Goal: Task Accomplishment & Management: Manage account settings

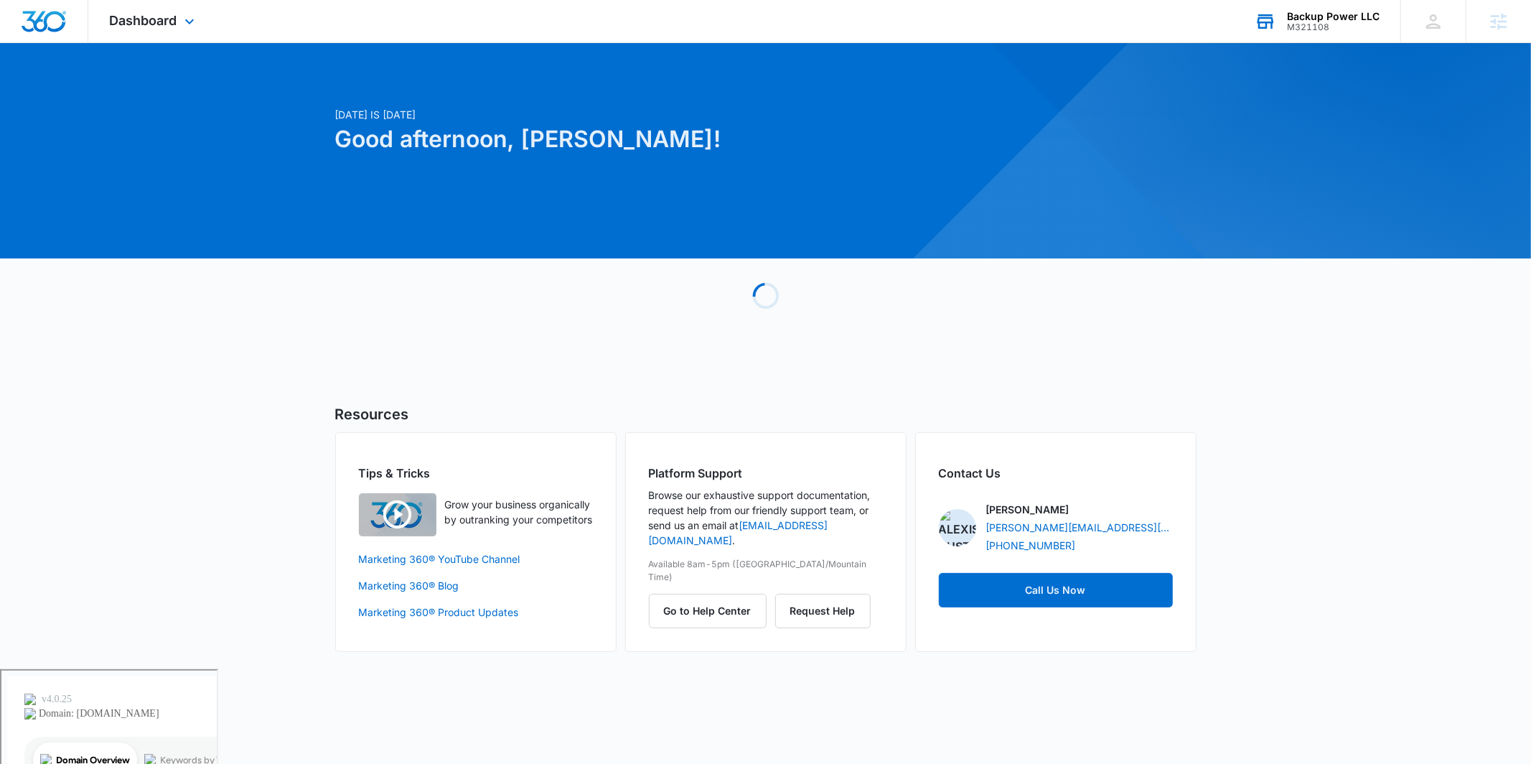
click at [1356, 25] on div "M321108" at bounding box center [1333, 27] width 93 height 10
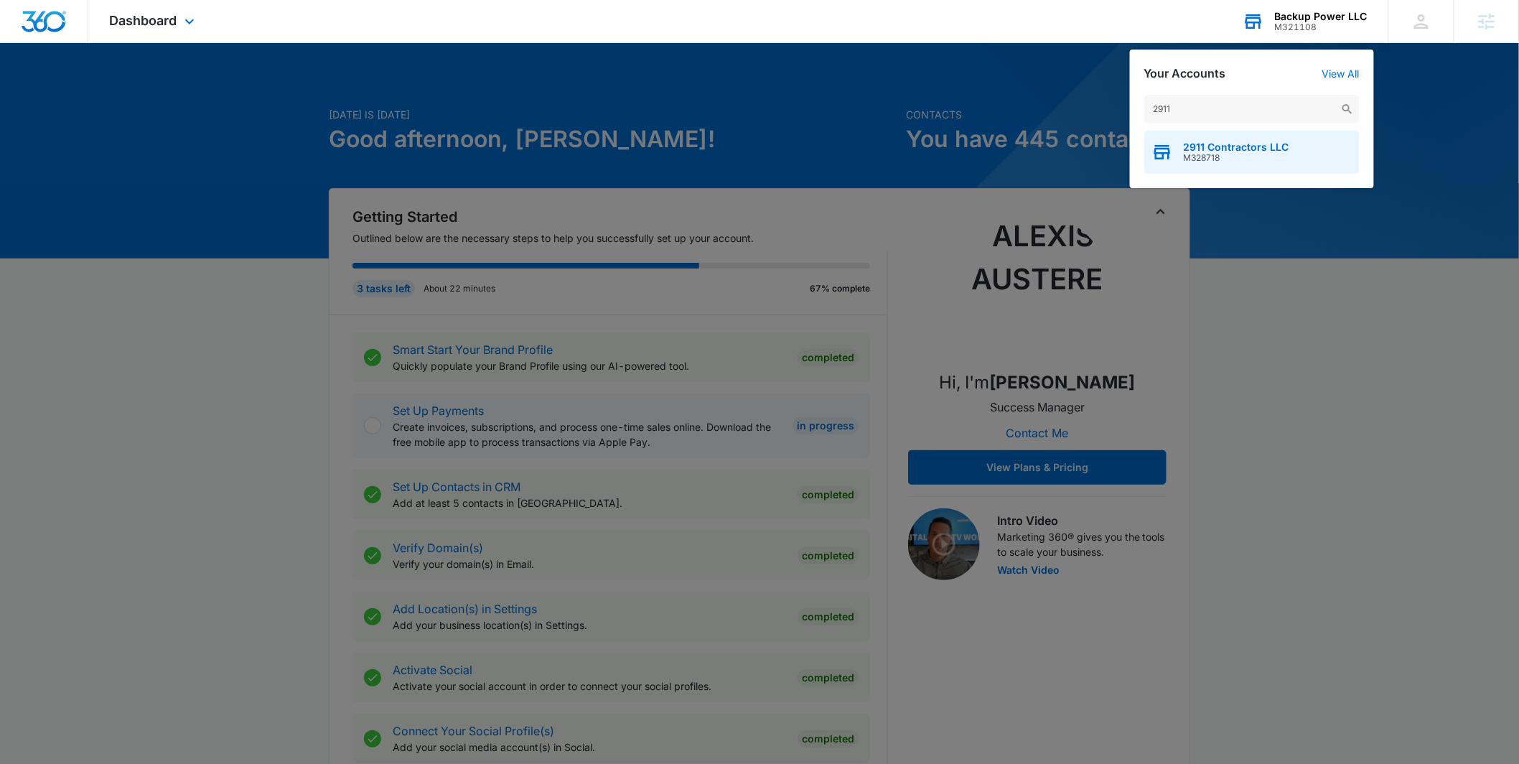
type input "2911"
click at [1222, 141] on span "2911 Contractors LLC" at bounding box center [1237, 146] width 106 height 11
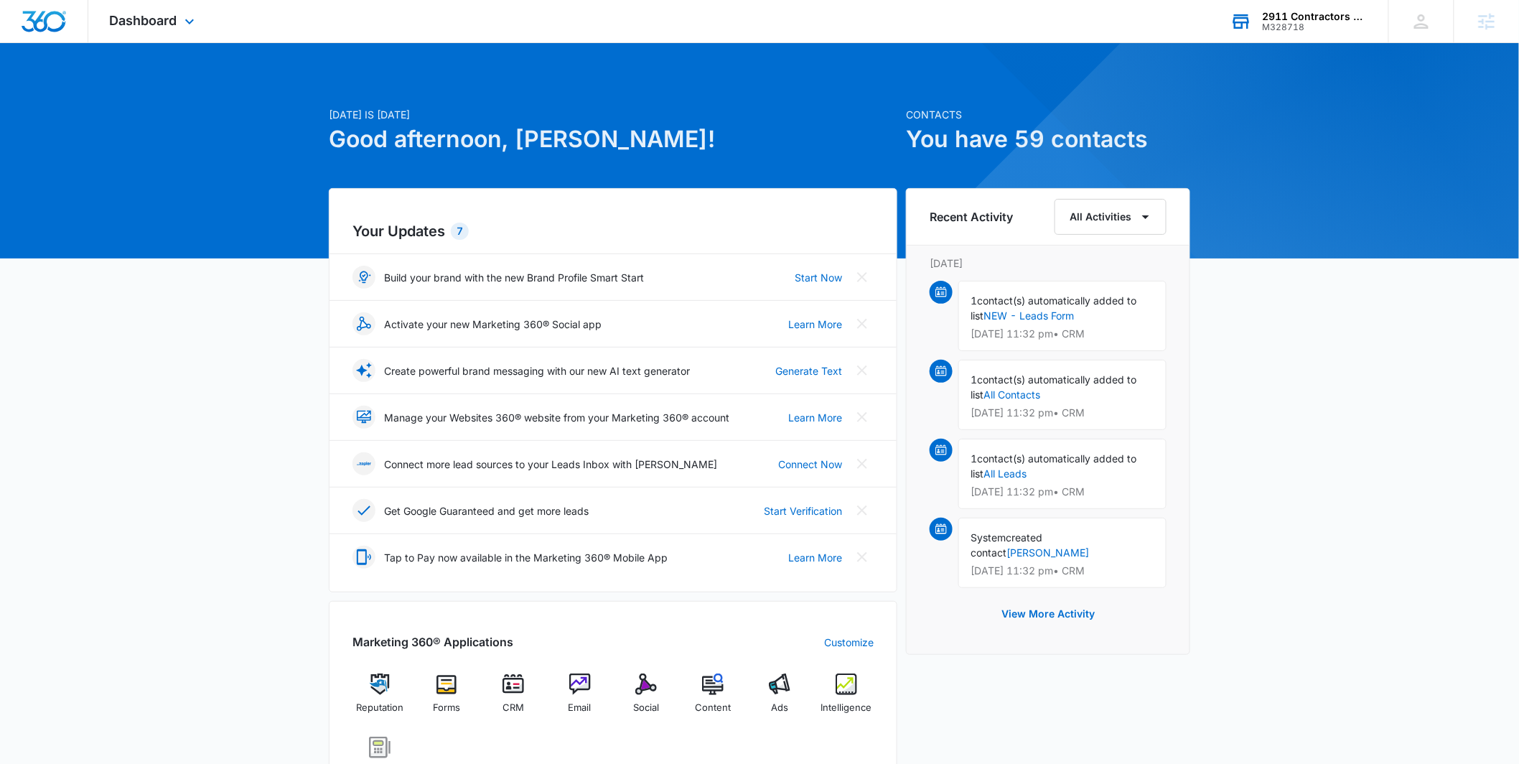
click at [159, 29] on div "Dashboard Apps Reputation Forms CRM Email Social POS Content Ads Intelligence F…" at bounding box center [153, 21] width 131 height 42
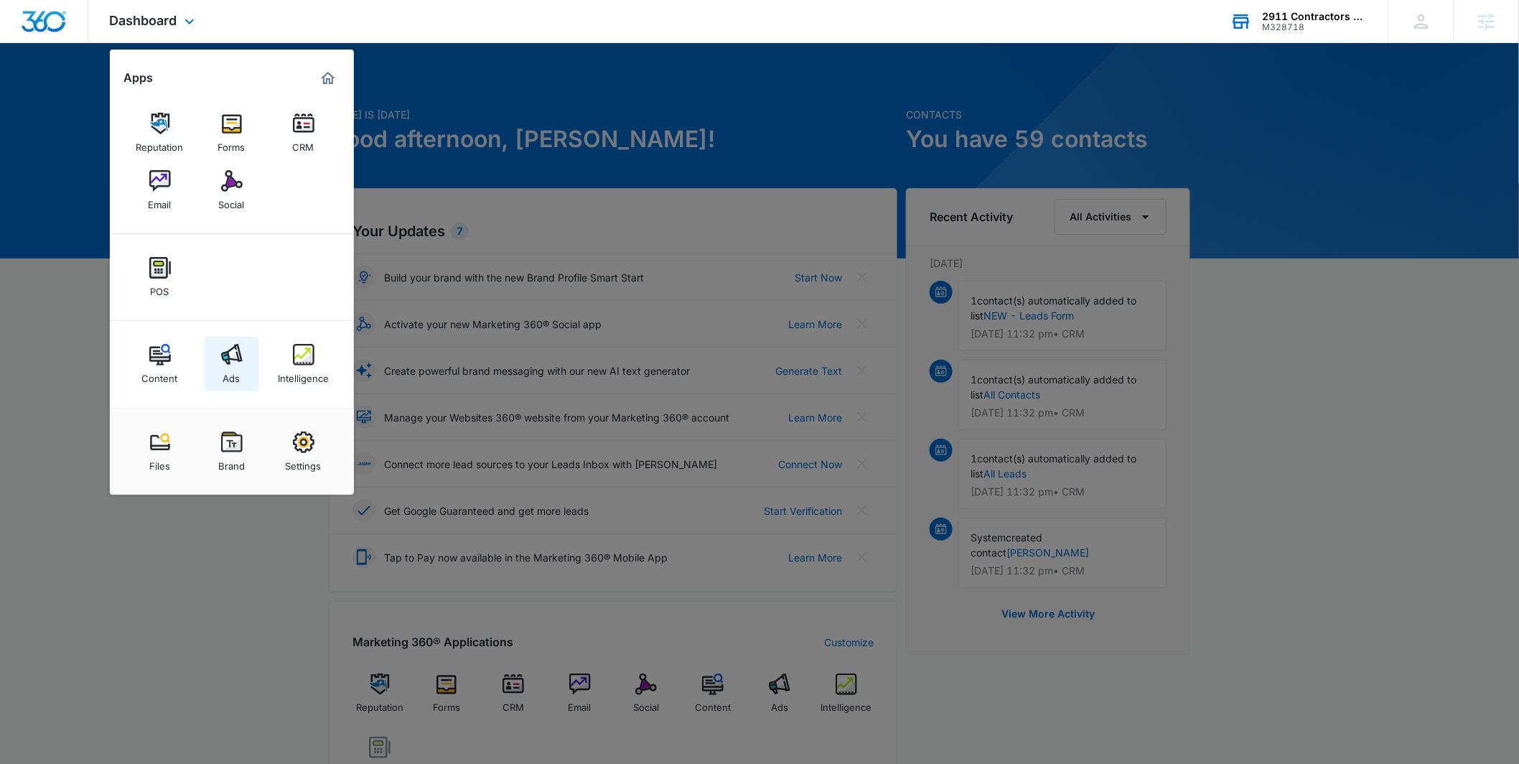
click at [228, 347] on img at bounding box center [232, 355] width 22 height 22
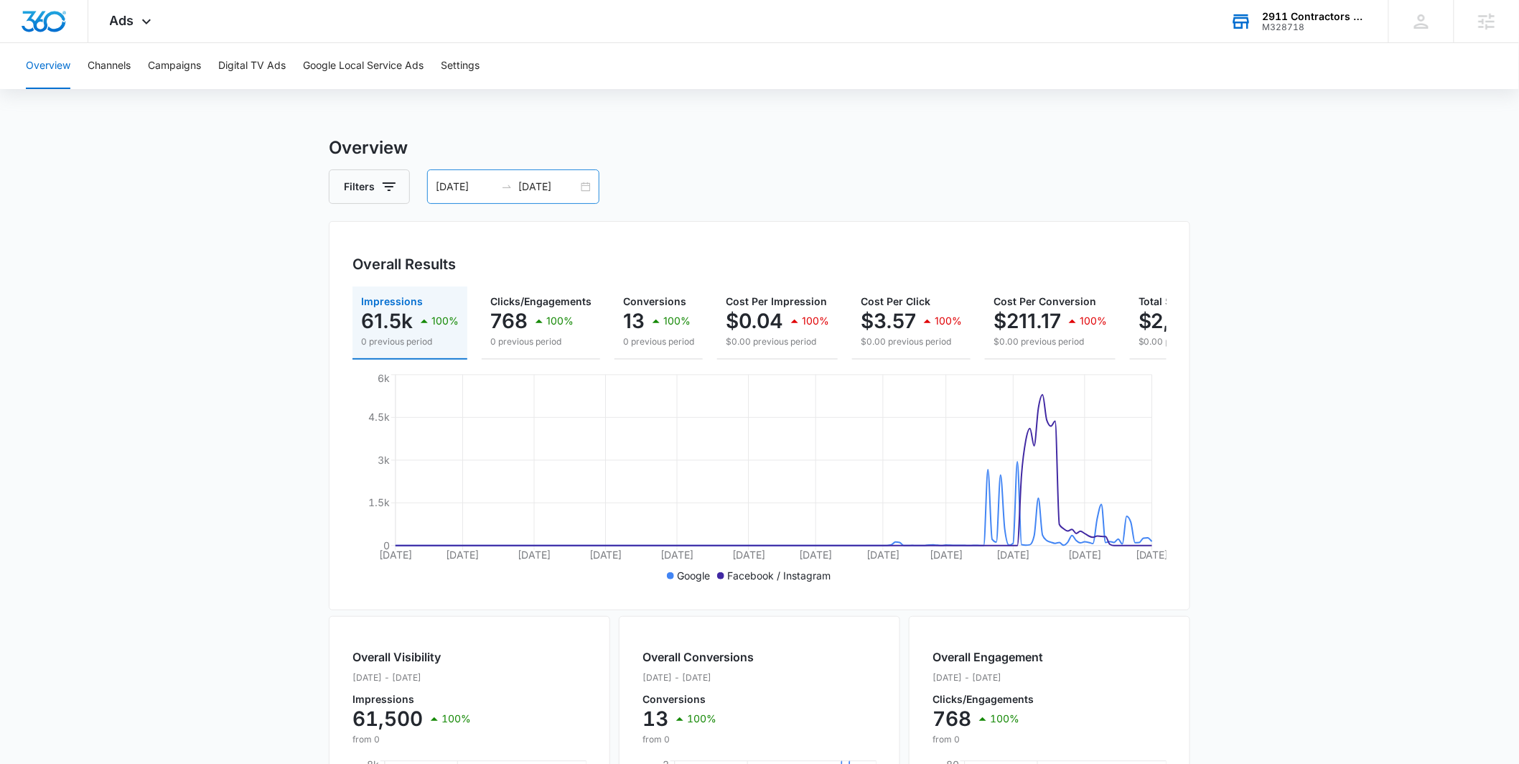
click at [580, 182] on div "[DATE] [DATE]" at bounding box center [513, 186] width 172 height 34
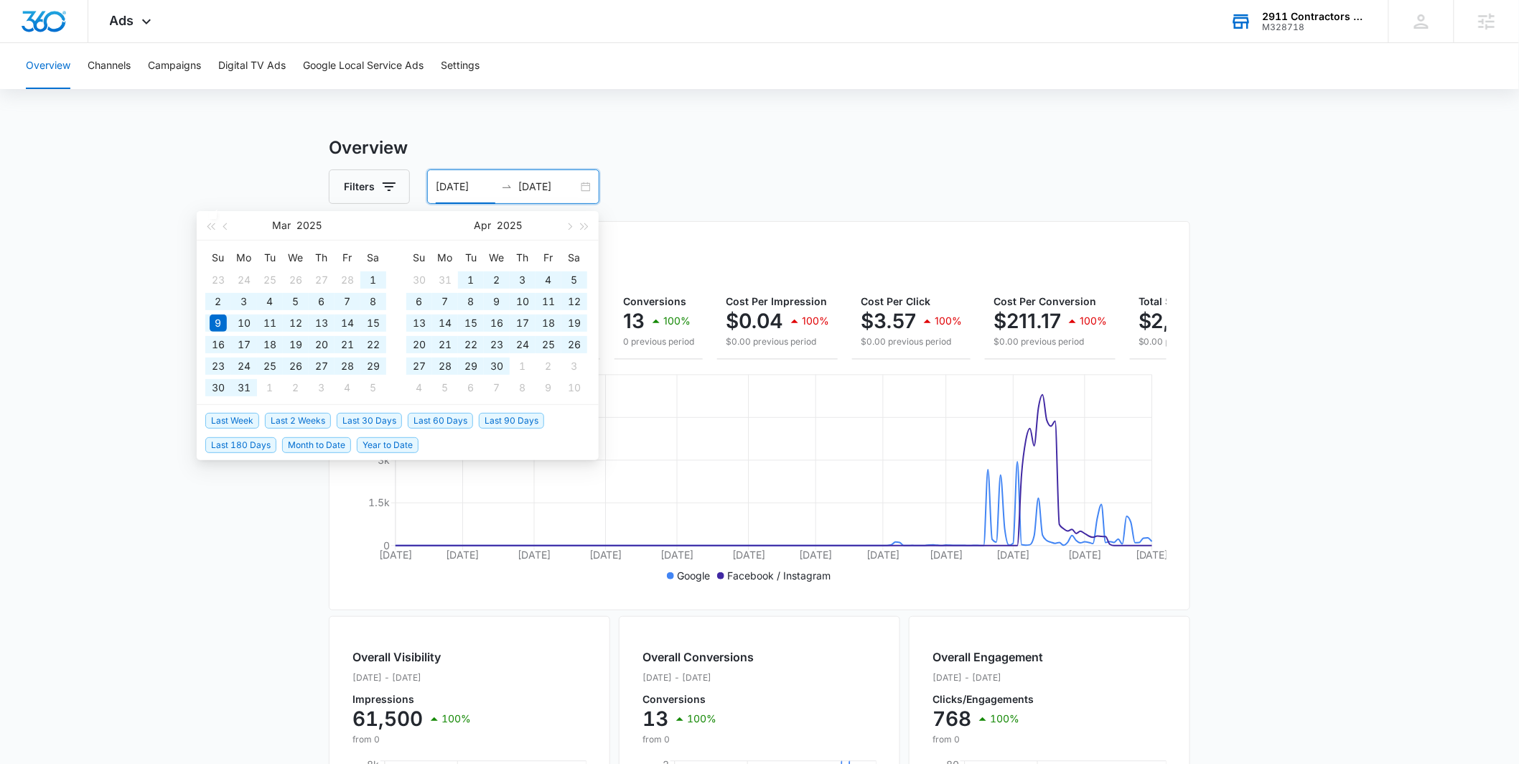
click at [381, 426] on span "Last 30 Days" at bounding box center [369, 421] width 65 height 16
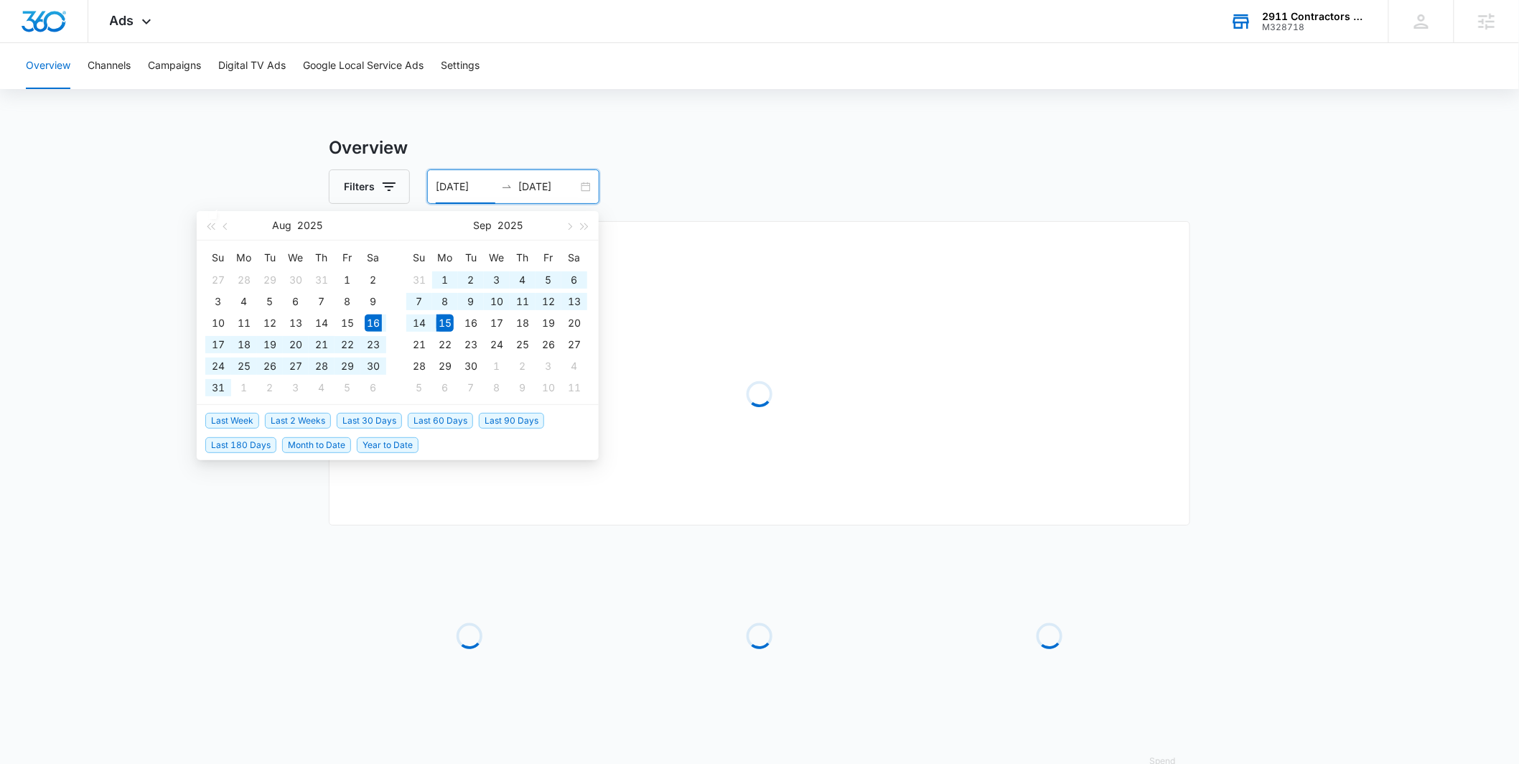
type input "[DATE]"
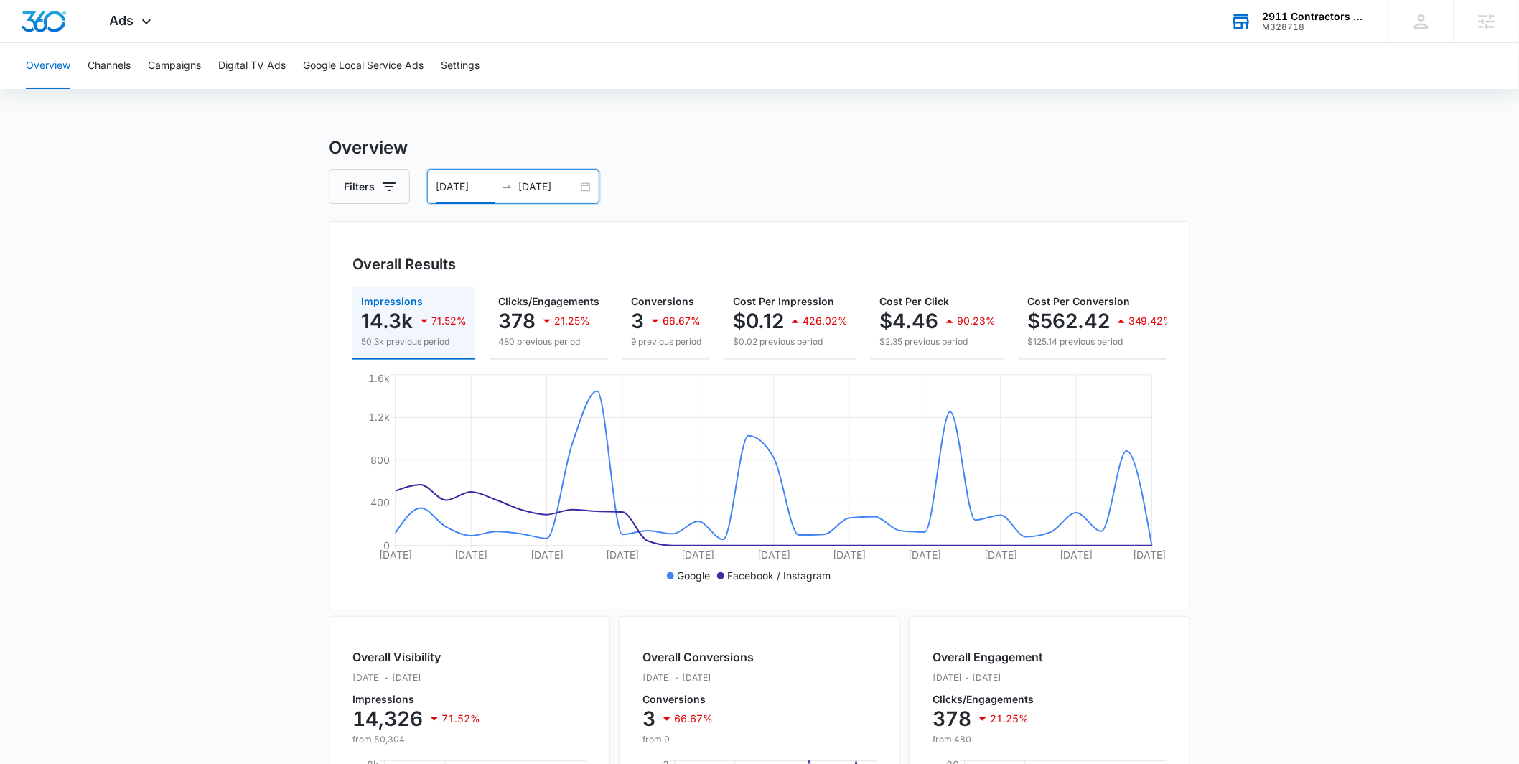
click at [593, 185] on div "[DATE] [DATE]" at bounding box center [513, 186] width 172 height 34
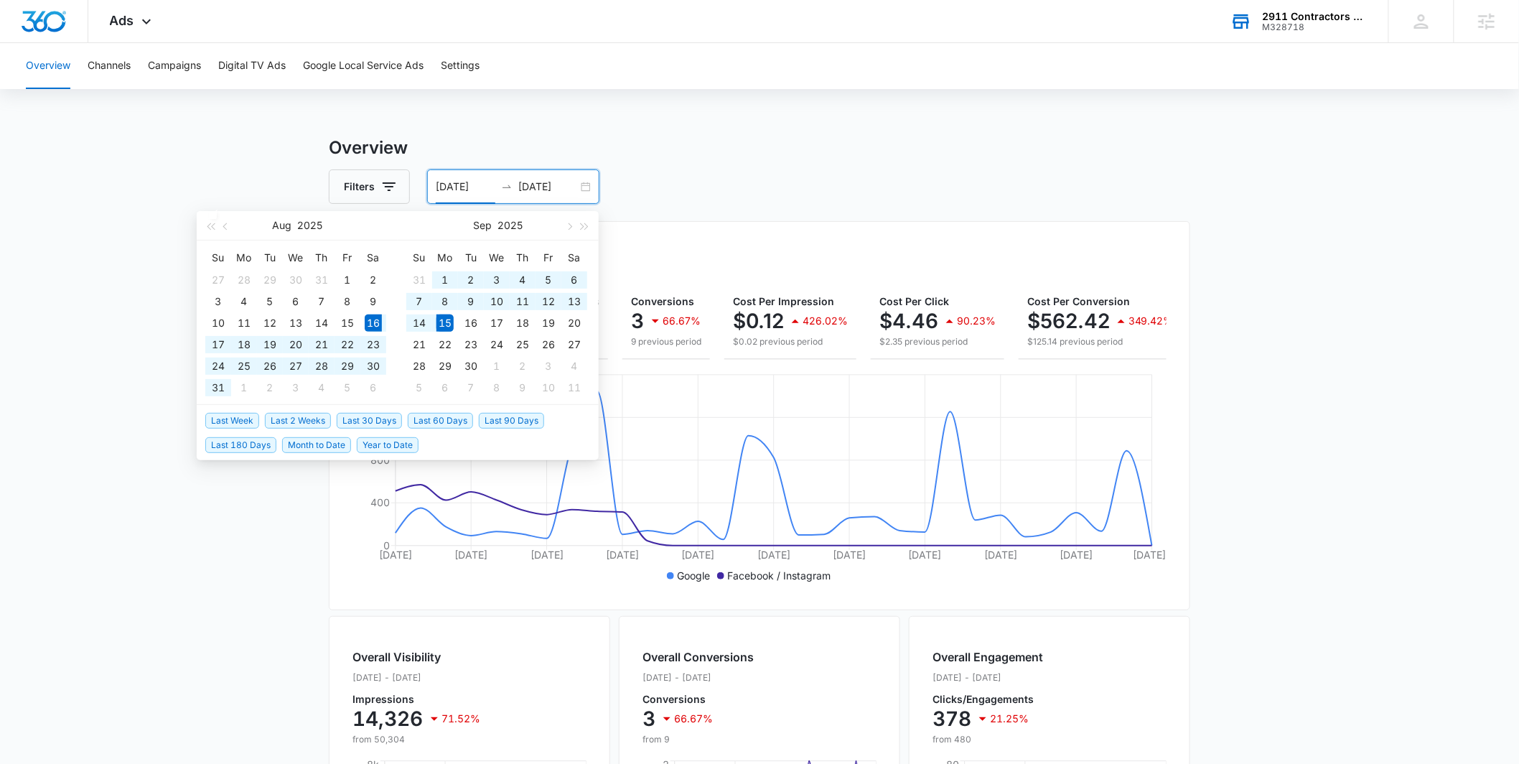
click at [228, 157] on main "Overview Filters [DATE] [DATE] Overall Results Impressions 14.3k 71.52% 50.3k p…" at bounding box center [759, 650] width 1519 height 1031
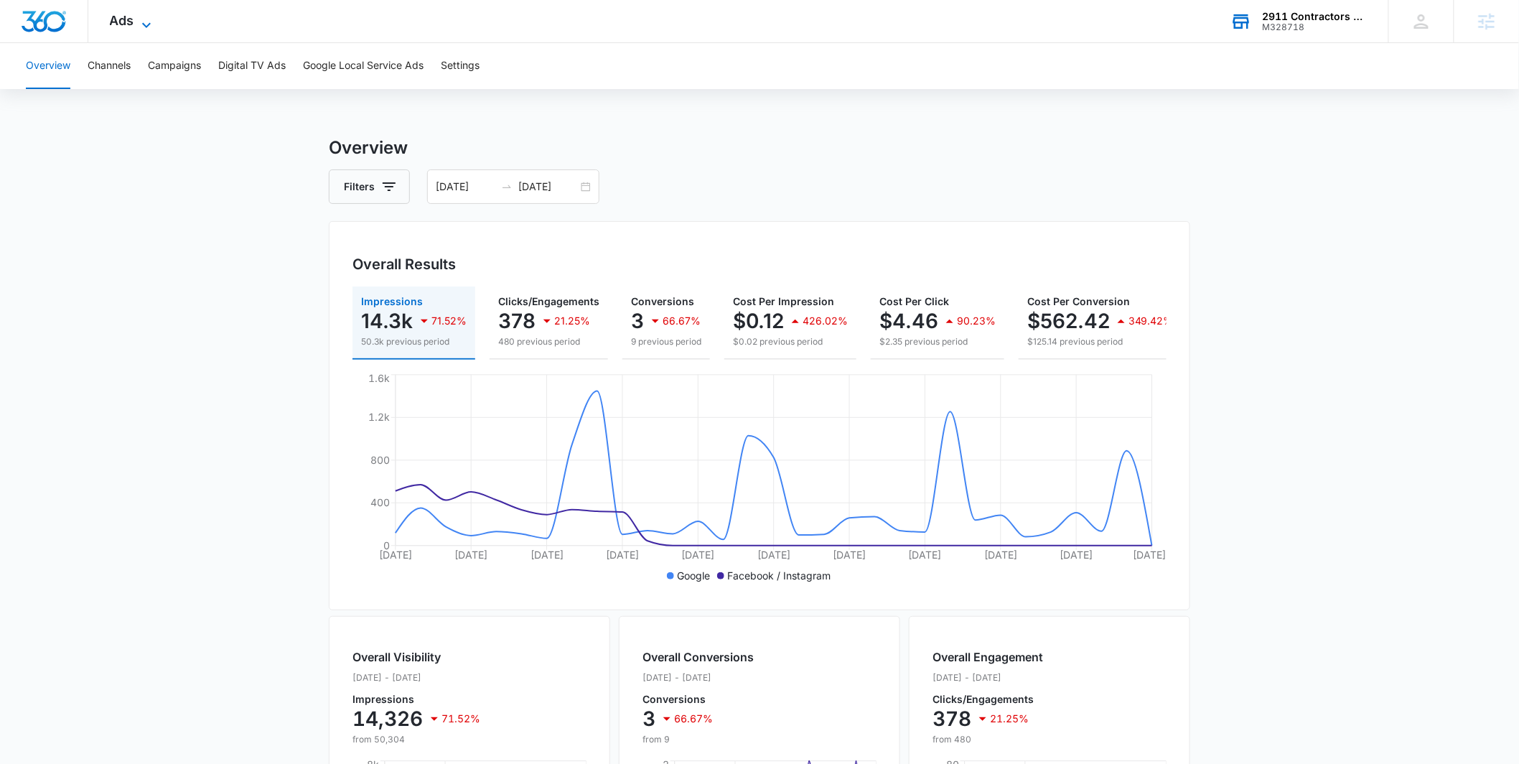
click at [149, 22] on icon at bounding box center [146, 25] width 17 height 17
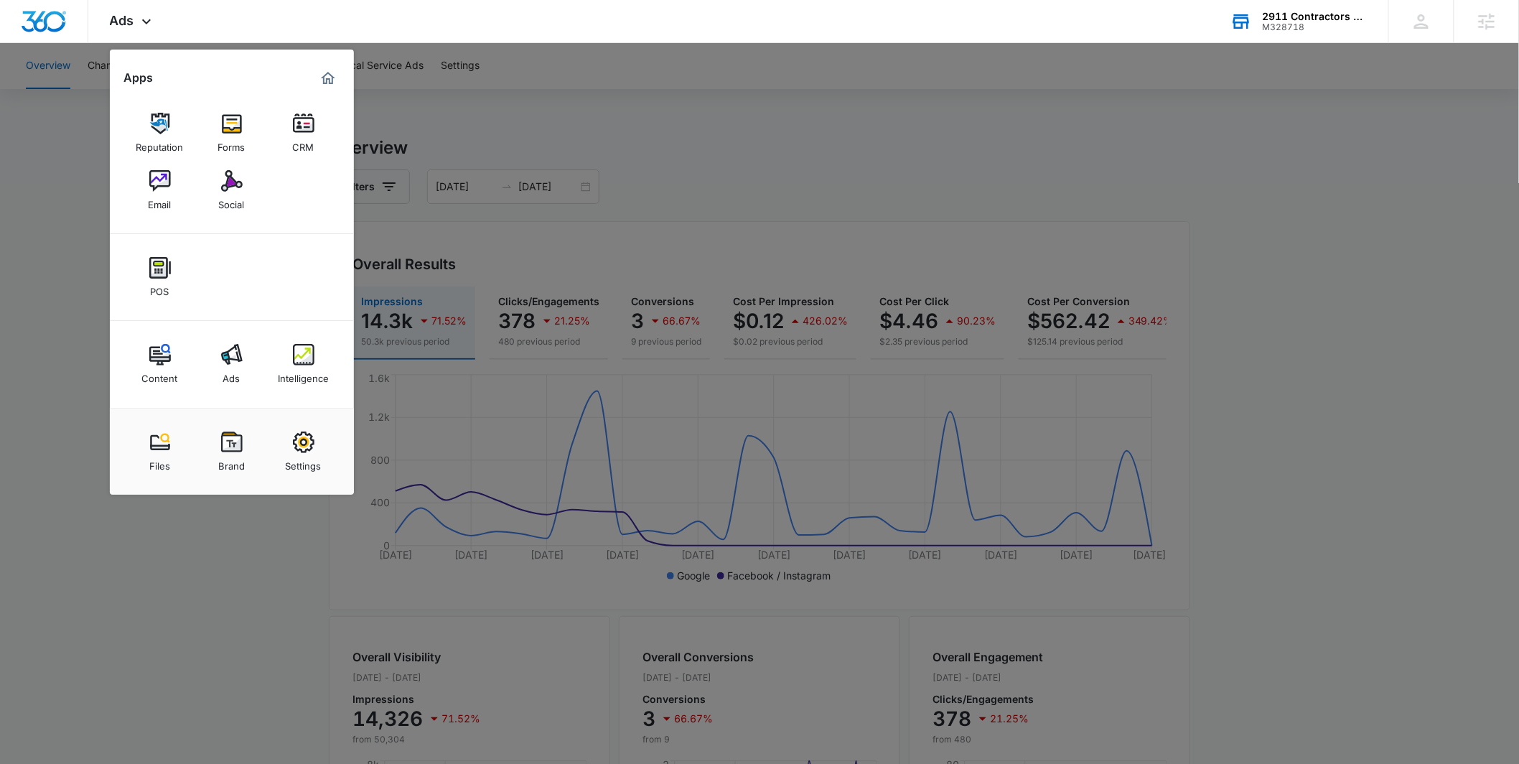
drag, startPoint x: 311, startPoint y: 354, endPoint x: 312, endPoint y: 347, distance: 7.2
click at [311, 354] on img at bounding box center [304, 355] width 22 height 22
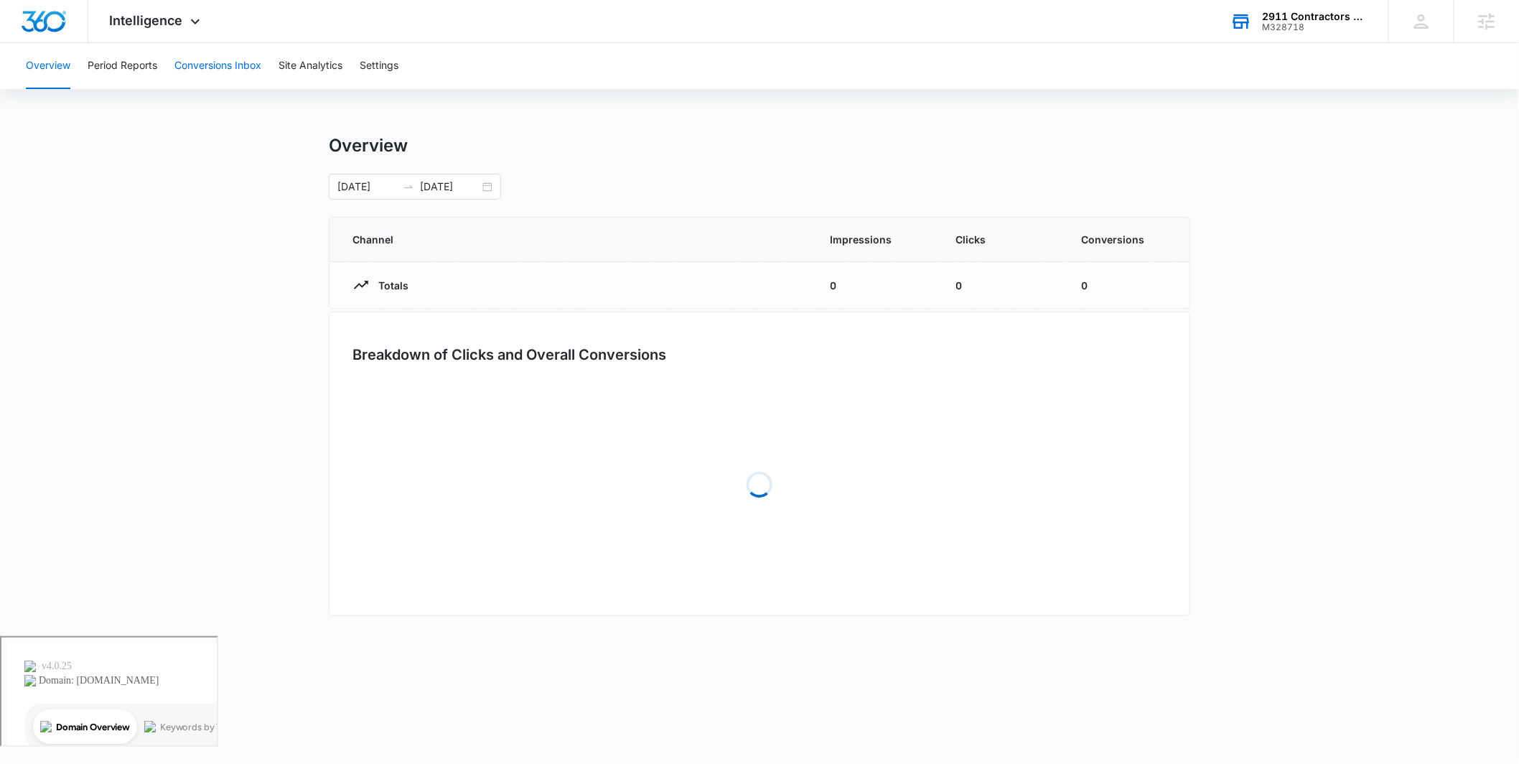
click at [240, 60] on button "Conversions Inbox" at bounding box center [217, 66] width 87 height 46
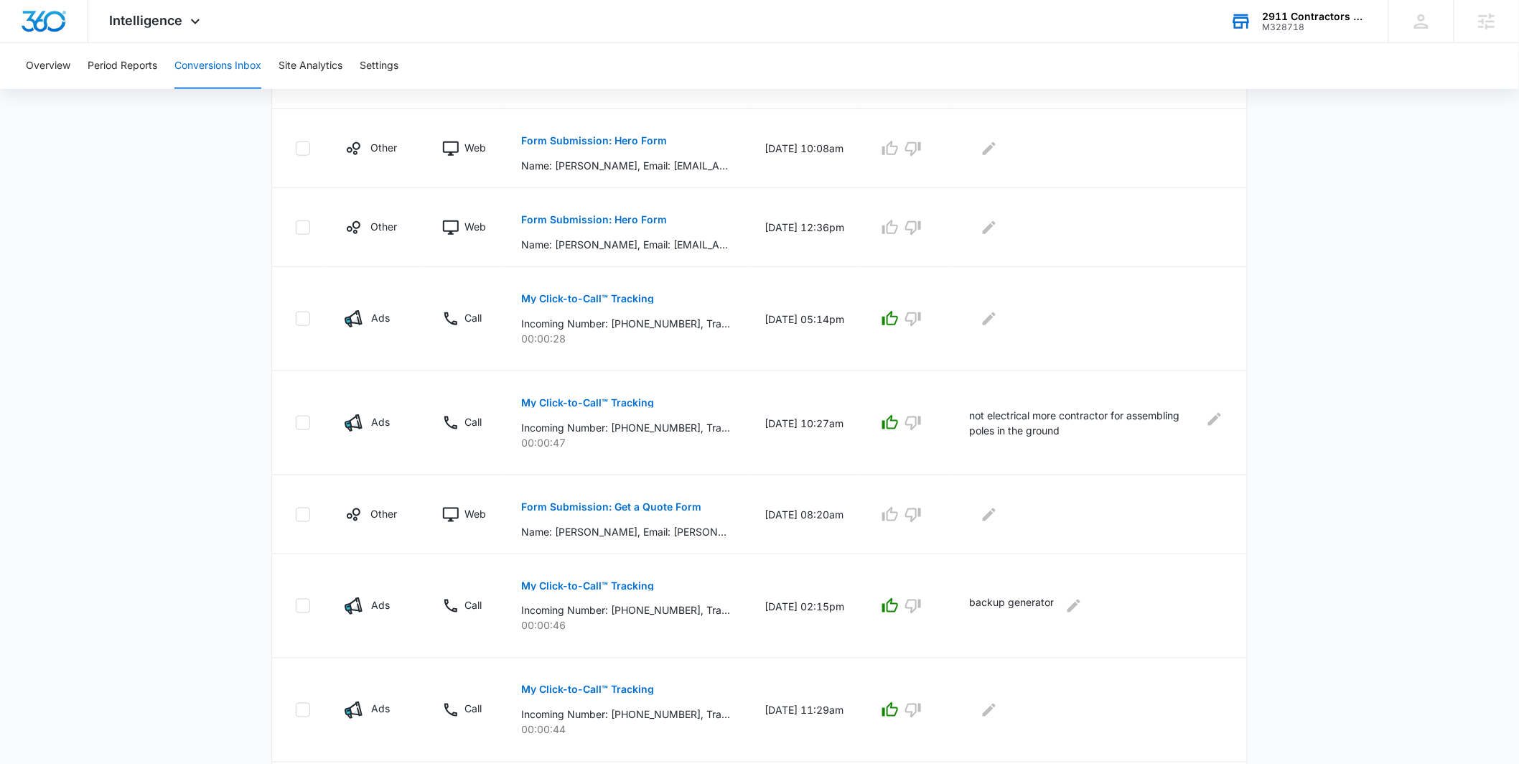
scroll to position [360, 0]
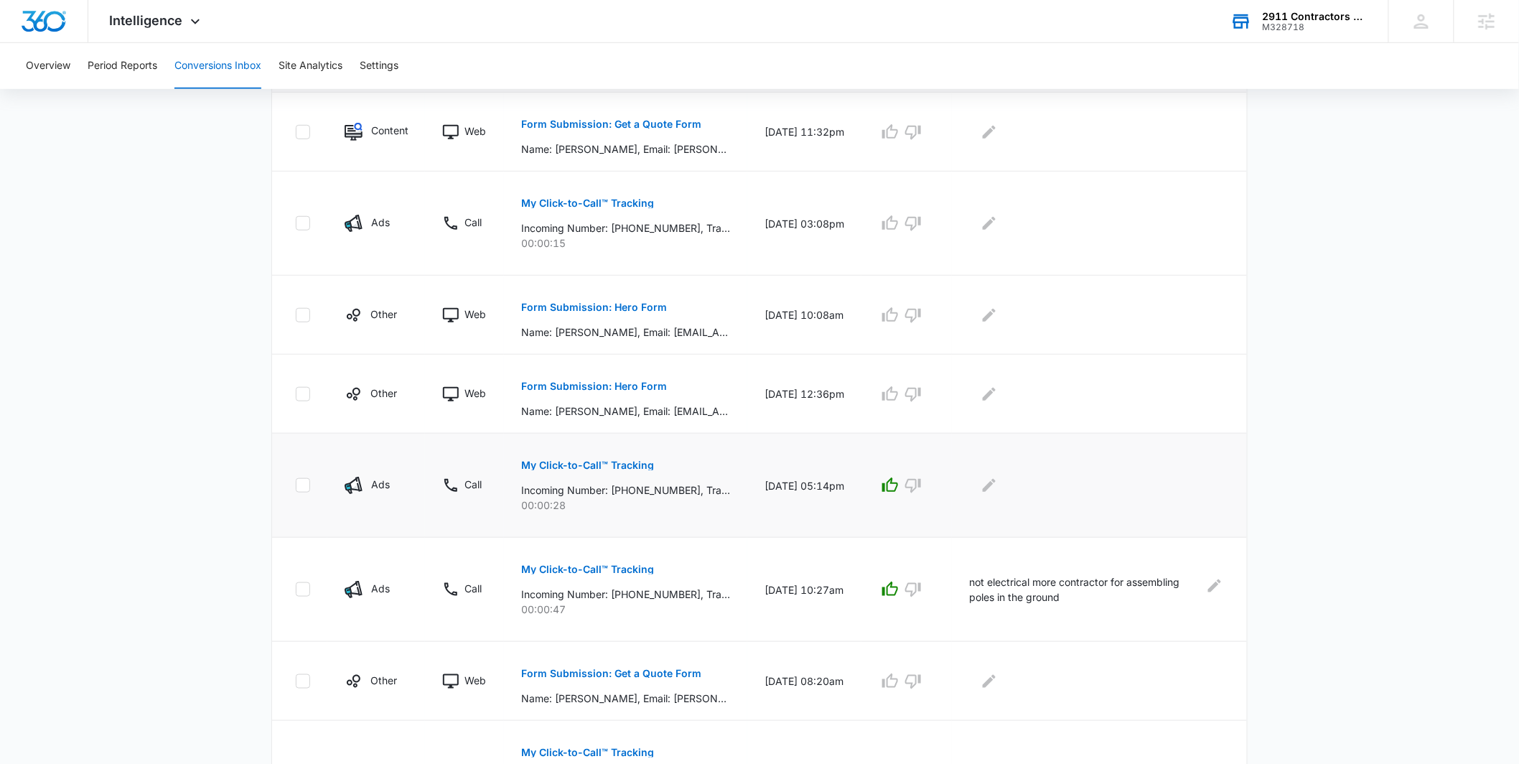
click at [610, 465] on p "My Click-to-Call™ Tracking" at bounding box center [587, 465] width 133 height 10
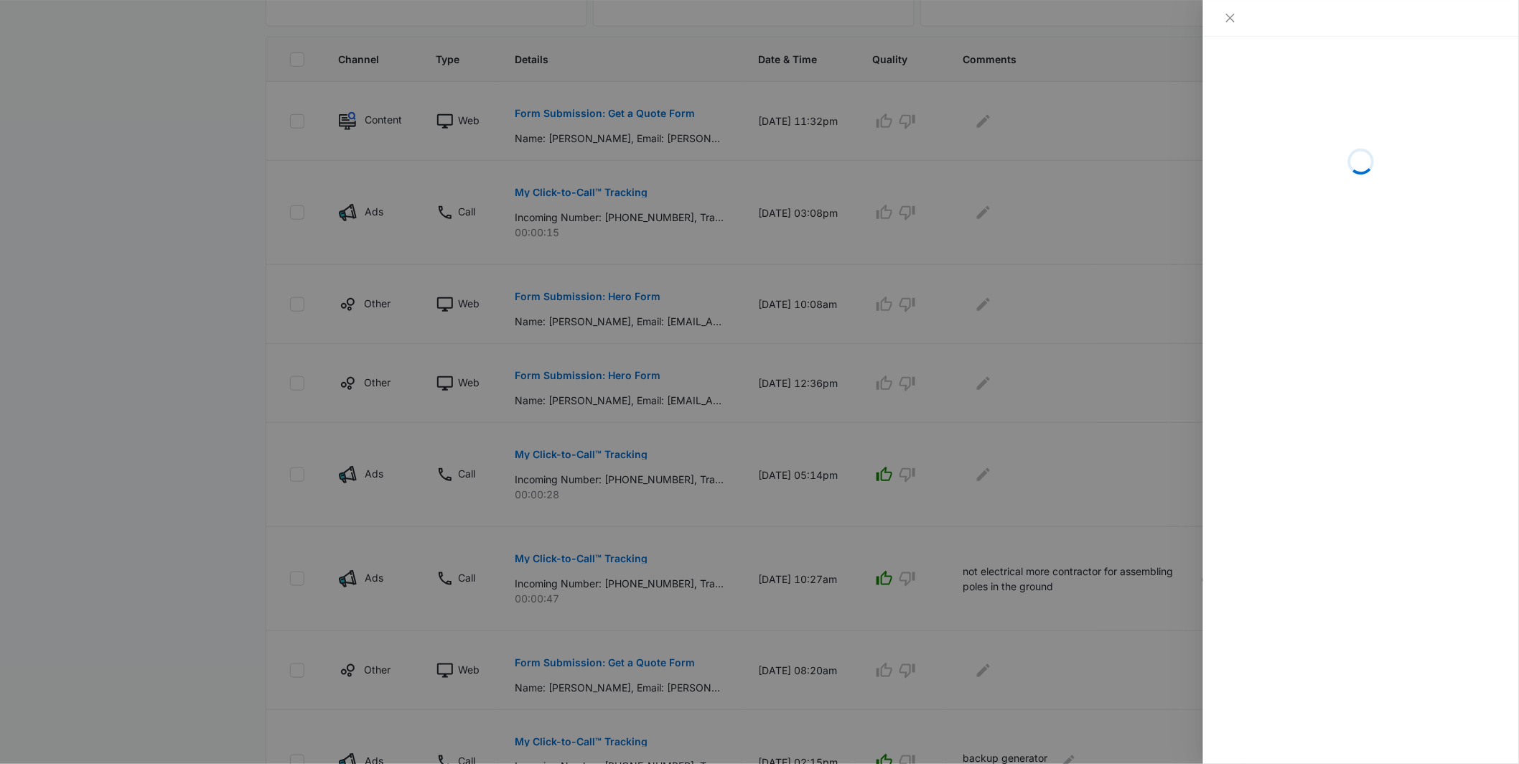
scroll to position [385, 0]
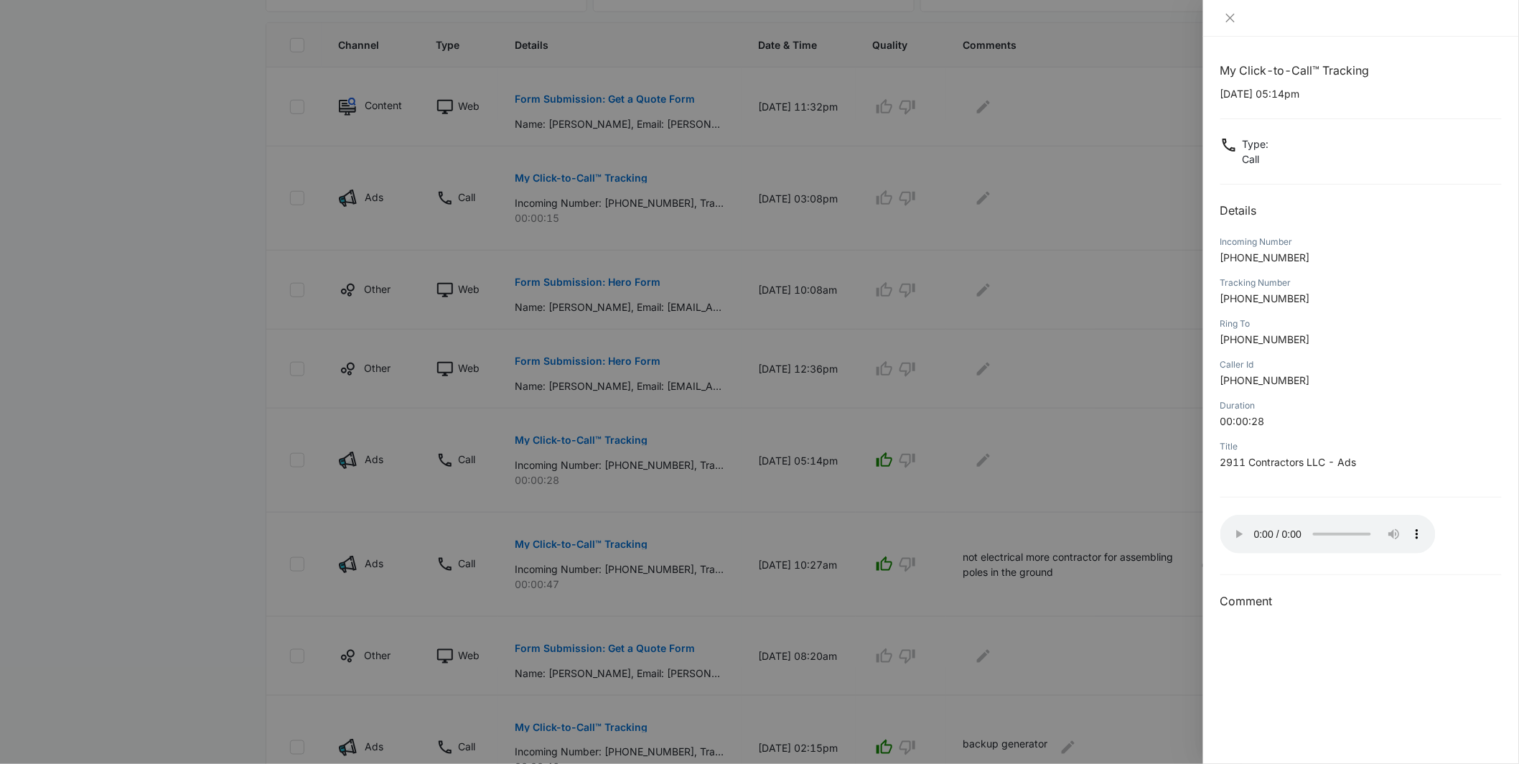
click at [958, 522] on div at bounding box center [759, 382] width 1519 height 764
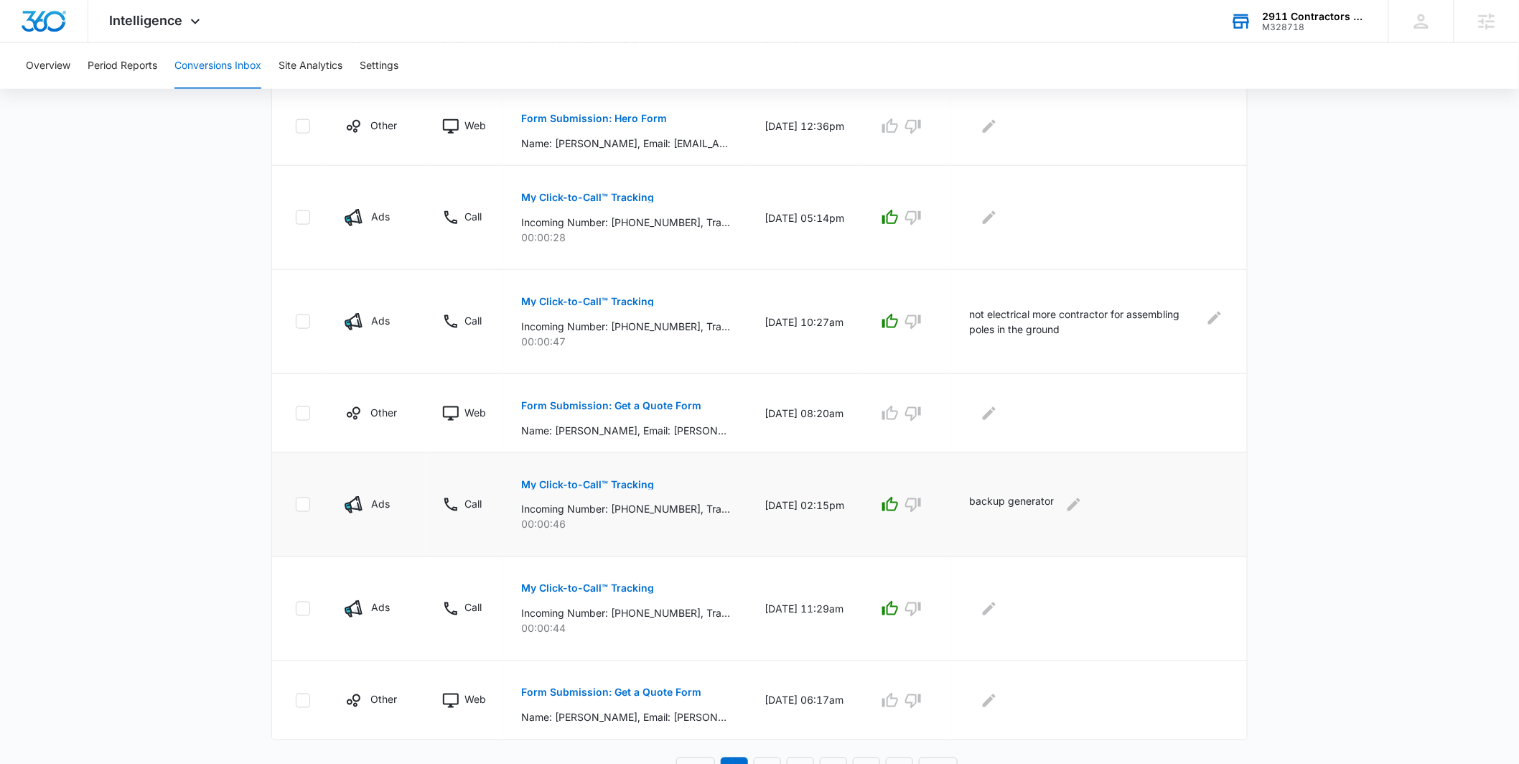
scroll to position [648, 0]
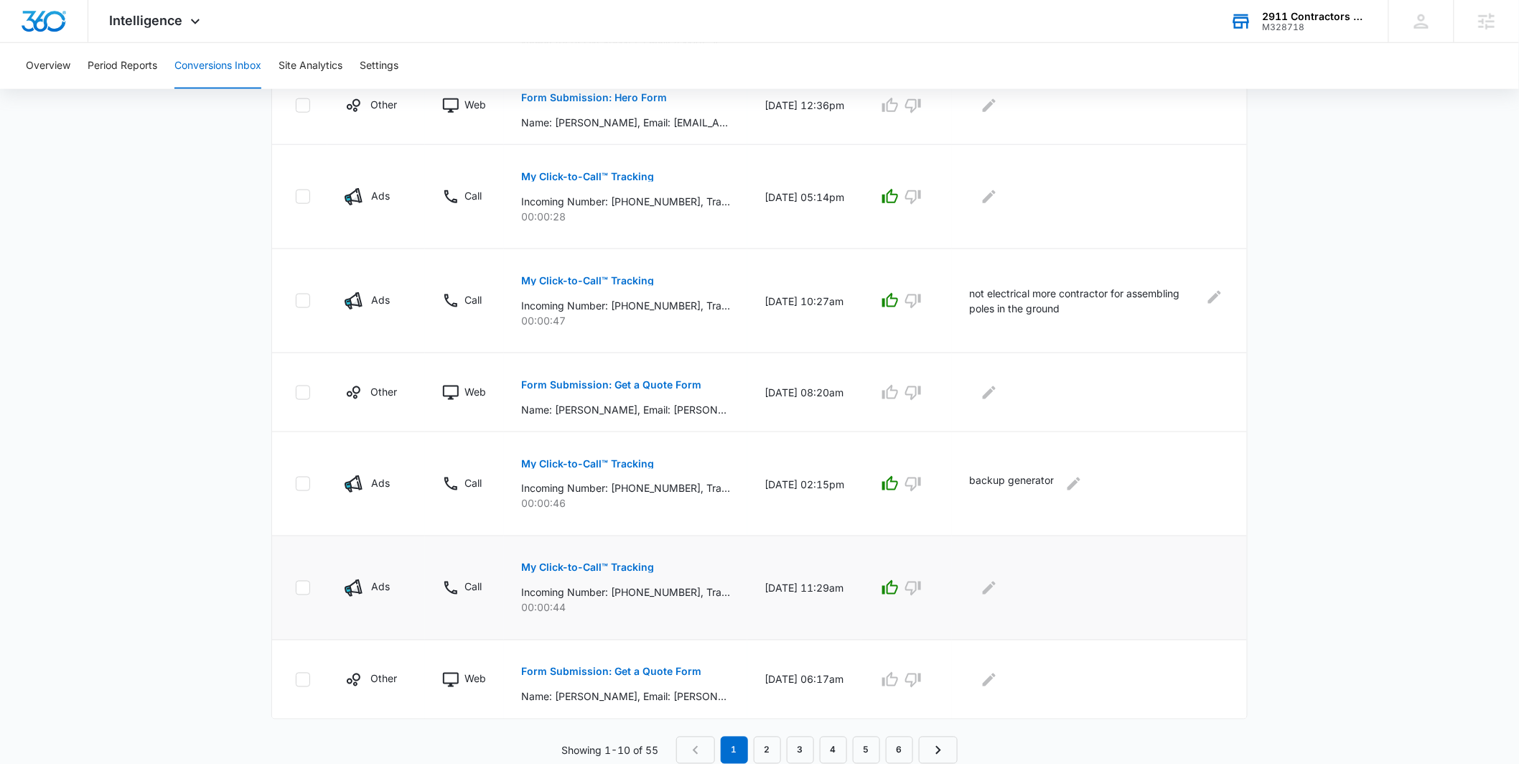
click at [615, 566] on p "My Click-to-Call™ Tracking" at bounding box center [587, 568] width 133 height 10
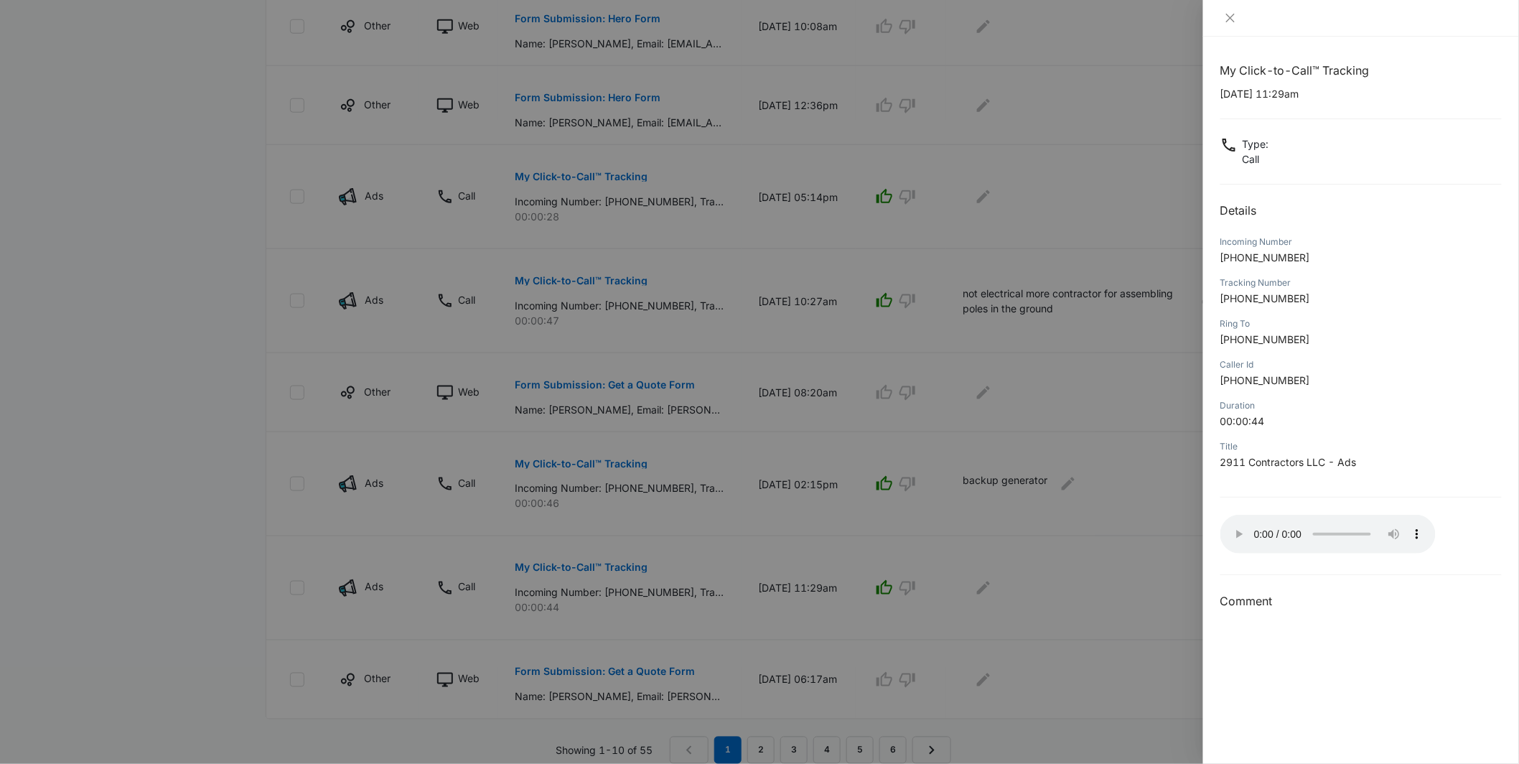
click at [1055, 640] on div at bounding box center [759, 382] width 1519 height 764
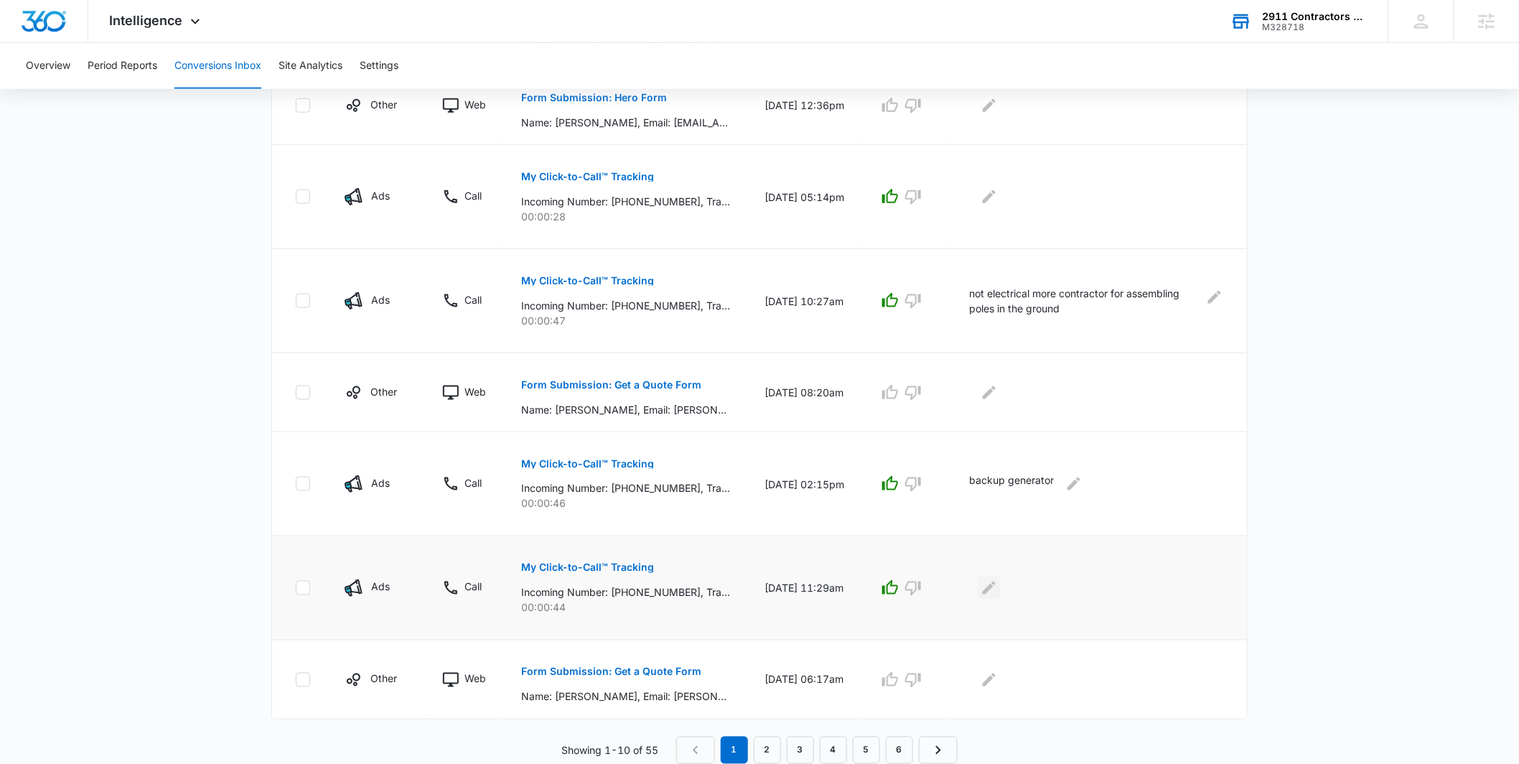
click at [1001, 597] on button "Edit Comments" at bounding box center [989, 588] width 23 height 23
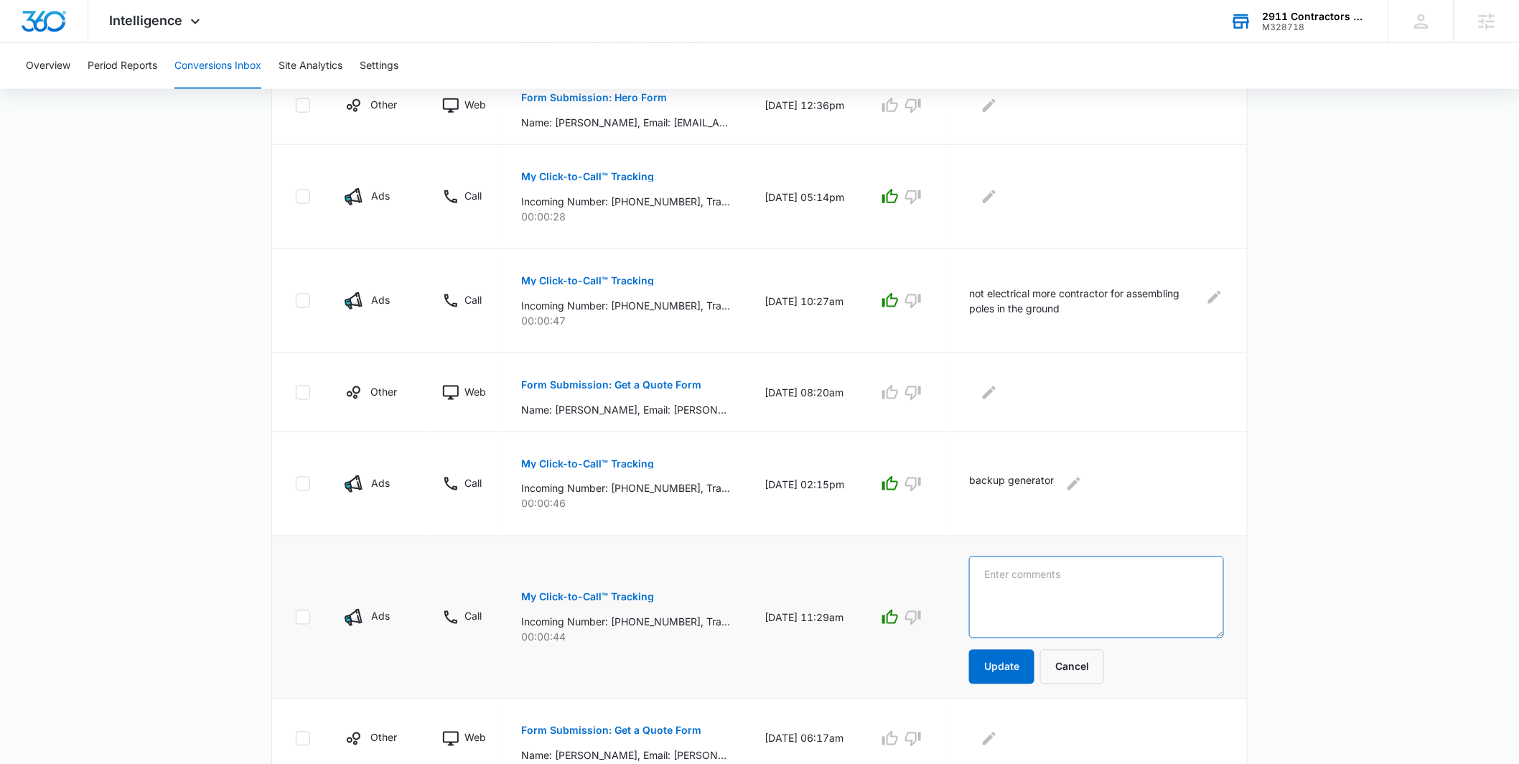
click at [1016, 588] on textarea at bounding box center [1096, 597] width 255 height 82
type textarea "ev charger"
click at [1011, 675] on button "Update" at bounding box center [1001, 667] width 65 height 34
click at [1009, 664] on button "Update" at bounding box center [1001, 667] width 65 height 34
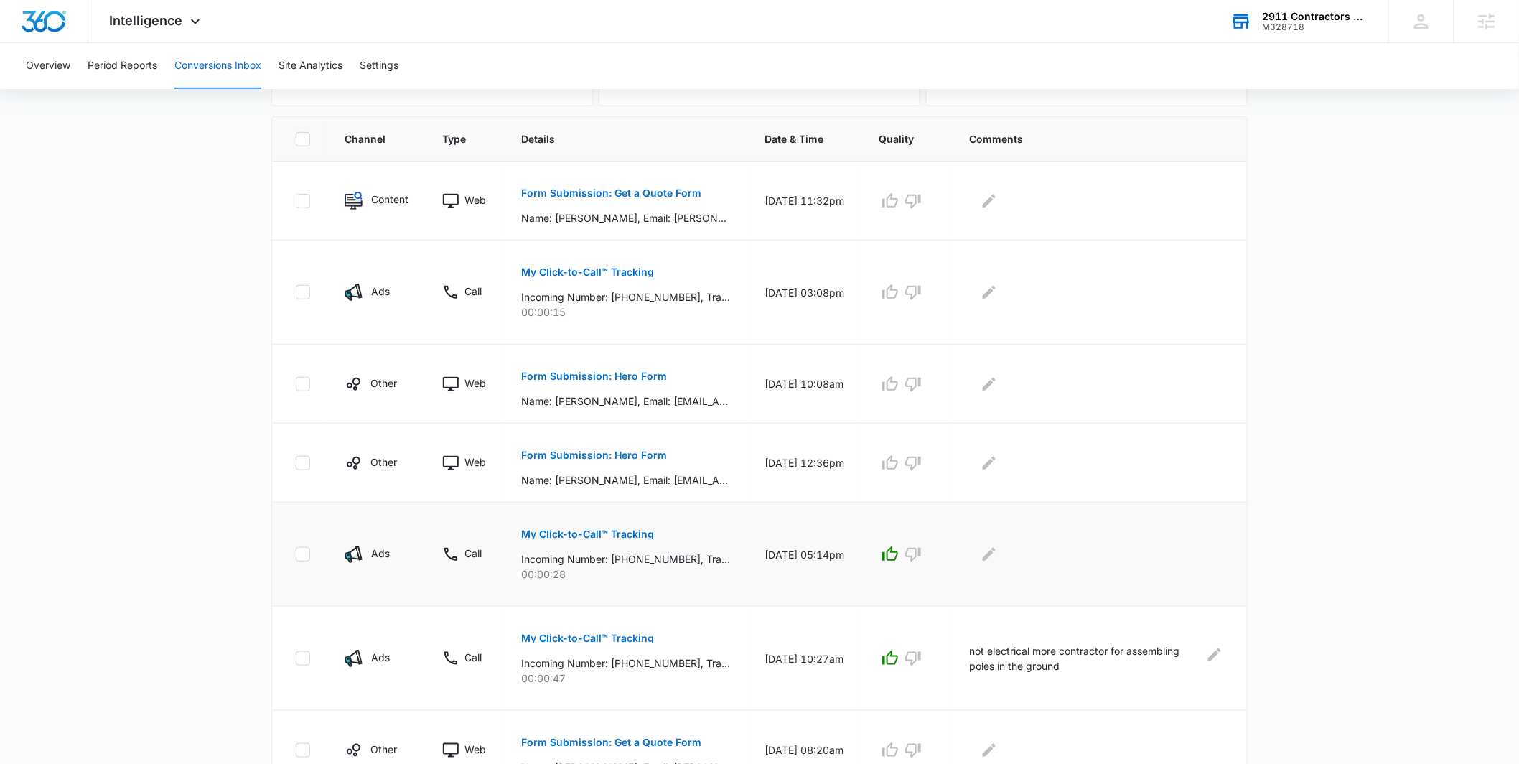
scroll to position [211, 0]
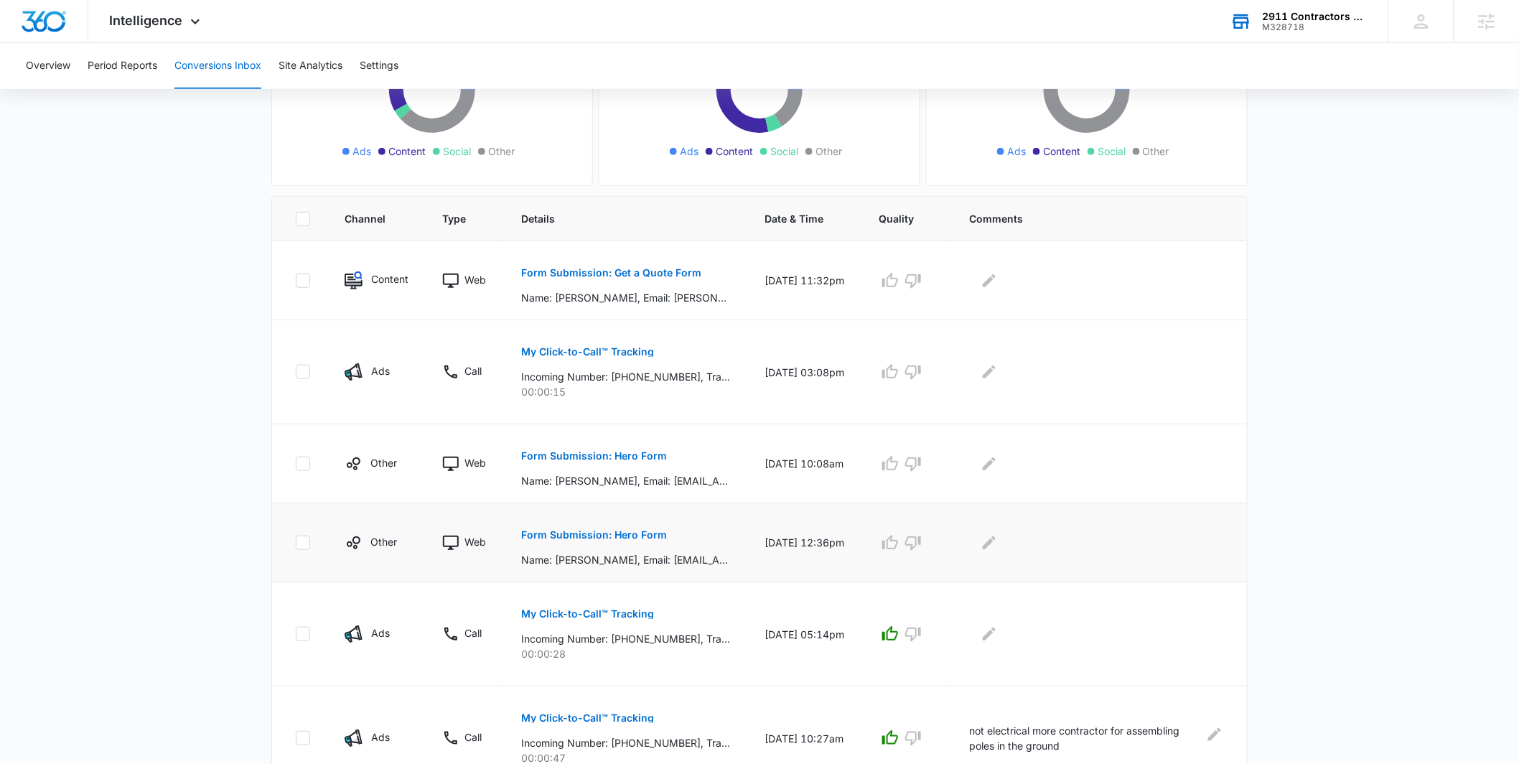
click at [577, 533] on p "Form Submission: Hero Form" at bounding box center [594, 535] width 146 height 10
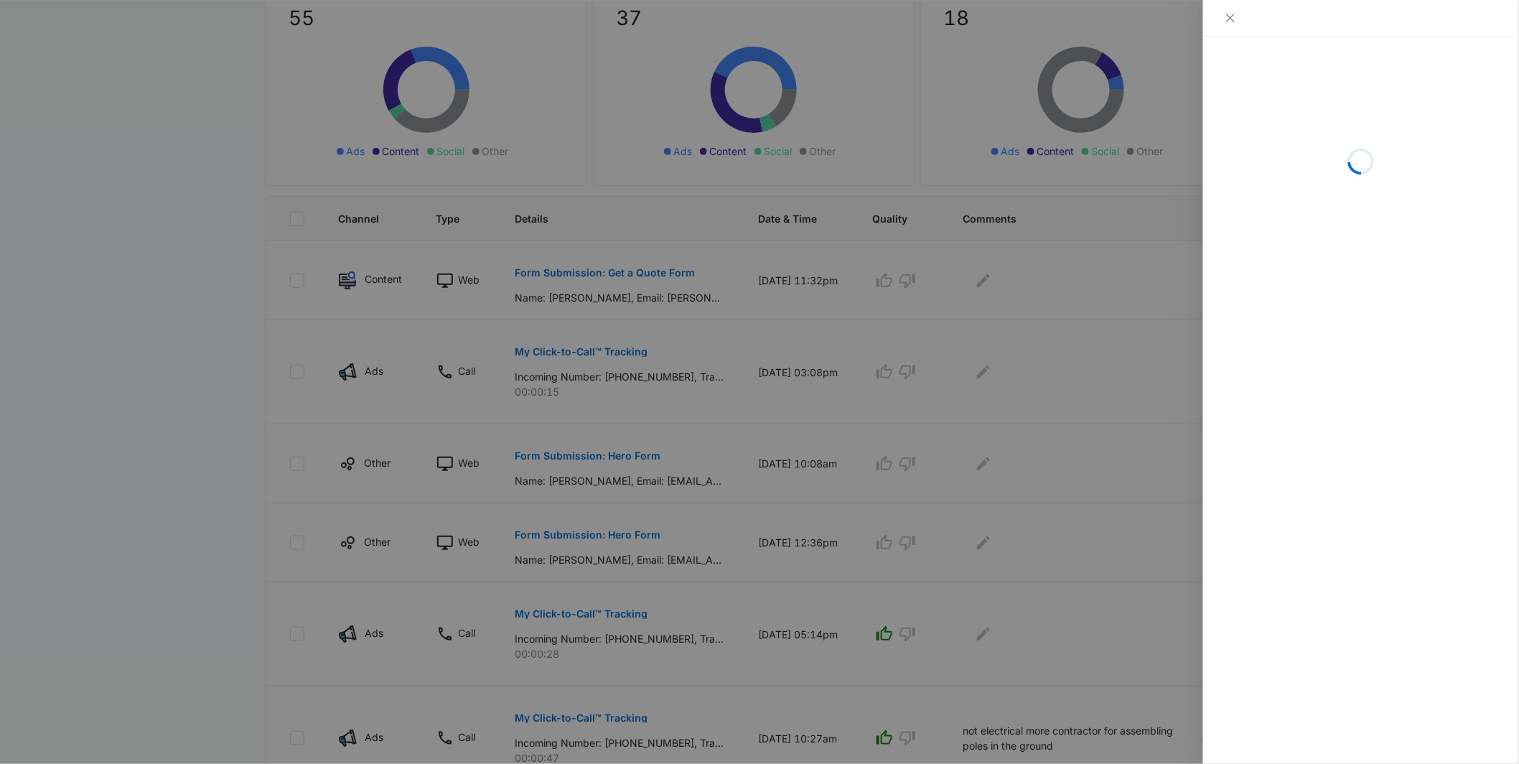
click at [220, 377] on div at bounding box center [759, 382] width 1519 height 764
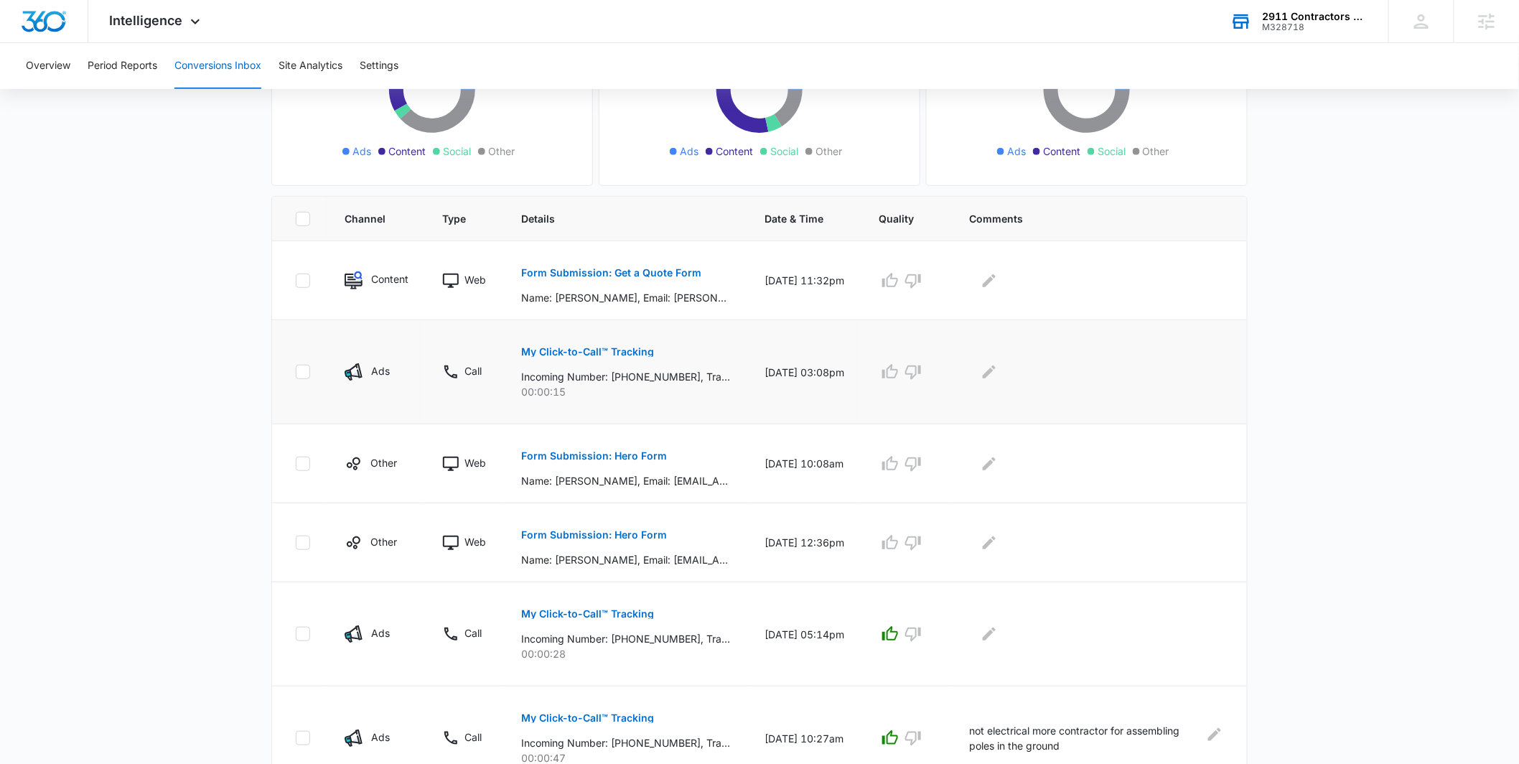
click at [609, 353] on p "My Click-to-Call™ Tracking" at bounding box center [587, 352] width 133 height 10
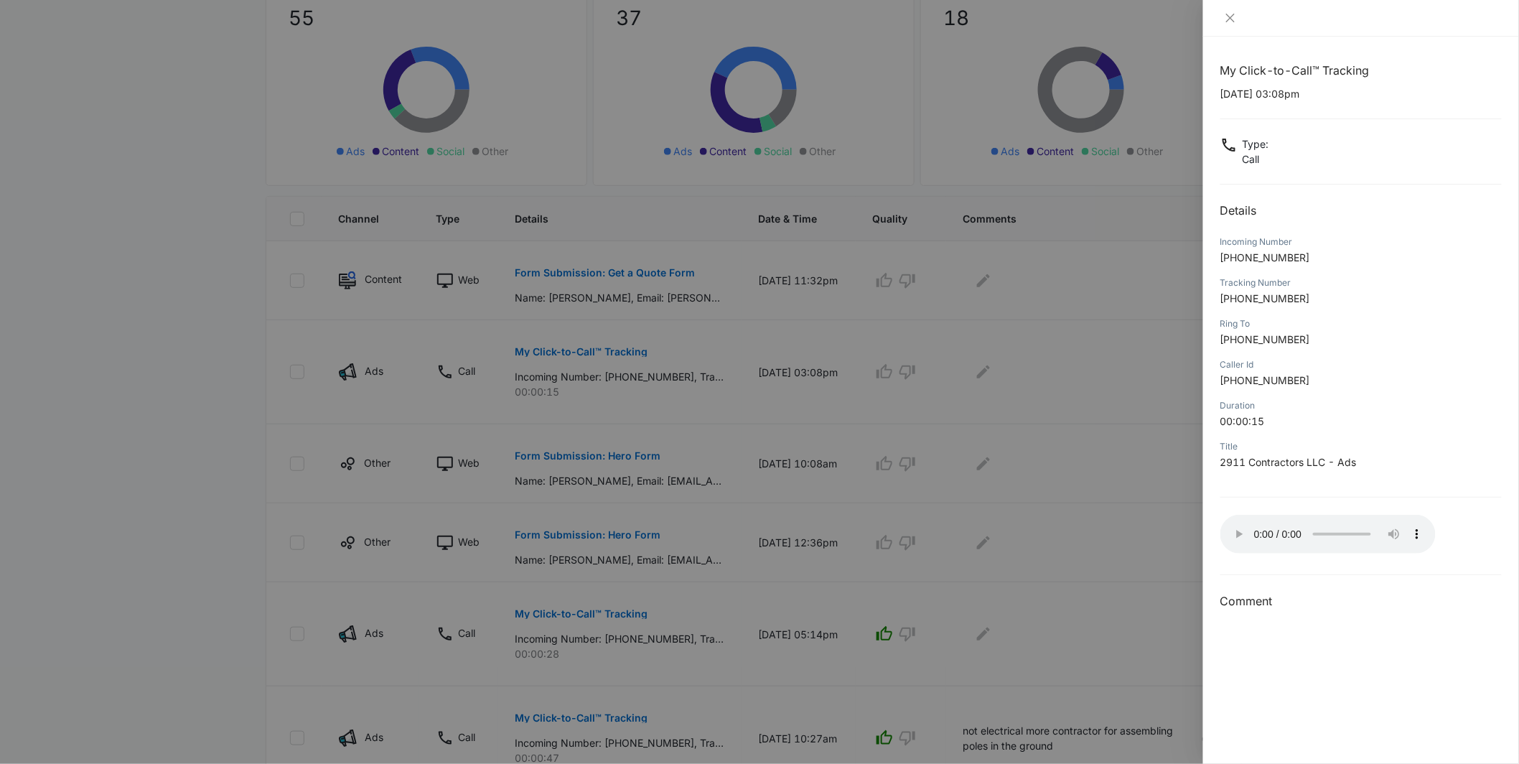
click at [1193, 499] on div at bounding box center [759, 382] width 1519 height 764
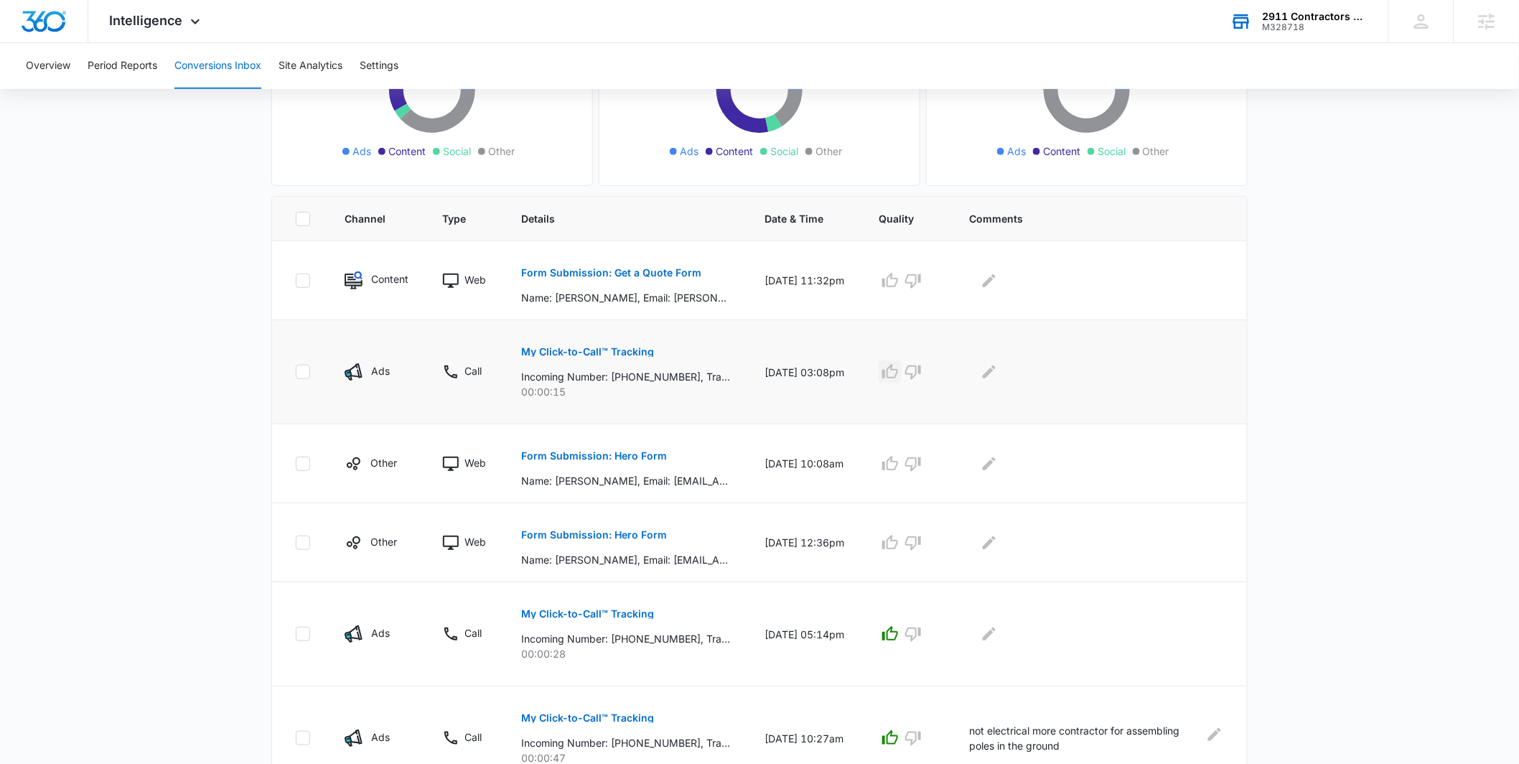
click at [898, 369] on icon "button" at bounding box center [890, 371] width 16 height 14
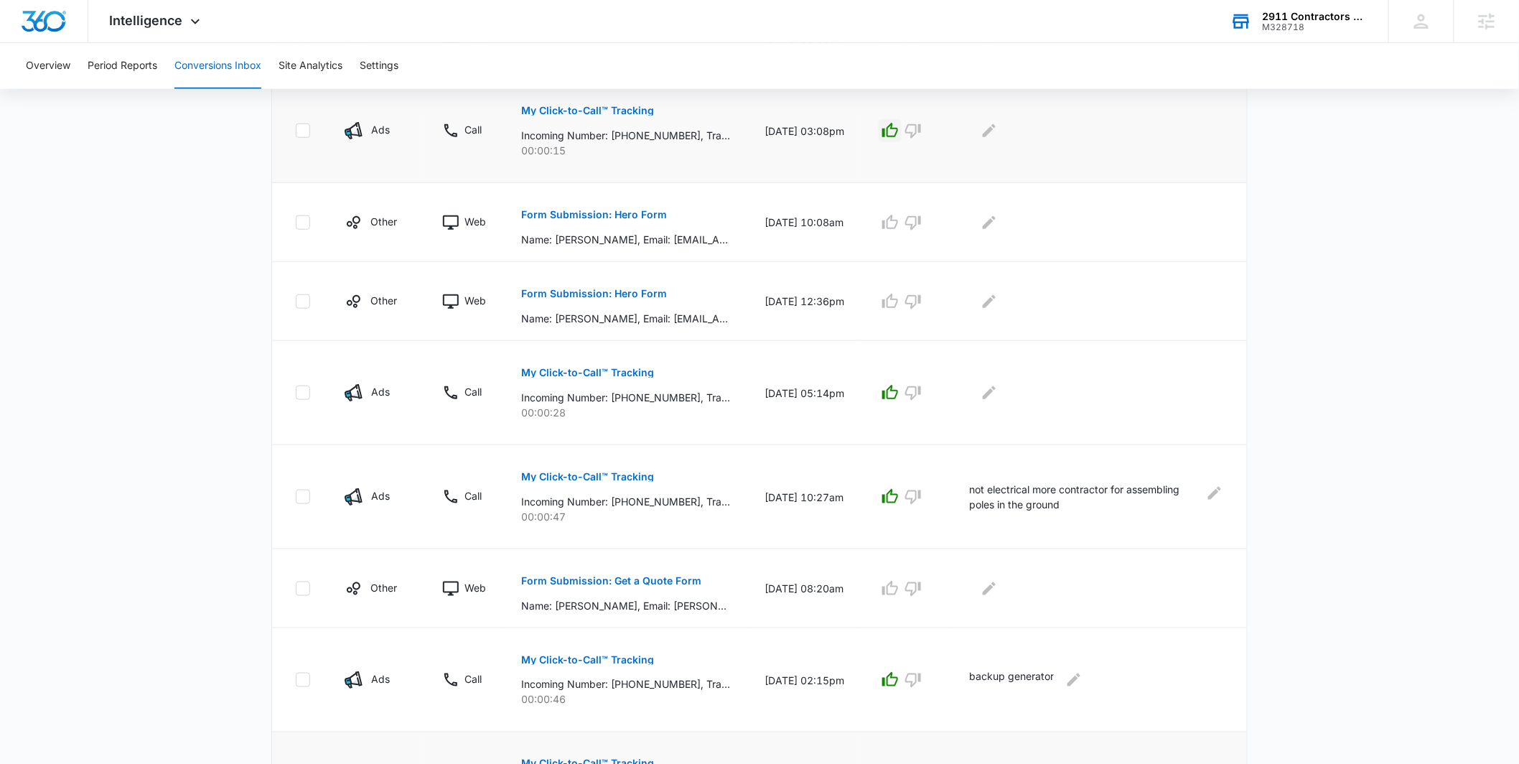
scroll to position [386, 0]
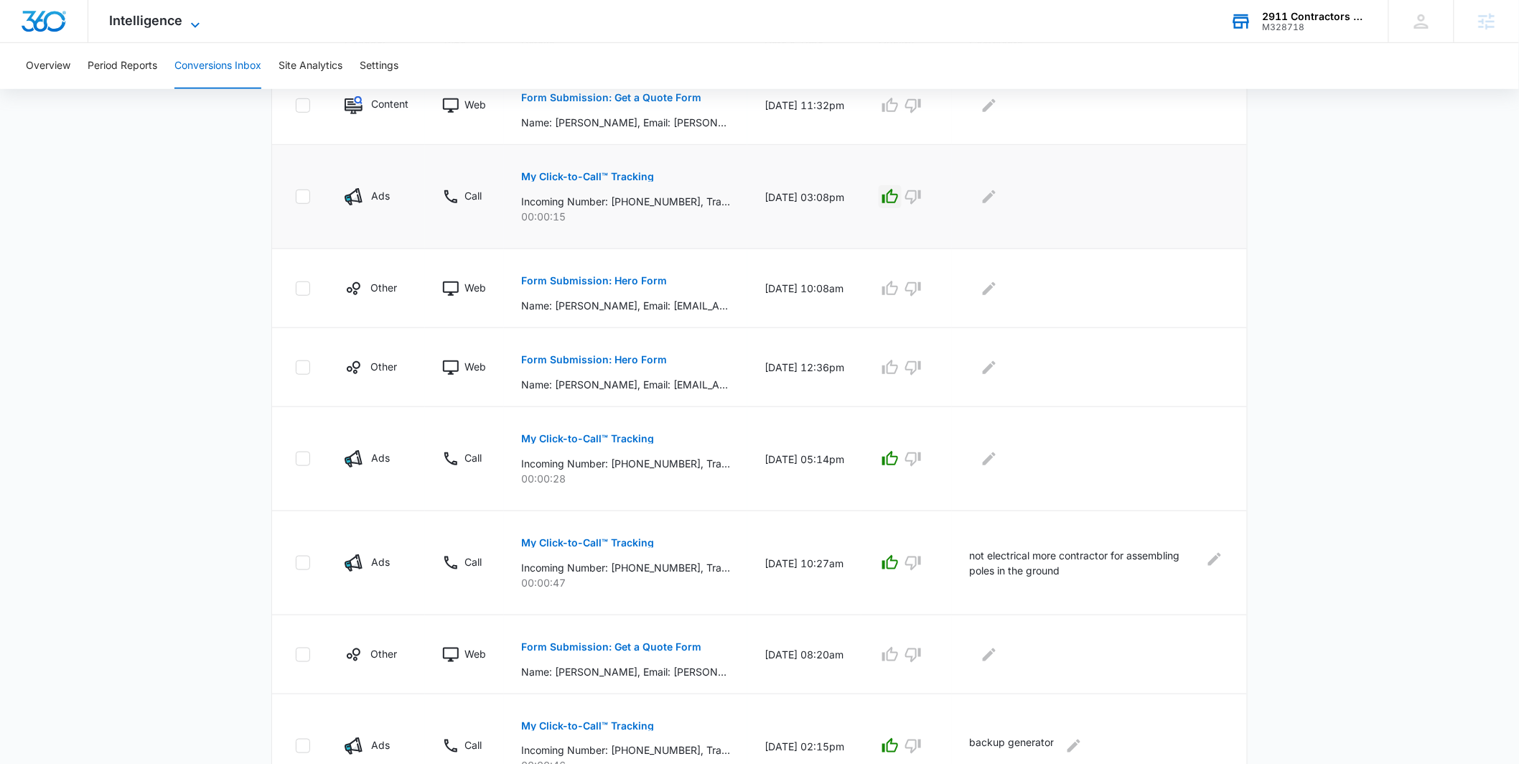
click at [166, 26] on span "Intelligence" at bounding box center [146, 20] width 73 height 15
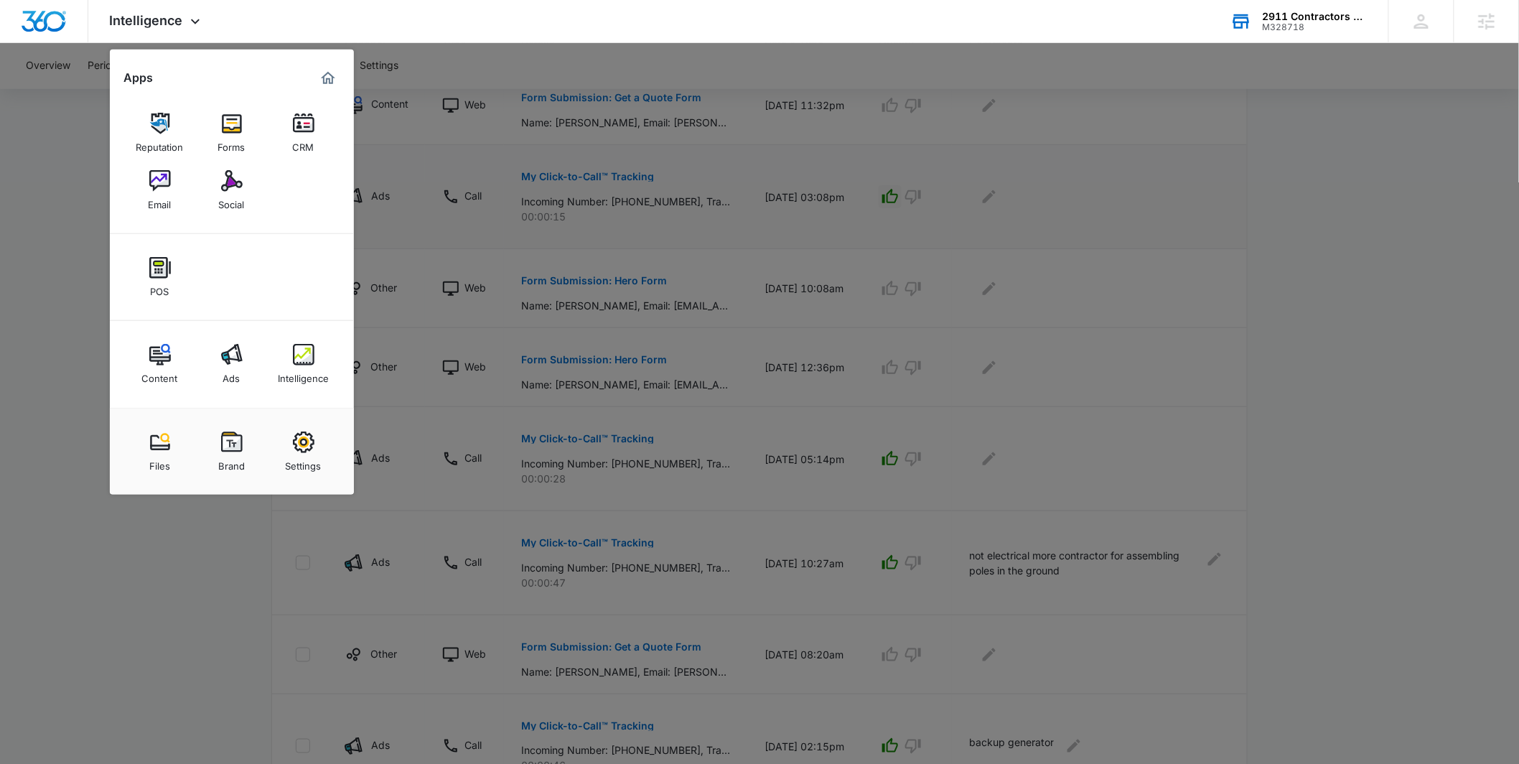
click at [215, 355] on link "Ads" at bounding box center [232, 364] width 55 height 55
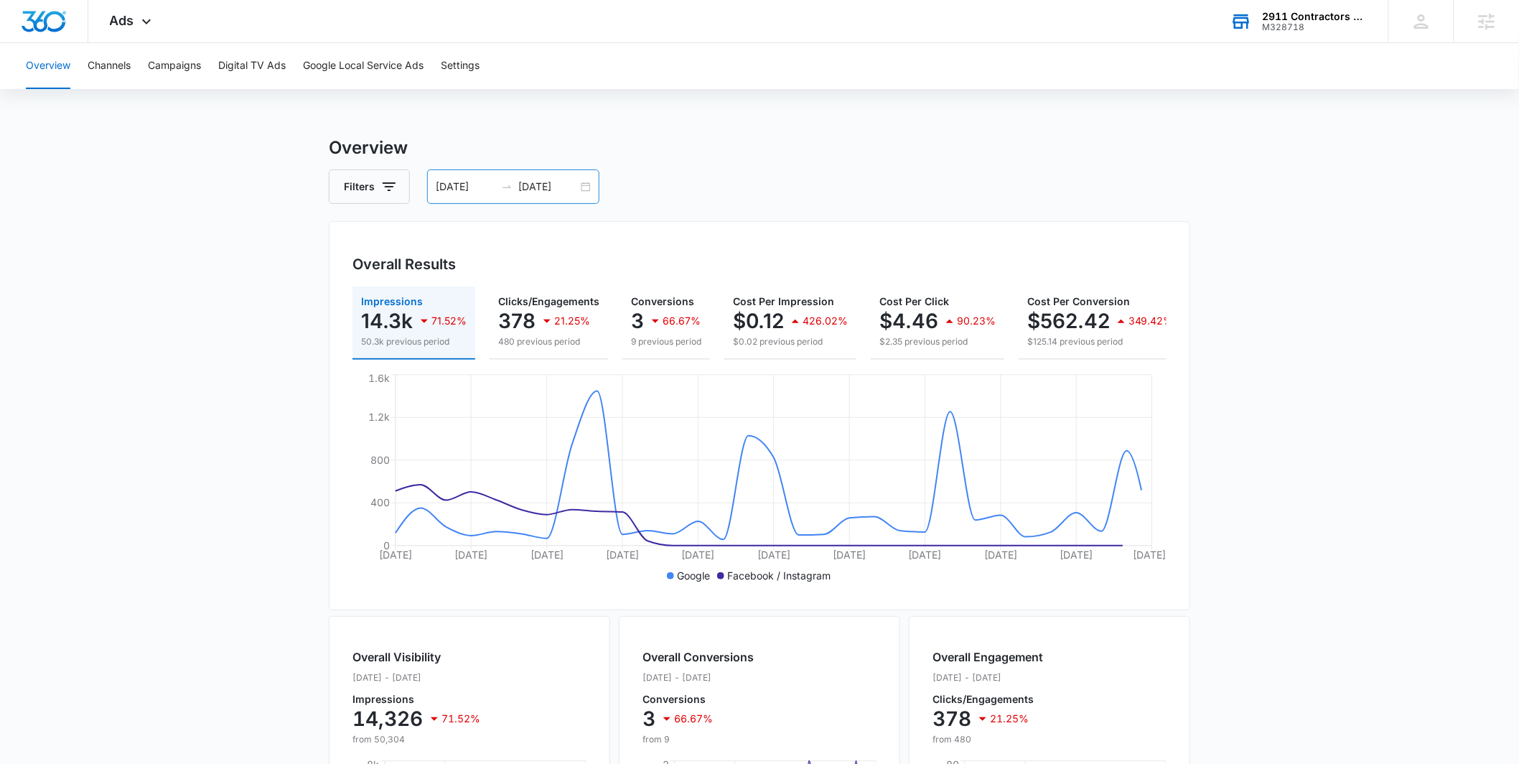
click at [587, 174] on div "[DATE] [DATE]" at bounding box center [513, 186] width 172 height 34
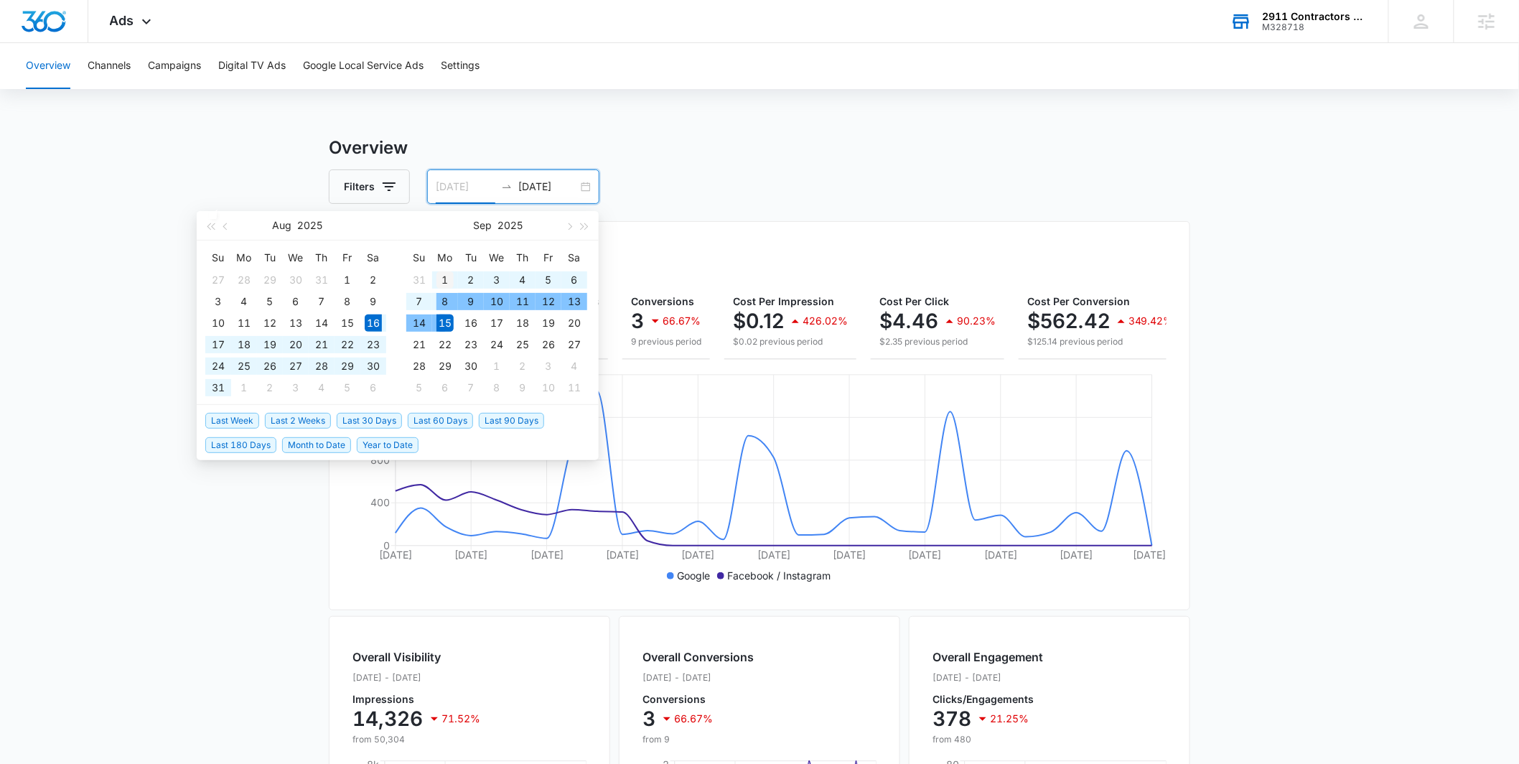
type input "[DATE]"
click at [444, 281] on div "1" at bounding box center [445, 279] width 17 height 17
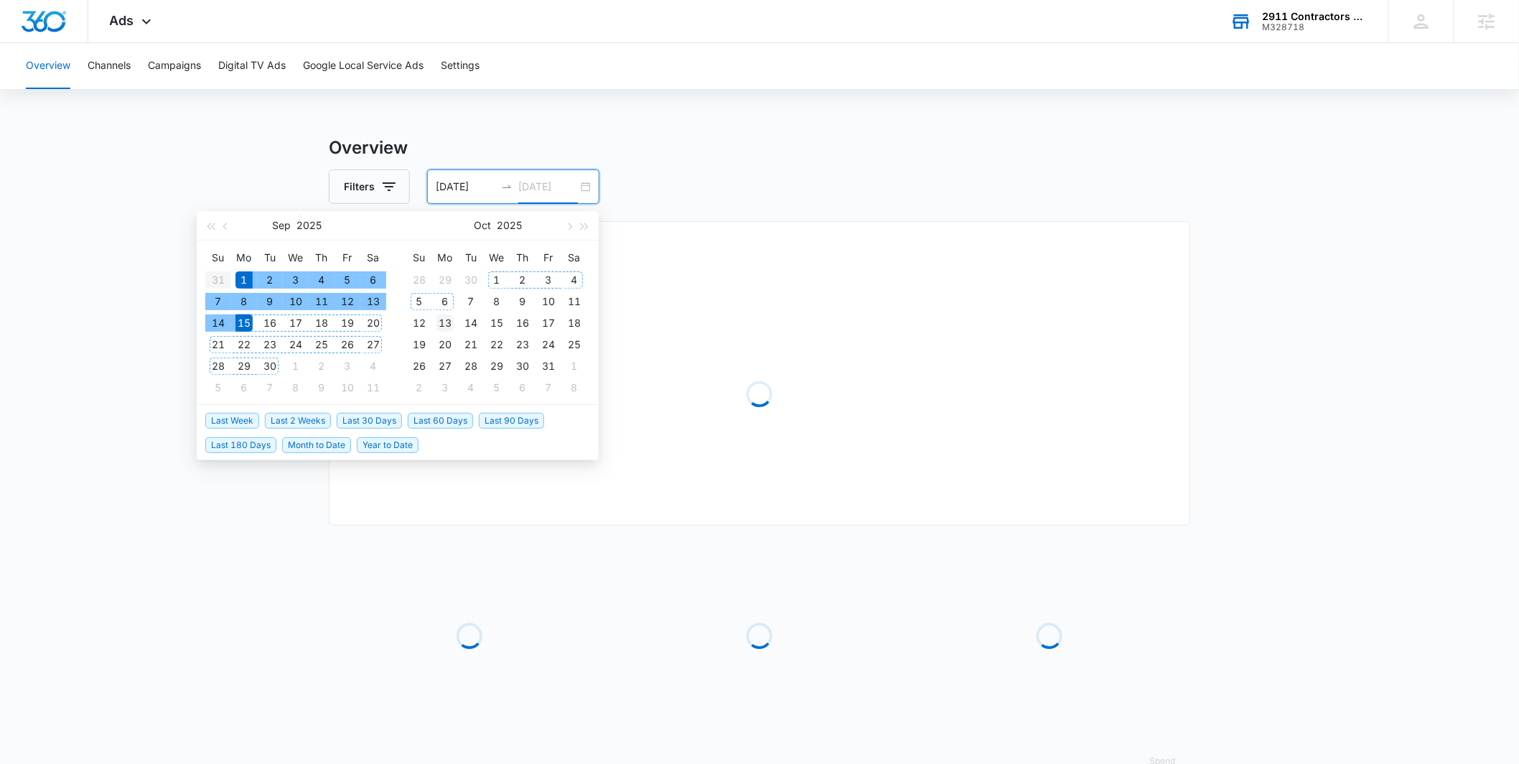
type input "[DATE]"
click at [442, 323] on div "13" at bounding box center [445, 322] width 17 height 17
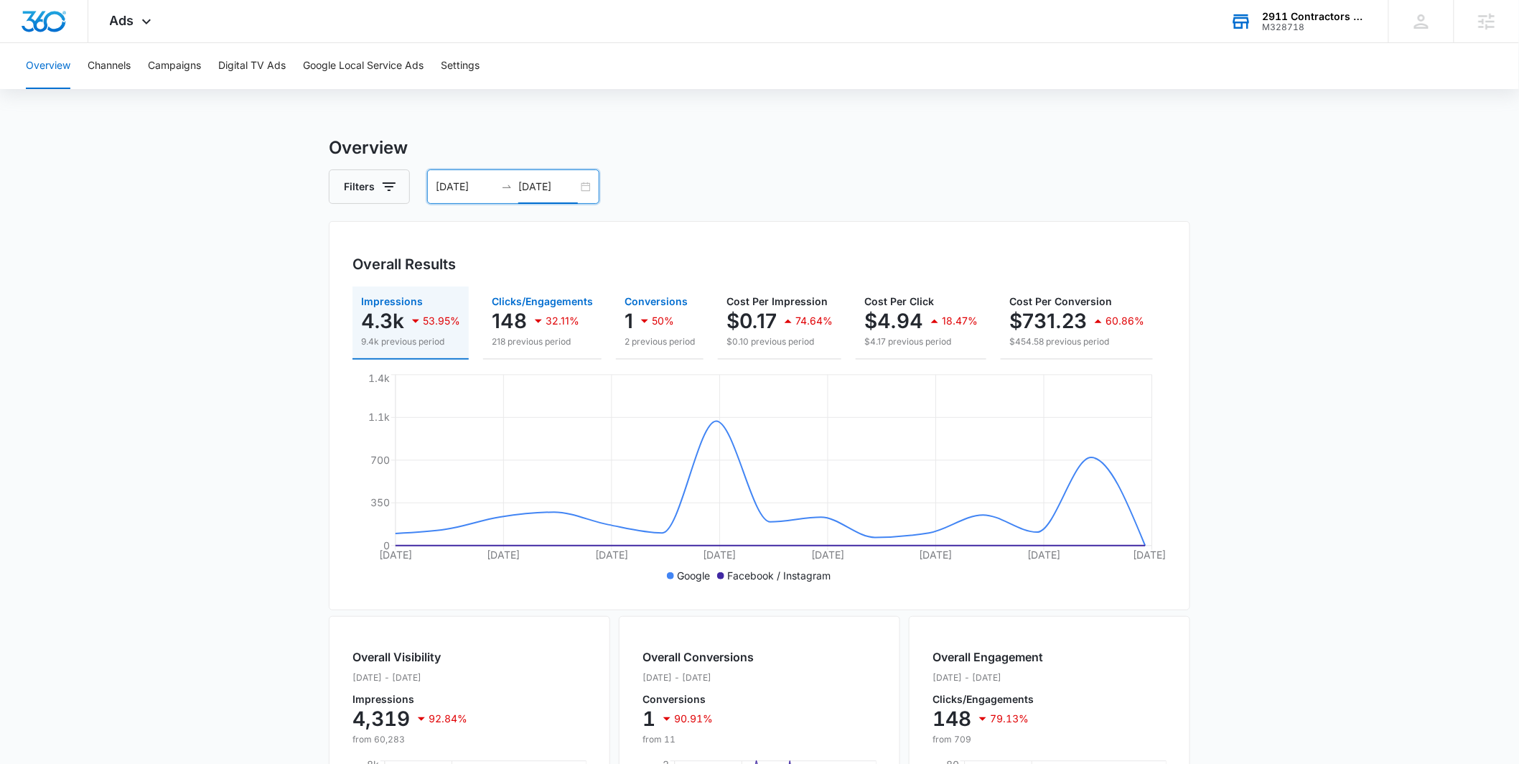
drag, startPoint x: 539, startPoint y: 355, endPoint x: 615, endPoint y: 344, distance: 77.0
click at [615, 344] on div "Impressions 4.3k 53.95% 9.4k previous period Clicks/Engagements 148 32.11% 218 …" at bounding box center [760, 322] width 814 height 73
click at [580, 179] on div "[DATE] [DATE]" at bounding box center [513, 186] width 172 height 34
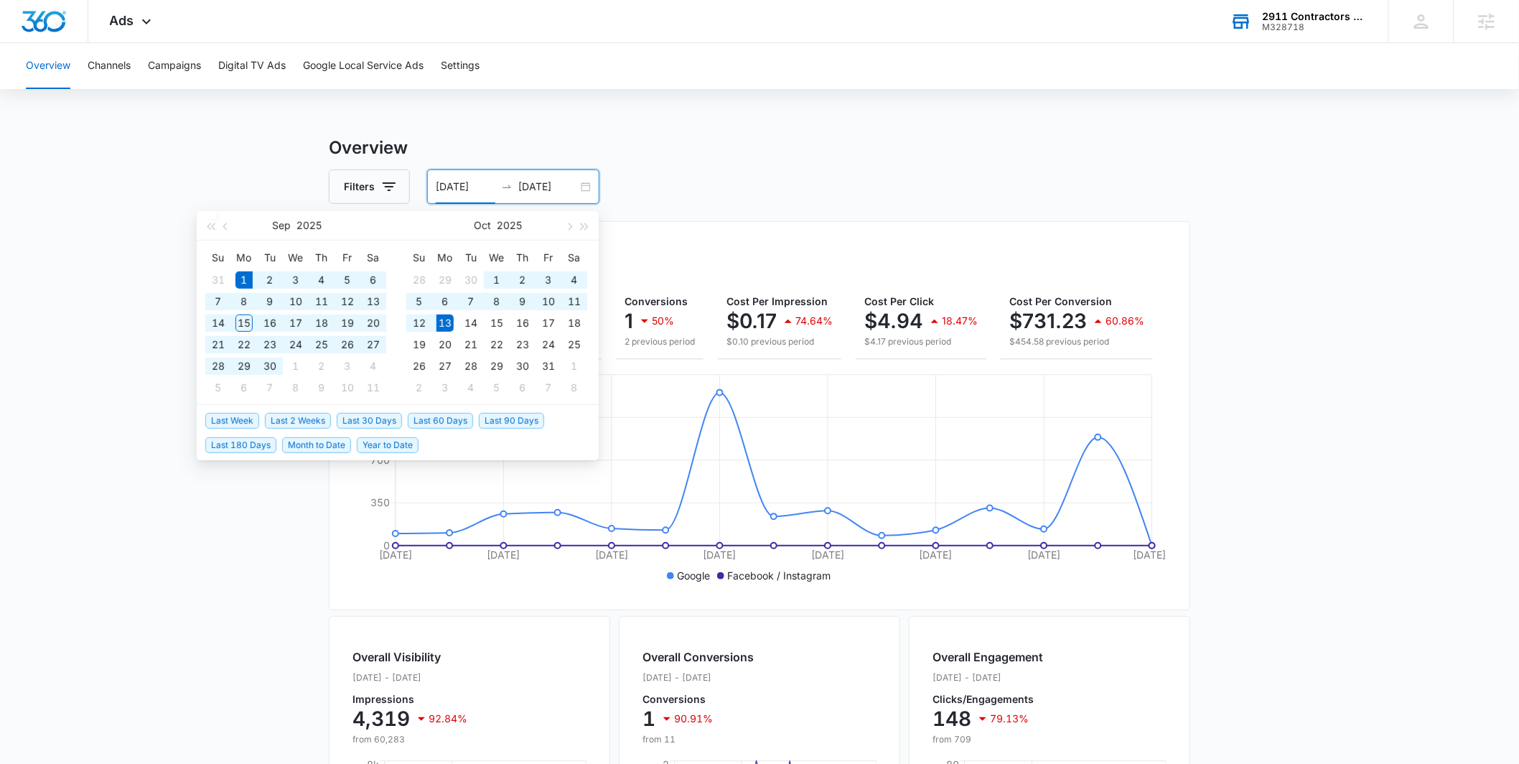
click at [587, 185] on div "[DATE] [DATE]" at bounding box center [513, 186] width 172 height 34
click at [225, 229] on button "button" at bounding box center [226, 225] width 16 height 29
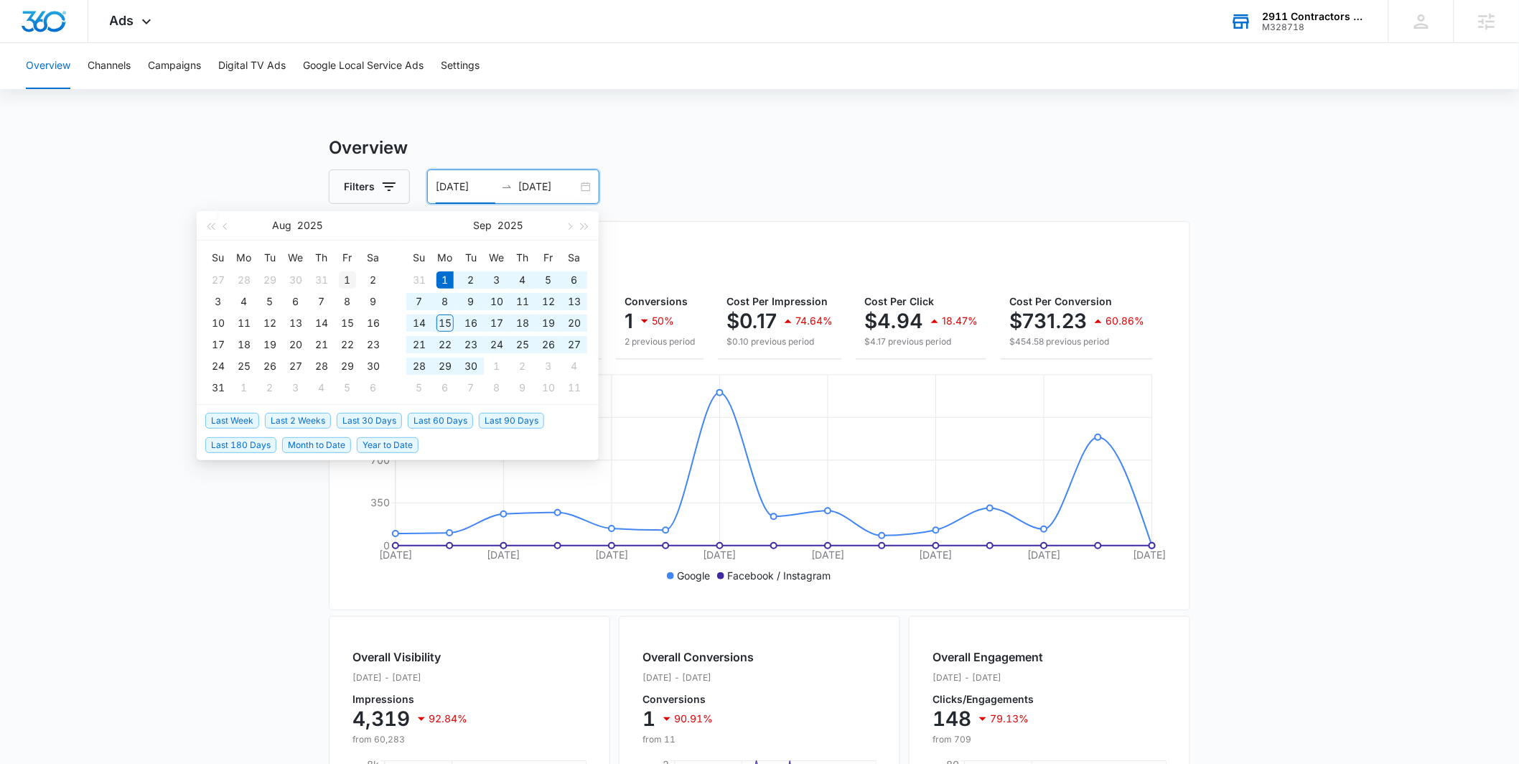
type input "[DATE]"
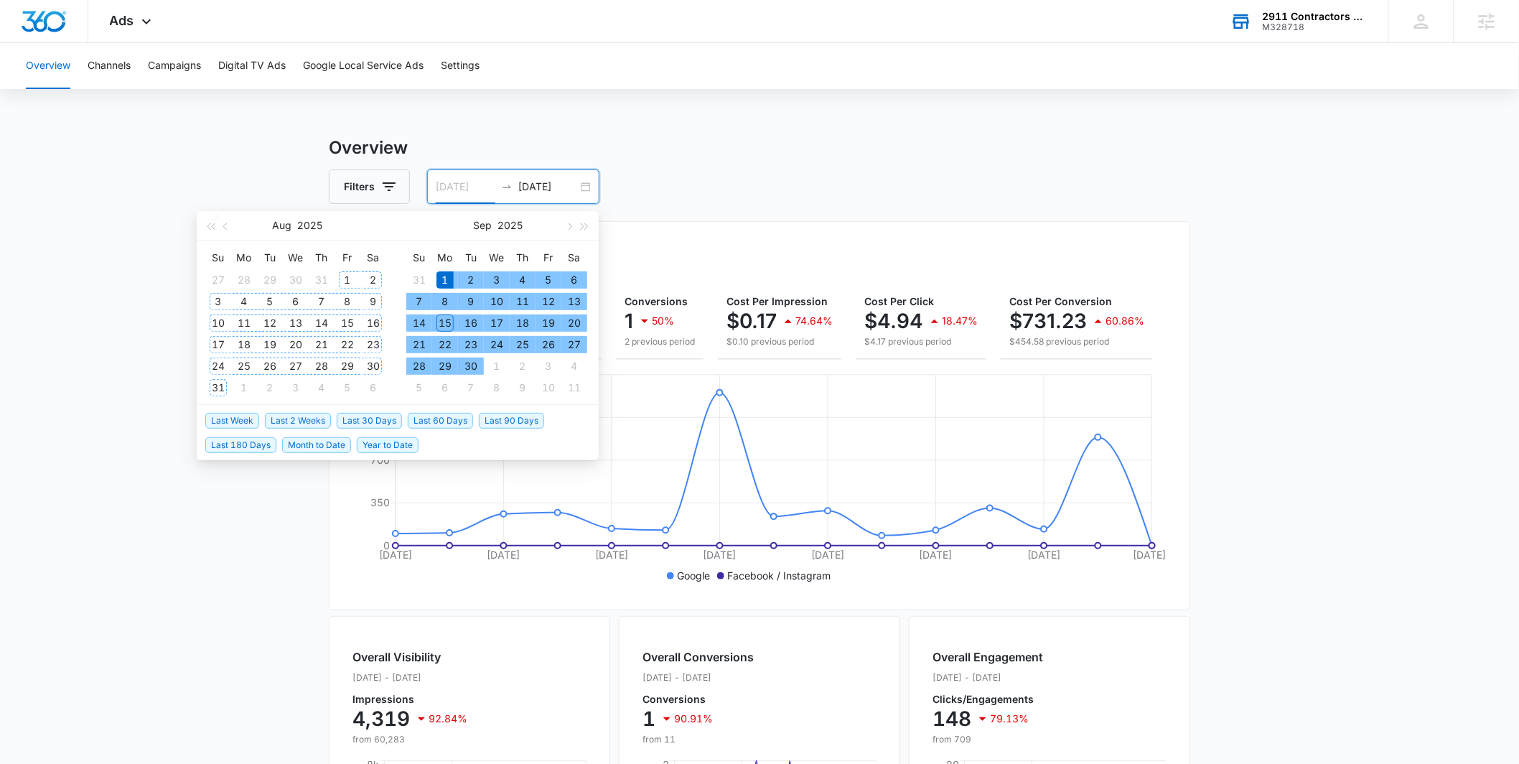
click at [347, 277] on div "1" at bounding box center [347, 279] width 17 height 17
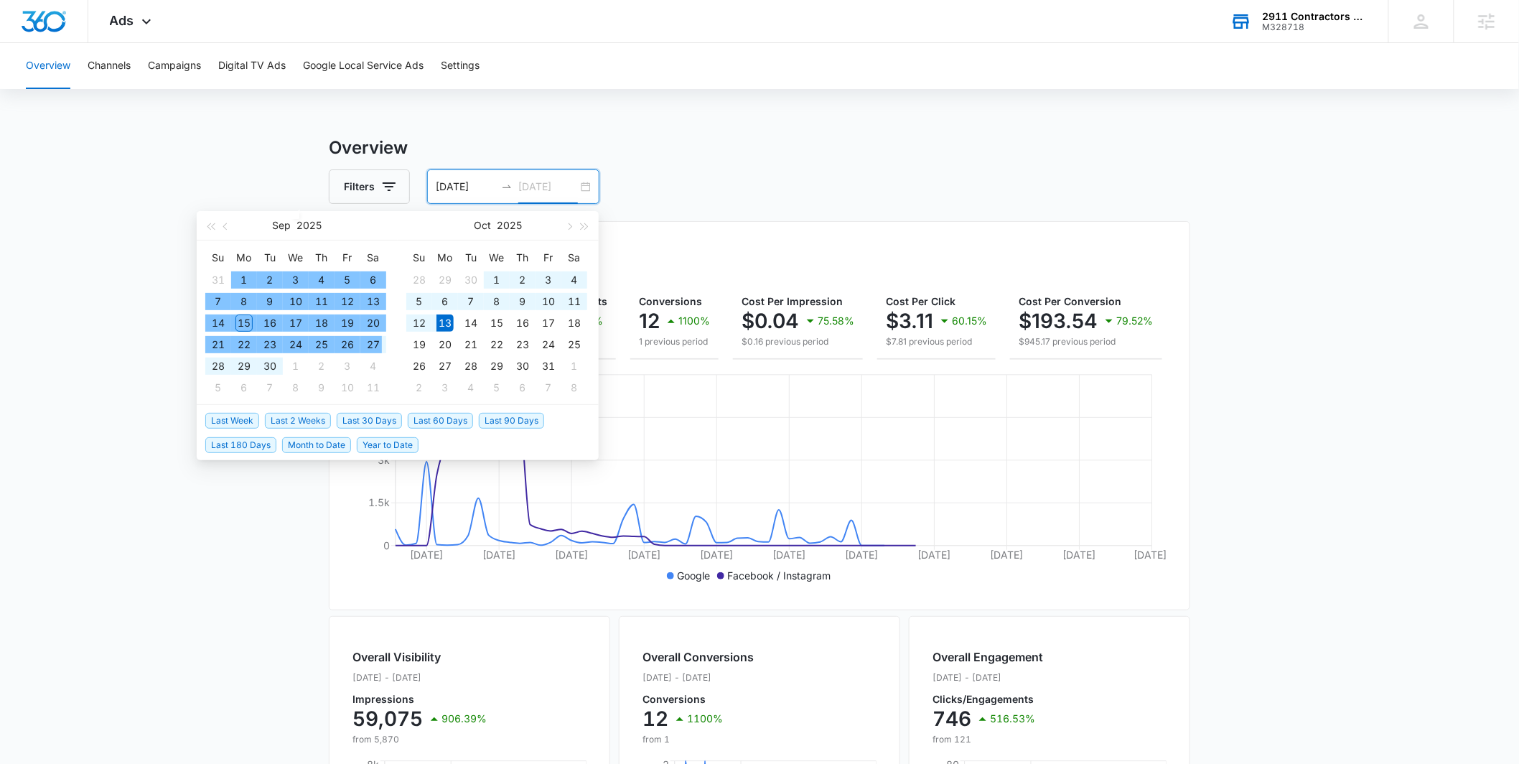
type input "[DATE]"
click at [441, 326] on div "13" at bounding box center [445, 322] width 17 height 17
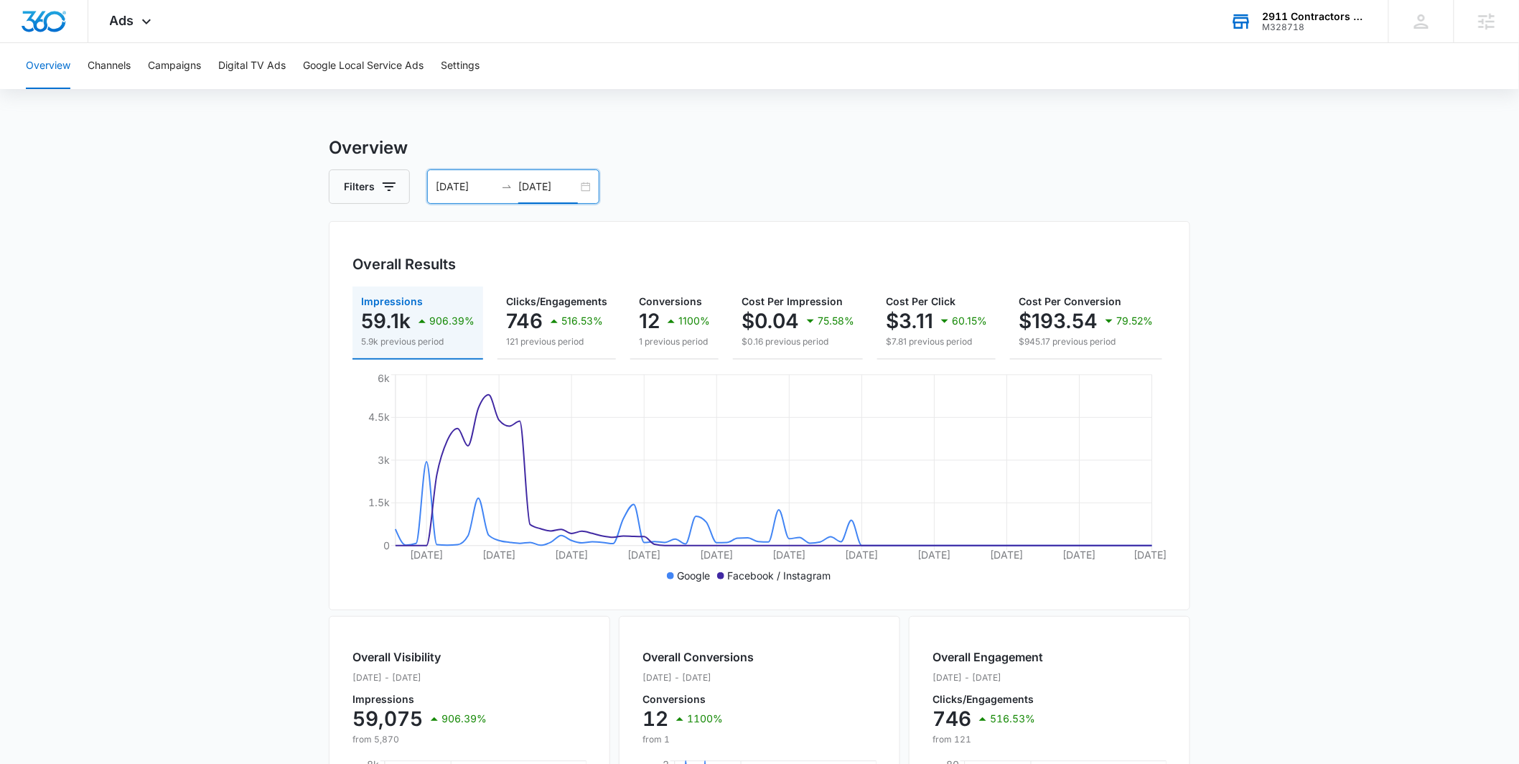
scroll to position [0, 191]
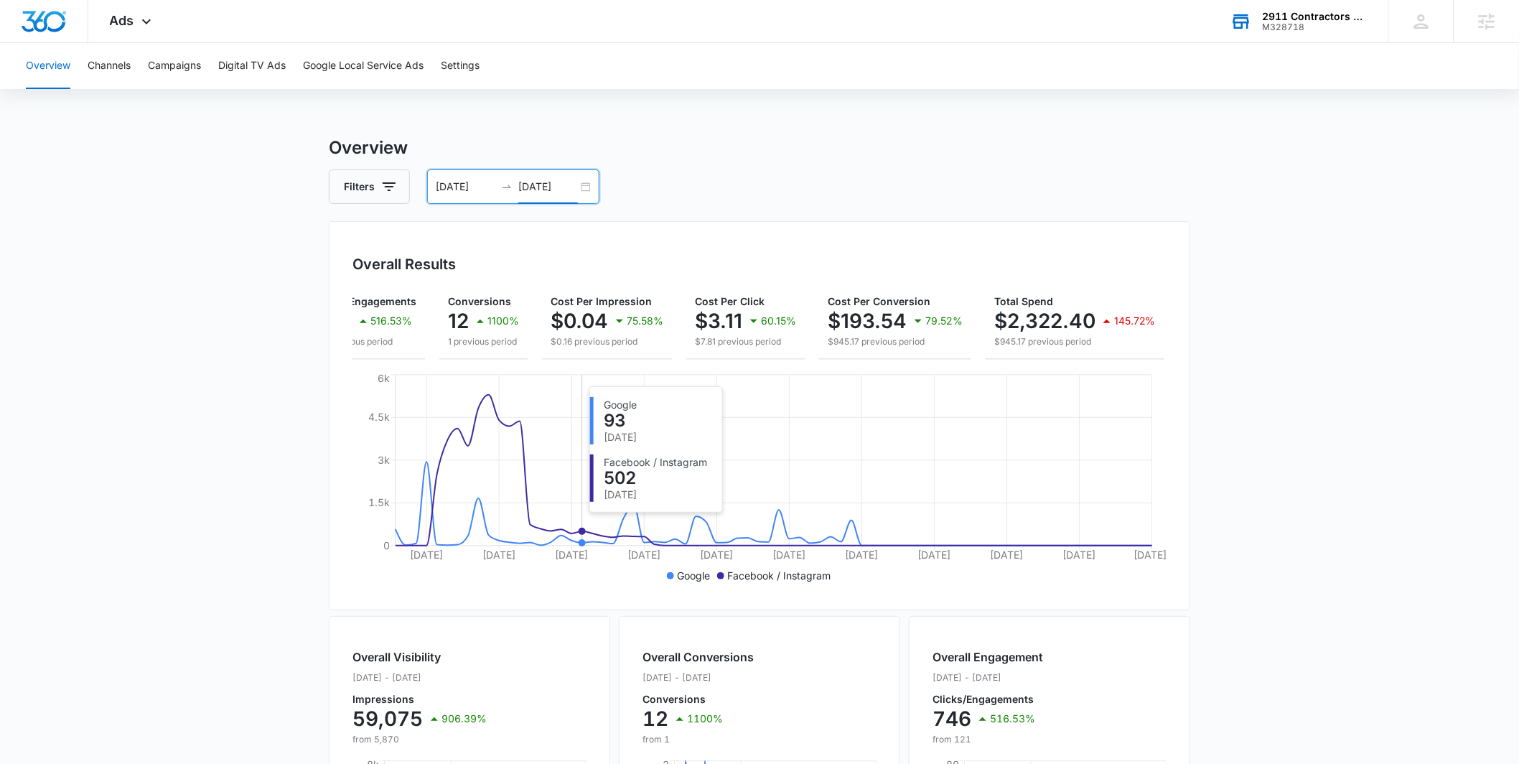
click at [322, 377] on main "Overview Filters [DATE] [DATE] Overall Results Impressions 59.1k 906.39% 5.9k p…" at bounding box center [759, 650] width 1519 height 1031
click at [280, 378] on main "Overview Filters [DATE] [DATE] Overall Results Impressions 59.1k 906.39% 5.9k p…" at bounding box center [759, 650] width 1519 height 1031
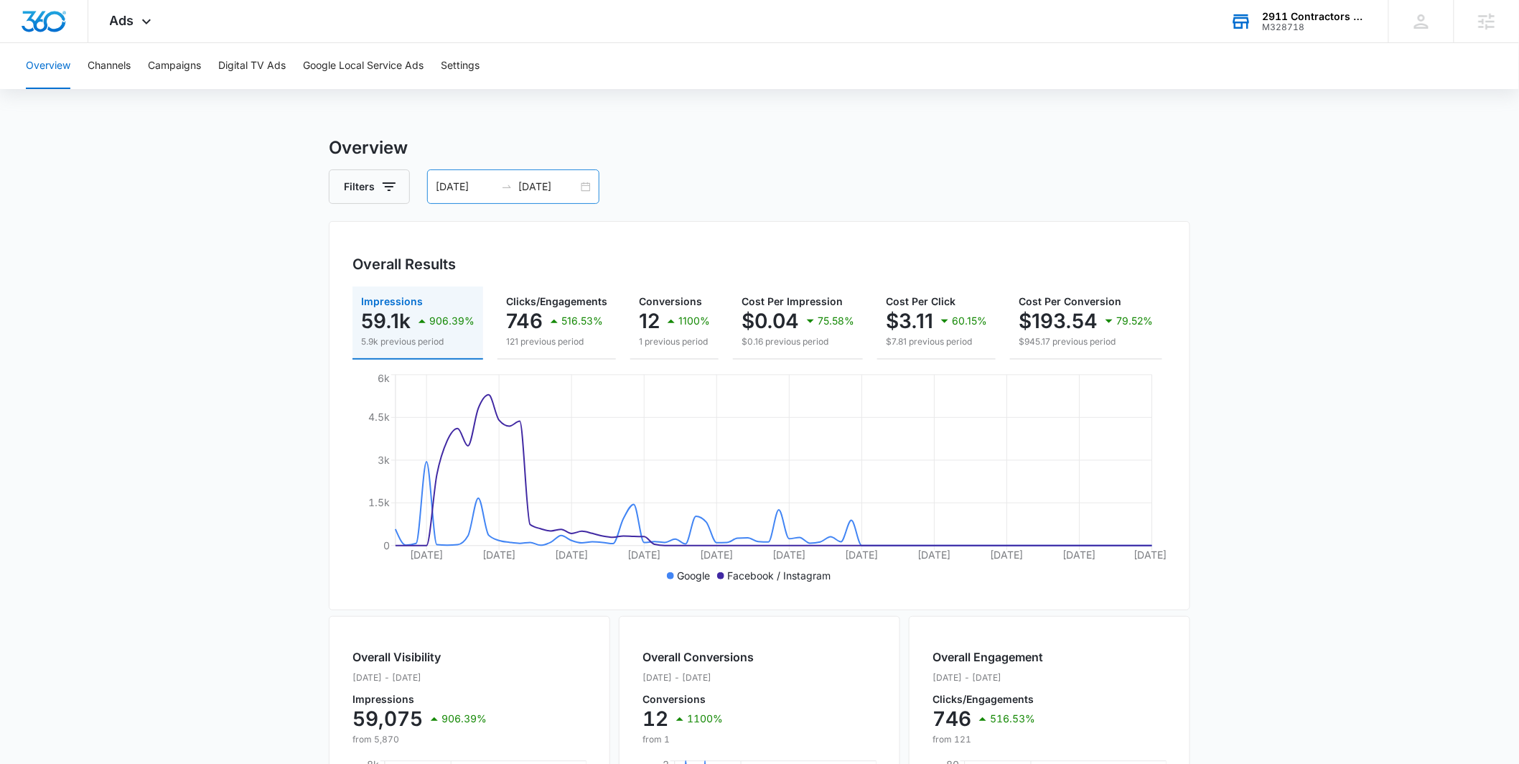
click at [580, 188] on div "[DATE] [DATE]" at bounding box center [513, 186] width 172 height 34
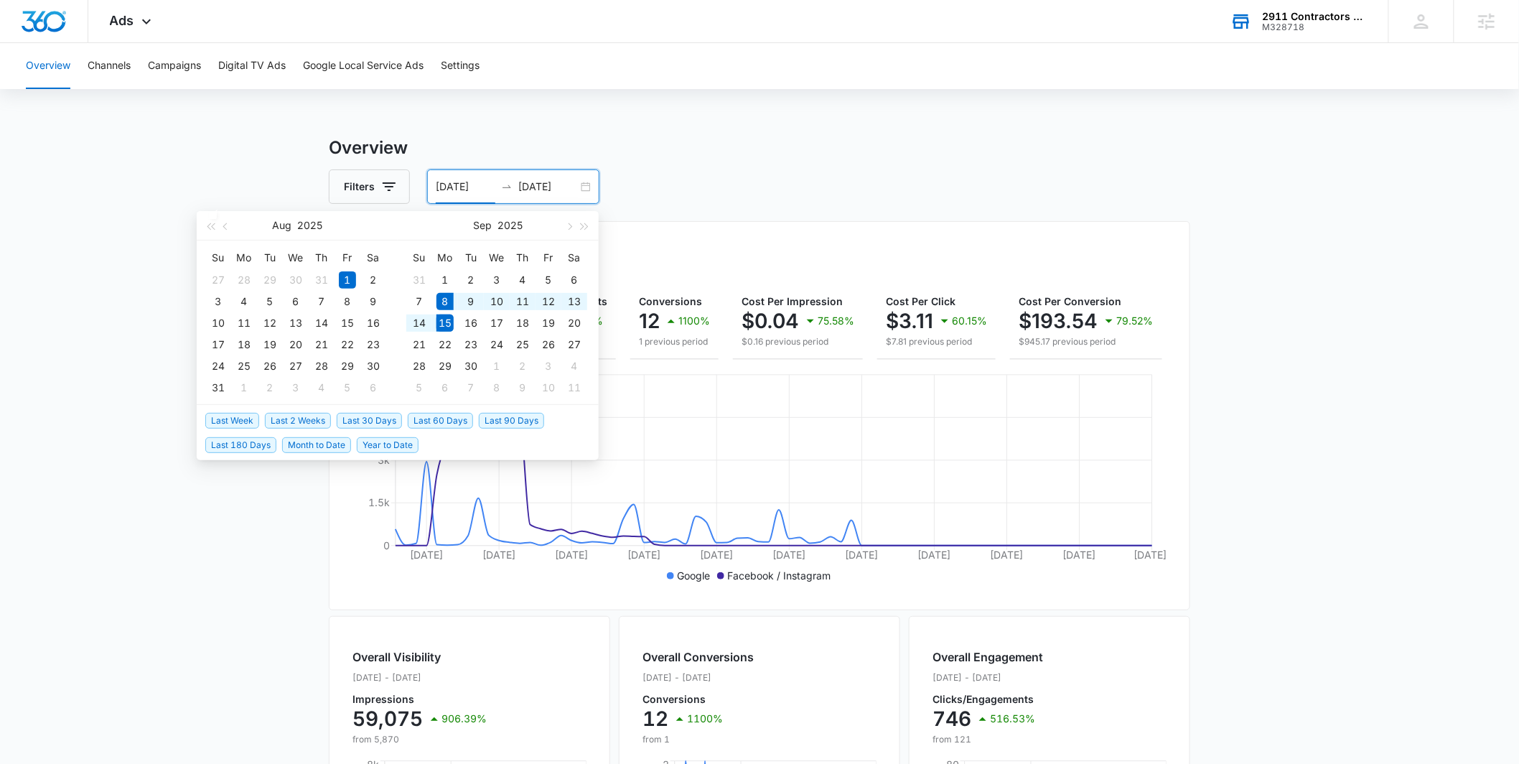
click at [231, 442] on span "Last 180 Days" at bounding box center [240, 445] width 71 height 16
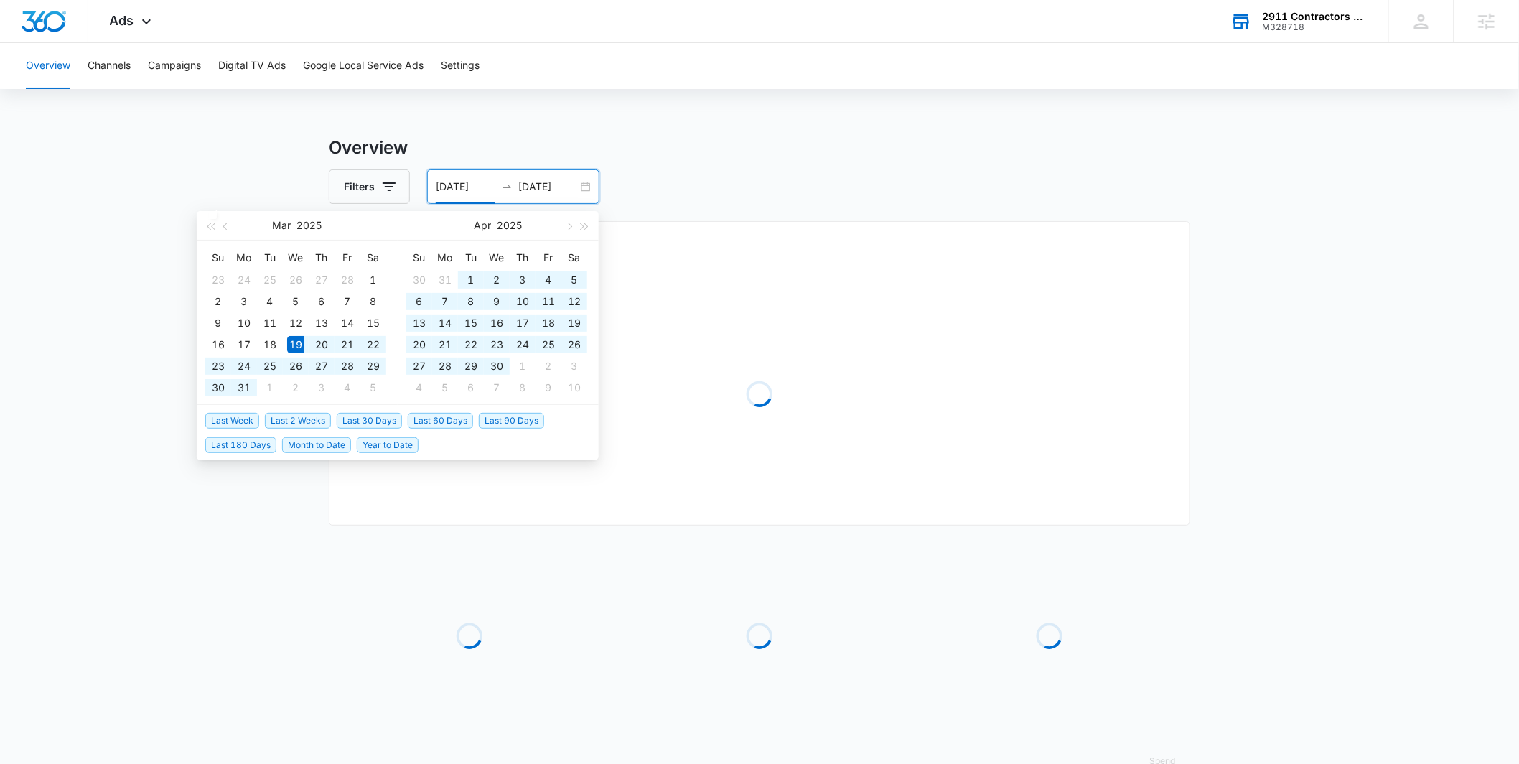
type input "[DATE]"
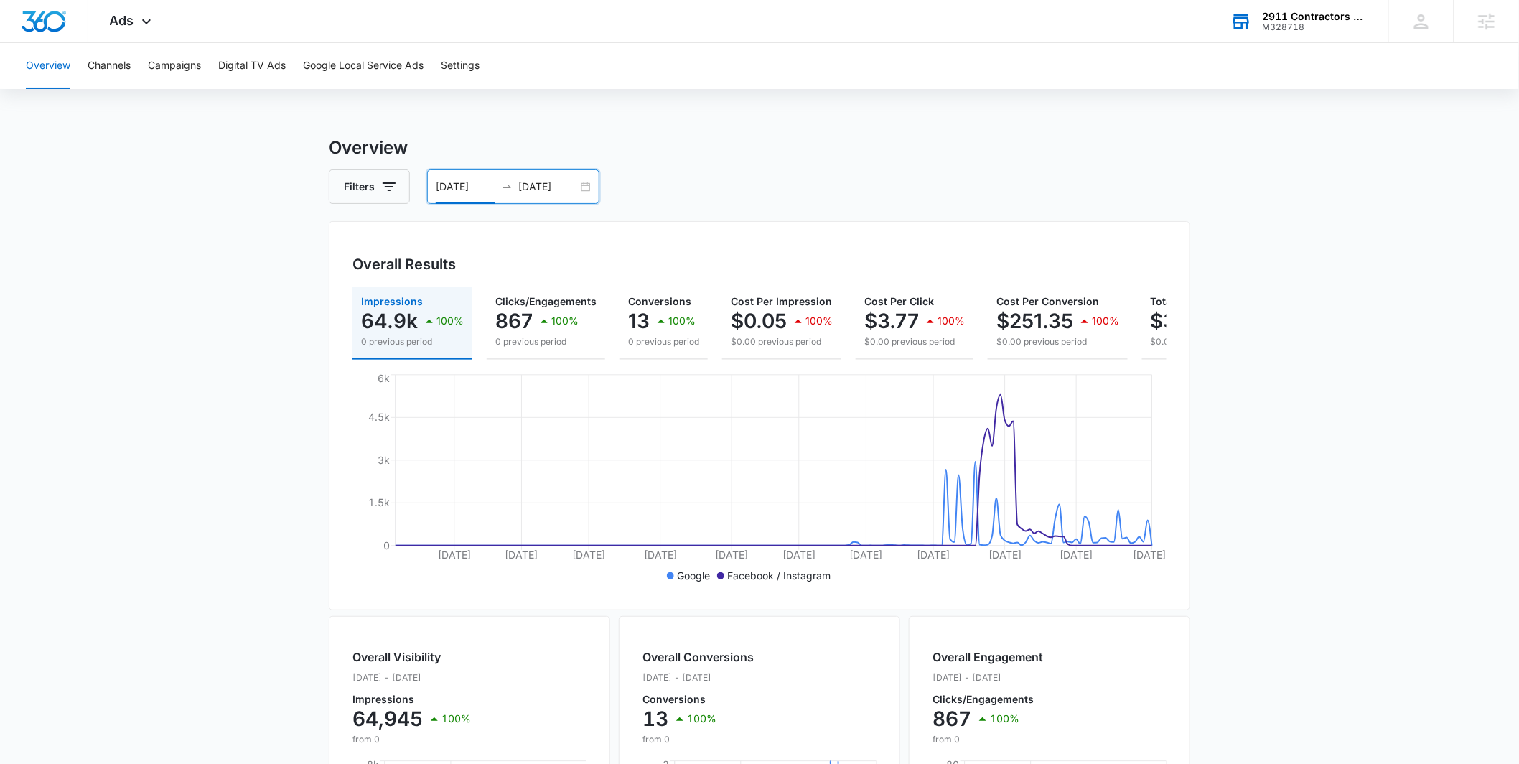
click at [255, 378] on main "Overview Filters [DATE] [DATE] Overall Results Impressions 64.9k 100% 0 previou…" at bounding box center [759, 650] width 1519 height 1031
click at [154, 33] on div "Ads Apps Reputation Forms CRM Email Social POS Content Ads Intelligence Files B…" at bounding box center [132, 21] width 88 height 42
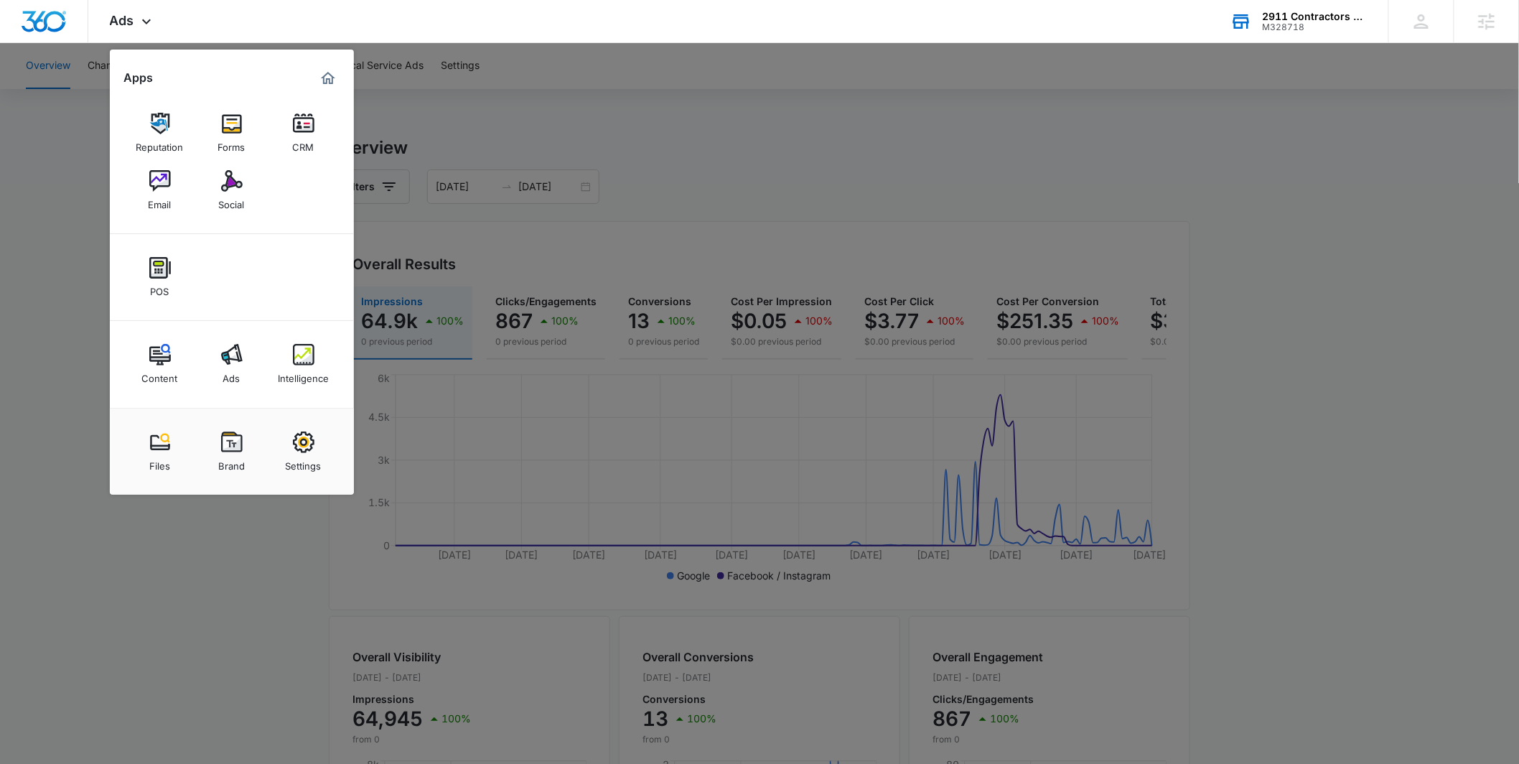
click at [286, 355] on link "Intelligence" at bounding box center [303, 364] width 55 height 55
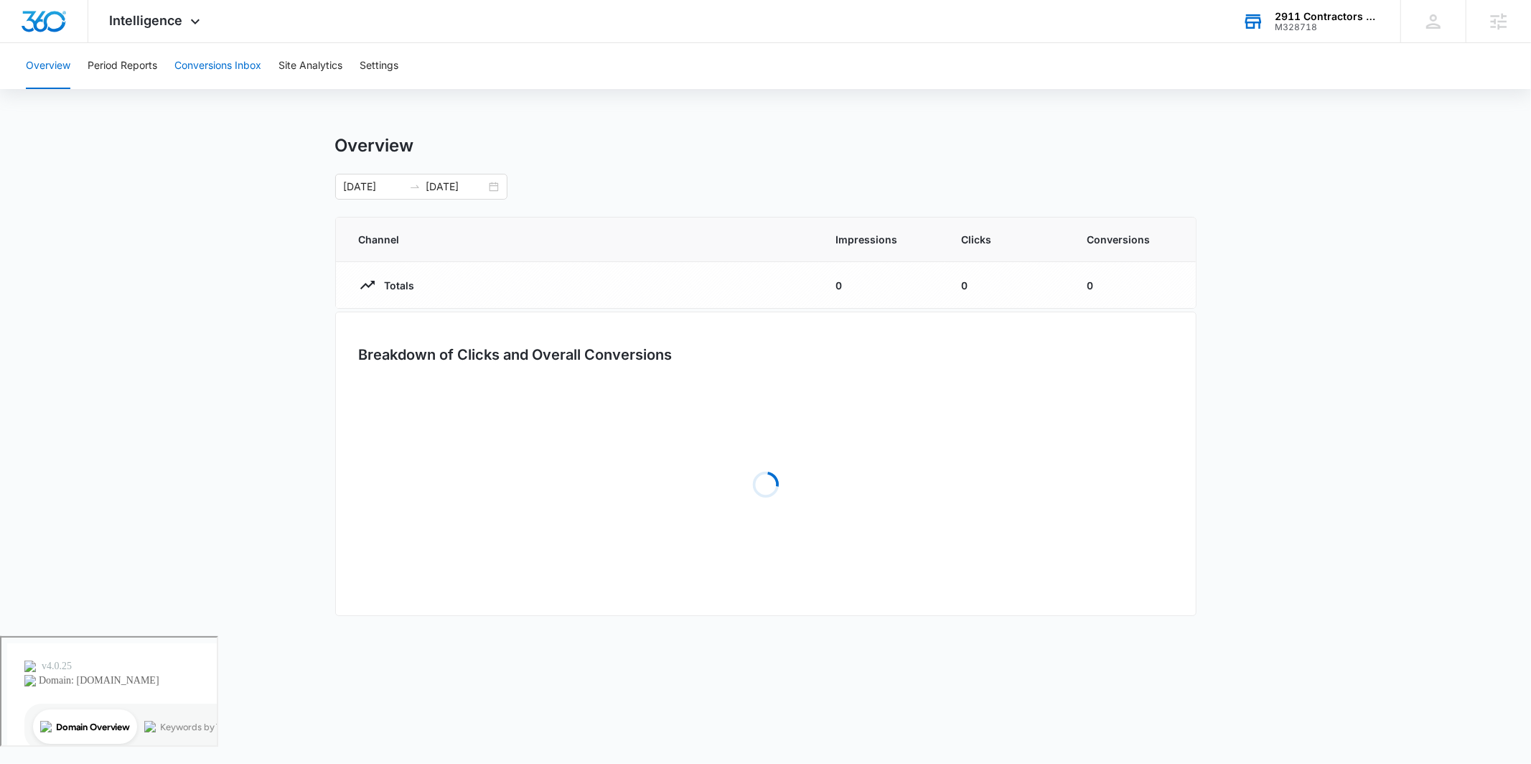
click at [220, 77] on button "Conversions Inbox" at bounding box center [217, 66] width 87 height 46
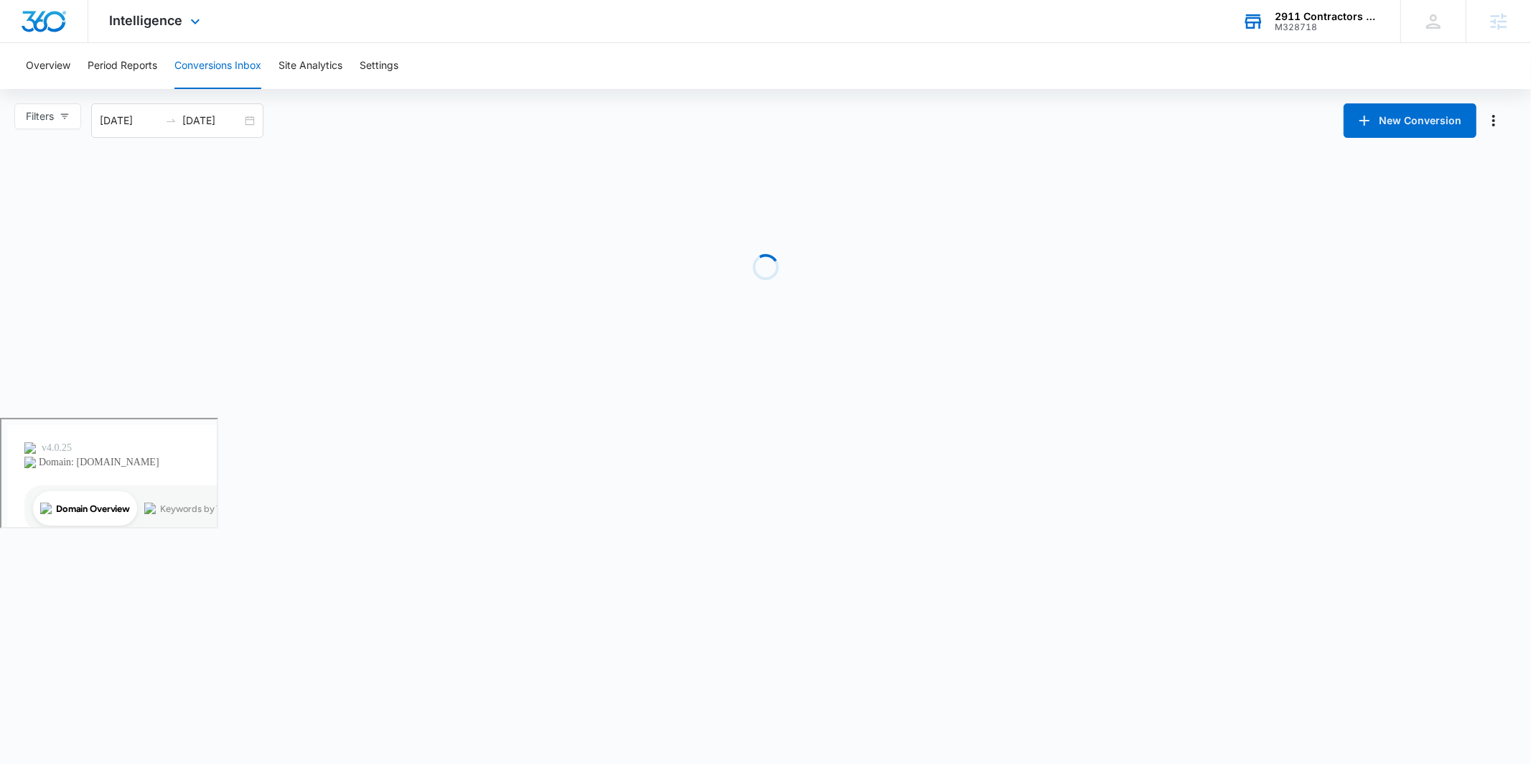
click at [184, 22] on div "Intelligence Apps Reputation Forms CRM Email Social POS Content Ads Intelligenc…" at bounding box center [156, 21] width 137 height 42
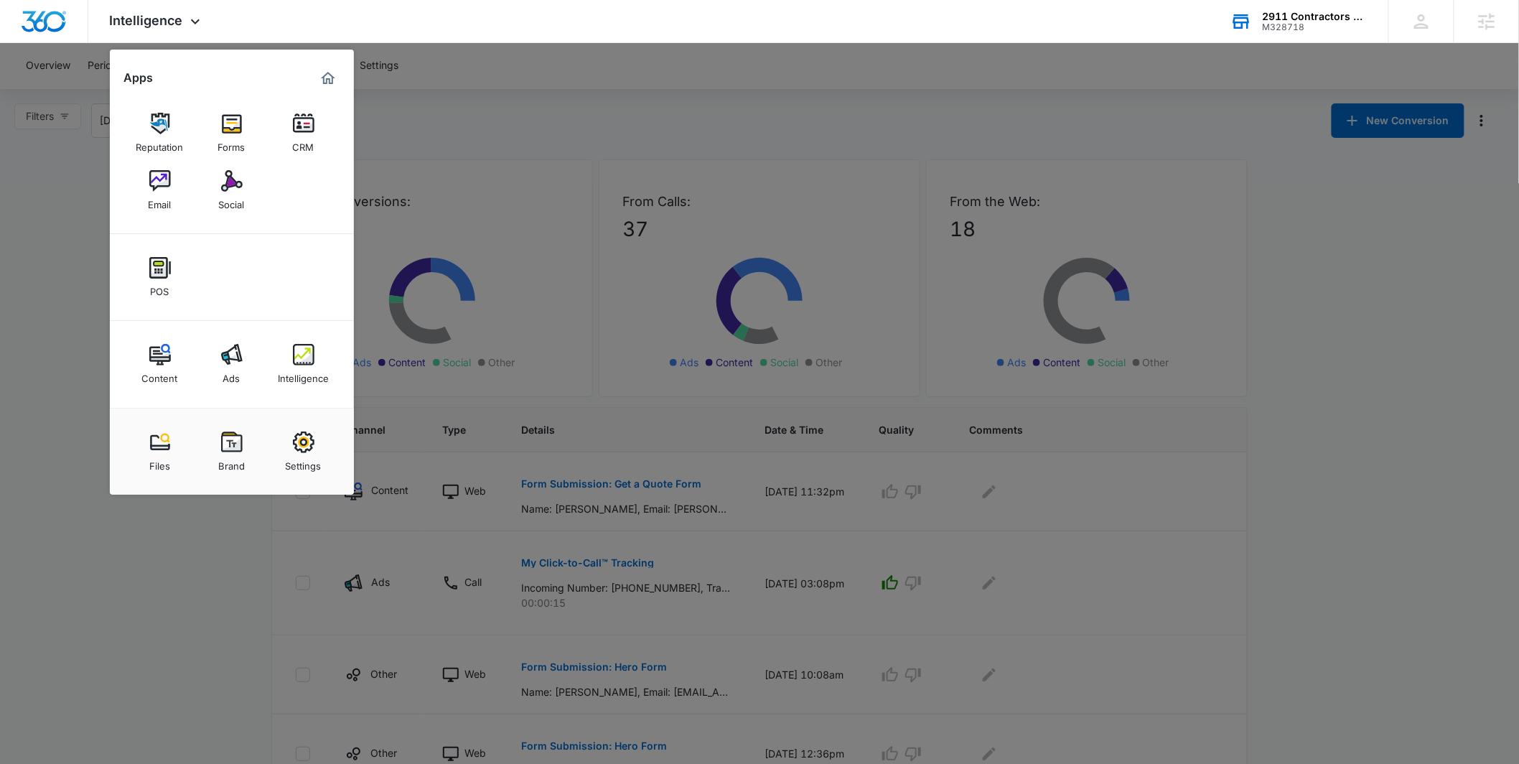
click at [563, 84] on div at bounding box center [759, 382] width 1519 height 764
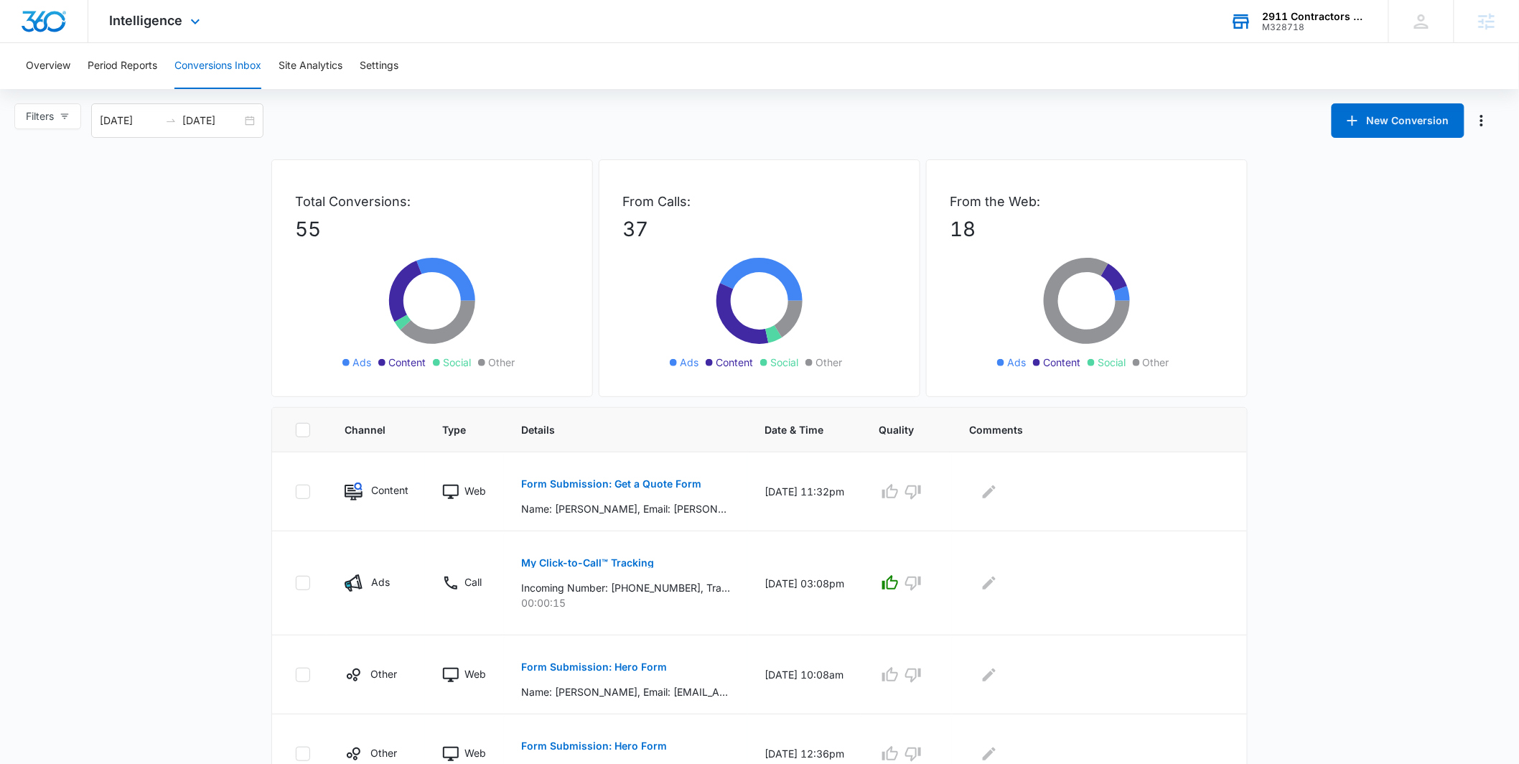
click at [197, 30] on div "Intelligence Apps Reputation Forms CRM Email Social POS Content Ads Intelligenc…" at bounding box center [156, 21] width 137 height 42
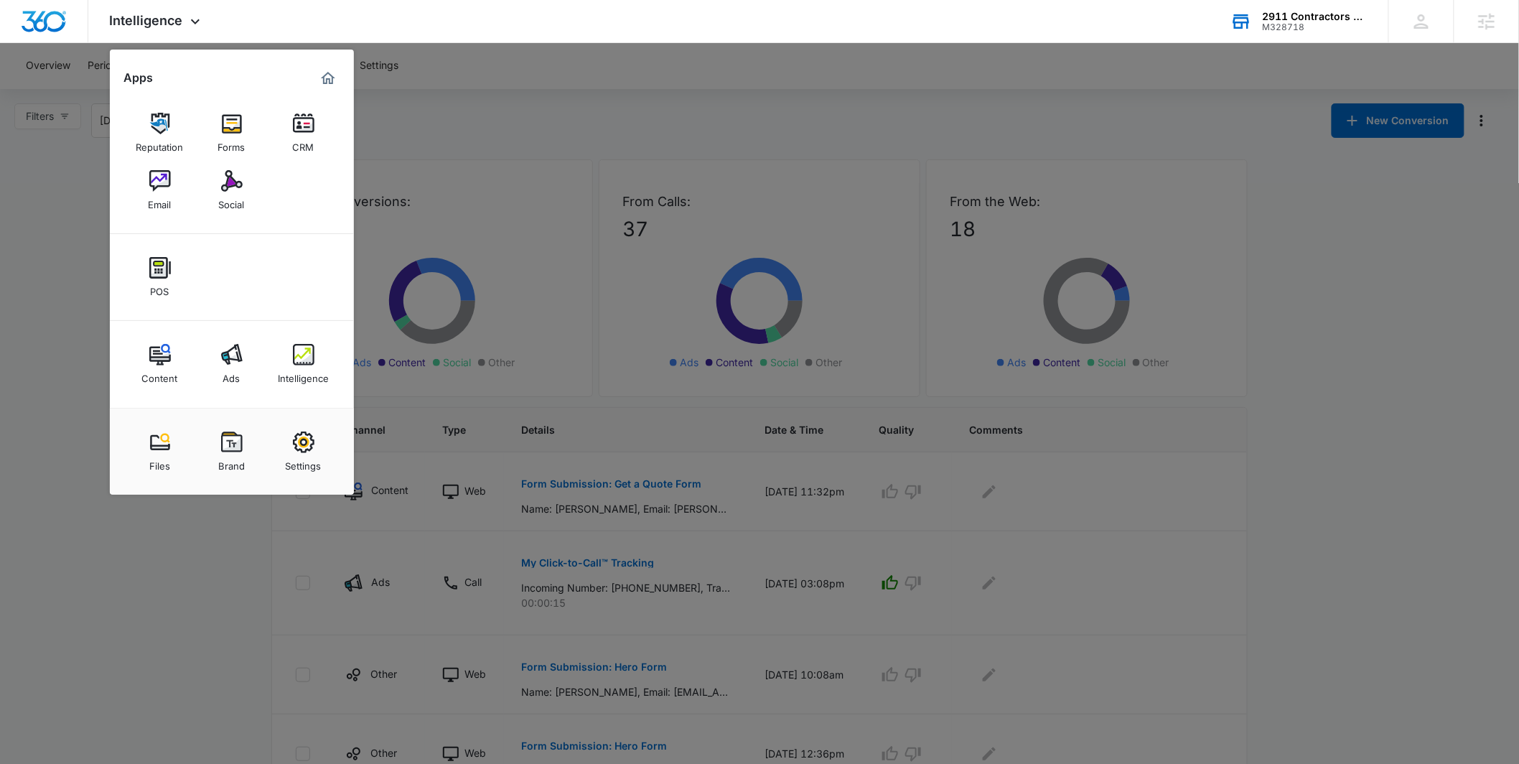
click at [144, 367] on div "Content" at bounding box center [160, 374] width 36 height 19
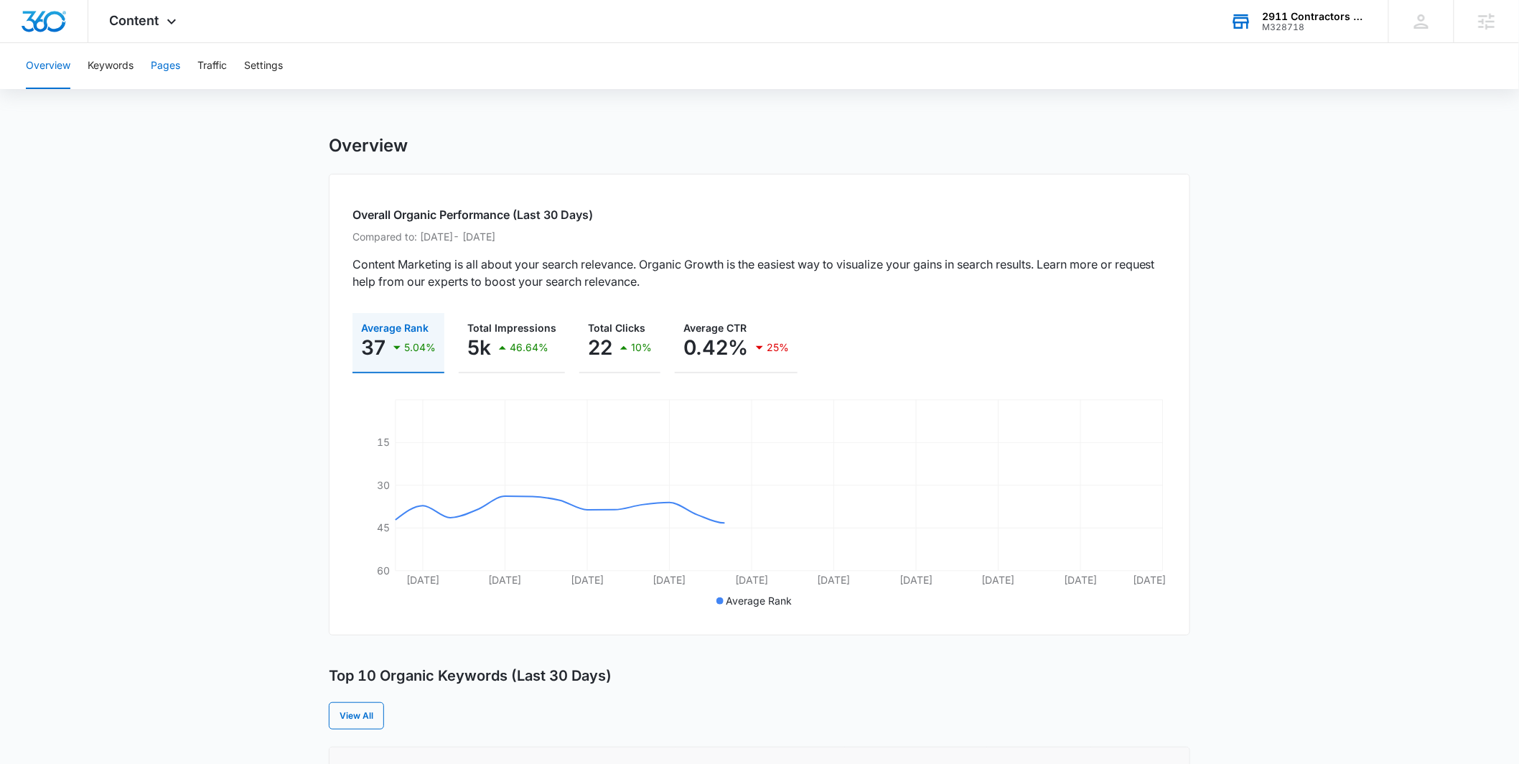
click at [176, 72] on button "Pages" at bounding box center [165, 66] width 29 height 46
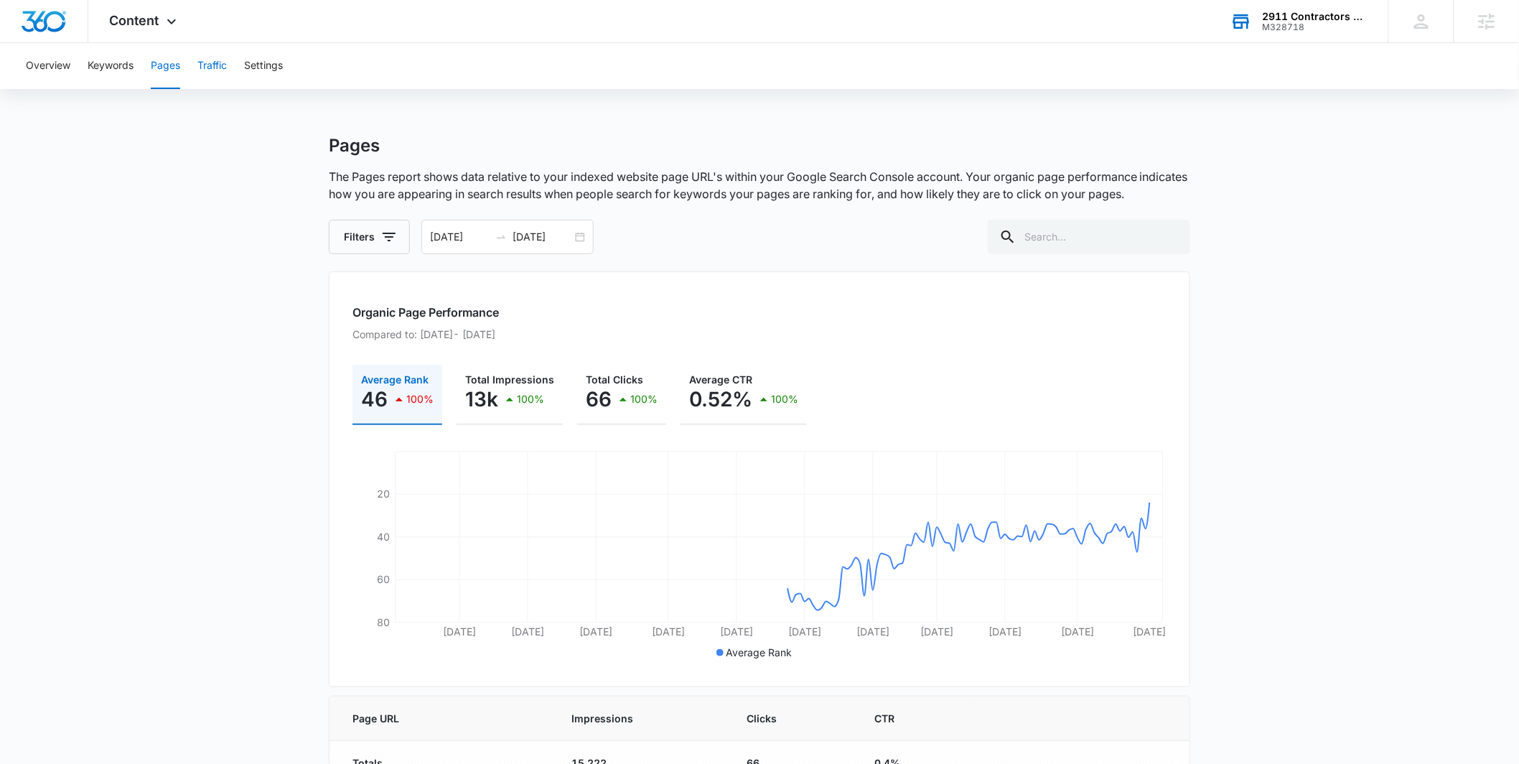
click at [203, 67] on button "Traffic" at bounding box center [211, 66] width 29 height 46
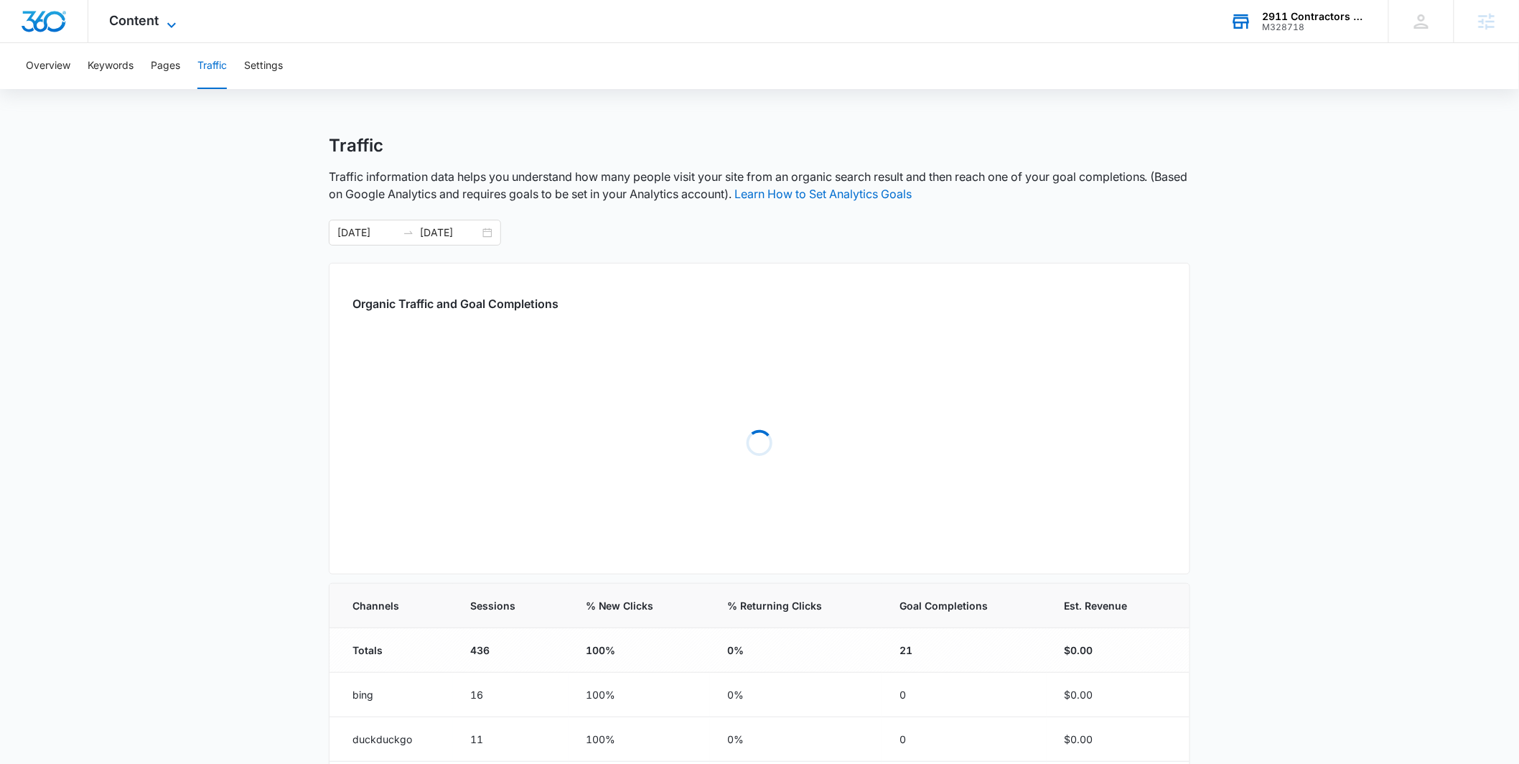
click at [164, 25] on icon at bounding box center [171, 25] width 17 height 17
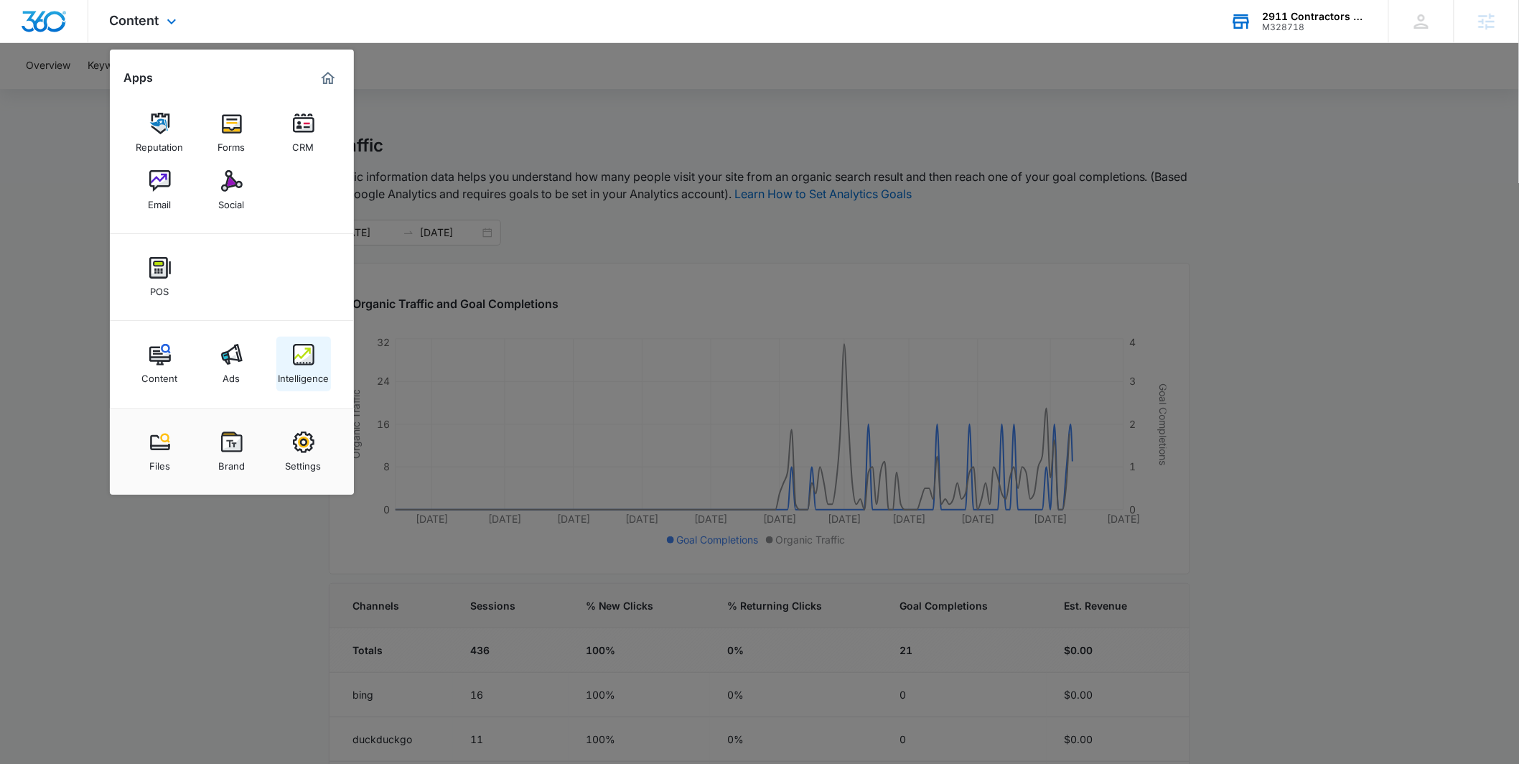
click at [304, 374] on div "Intelligence" at bounding box center [303, 374] width 51 height 19
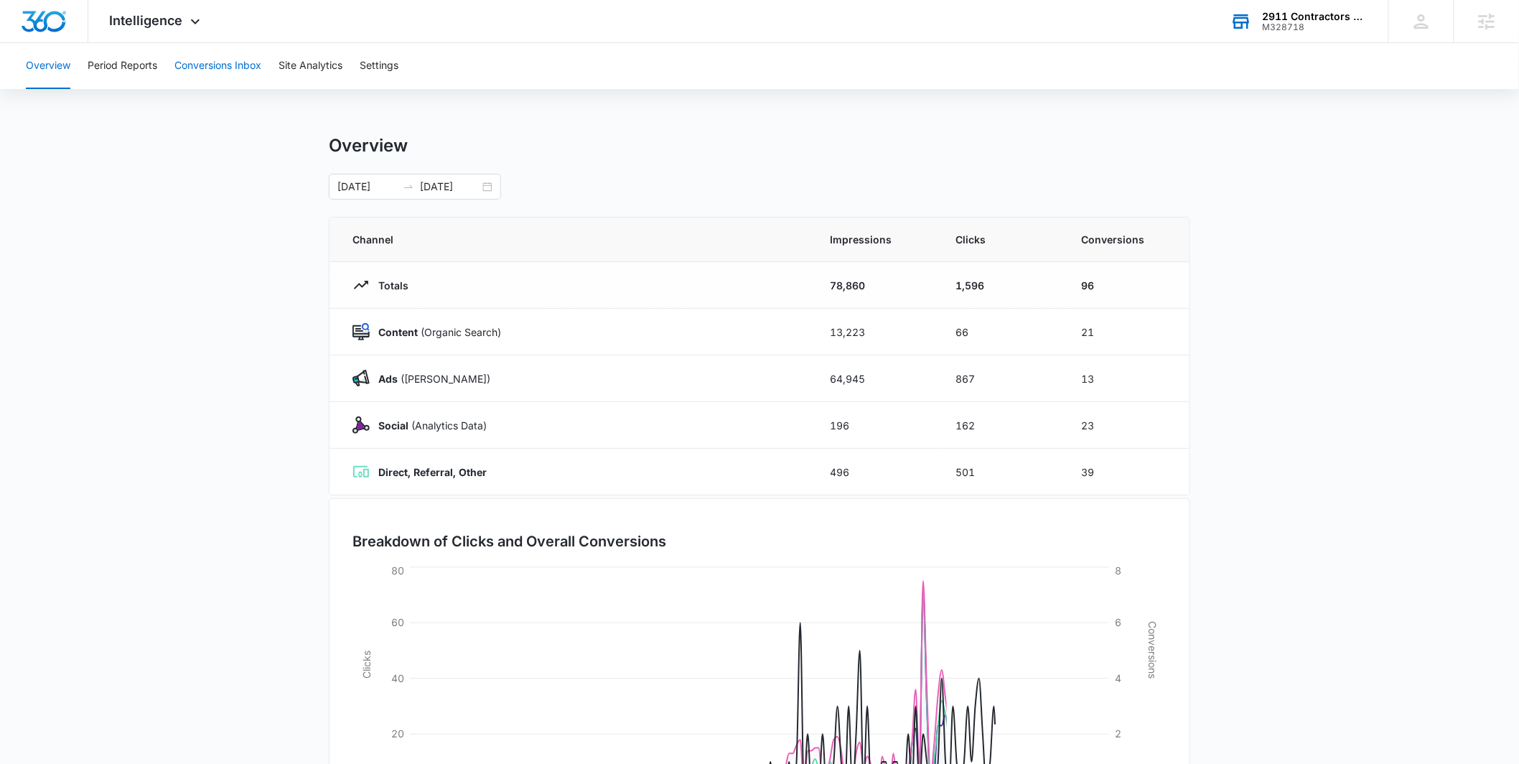
click at [242, 65] on button "Conversions Inbox" at bounding box center [217, 66] width 87 height 46
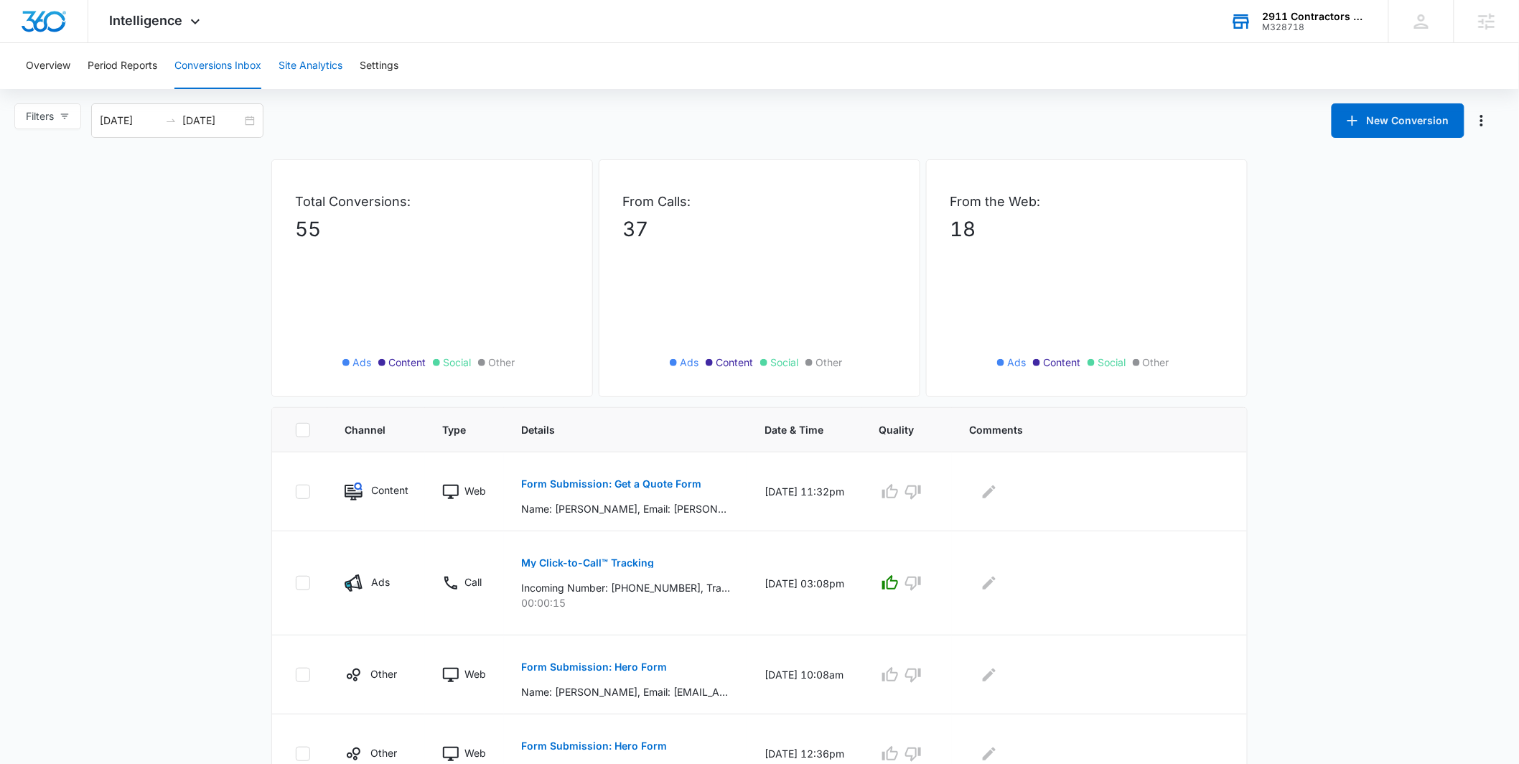
click at [332, 68] on button "Site Analytics" at bounding box center [311, 66] width 64 height 46
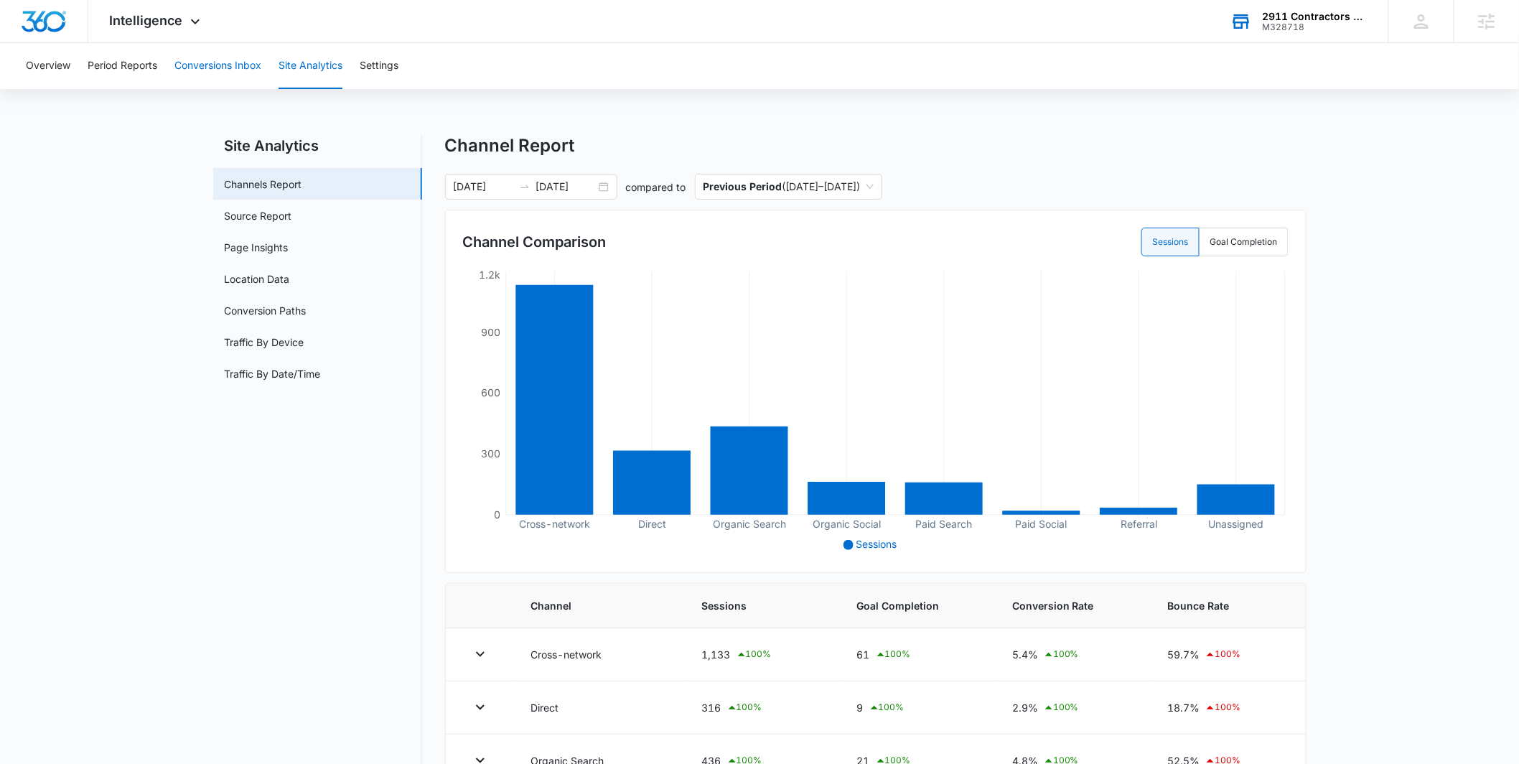
click at [200, 68] on button "Conversions Inbox" at bounding box center [217, 66] width 87 height 46
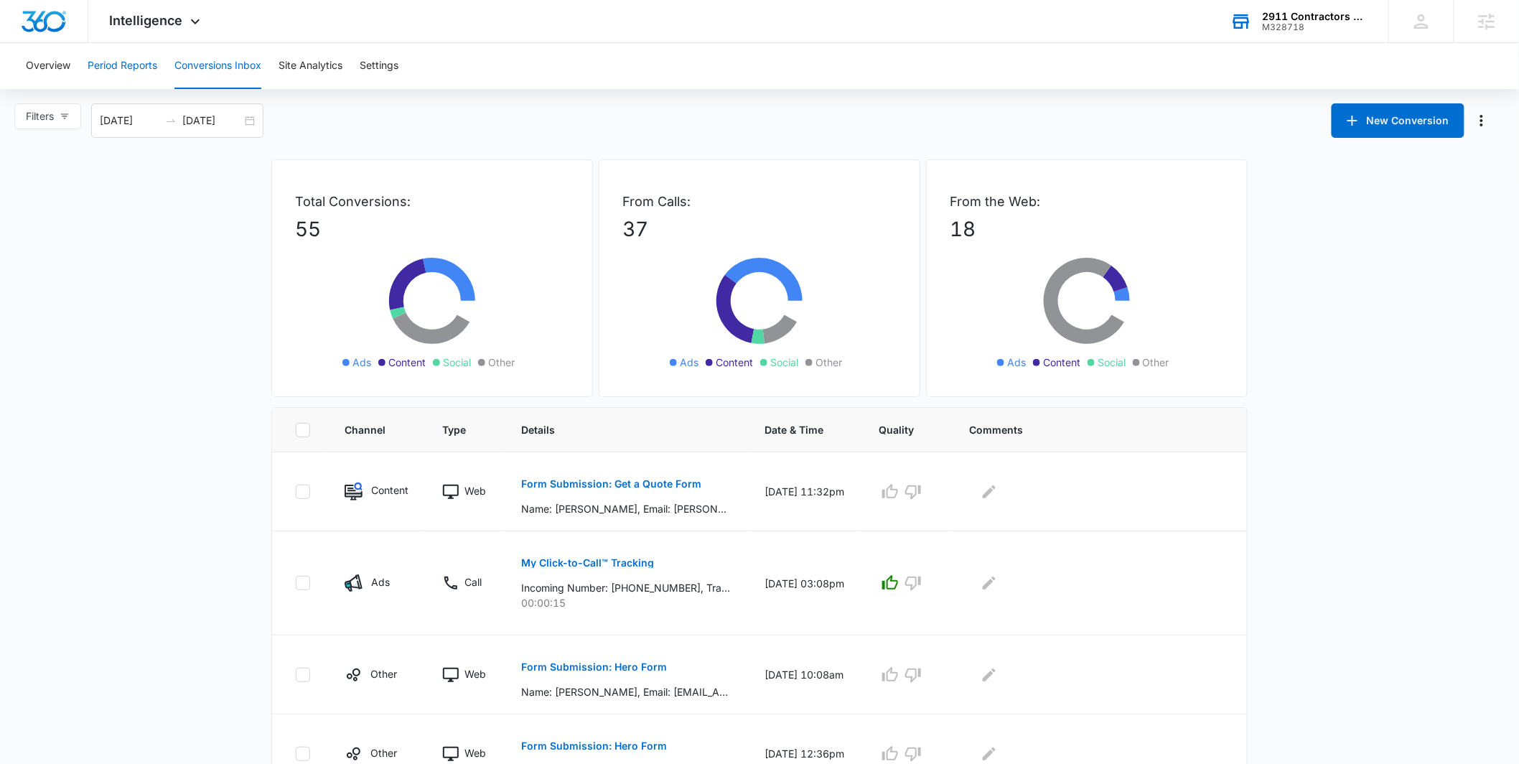
click at [132, 80] on button "Period Reports" at bounding box center [123, 66] width 70 height 46
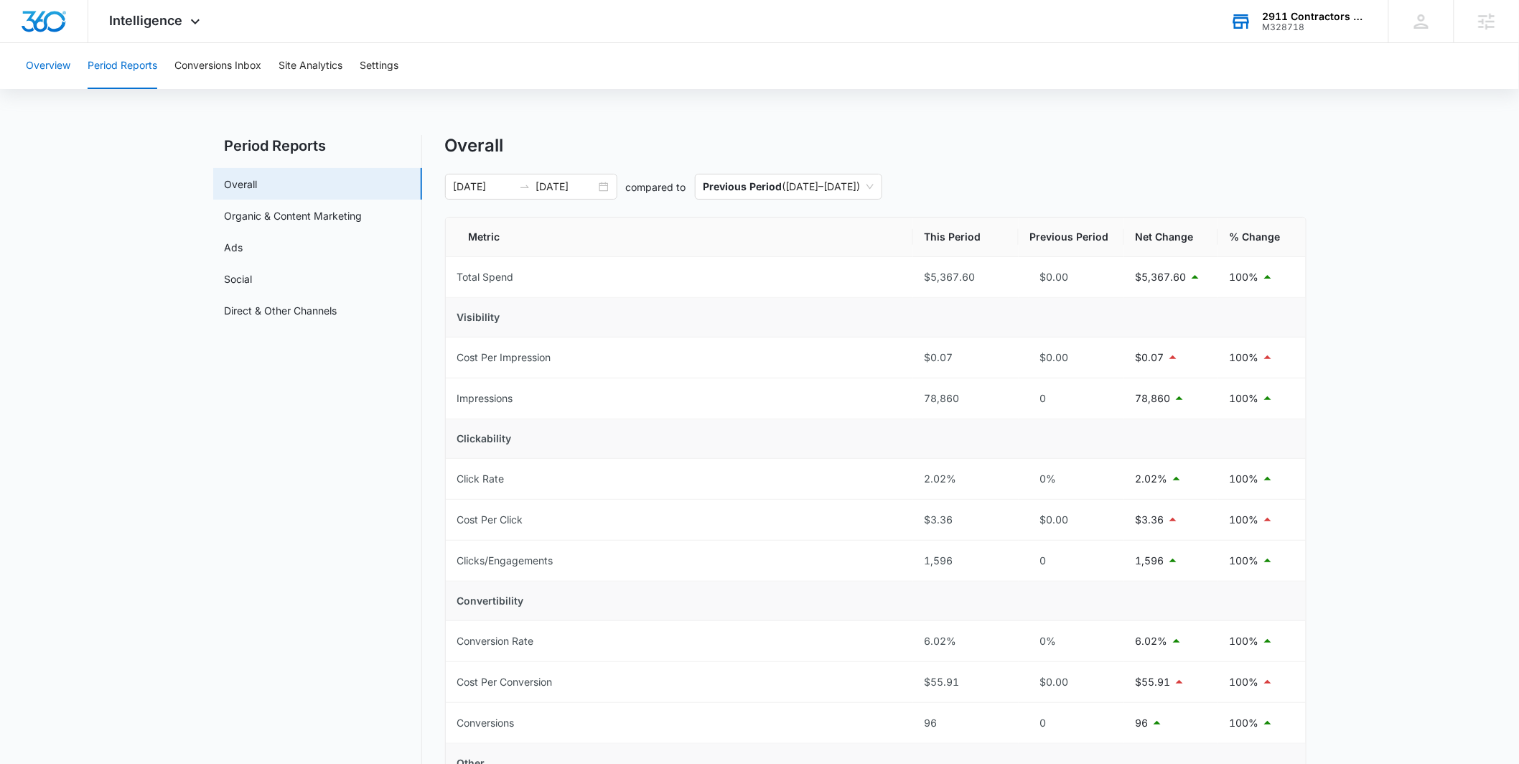
click at [36, 80] on button "Overview" at bounding box center [48, 66] width 45 height 46
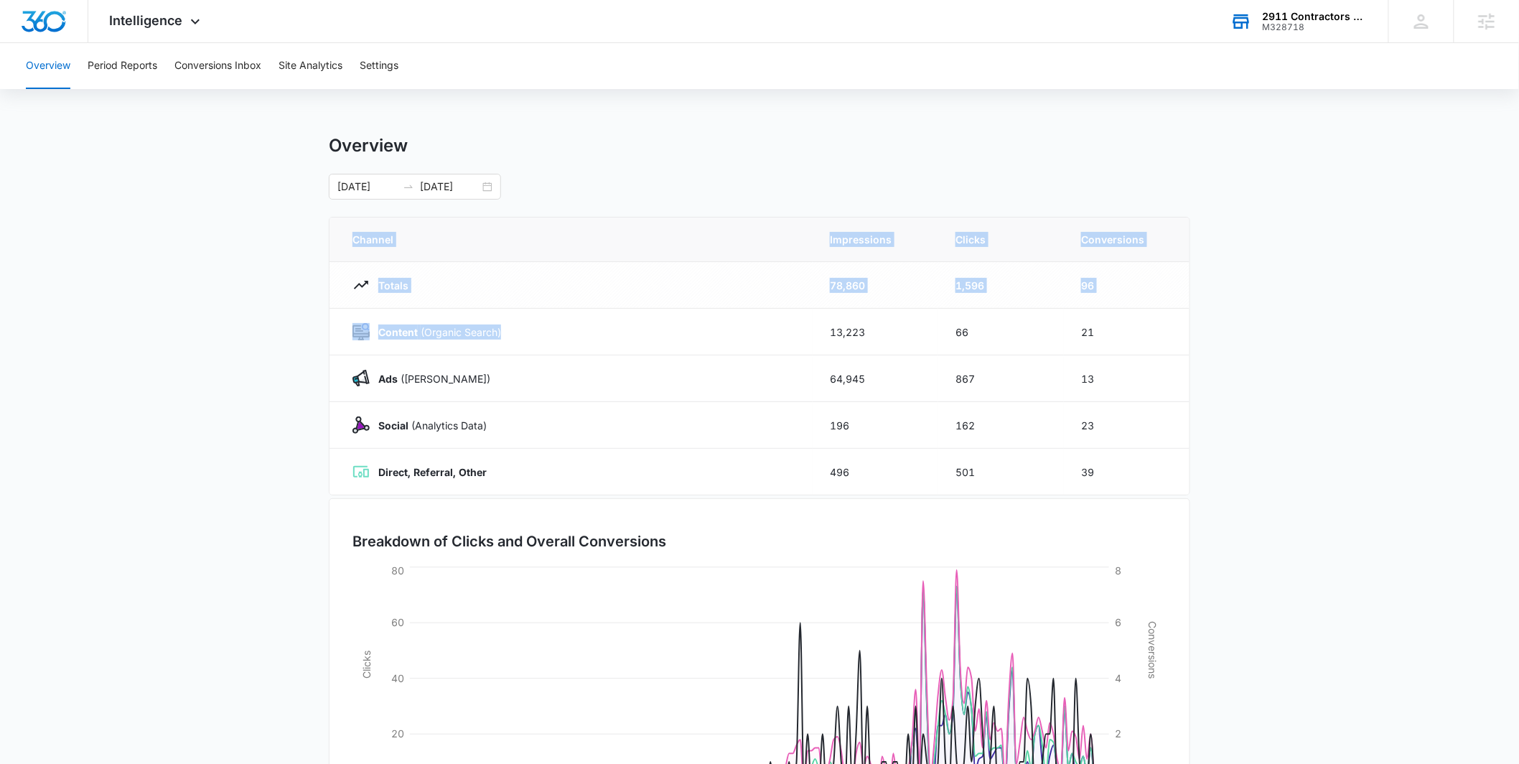
drag, startPoint x: 783, startPoint y: 337, endPoint x: 1294, endPoint y: 411, distance: 516.4
click at [1294, 411] on main "Overview [DATE] [DATE] Channel Impressions Clicks Conversions Totals 78,860 1,5…" at bounding box center [759, 512] width 1519 height 754
click at [1319, 401] on main "Overview [DATE] [DATE] Channel Impressions Clicks Conversions Totals 78,860 1,5…" at bounding box center [759, 512] width 1519 height 754
click at [155, 24] on span "Intelligence" at bounding box center [146, 20] width 73 height 15
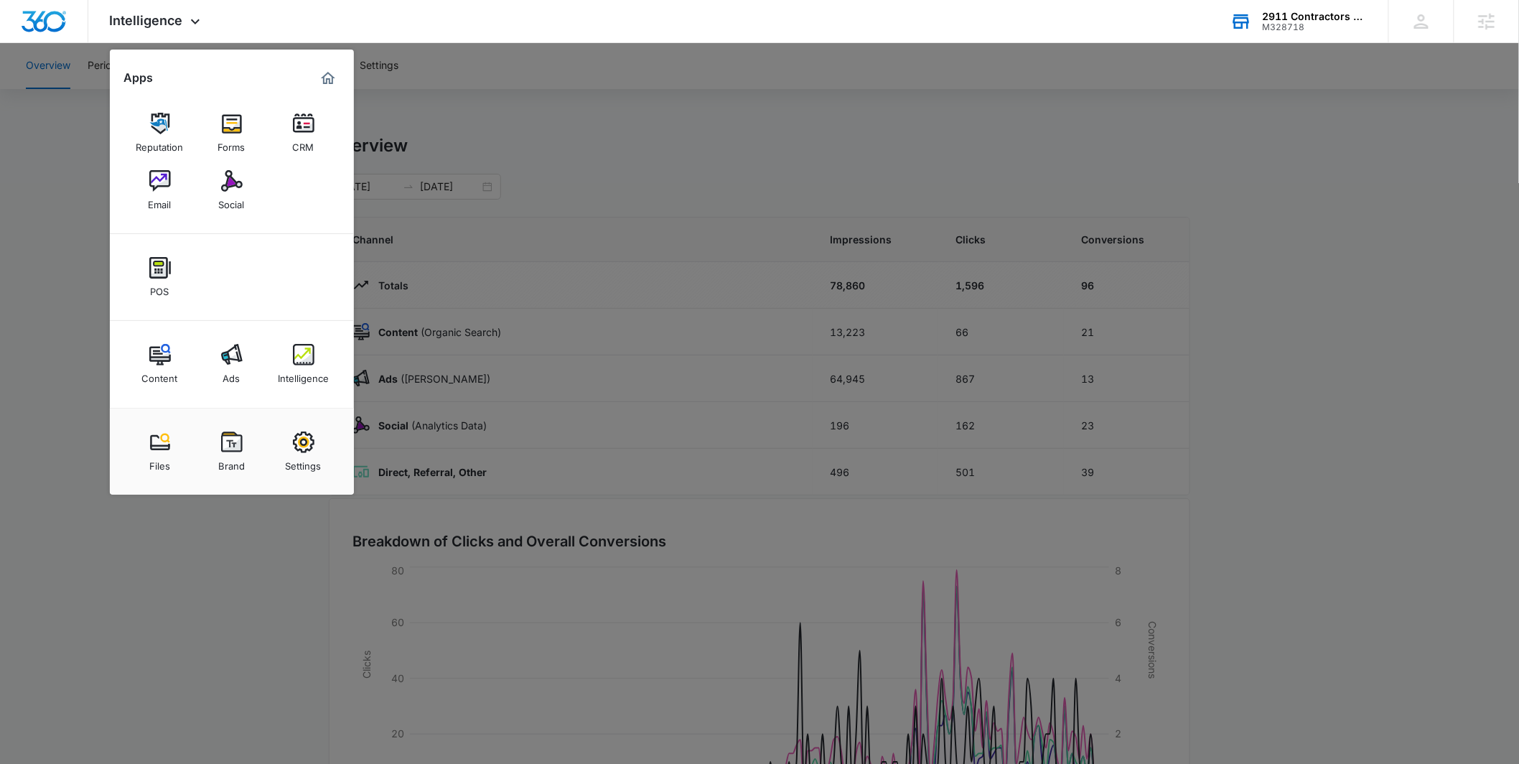
click at [428, 114] on div at bounding box center [759, 382] width 1519 height 764
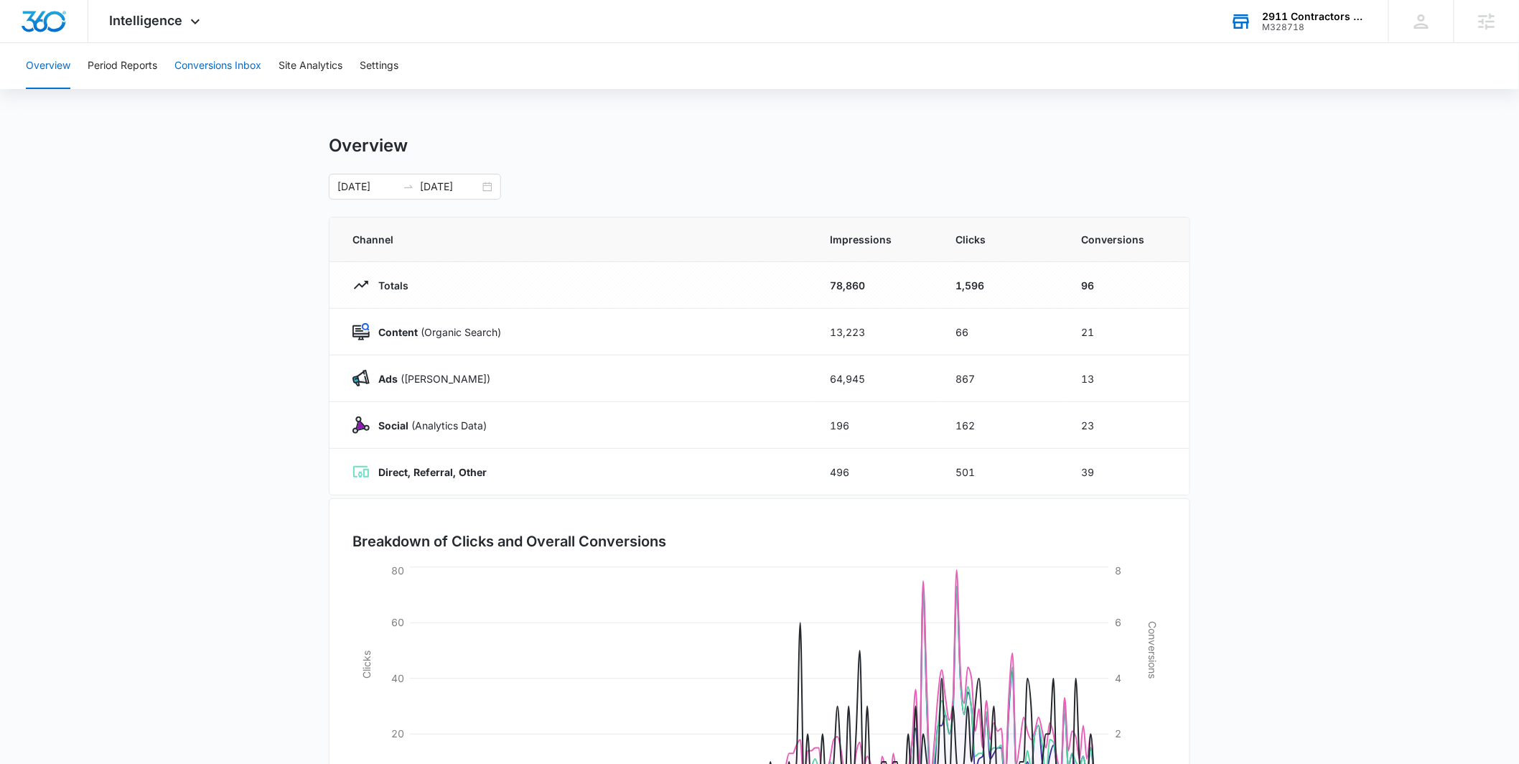
click at [202, 65] on button "Conversions Inbox" at bounding box center [217, 66] width 87 height 46
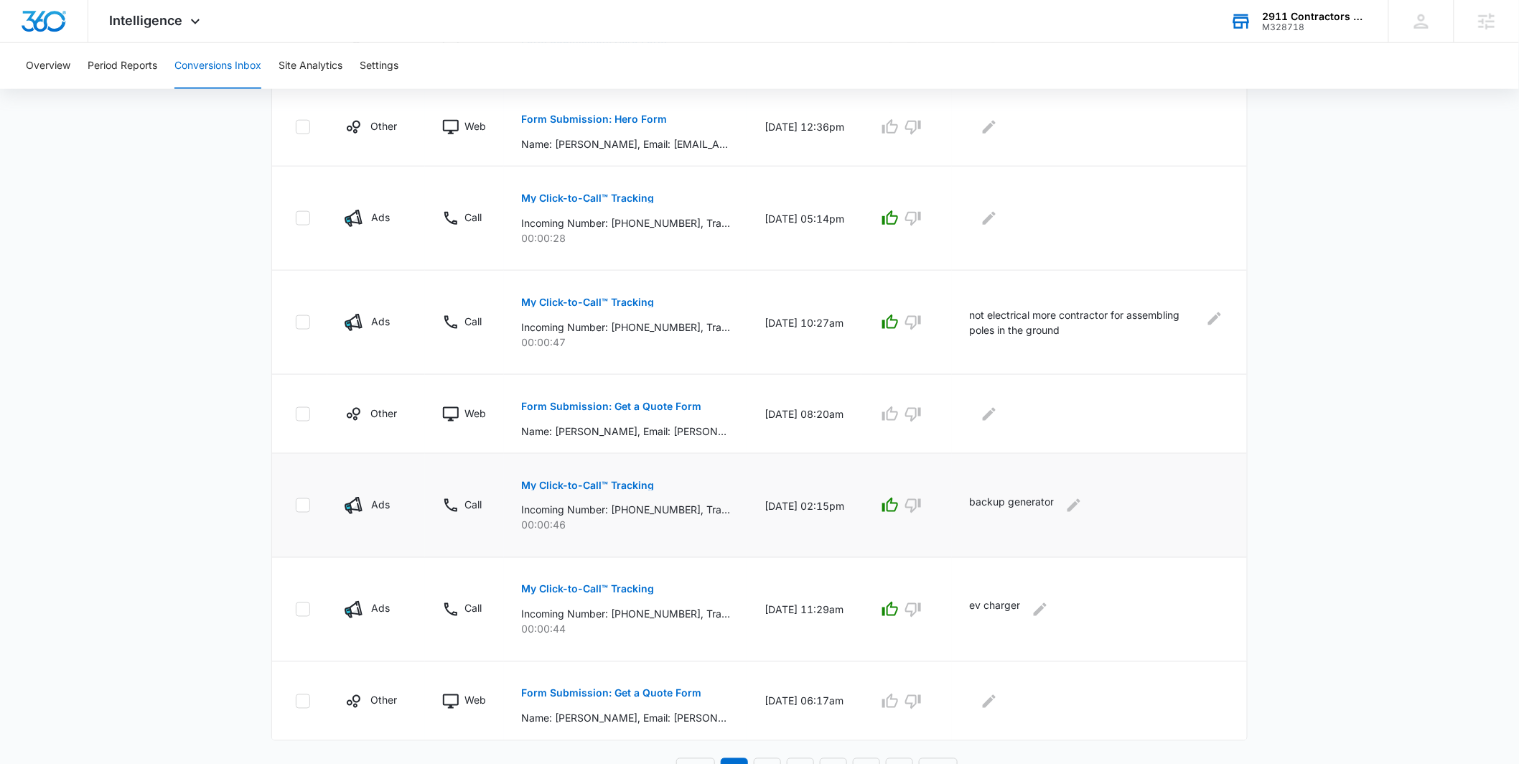
scroll to position [648, 0]
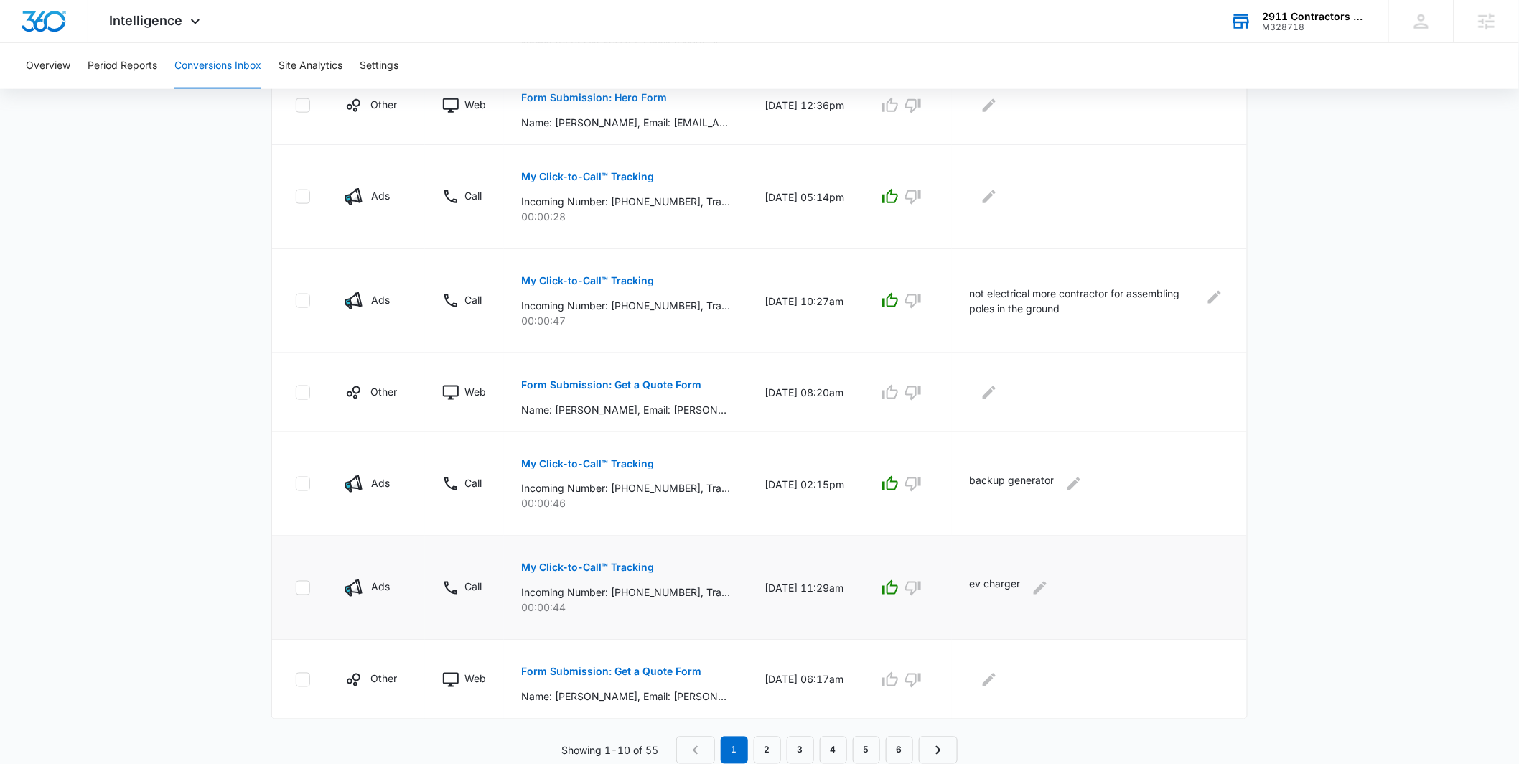
click at [607, 568] on p "My Click-to-Call™ Tracking" at bounding box center [587, 568] width 133 height 10
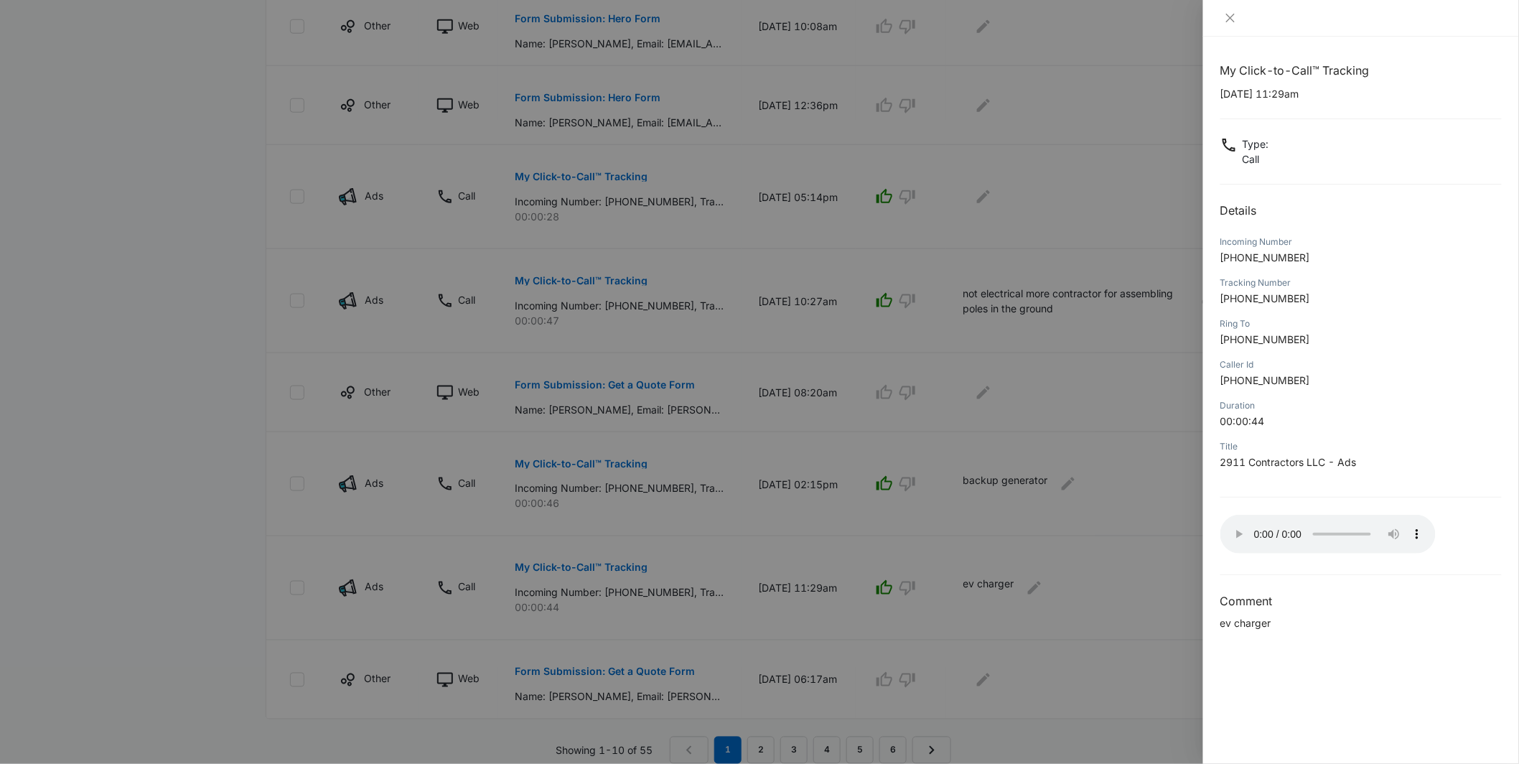
click at [870, 609] on div at bounding box center [759, 382] width 1519 height 764
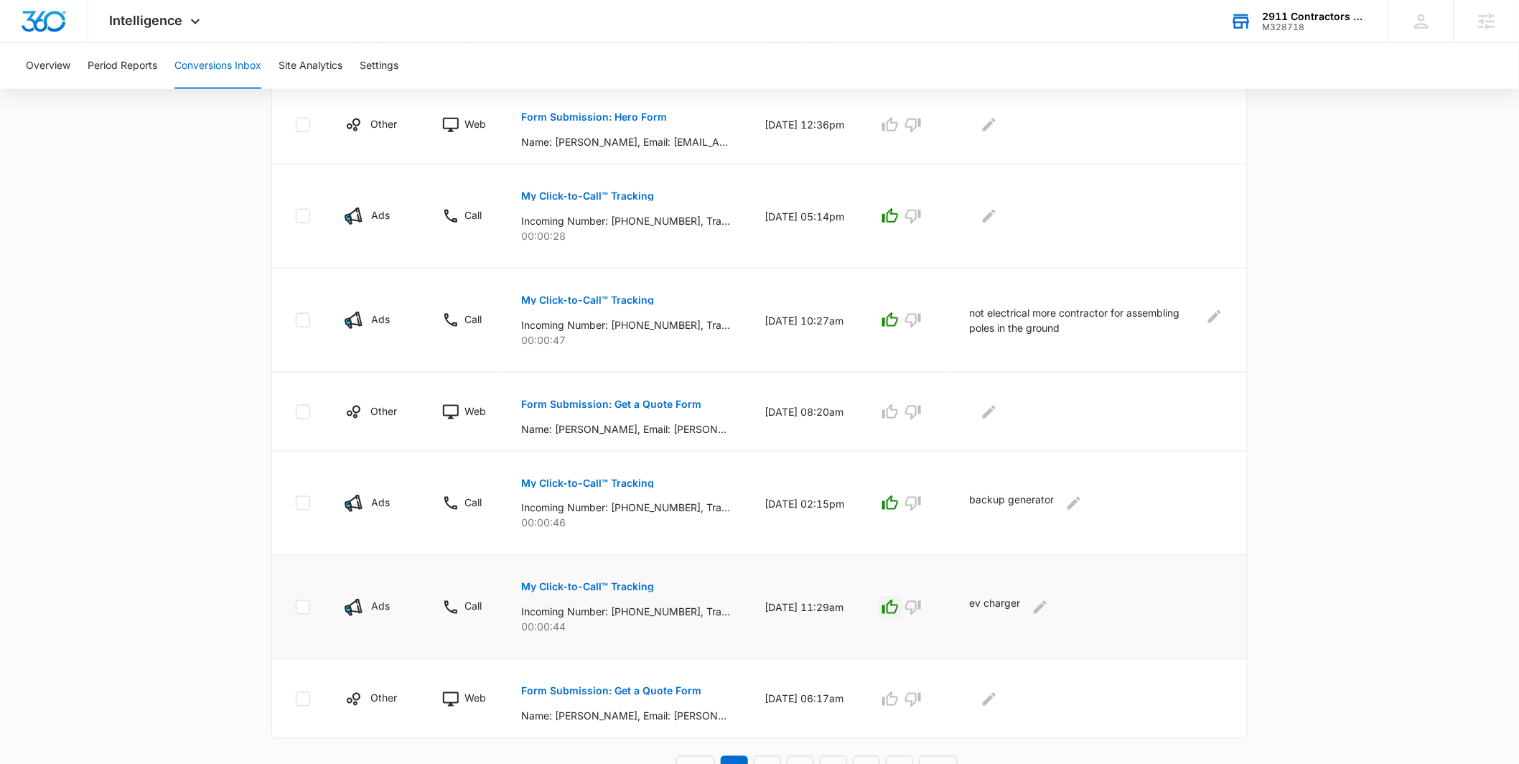
scroll to position [643, 0]
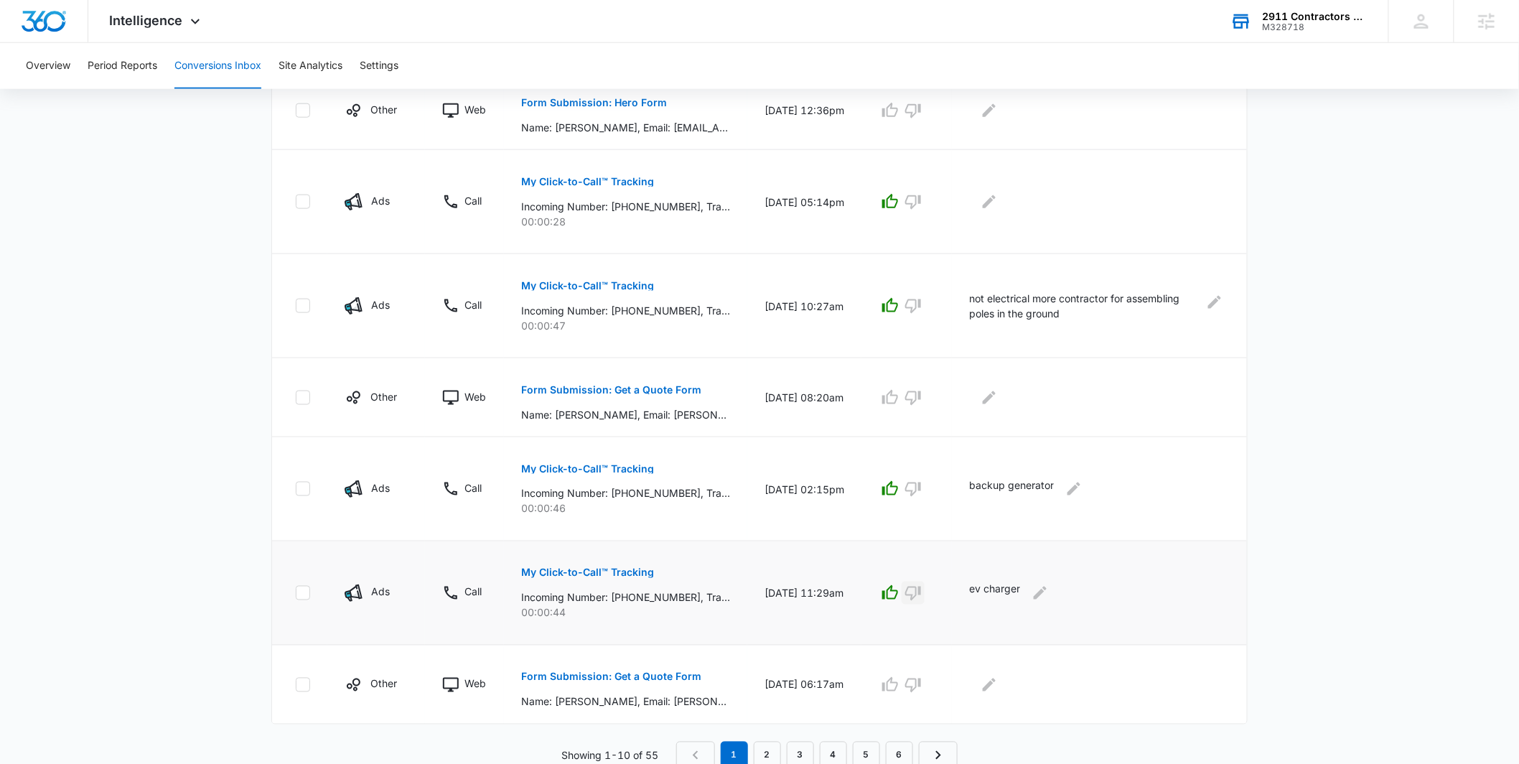
click at [921, 593] on icon "button" at bounding box center [913, 594] width 16 height 14
click at [1047, 594] on icon "Edit Comments" at bounding box center [1040, 592] width 17 height 17
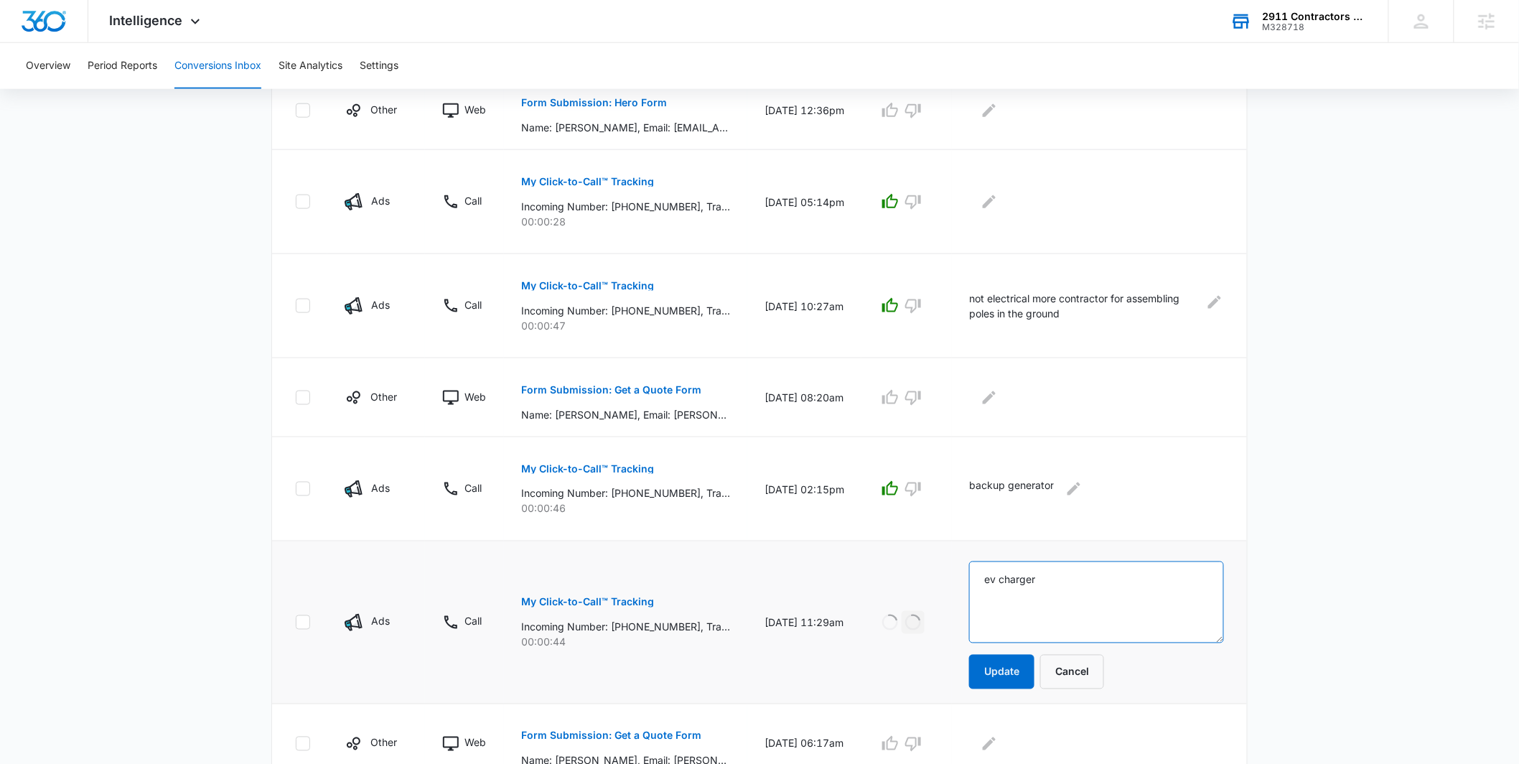
click at [1045, 577] on textarea "ev charger" at bounding box center [1096, 602] width 255 height 82
click at [1068, 584] on textarea "ev charger" at bounding box center [1096, 602] width 255 height 82
type textarea "ev charger, not closed"
click at [1027, 663] on button "Update" at bounding box center [1001, 672] width 65 height 34
click at [1031, 667] on button "Update" at bounding box center [1001, 672] width 65 height 34
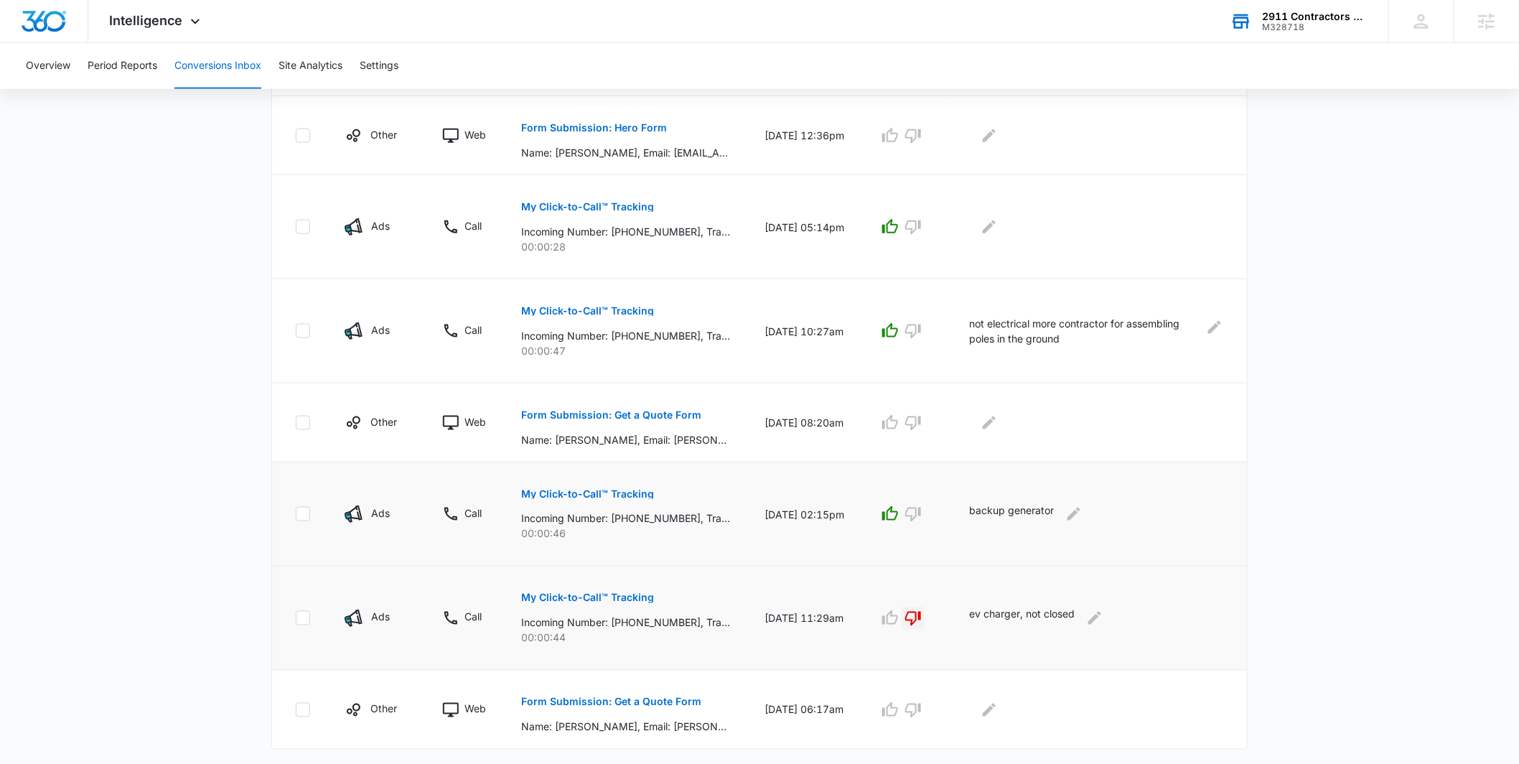
scroll to position [609, 0]
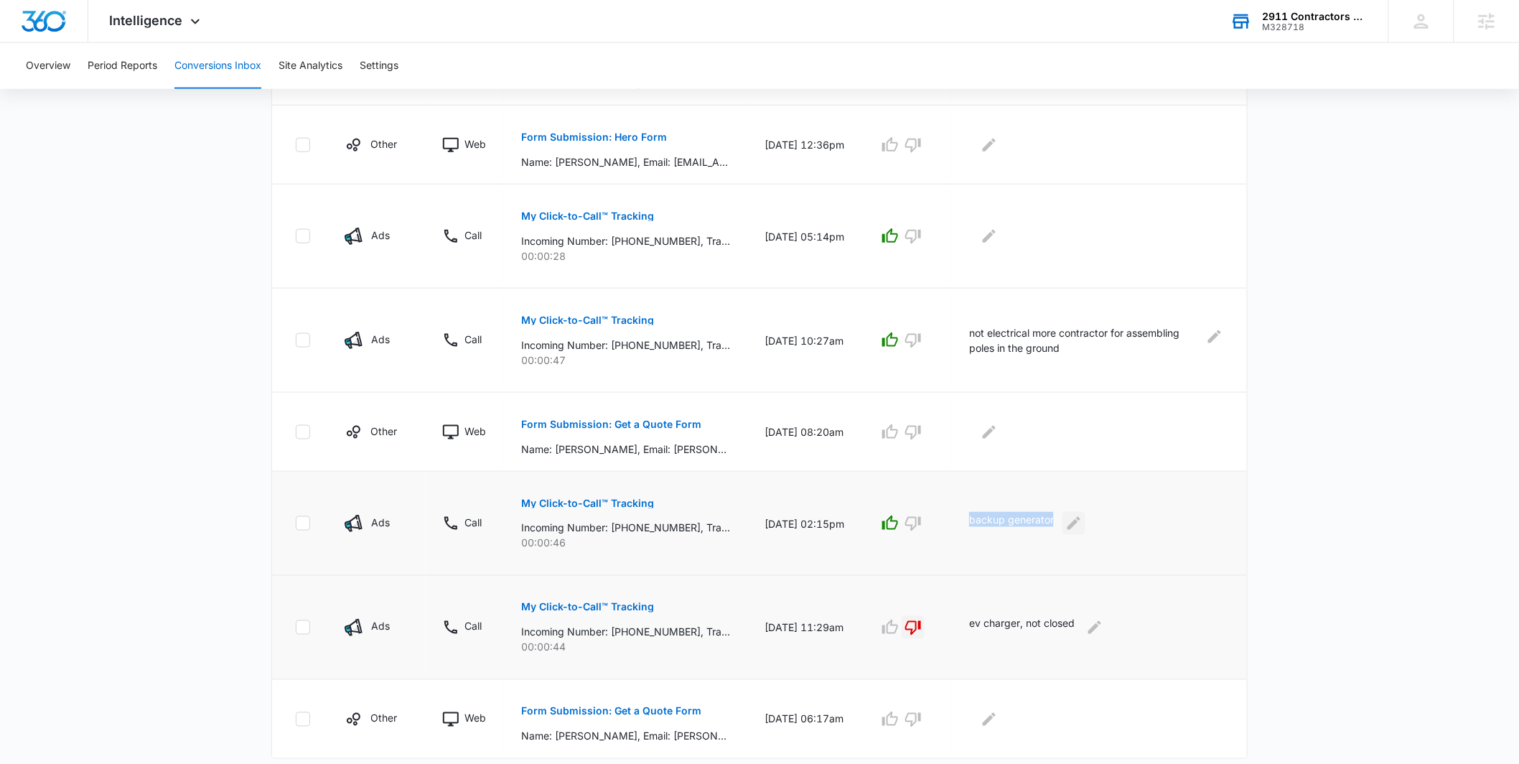
drag, startPoint x: 983, startPoint y: 517, endPoint x: 1083, endPoint y: 520, distance: 99.8
click at [1083, 520] on td "backup generator" at bounding box center [1099, 524] width 295 height 104
click at [1294, 495] on main "Filters [DATE] [DATE] New Conversion Total Conversions: 55 Ads Content Social O…" at bounding box center [759, 149] width 1519 height 1309
click at [922, 522] on icon "button" at bounding box center [913, 523] width 17 height 17
click at [1078, 526] on button "Edit Comments" at bounding box center [1074, 523] width 23 height 23
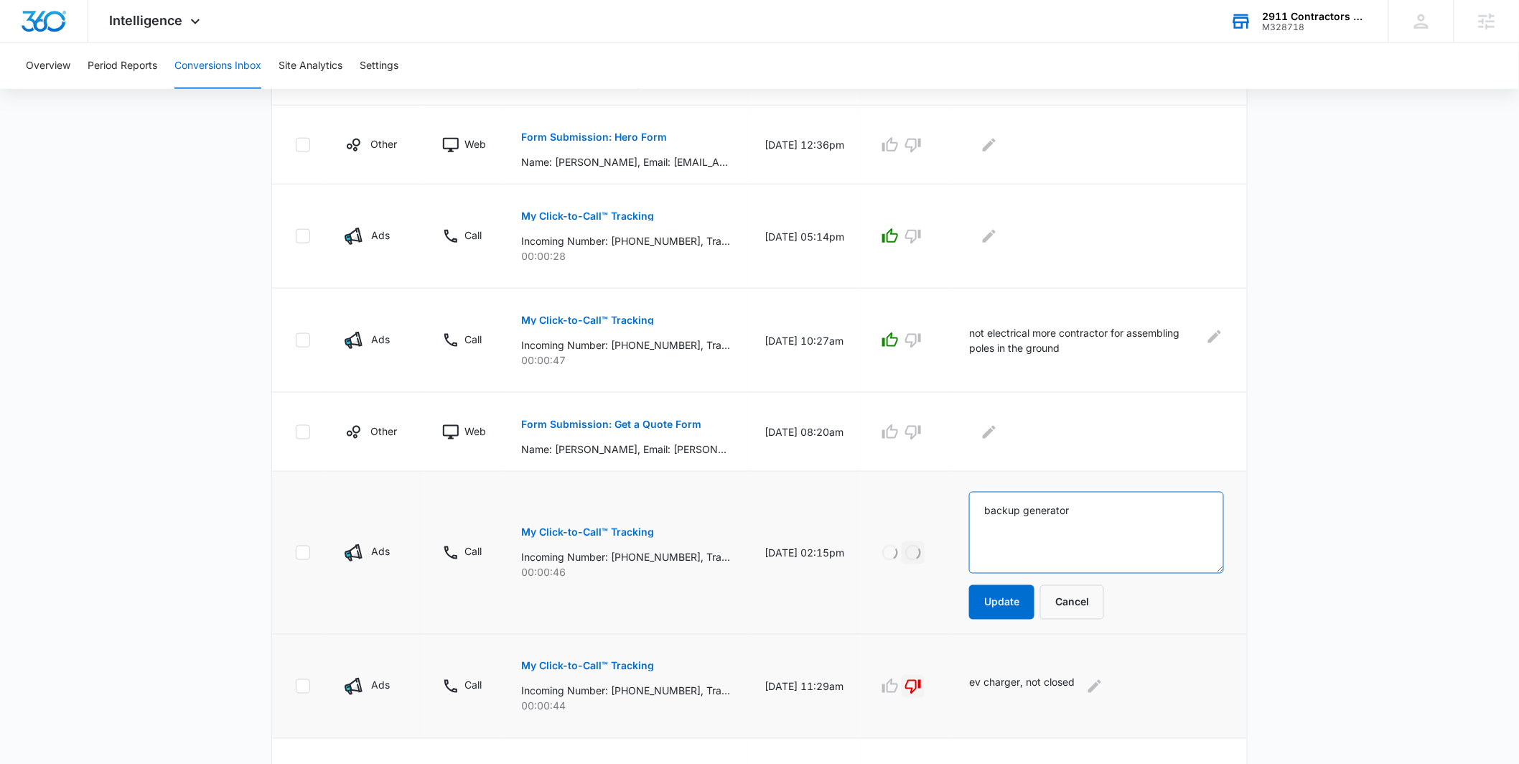
click at [1095, 510] on textarea "backup generator" at bounding box center [1096, 533] width 255 height 82
type textarea "backup generator, motor issue"
click at [1017, 600] on button "Update" at bounding box center [1001, 602] width 65 height 34
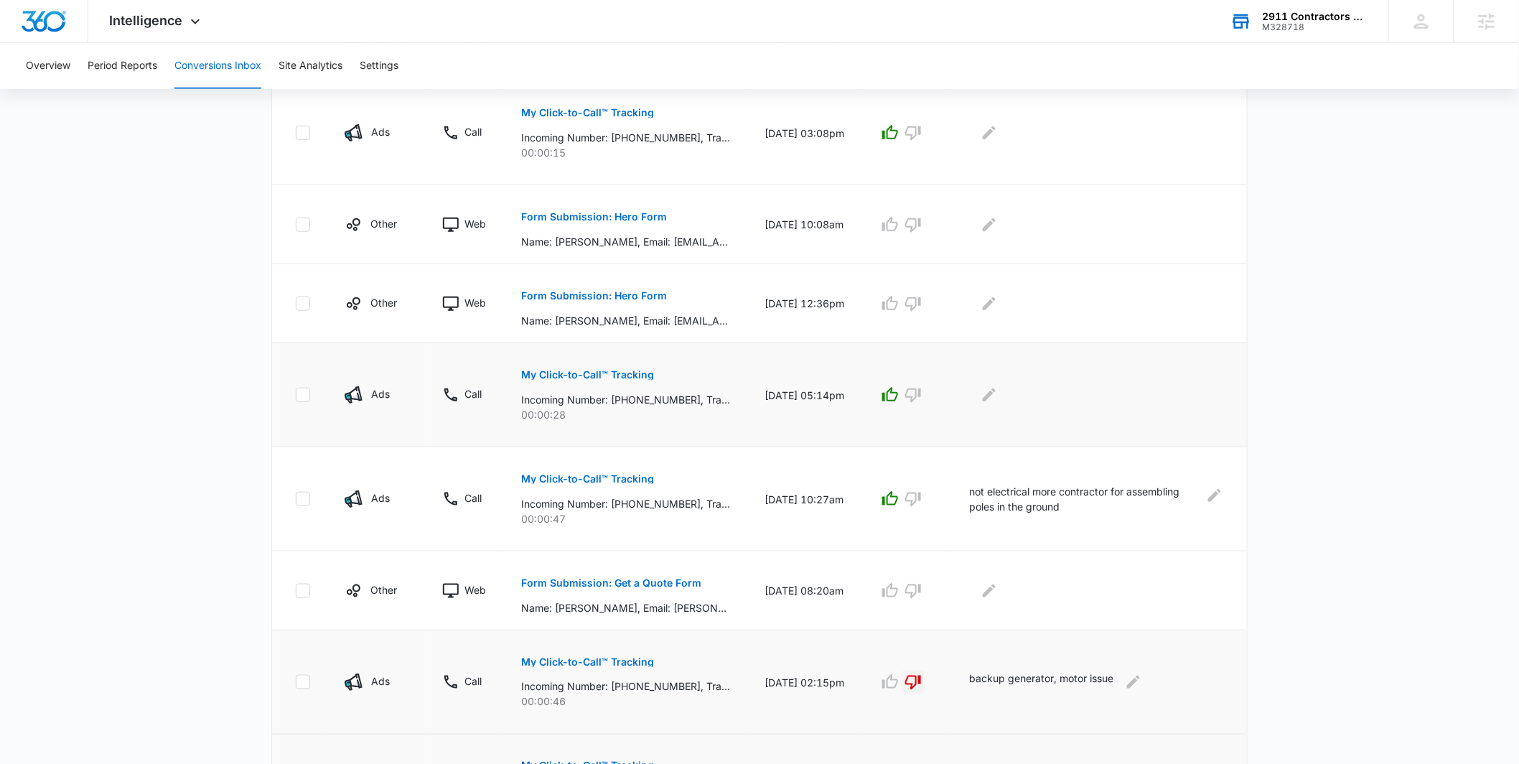
scroll to position [448, 0]
drag, startPoint x: 621, startPoint y: 400, endPoint x: 648, endPoint y: 401, distance: 27.3
click at [648, 401] on p "Incoming Number: [PHONE_NUMBER], Tracking Number: [PHONE_NUMBER], Ring To: [PHO…" at bounding box center [625, 401] width 209 height 15
click at [620, 380] on p "My Click-to-Call™ Tracking" at bounding box center [587, 377] width 133 height 10
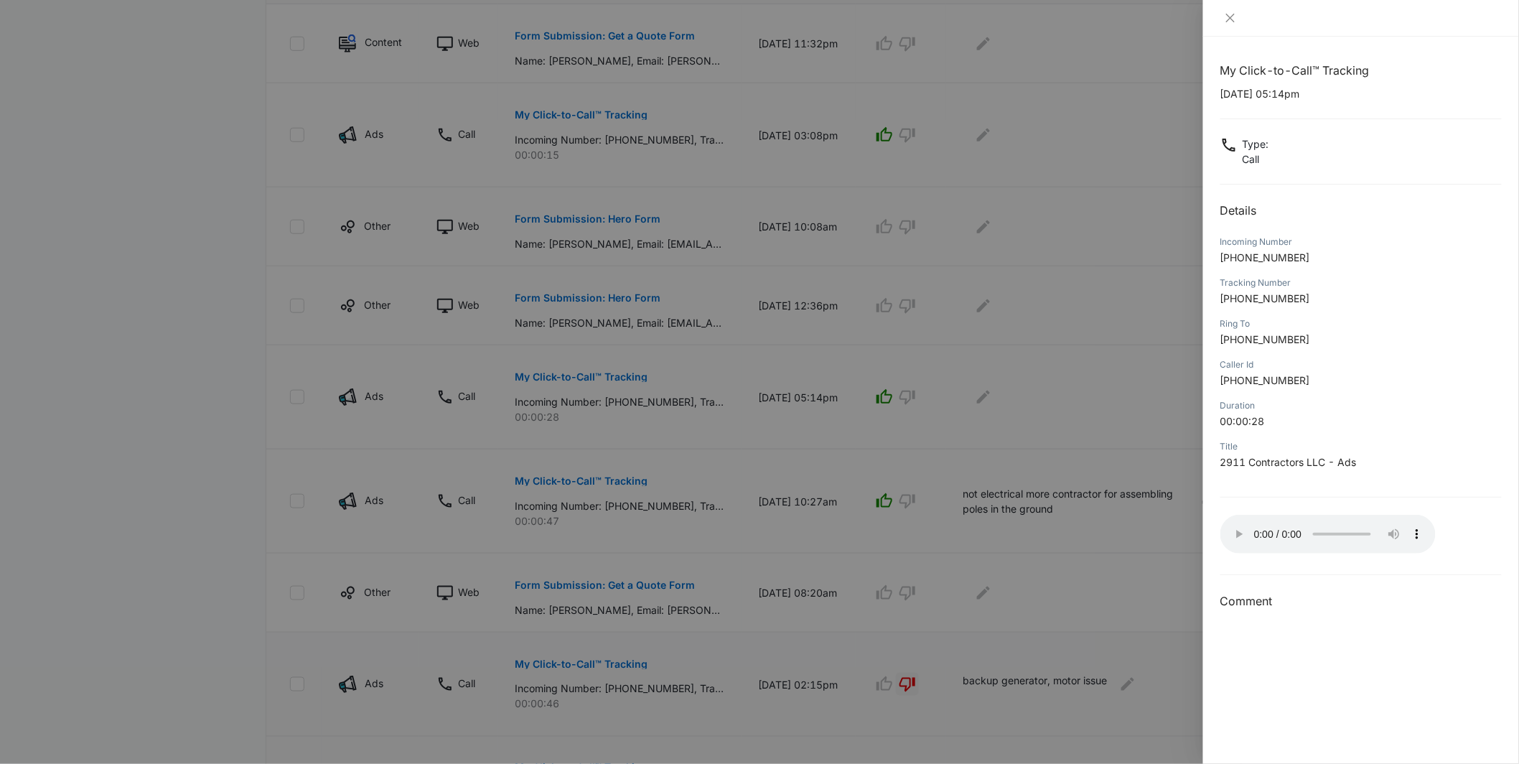
click at [936, 464] on div at bounding box center [759, 382] width 1519 height 764
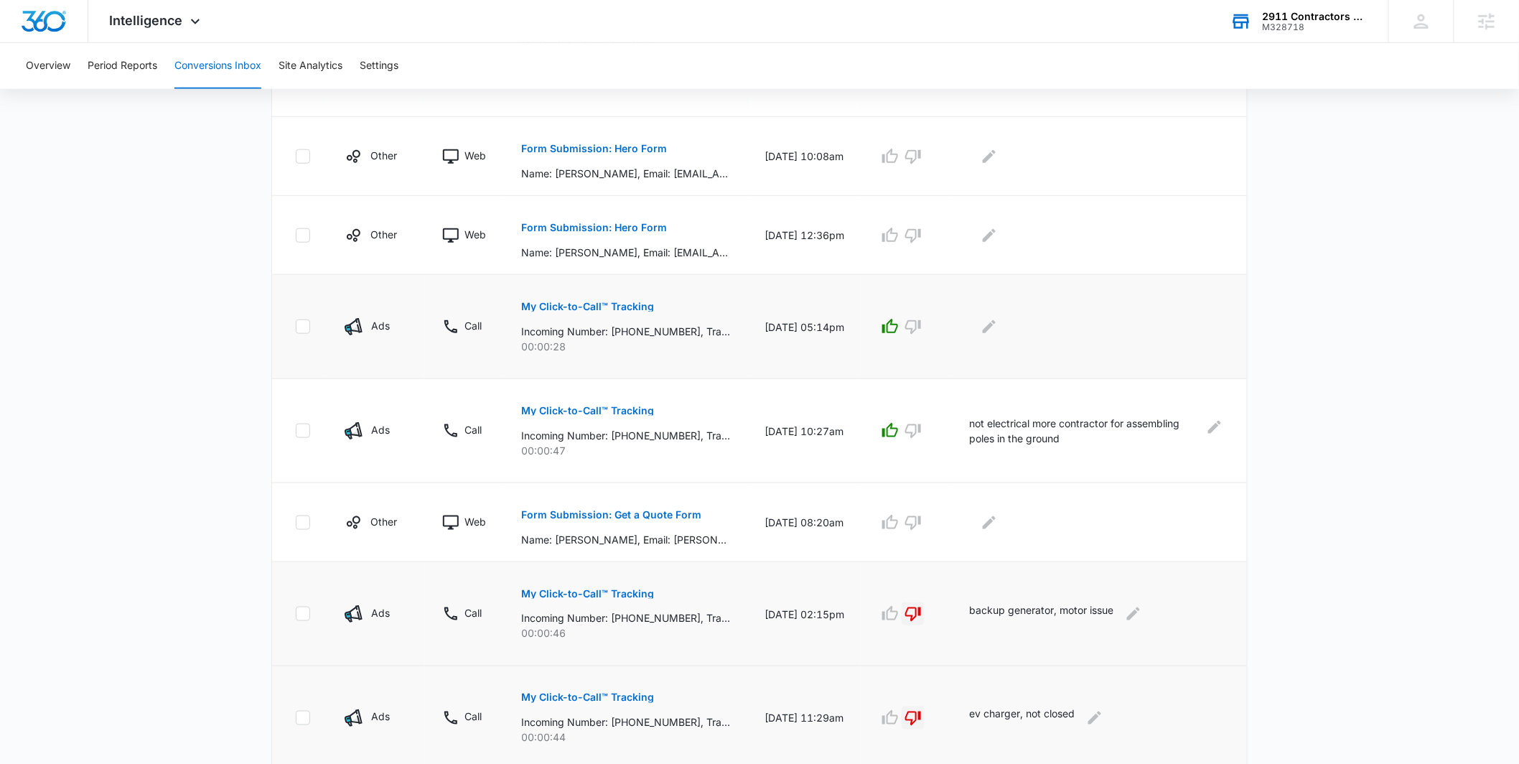
scroll to position [519, 0]
drag, startPoint x: 691, startPoint y: 330, endPoint x: 600, endPoint y: 337, distance: 90.7
click at [600, 337] on p "Incoming Number: [PHONE_NUMBER], Tracking Number: [PHONE_NUMBER], Ring To: [PHO…" at bounding box center [625, 330] width 209 height 15
click at [231, 343] on main "Filters [DATE] [DATE] New Conversion Total Conversions: 55 Ads Content Social O…" at bounding box center [759, 238] width 1519 height 1309
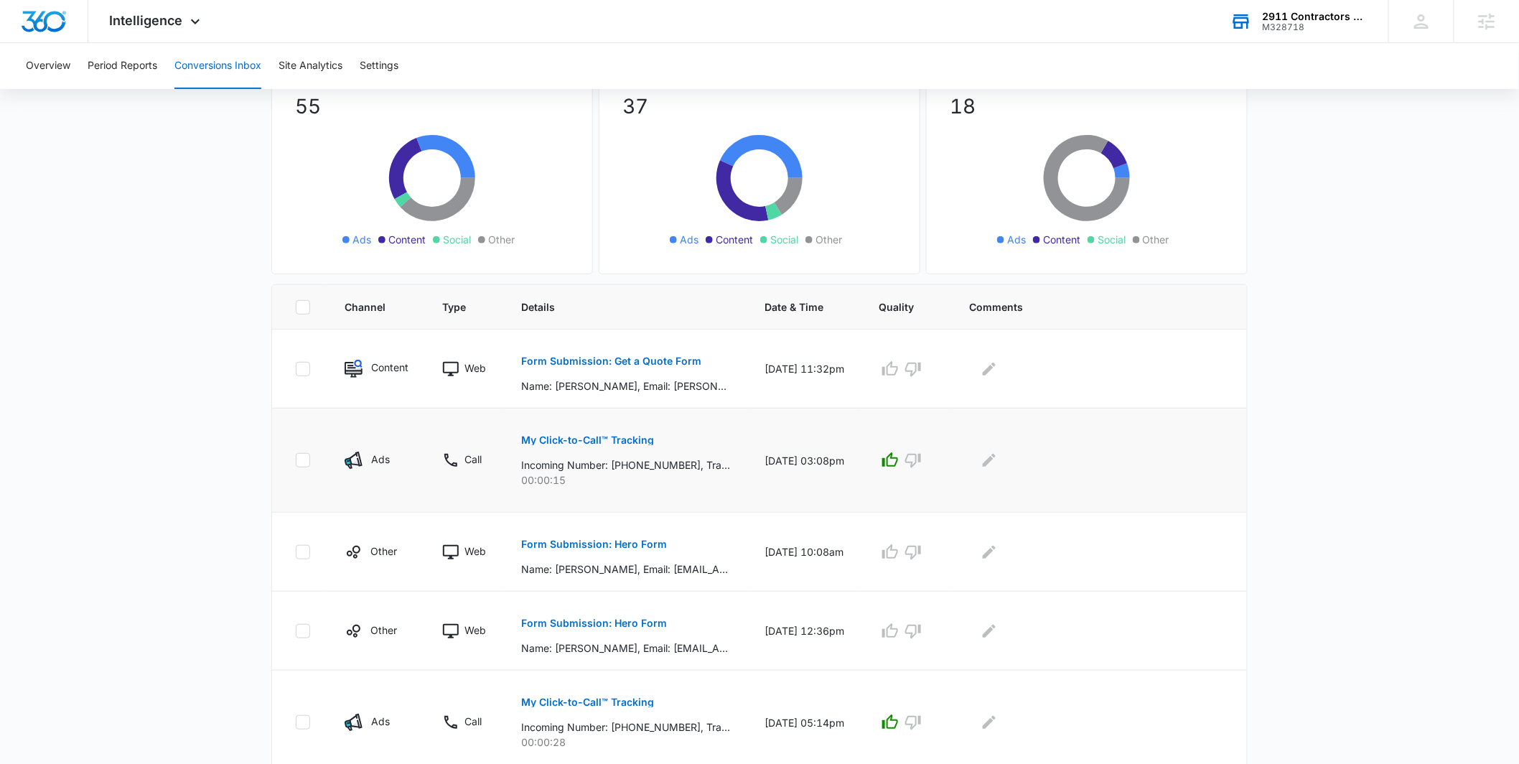
scroll to position [134, 0]
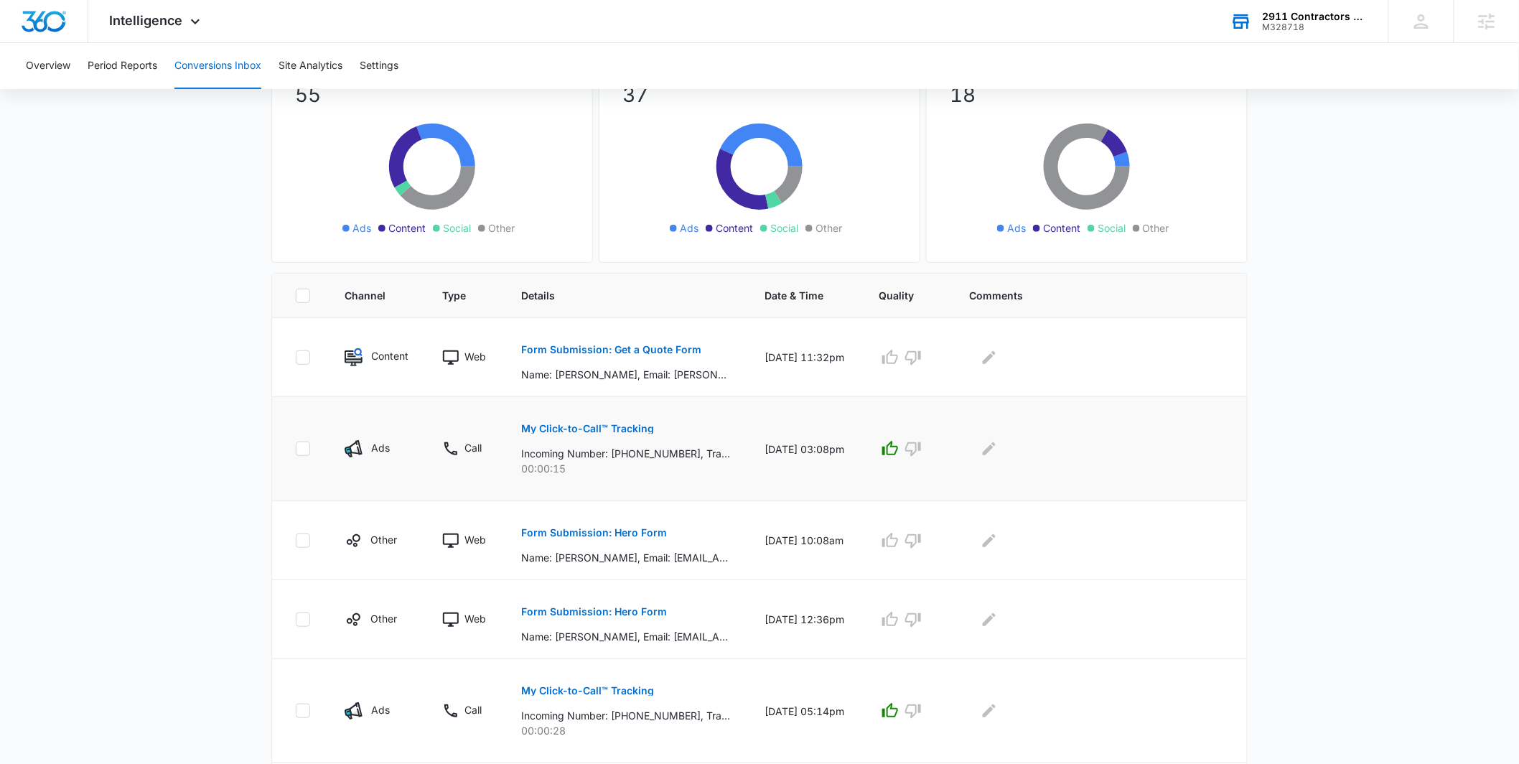
drag, startPoint x: 817, startPoint y: 450, endPoint x: 763, endPoint y: 447, distance: 54.0
click at [763, 447] on td "[DATE] 03:08pm" at bounding box center [804, 449] width 114 height 104
click at [743, 452] on td "My Click-to-Call™ Tracking Incoming Number: [PHONE_NUMBER], Tracking Number: [P…" at bounding box center [625, 449] width 243 height 104
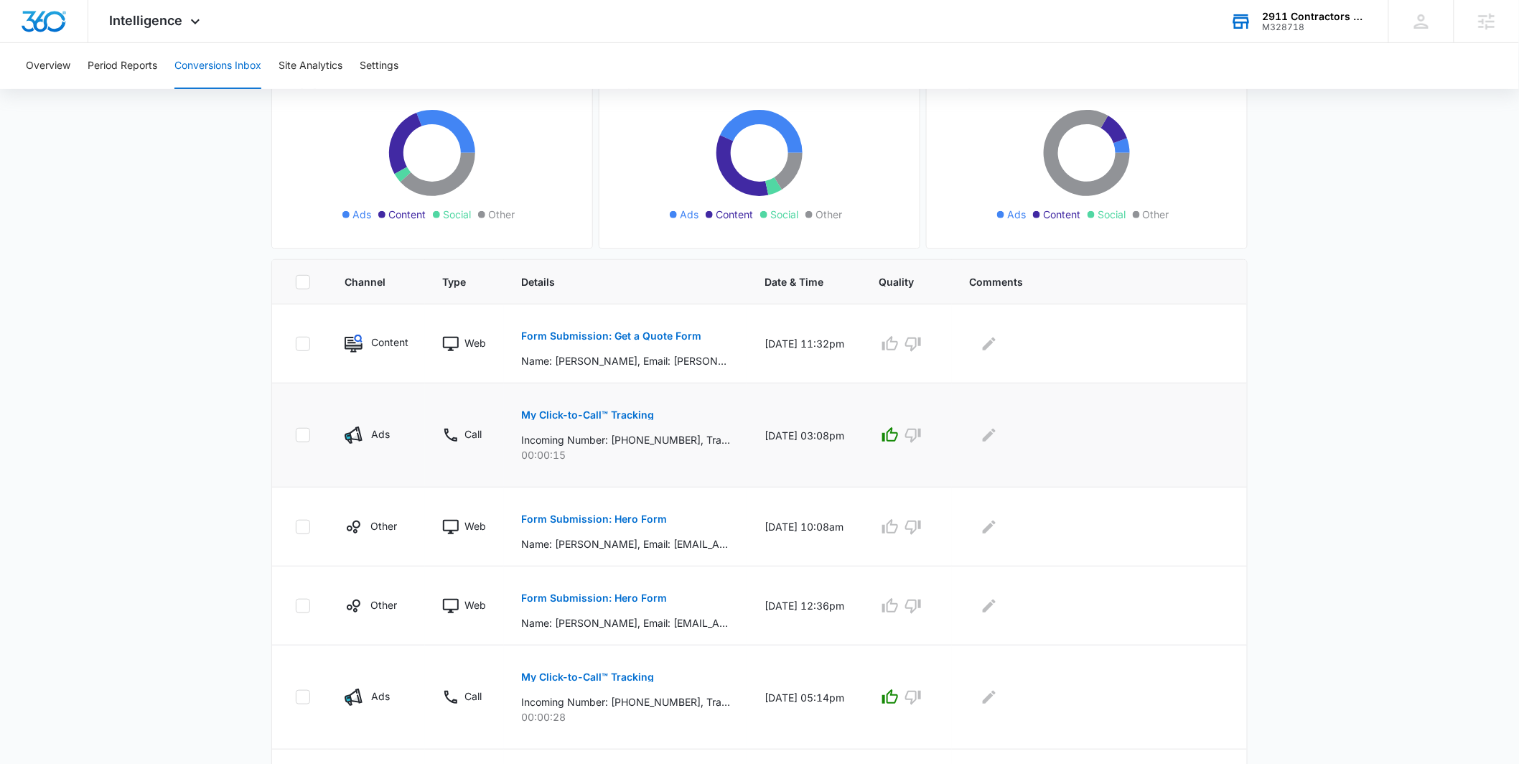
scroll to position [160, 0]
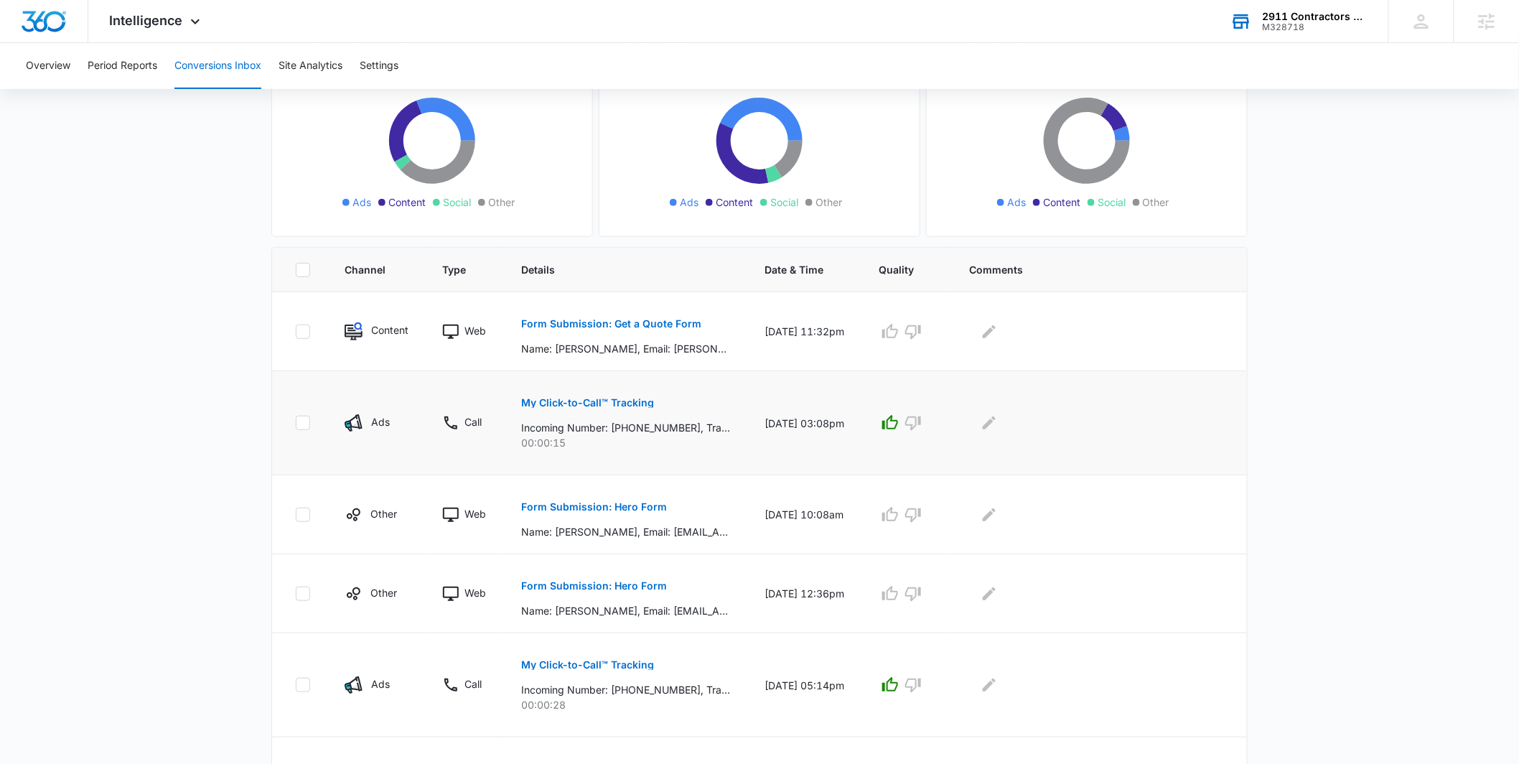
drag, startPoint x: 809, startPoint y: 427, endPoint x: 671, endPoint y: 396, distance: 141.4
click at [772, 411] on td "[DATE] 03:08pm" at bounding box center [804, 423] width 114 height 104
click at [602, 401] on p "My Click-to-Call™ Tracking" at bounding box center [587, 403] width 133 height 10
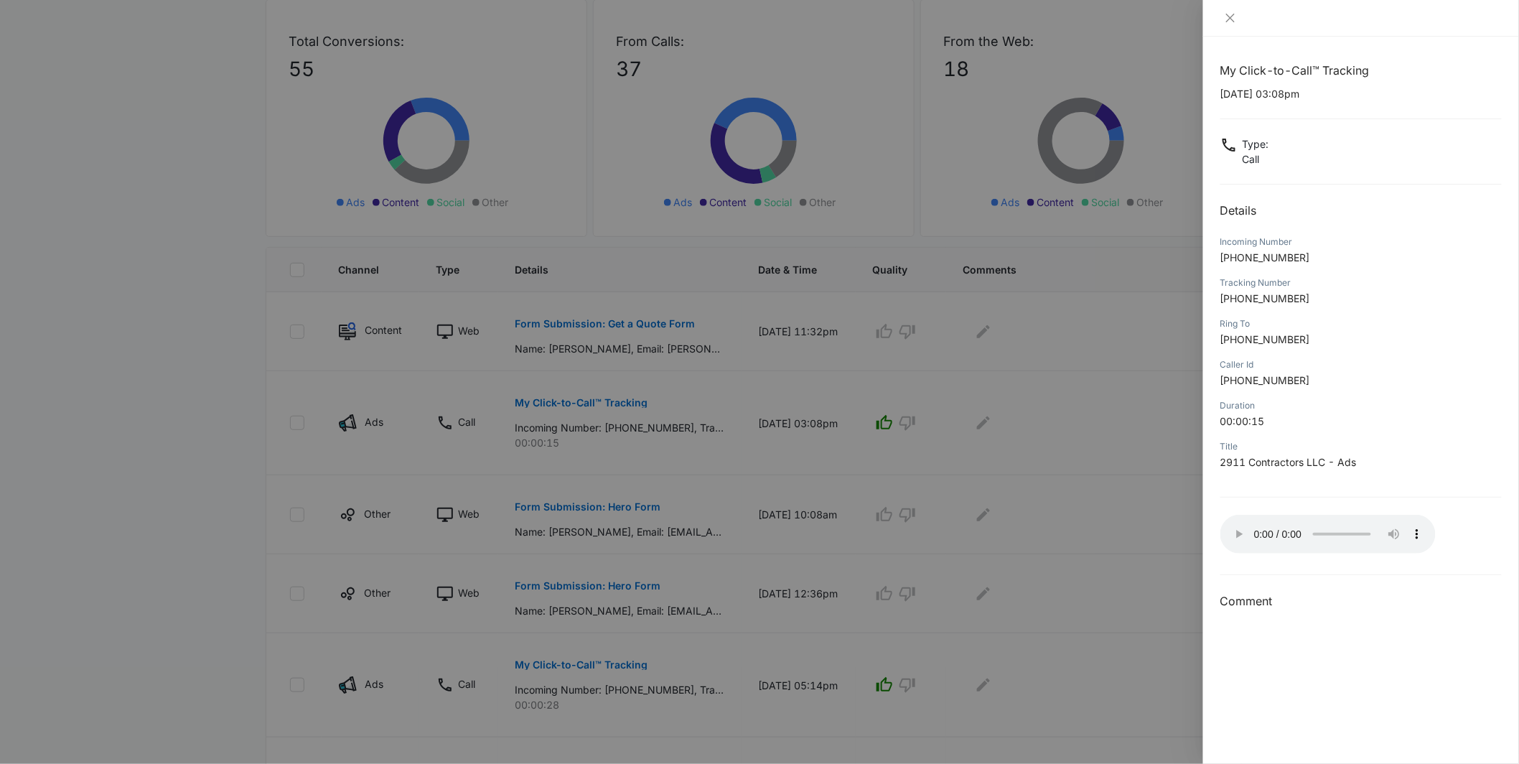
click at [662, 428] on div at bounding box center [759, 382] width 1519 height 764
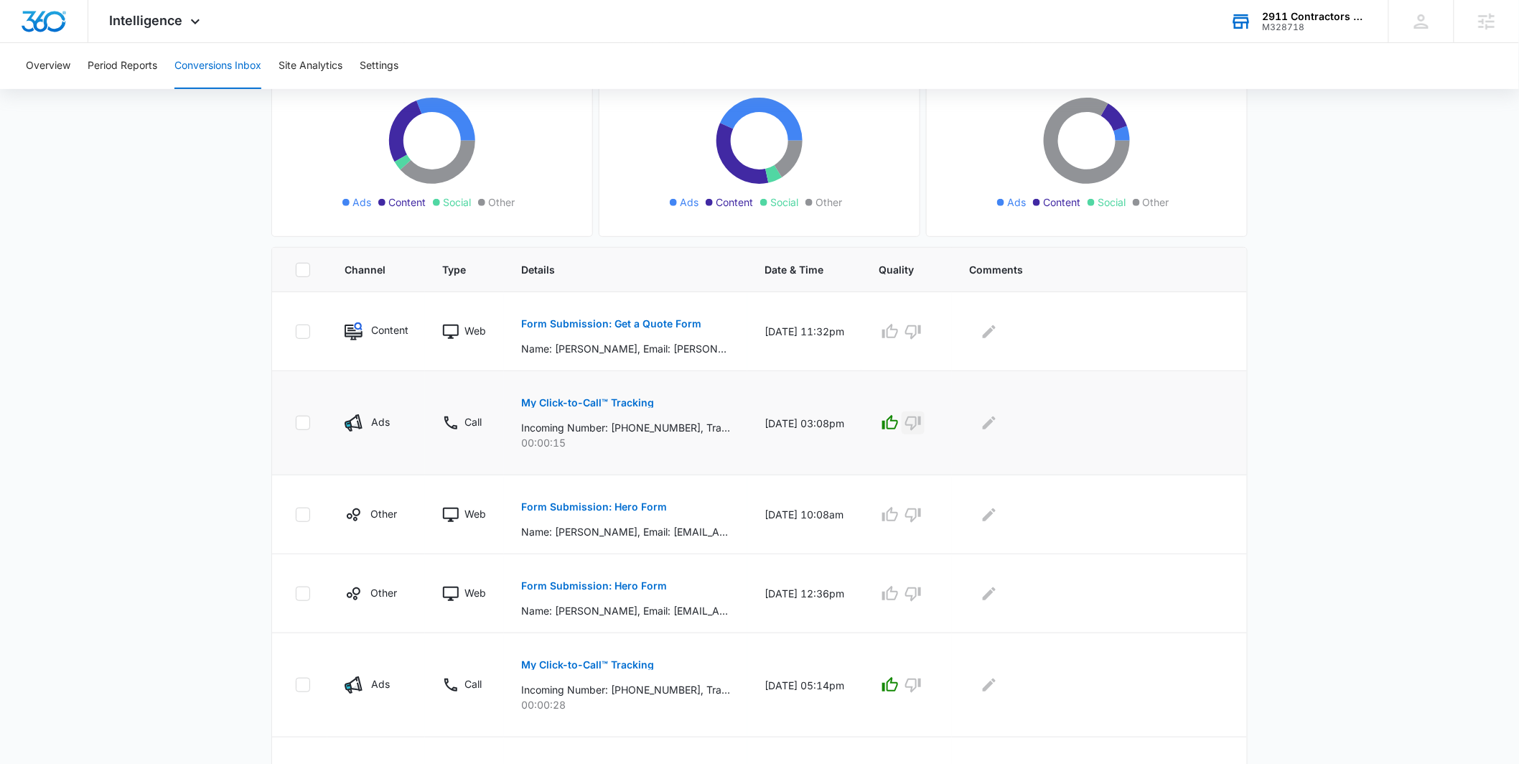
click at [922, 426] on icon "button" at bounding box center [913, 422] width 17 height 17
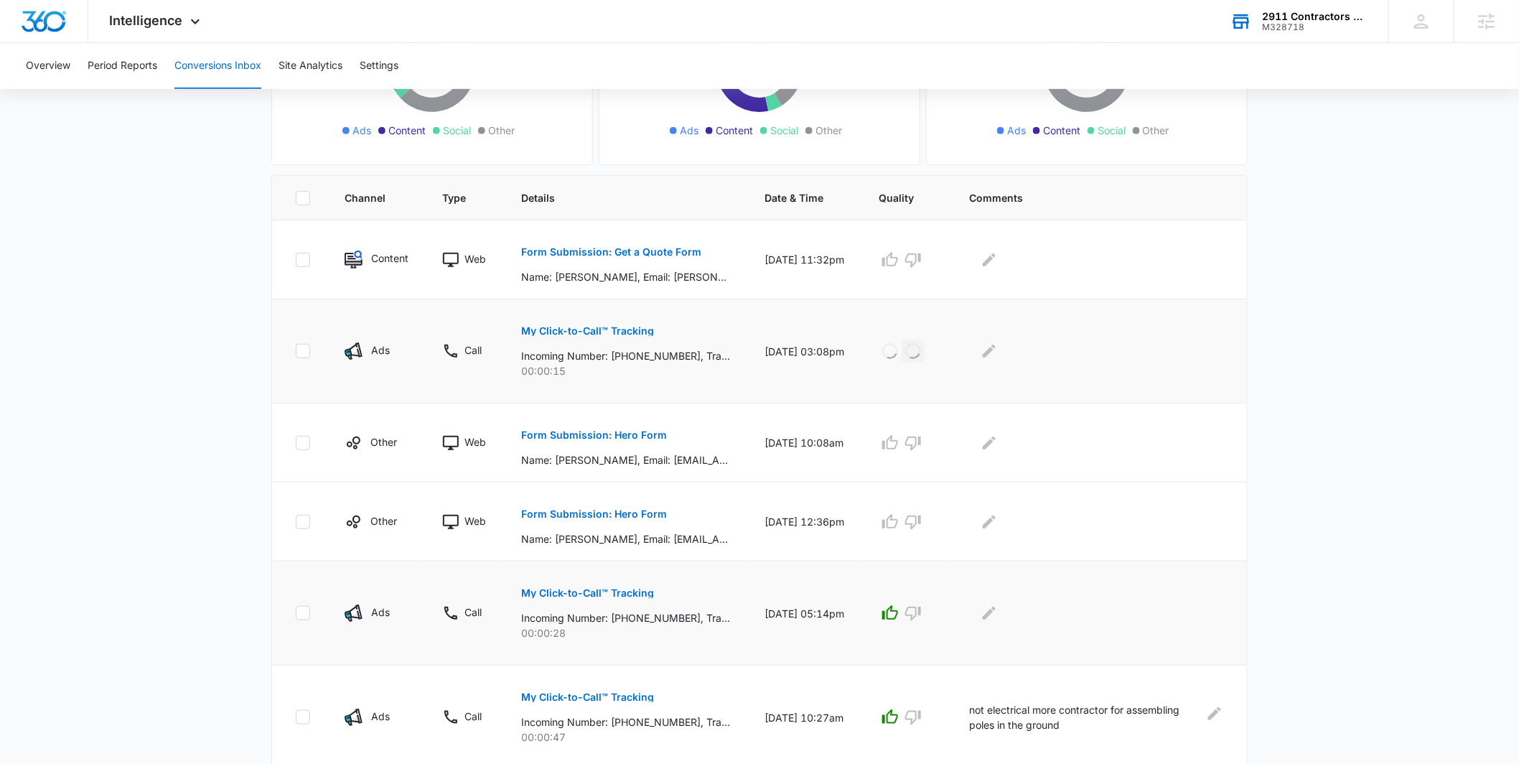
scroll to position [310, 0]
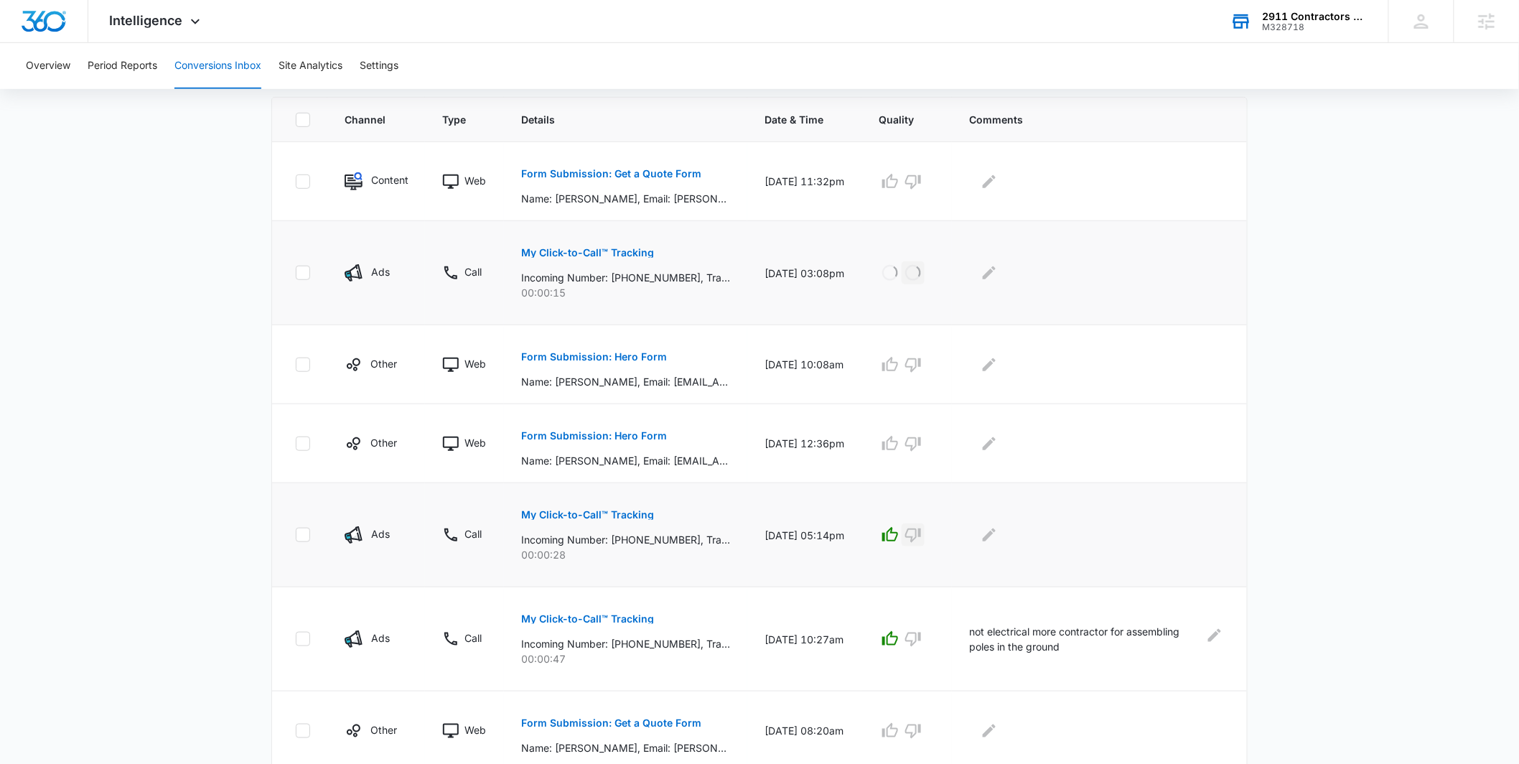
click at [922, 534] on icon "button" at bounding box center [913, 534] width 17 height 17
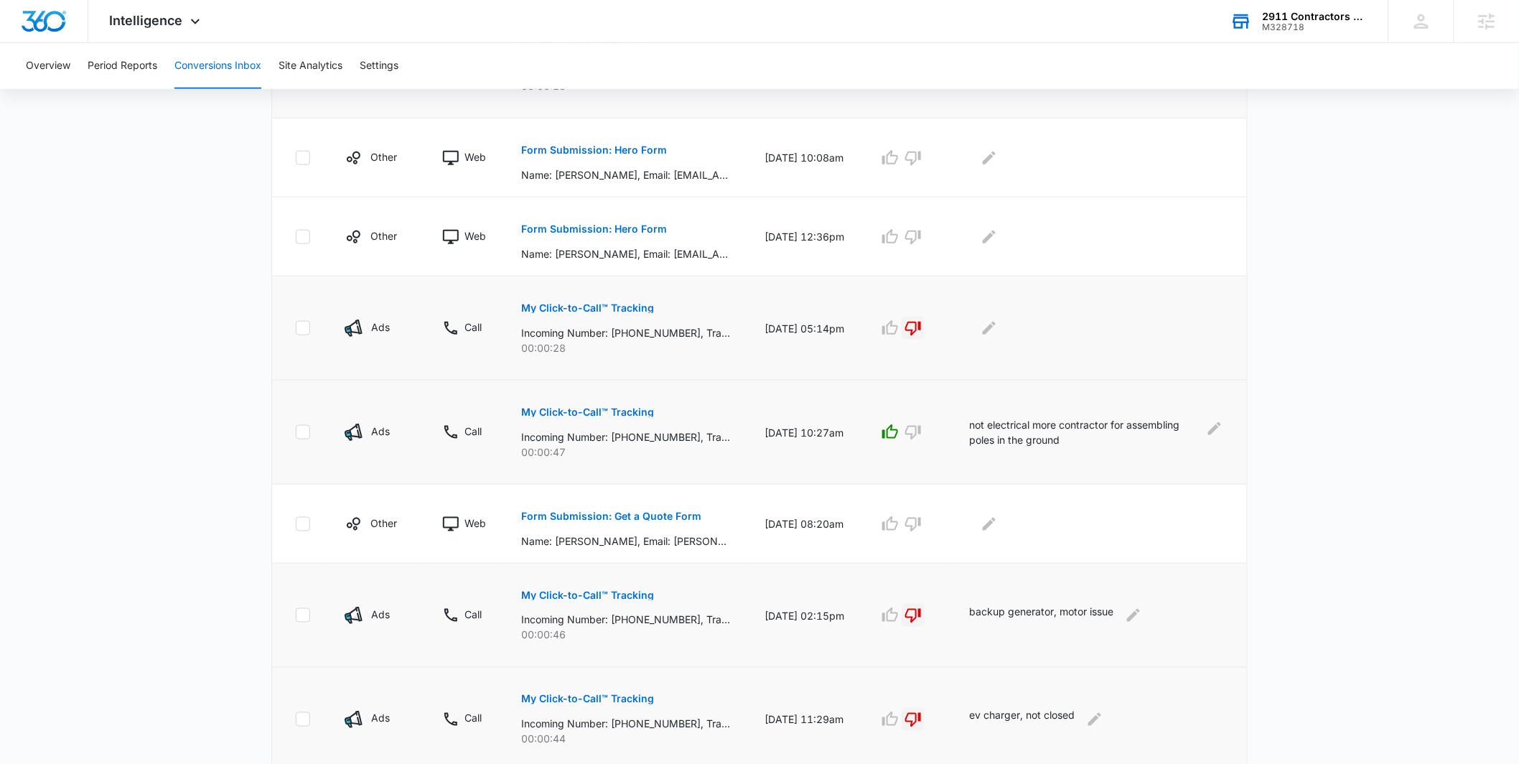
scroll to position [518, 0]
drag, startPoint x: 1086, startPoint y: 443, endPoint x: 942, endPoint y: 428, distance: 144.4
click at [942, 428] on tr "Ads Call My Click-to-Call™ Tracking Incoming Number: [PHONE_NUMBER], Tracking N…" at bounding box center [759, 431] width 975 height 104
click at [185, 426] on main "Filters [DATE] [DATE] New Conversion Total Conversions: 55 Ads Content Social O…" at bounding box center [759, 239] width 1519 height 1309
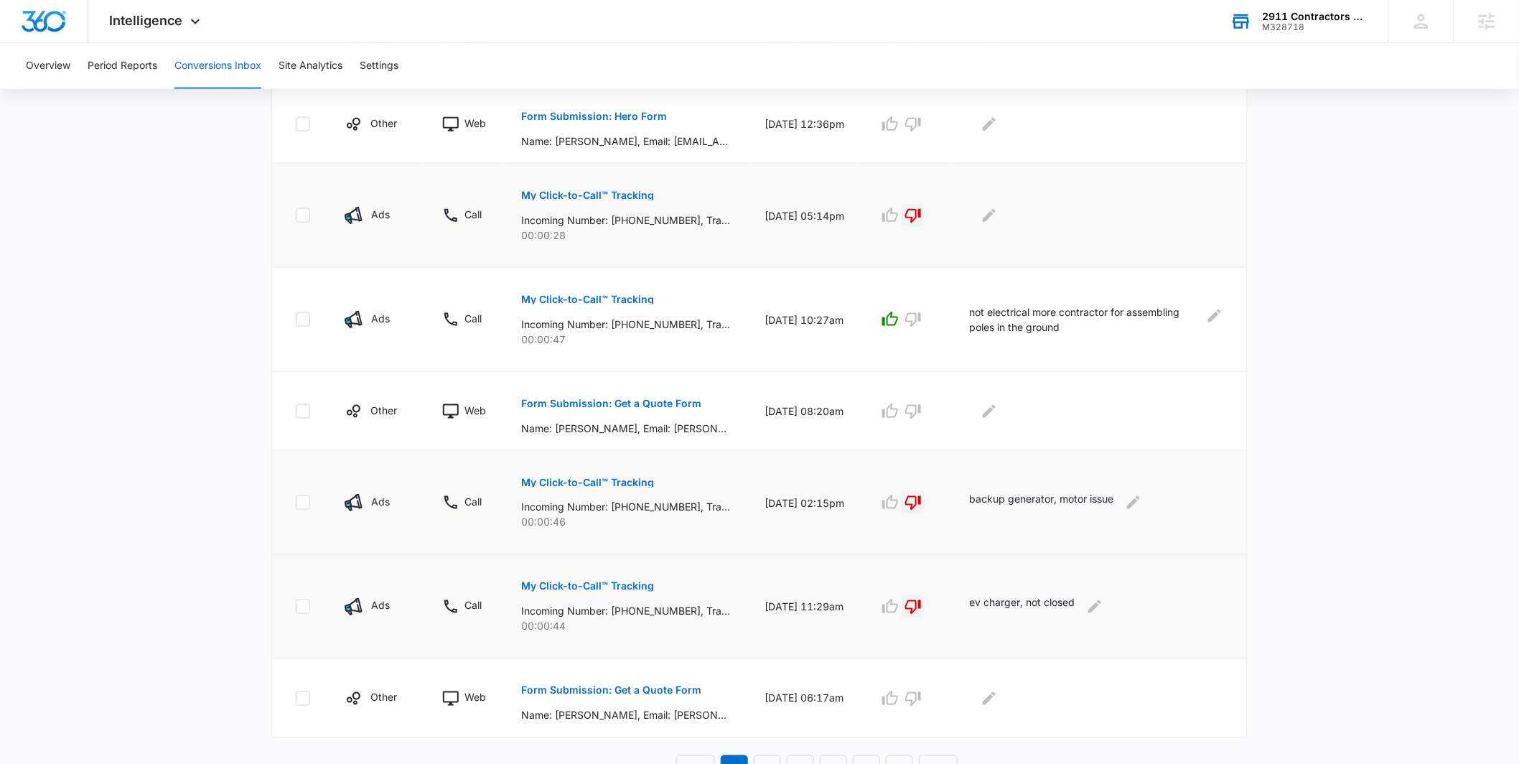
scroll to position [618, 0]
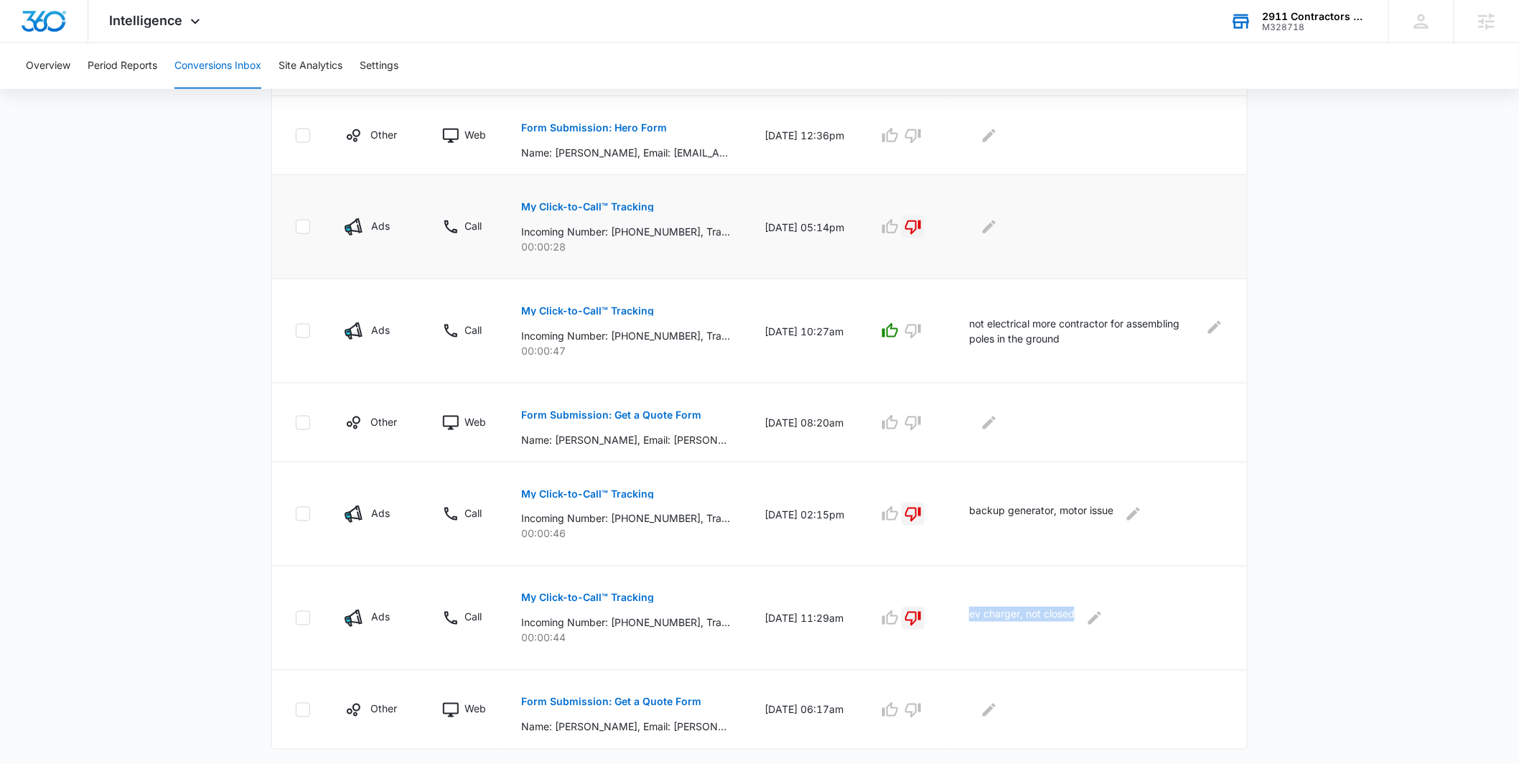
drag, startPoint x: 1091, startPoint y: 614, endPoint x: 1020, endPoint y: 562, distance: 88.5
click at [978, 611] on td "ev charger, not closed" at bounding box center [1099, 618] width 295 height 104
drag, startPoint x: 1129, startPoint y: 509, endPoint x: 969, endPoint y: 518, distance: 161.1
click at [969, 518] on td "backup generator, motor issue" at bounding box center [1099, 514] width 295 height 104
click at [222, 450] on main "Filters [DATE] [DATE] New Conversion Total Conversions: 55 Ads Content Social O…" at bounding box center [759, 139] width 1519 height 1309
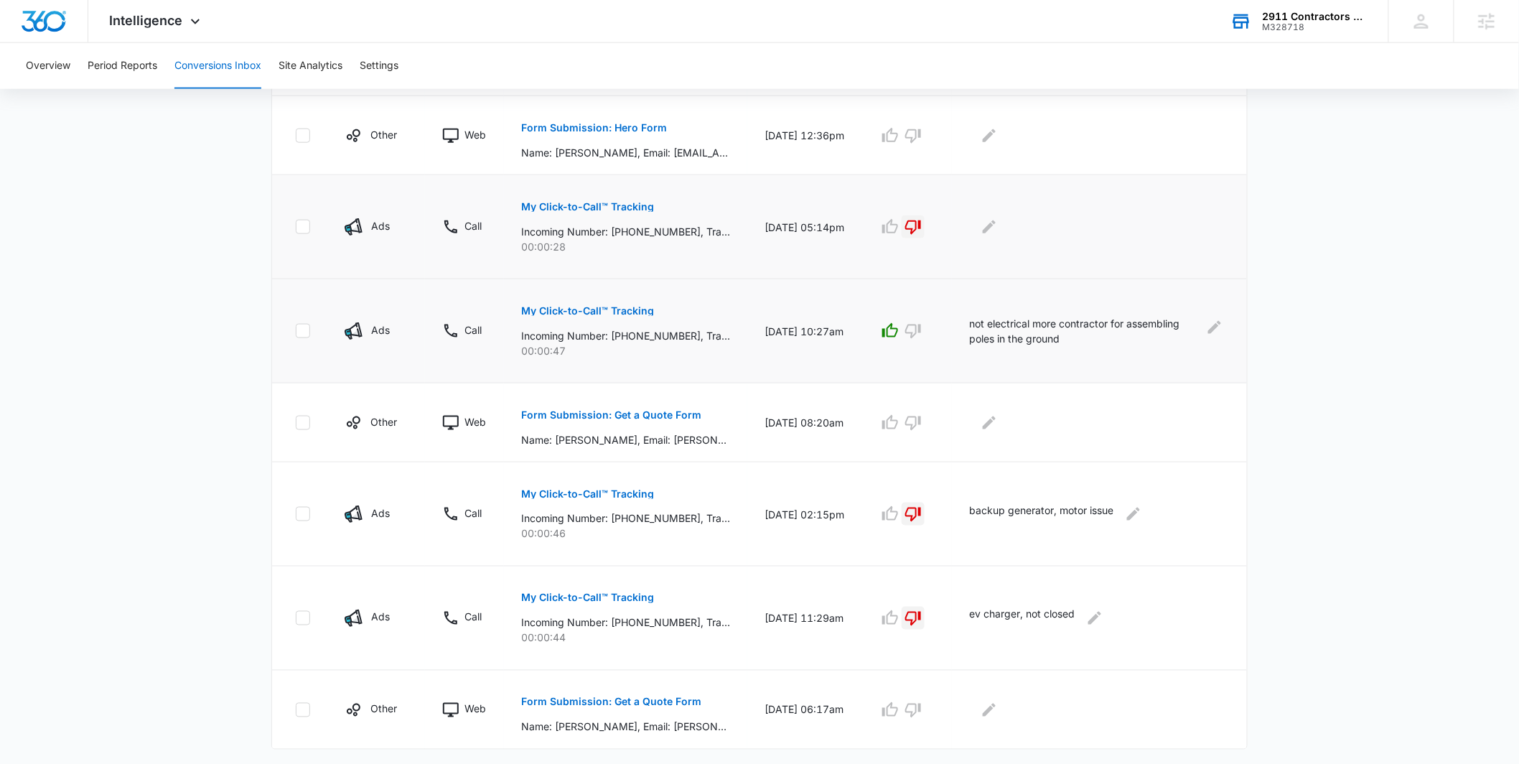
scroll to position [648, 0]
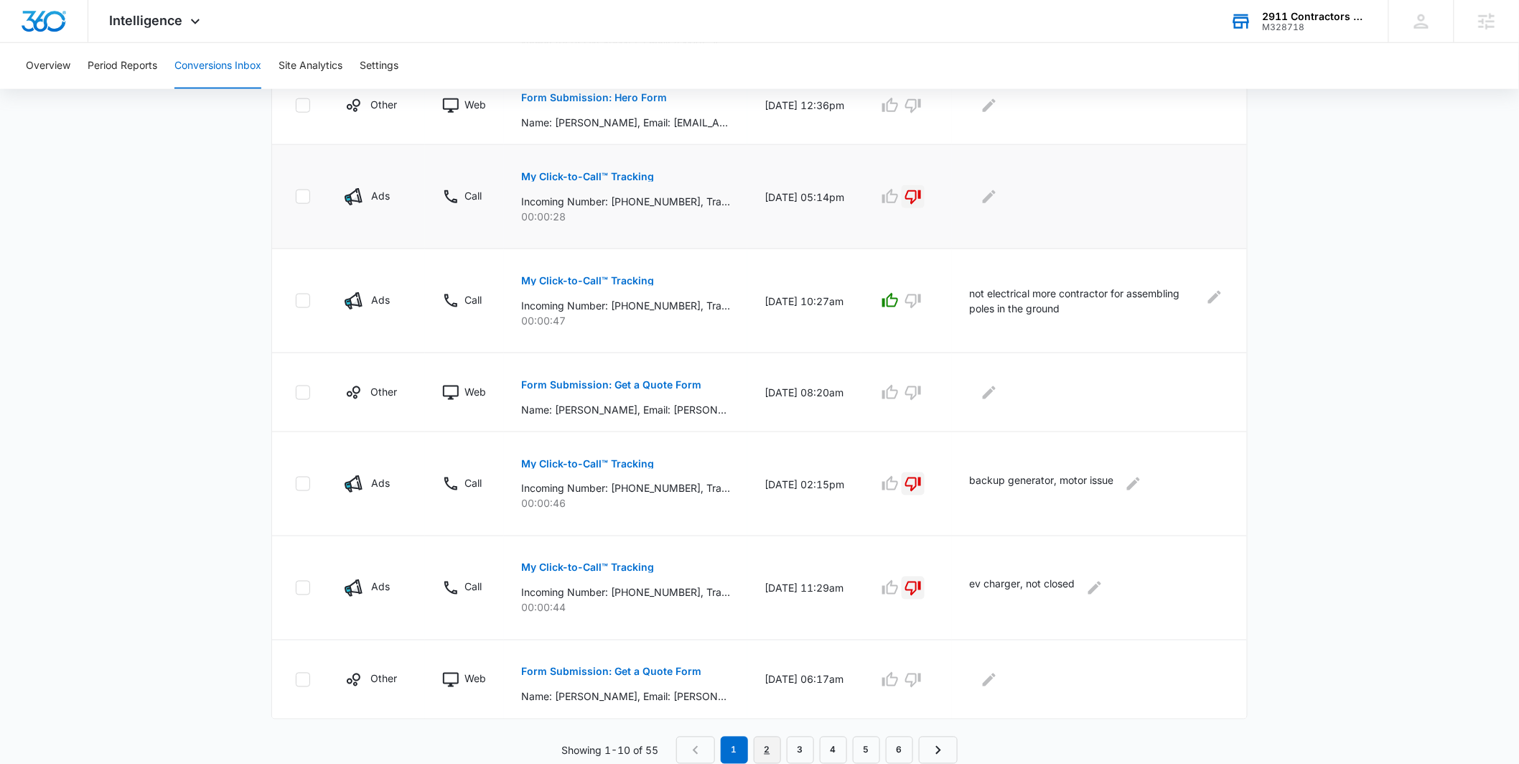
click at [760, 747] on link "2" at bounding box center [767, 750] width 27 height 27
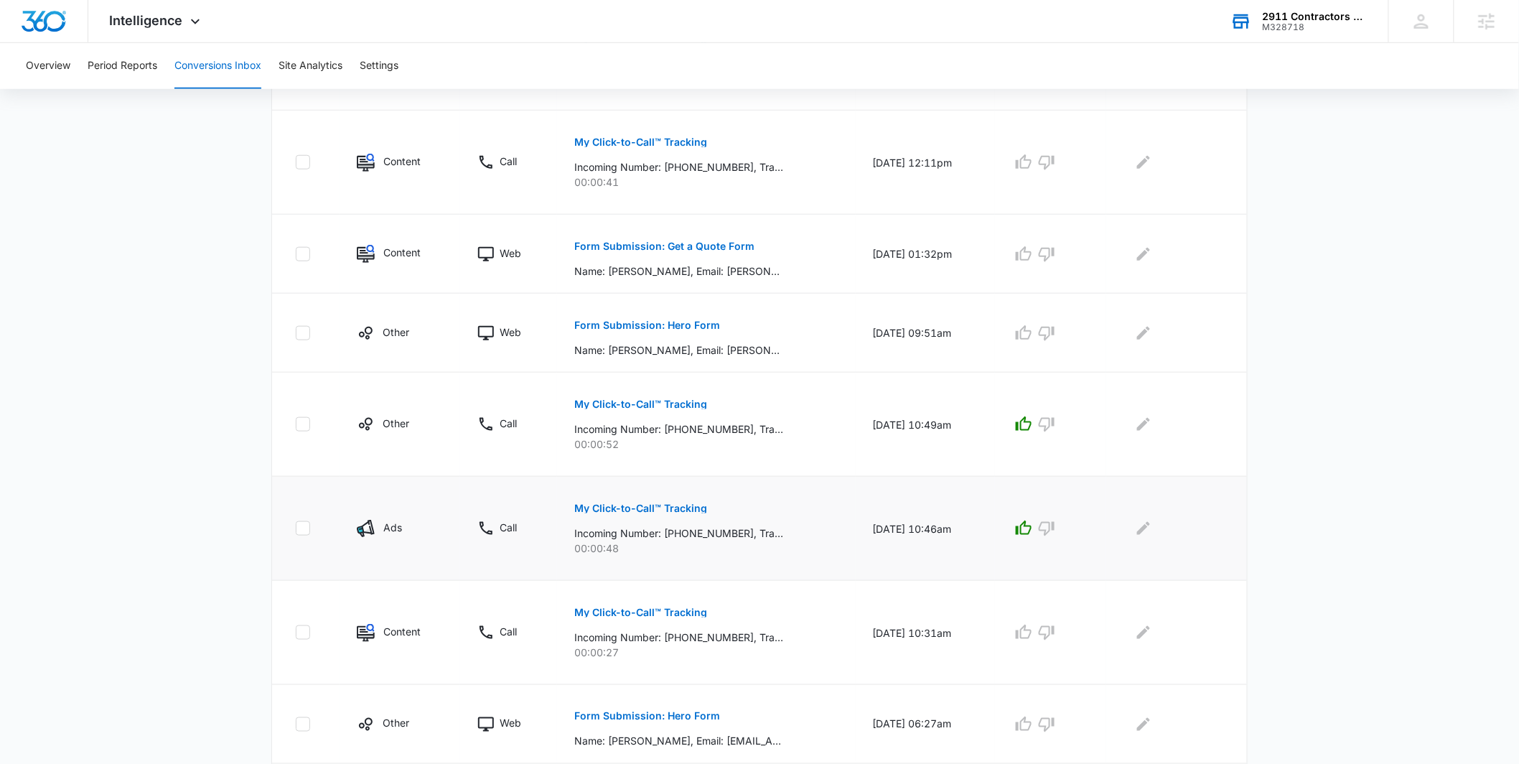
scroll to position [445, 0]
click at [1149, 427] on icon "Edit Comments" at bounding box center [1143, 425] width 13 height 13
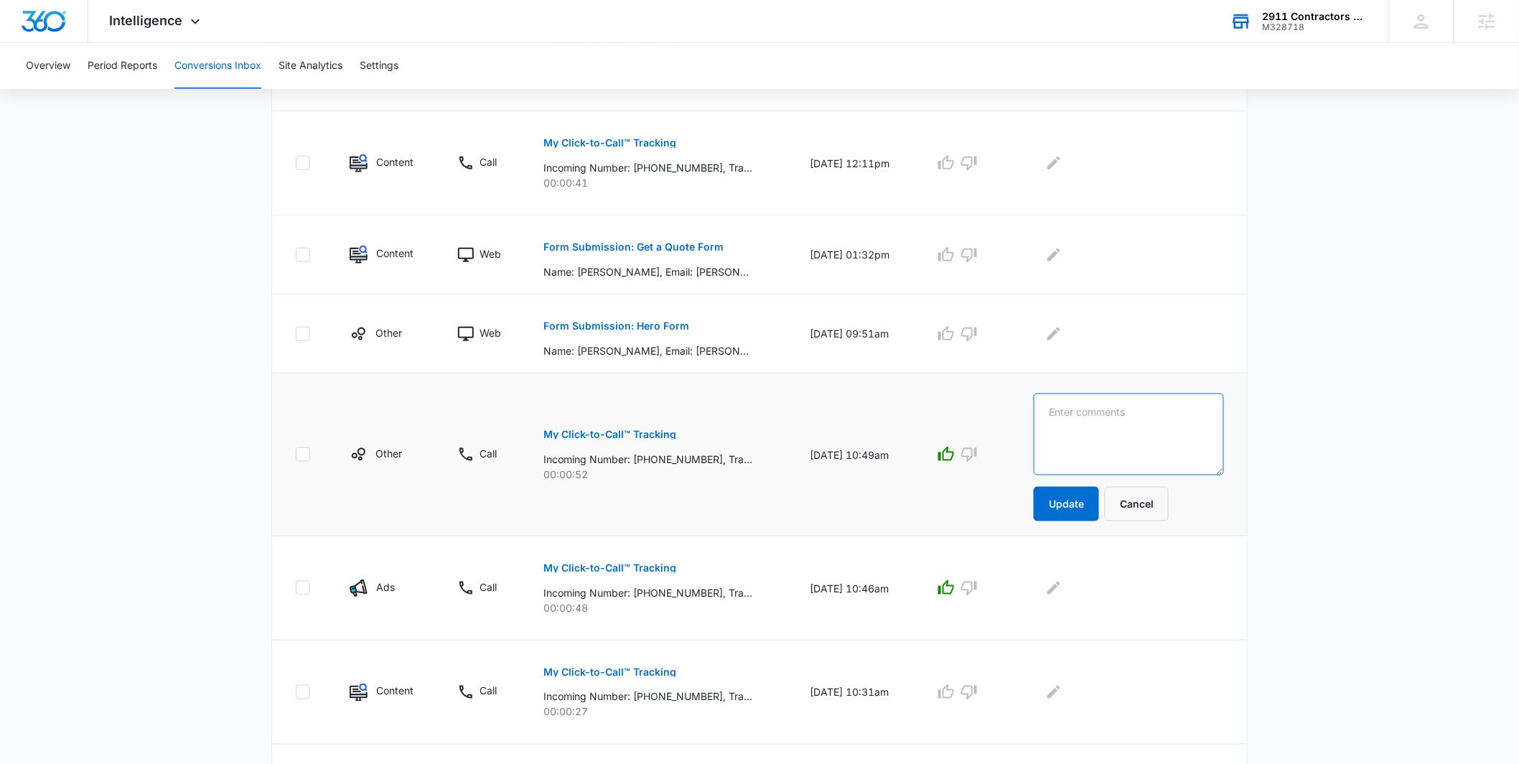
click at [1131, 434] on textarea at bounding box center [1129, 434] width 190 height 82
type textarea "a"
click at [1168, 505] on button "Cancel" at bounding box center [1137, 504] width 64 height 34
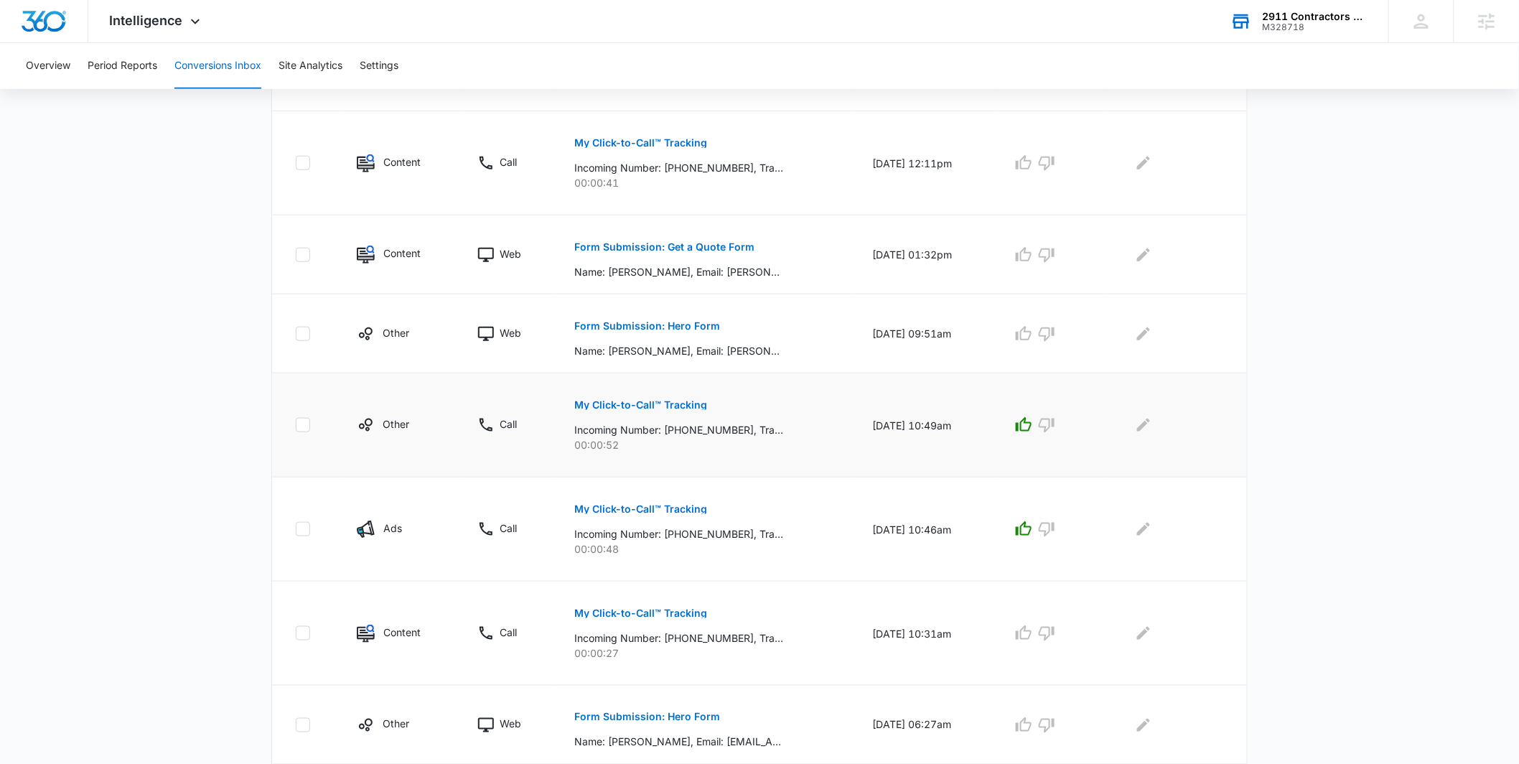
click at [1249, 354] on div "Total Conversions: 55 Ads Content Social Other From Calls: 37 Ads Content Socia…" at bounding box center [759, 365] width 1005 height 1303
click at [1283, 335] on main "Filters [DATE] [DATE] New Conversion Total Conversions: 55 Ads Content Social O…" at bounding box center [759, 337] width 1519 height 1359
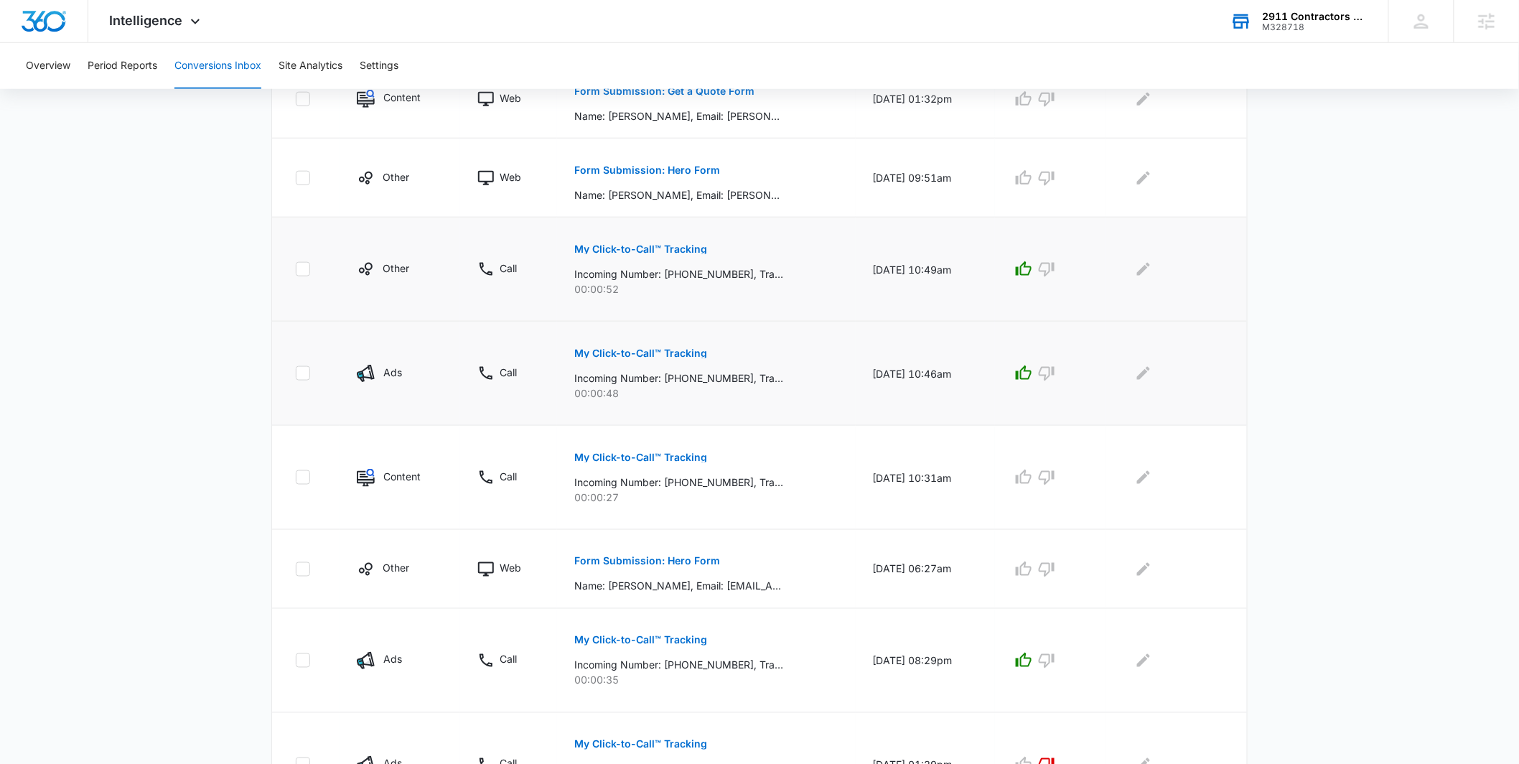
scroll to position [699, 0]
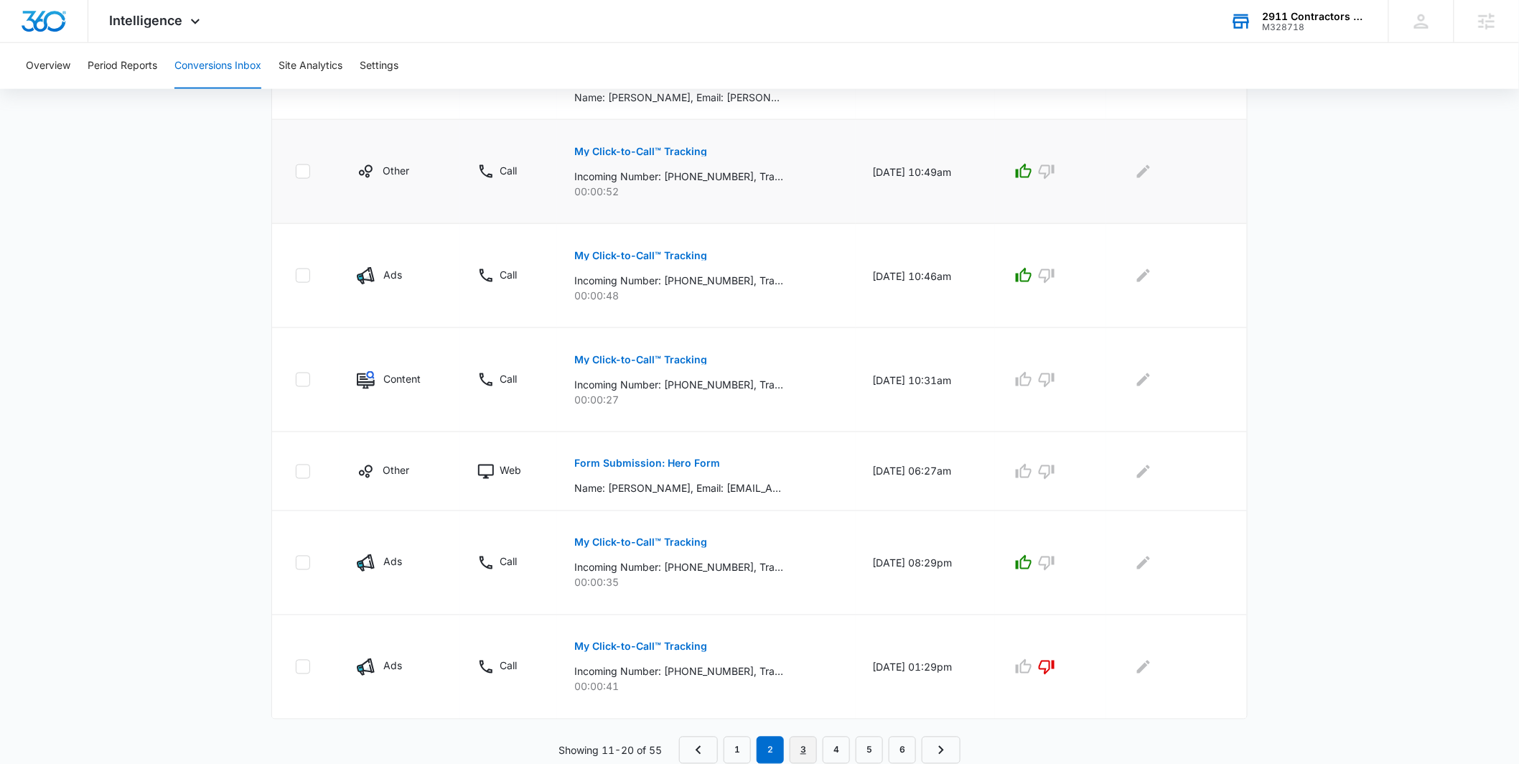
click at [803, 760] on link "3" at bounding box center [803, 750] width 27 height 27
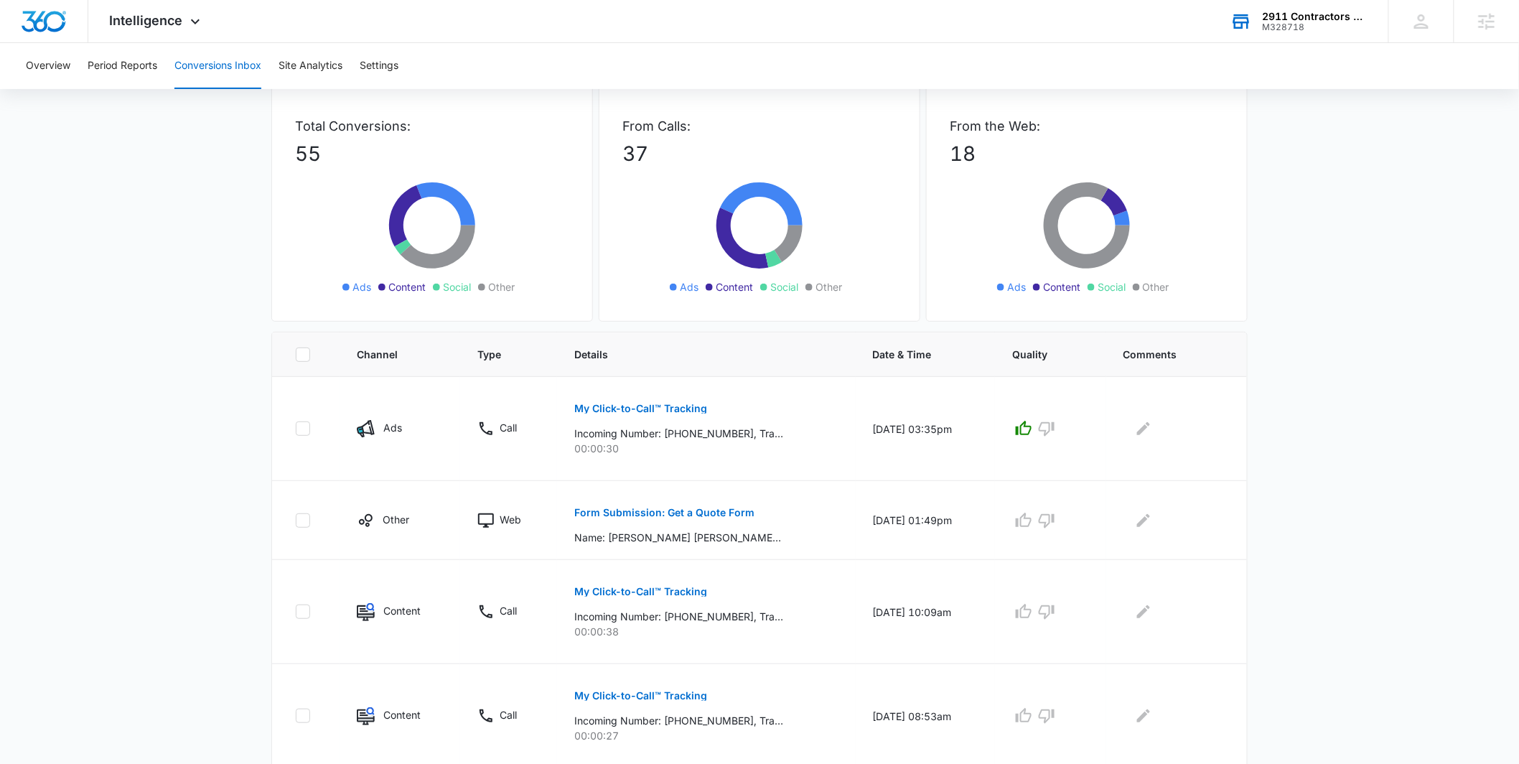
scroll to position [0, 0]
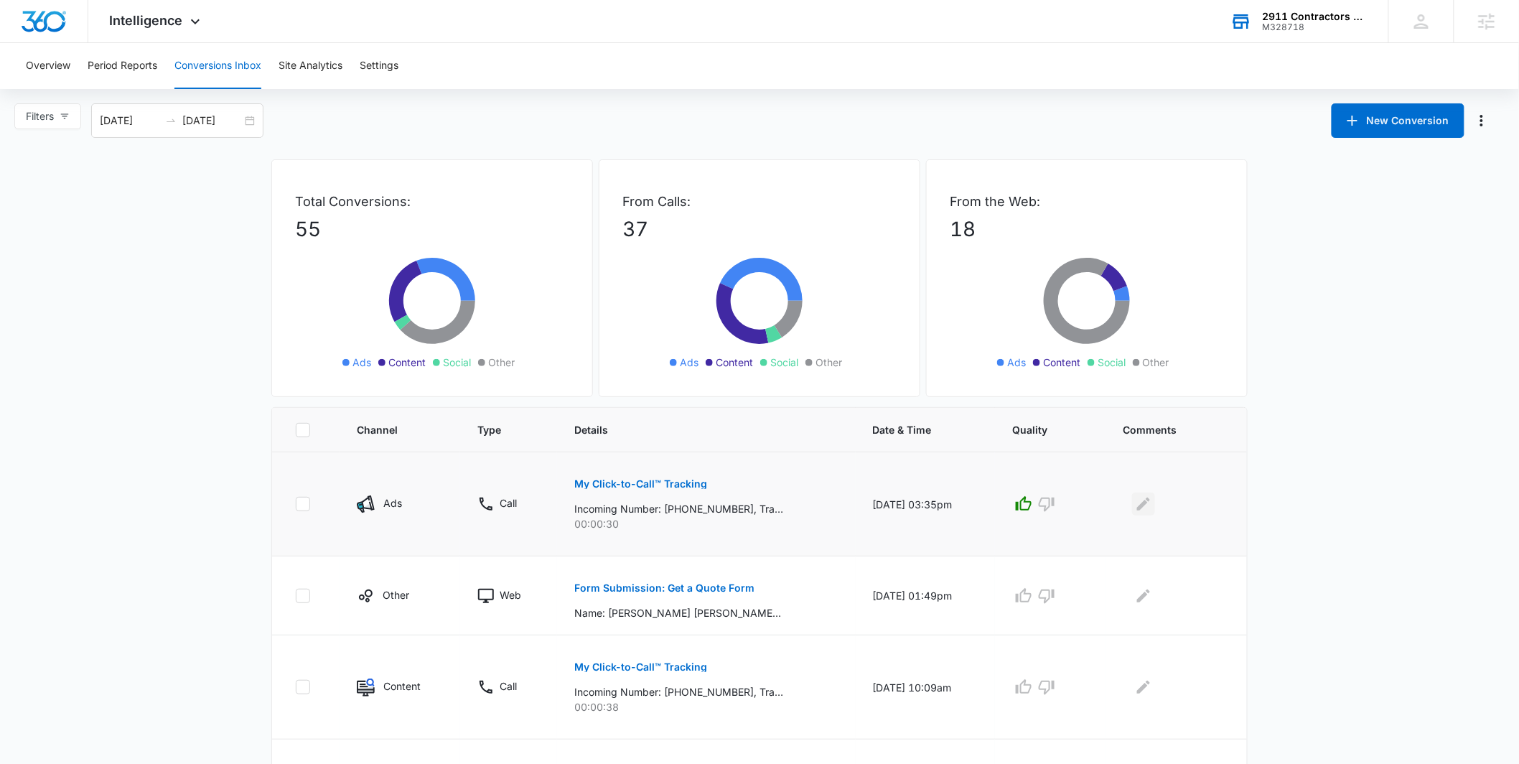
click at [1146, 498] on icon "Edit Comments" at bounding box center [1143, 503] width 17 height 17
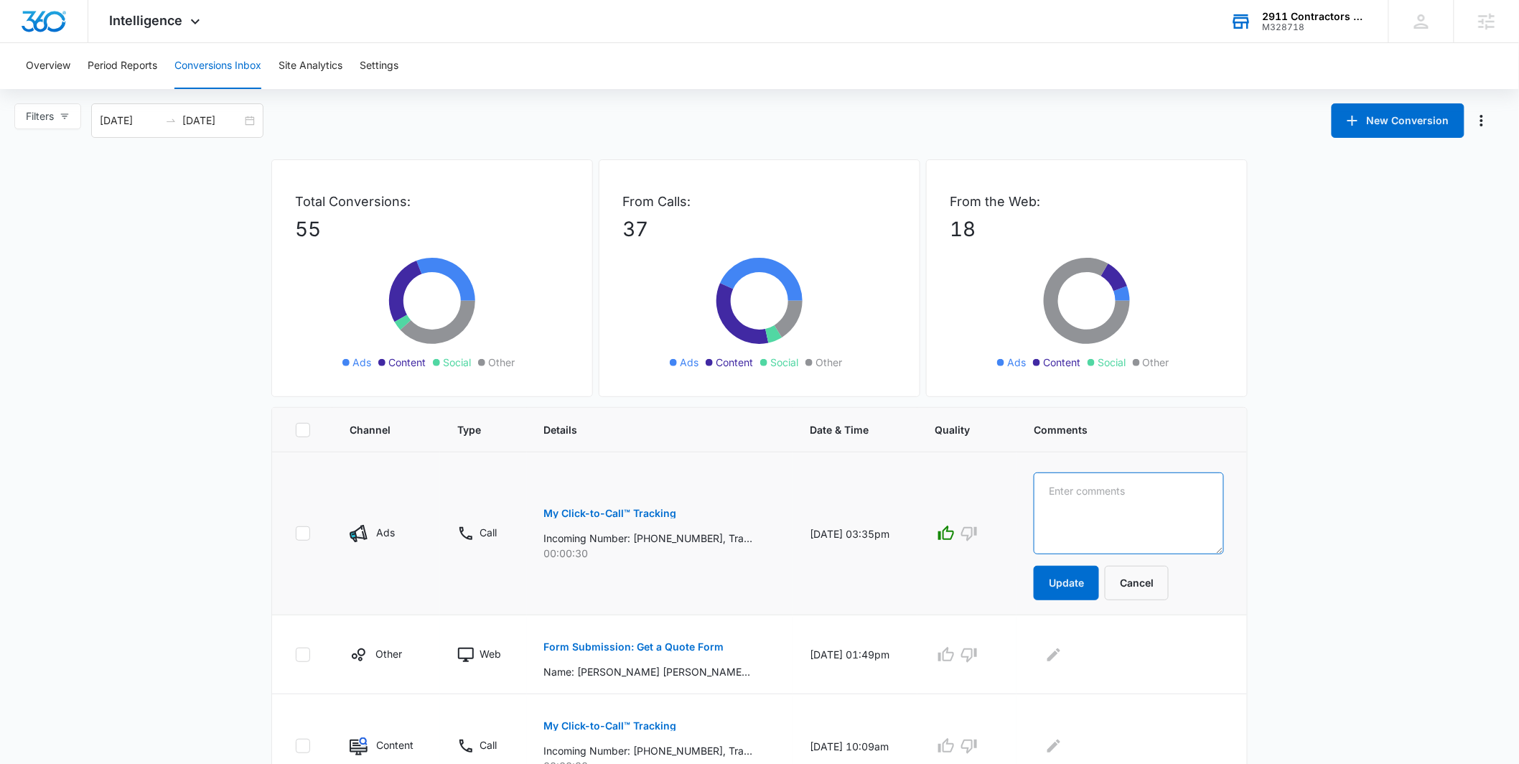
click at [1120, 504] on textarea at bounding box center [1129, 513] width 190 height 82
type textarea "apartment panels"
click at [1085, 577] on button "Update" at bounding box center [1066, 583] width 65 height 34
click at [1082, 585] on button "Update" at bounding box center [1066, 583] width 65 height 34
click at [1095, 590] on button "Update" at bounding box center [1066, 583] width 65 height 34
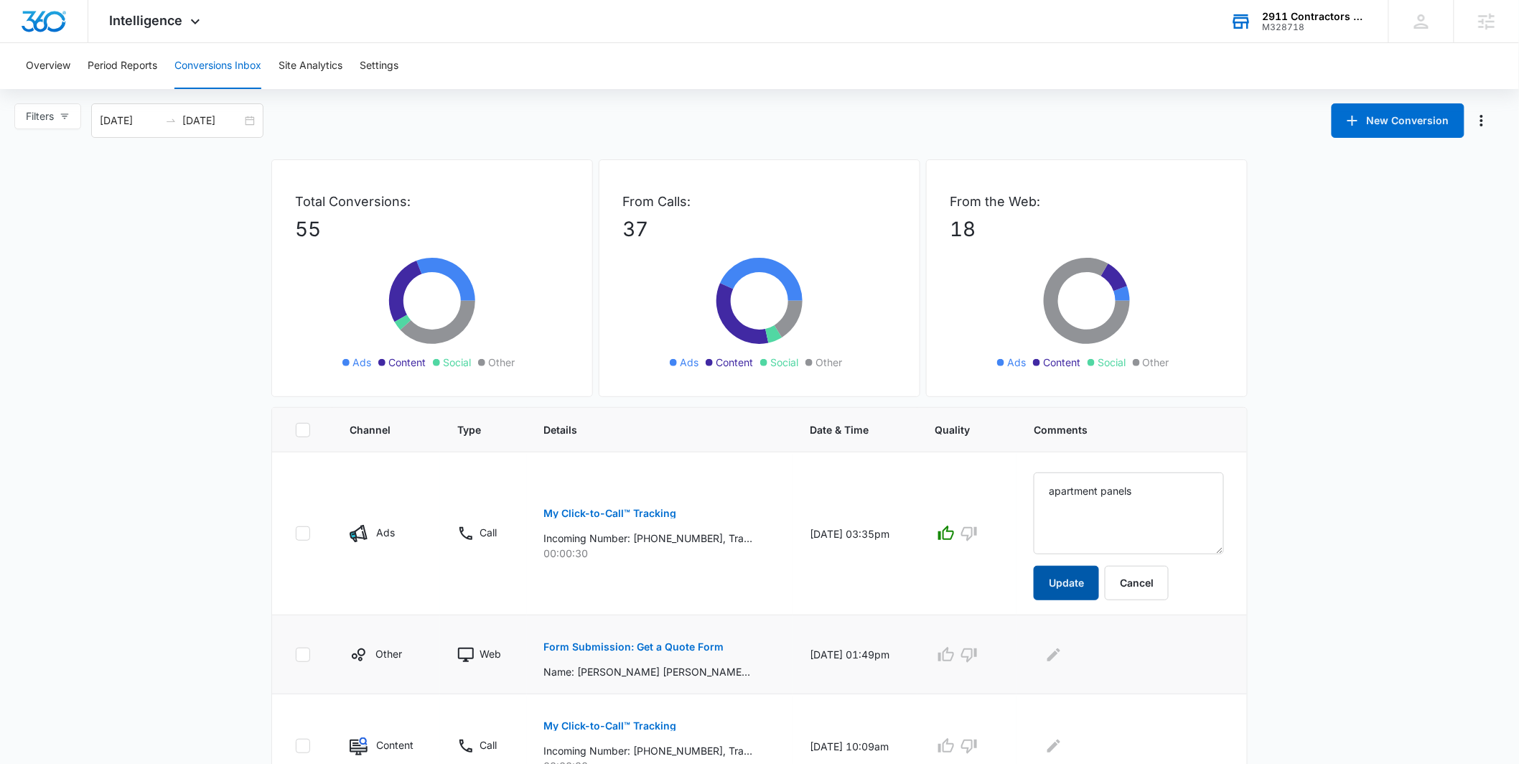
drag, startPoint x: 1096, startPoint y: 589, endPoint x: 1076, endPoint y: 558, distance: 36.5
click at [1096, 588] on button "Update" at bounding box center [1066, 583] width 65 height 34
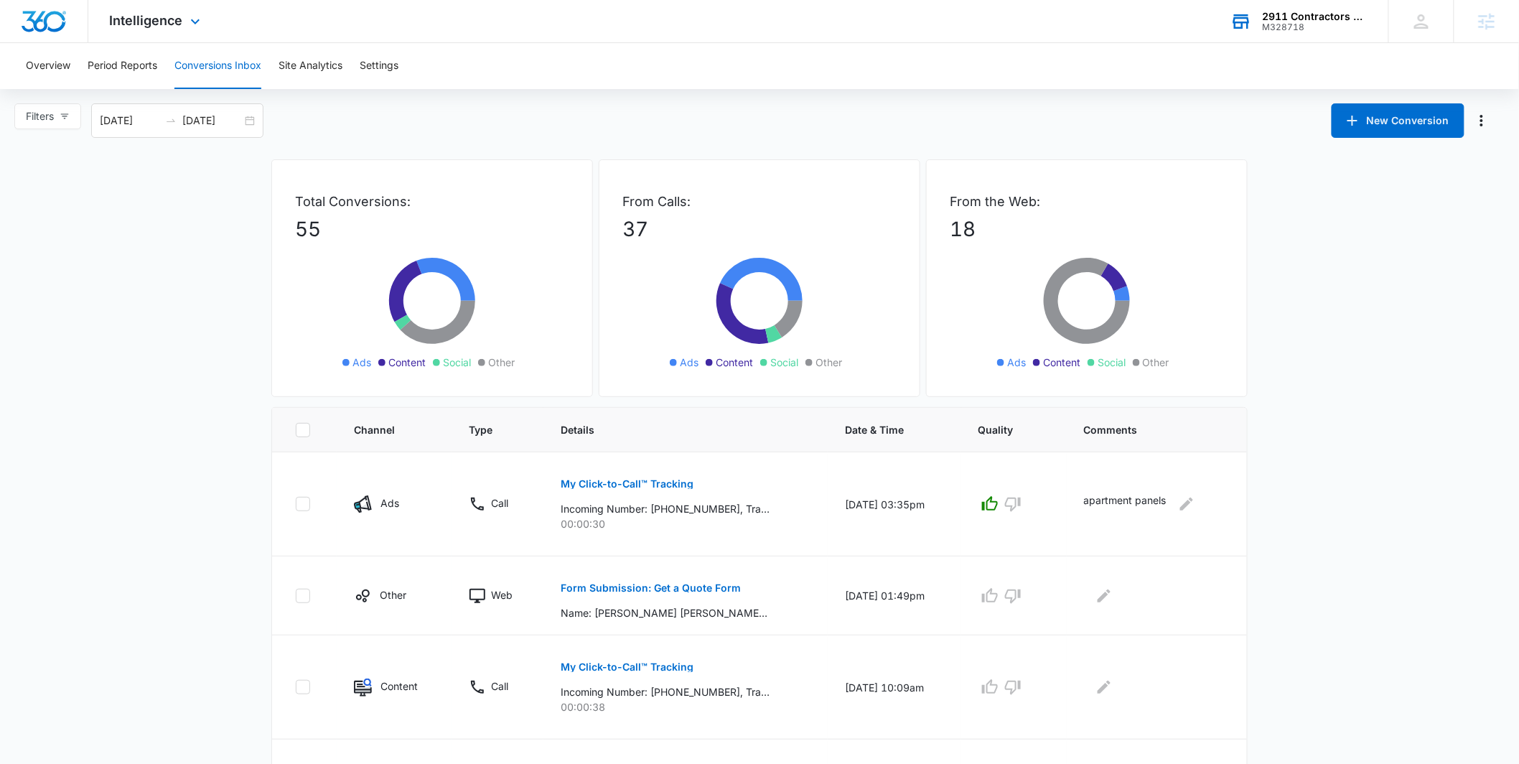
click at [174, 29] on div "Intelligence Apps Reputation Forms CRM Email Social POS Content Ads Intelligenc…" at bounding box center [156, 21] width 137 height 42
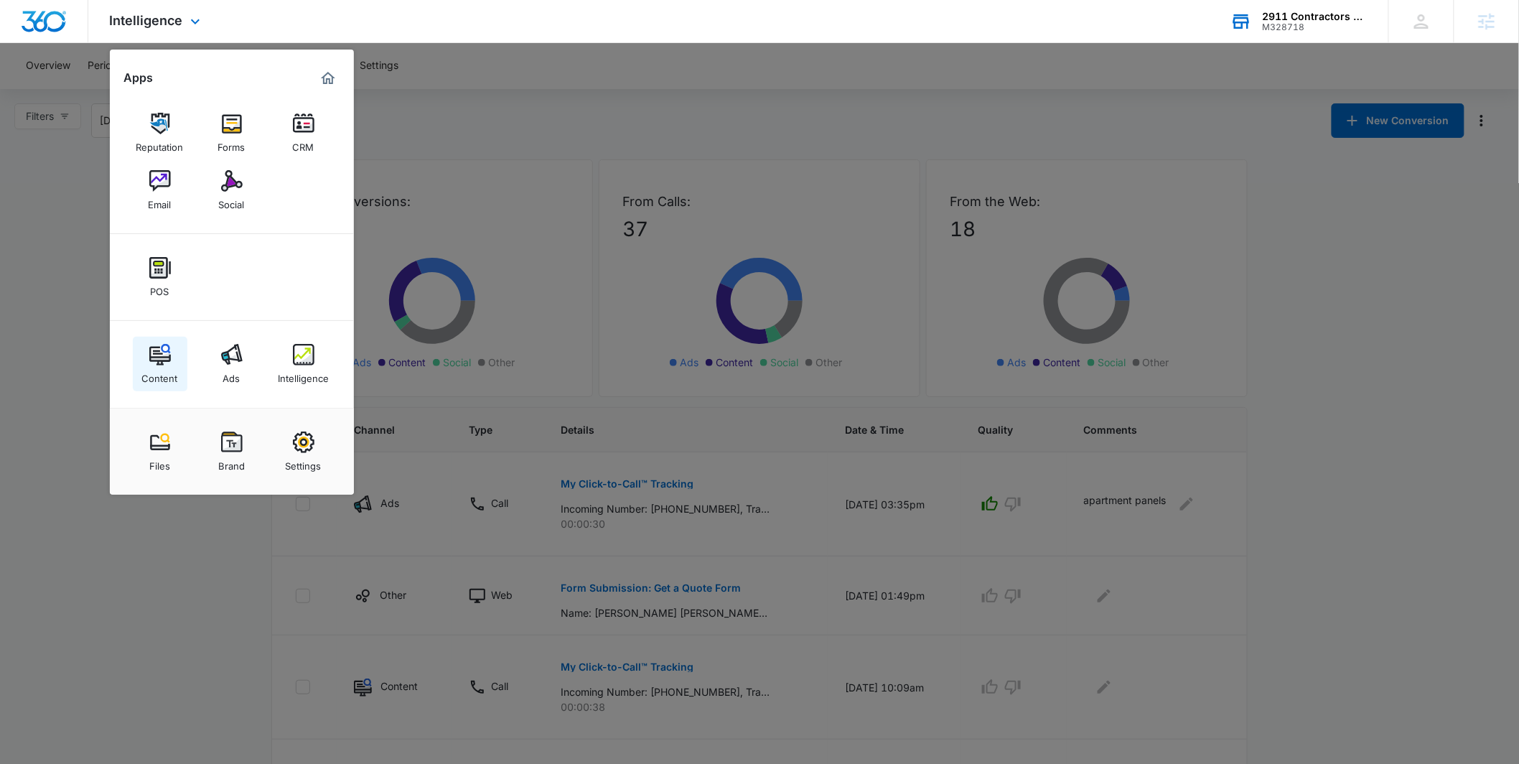
click at [174, 370] on div "Content" at bounding box center [160, 374] width 36 height 19
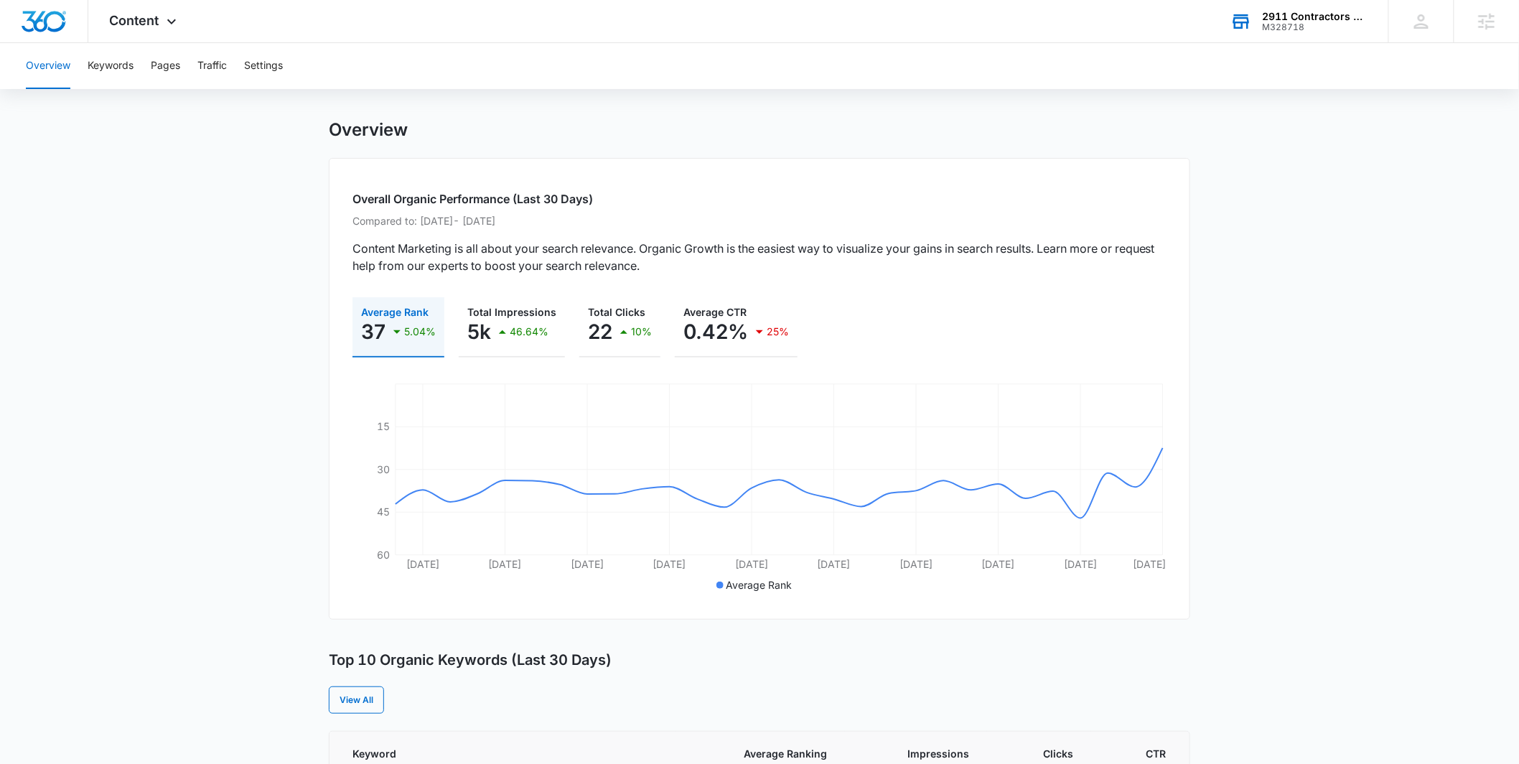
scroll to position [15, 0]
click at [115, 69] on button "Keywords" at bounding box center [111, 66] width 46 height 46
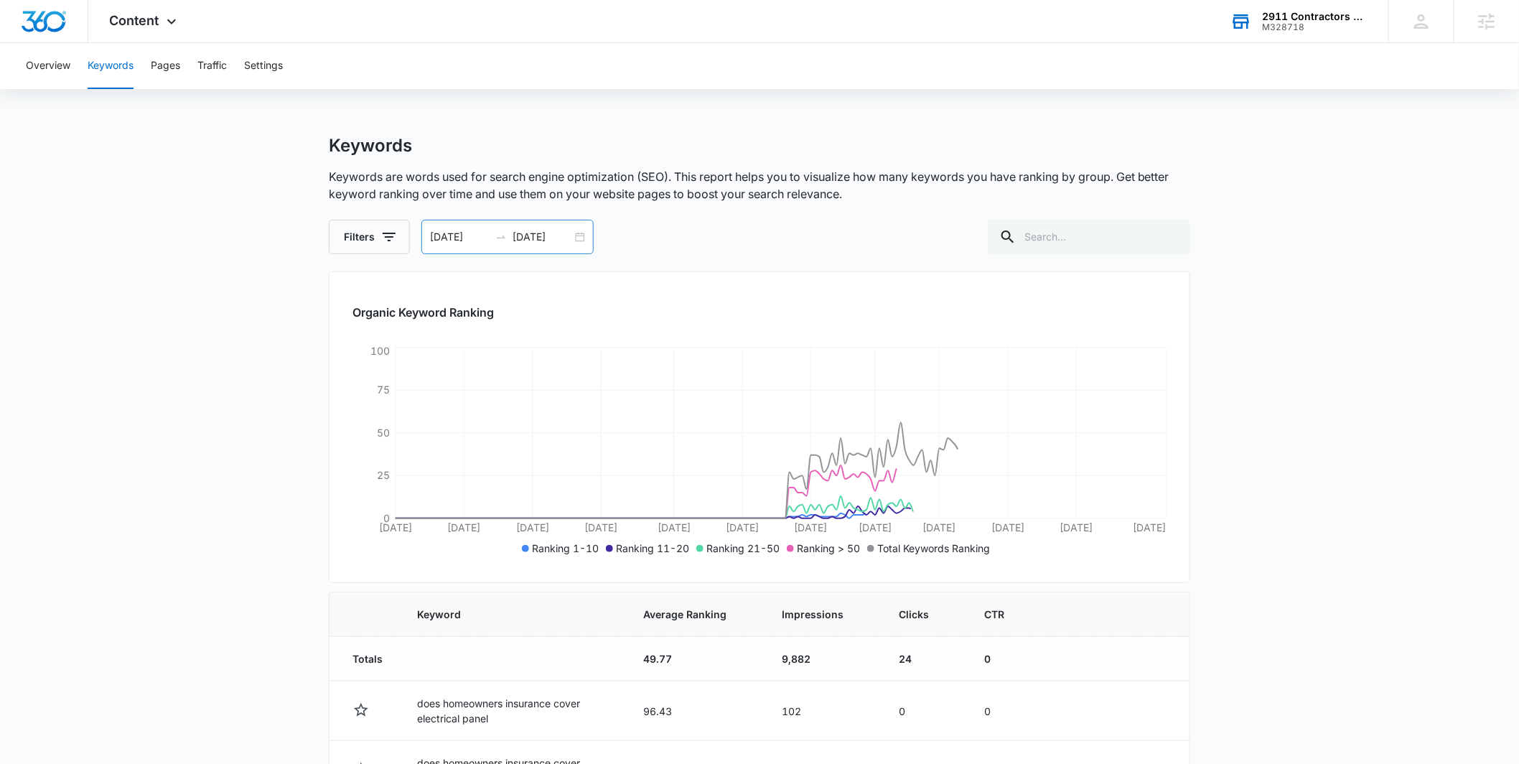
click at [577, 237] on div "[DATE] [DATE]" at bounding box center [507, 237] width 172 height 34
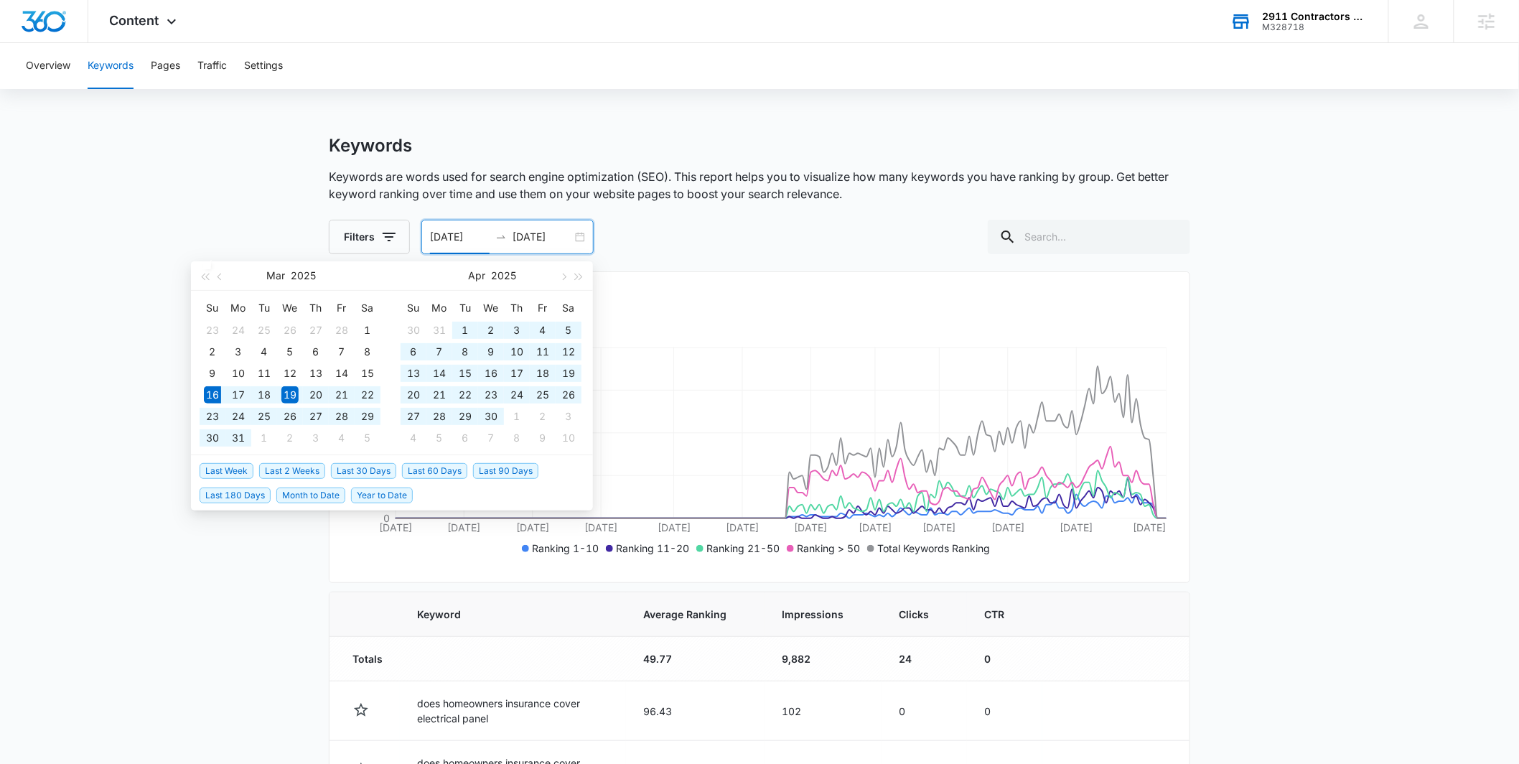
click at [252, 492] on span "Last 180 Days" at bounding box center [235, 495] width 71 height 16
type input "[DATE]"
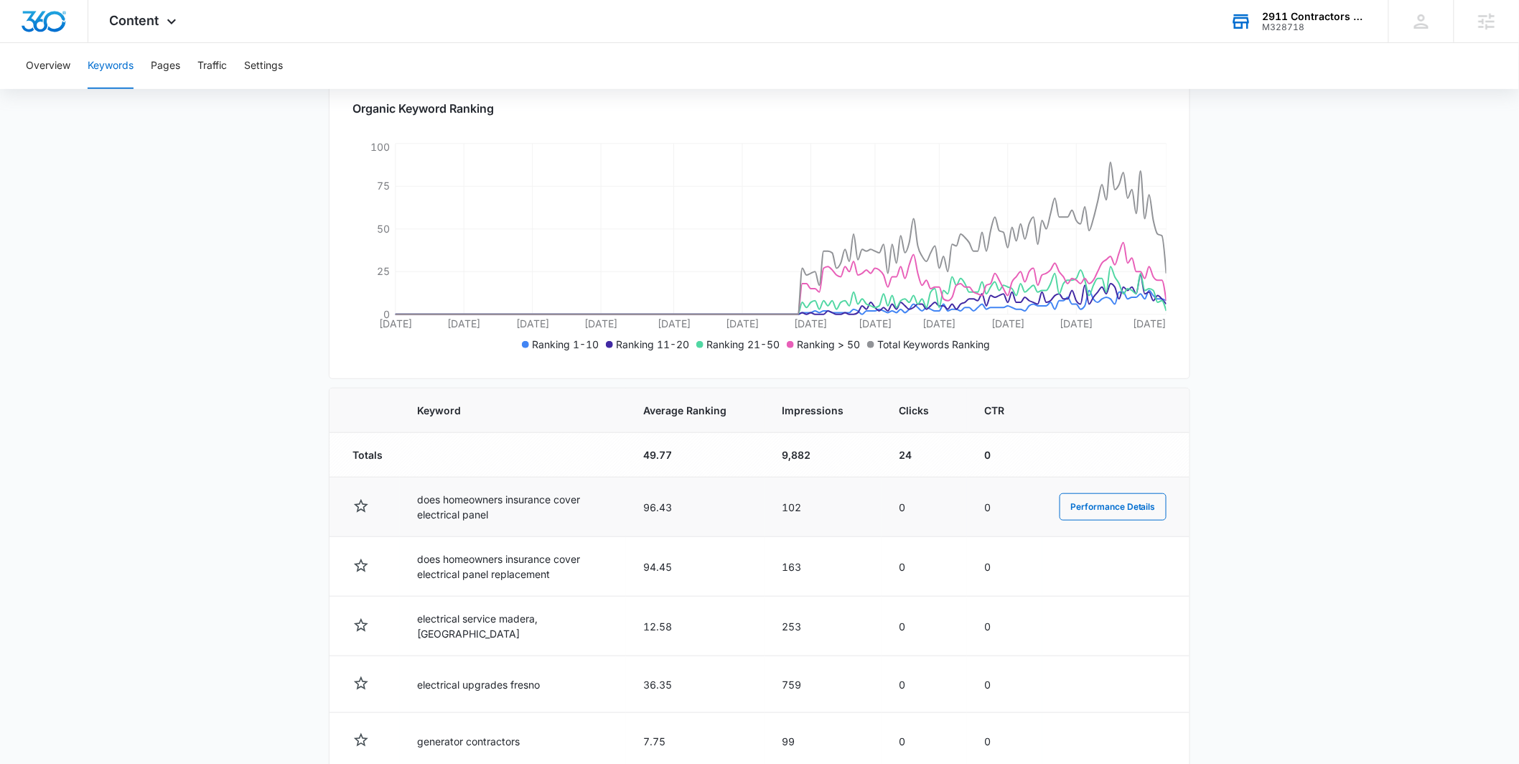
scroll to position [214, 0]
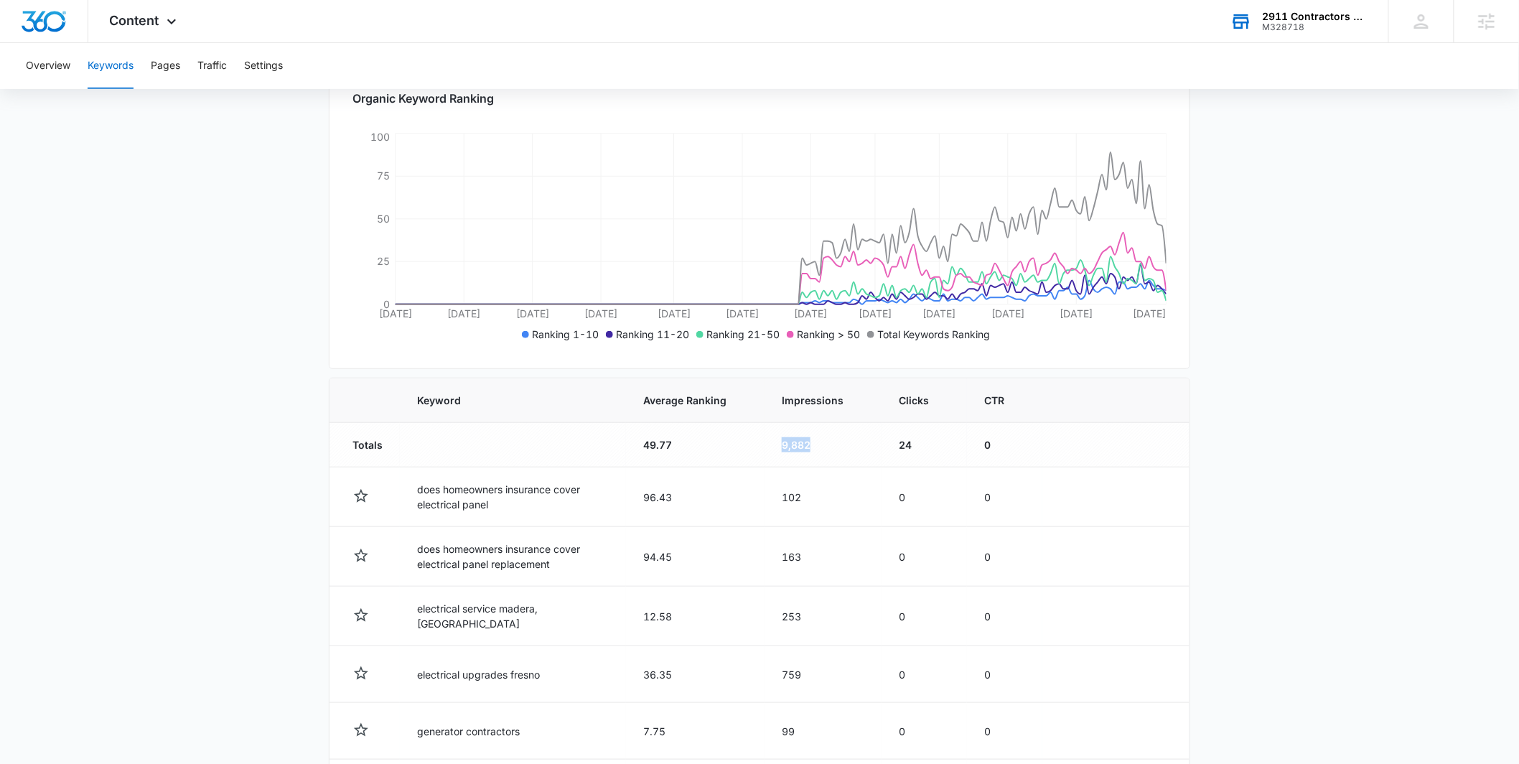
drag, startPoint x: 788, startPoint y: 444, endPoint x: 820, endPoint y: 447, distance: 31.7
click at [820, 447] on td "9,882" at bounding box center [823, 445] width 117 height 45
click at [788, 442] on td "9,882" at bounding box center [823, 445] width 117 height 45
drag, startPoint x: 787, startPoint y: 443, endPoint x: 819, endPoint y: 441, distance: 32.4
click at [819, 441] on td "9,882" at bounding box center [823, 445] width 117 height 45
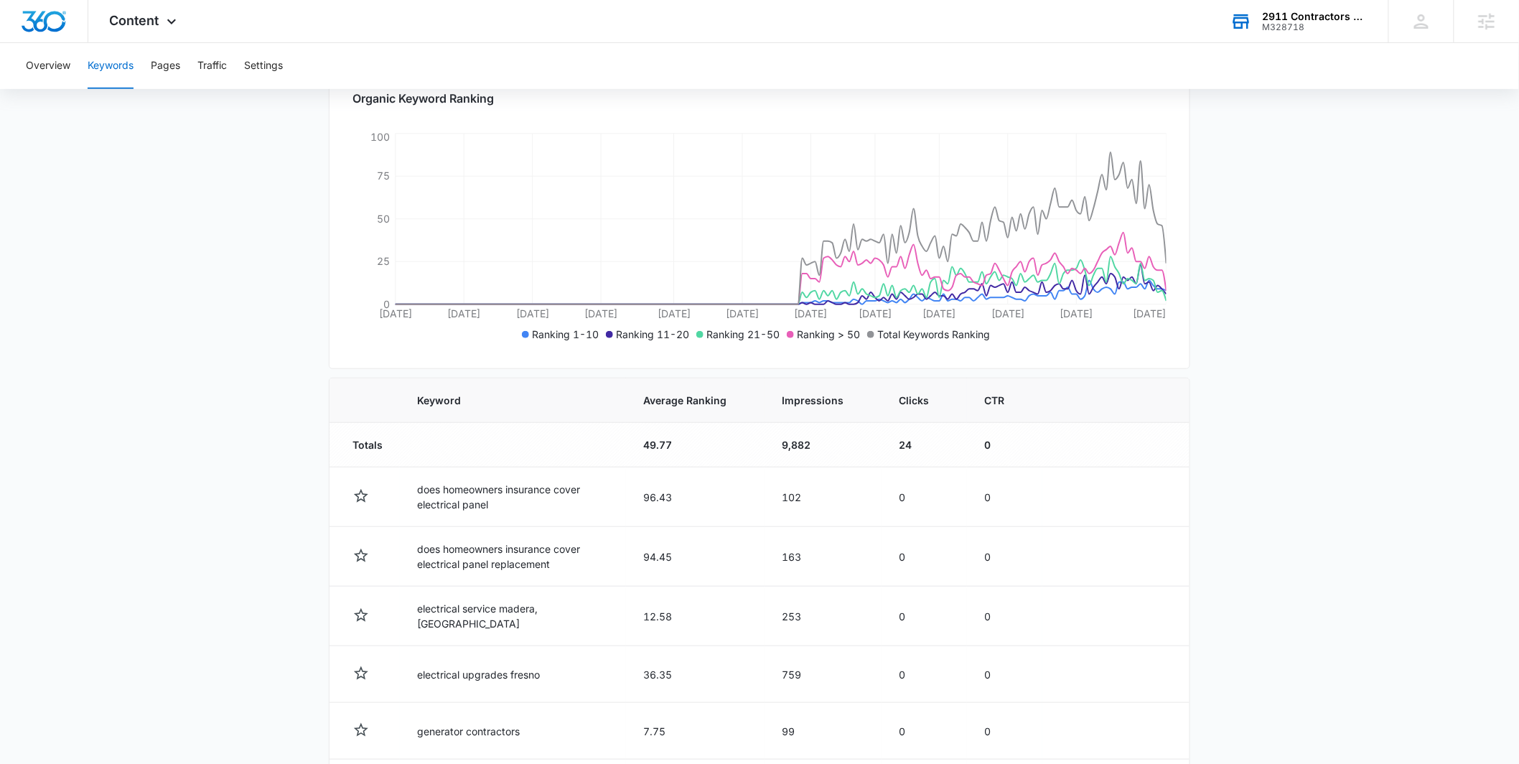
click at [279, 332] on main "Keywords Keywords are words used for search engine optimization (SEO). This rep…" at bounding box center [759, 526] width 1519 height 1210
drag, startPoint x: 760, startPoint y: 446, endPoint x: 861, endPoint y: 451, distance: 100.6
click at [861, 451] on tr "Totals 49.77 9,882 24 0" at bounding box center [760, 445] width 860 height 45
click at [312, 374] on main "Keywords Keywords are words used for search engine optimization (SEO). This rep…" at bounding box center [759, 526] width 1519 height 1210
drag, startPoint x: 780, startPoint y: 444, endPoint x: 821, endPoint y: 442, distance: 41.0
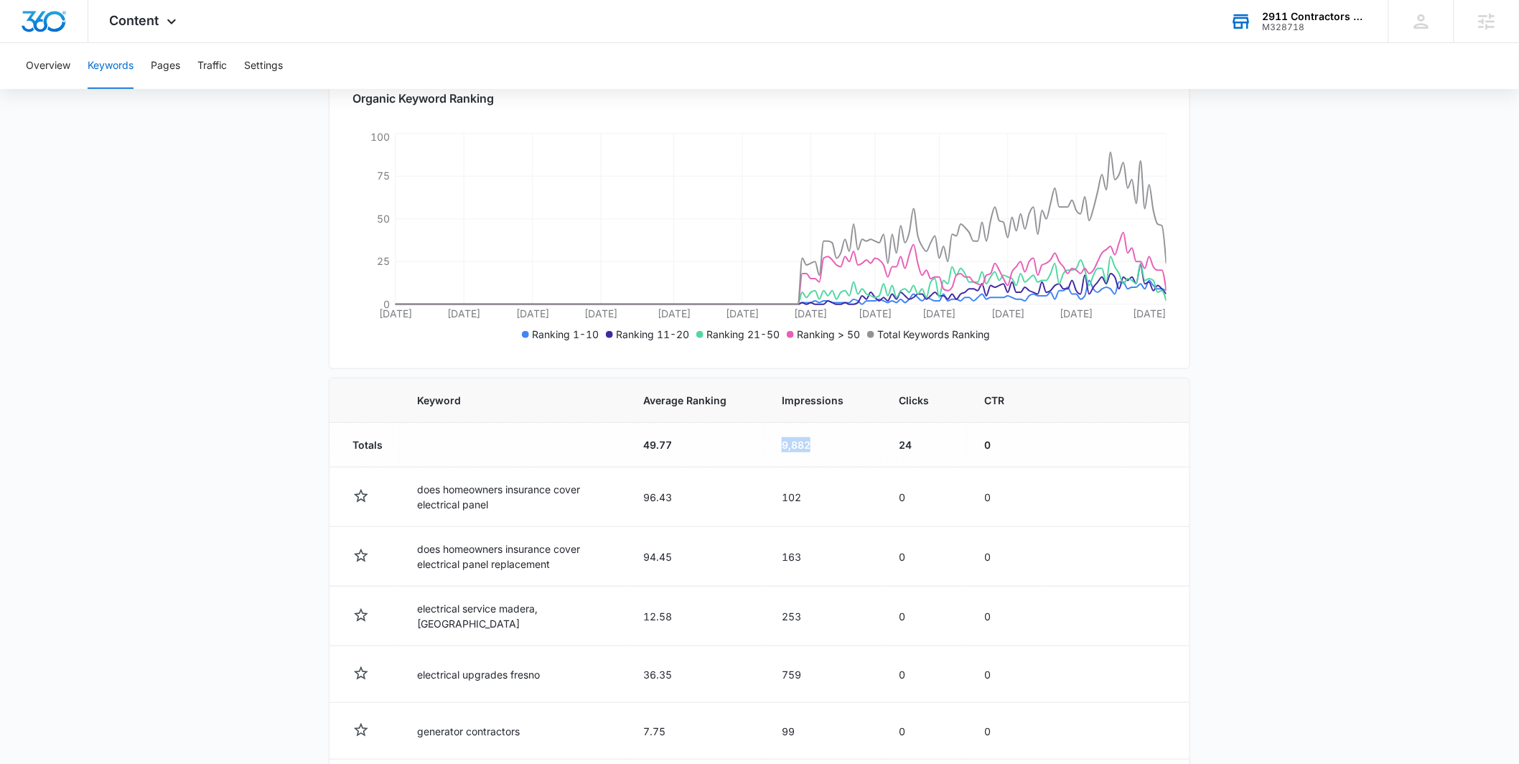
click at [822, 442] on td "9,882" at bounding box center [823, 445] width 117 height 45
click at [292, 385] on main "Keywords Keywords are words used for search engine optimization (SEO). This rep…" at bounding box center [759, 526] width 1519 height 1210
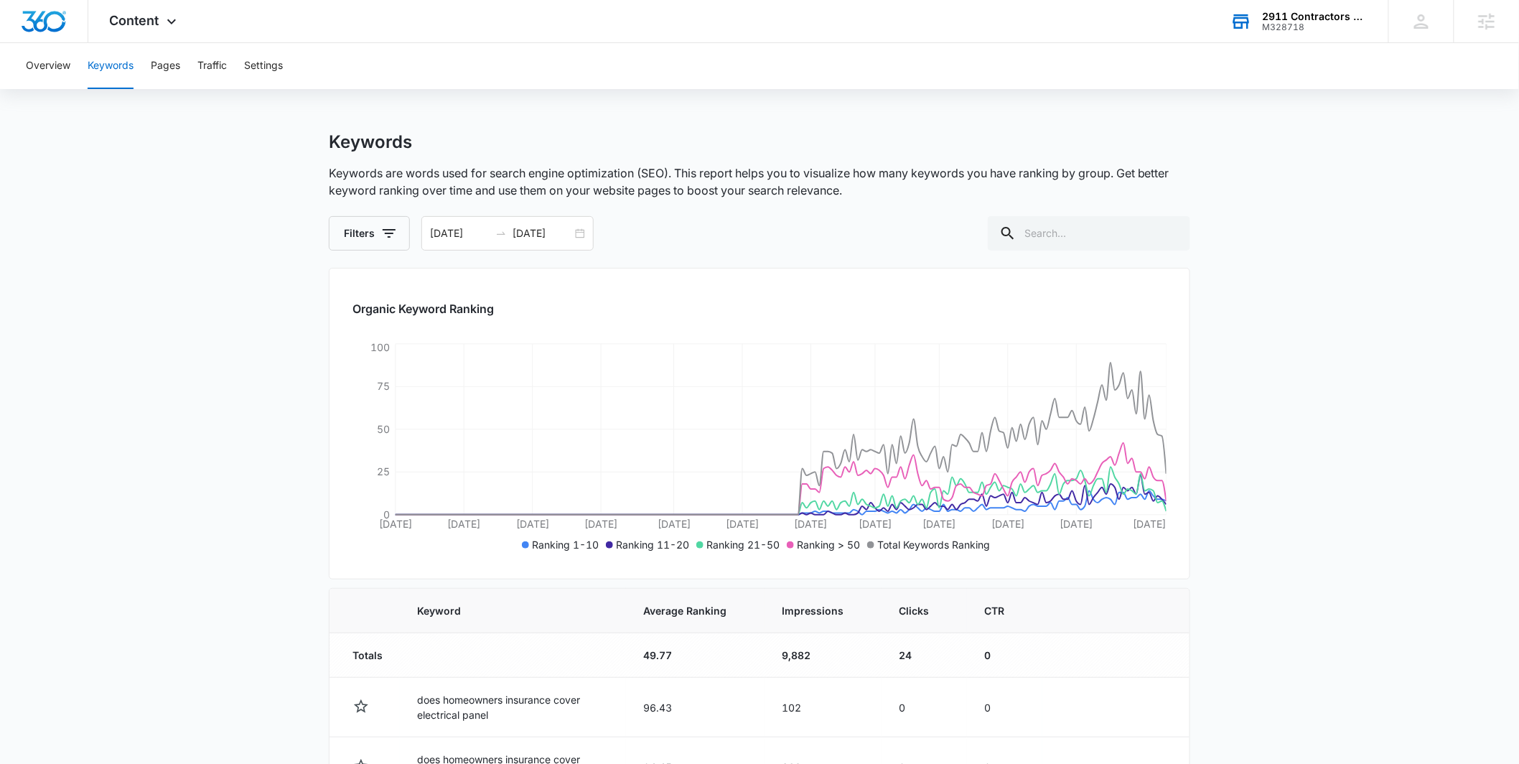
scroll to position [0, 0]
click at [171, 63] on button "Pages" at bounding box center [165, 66] width 29 height 46
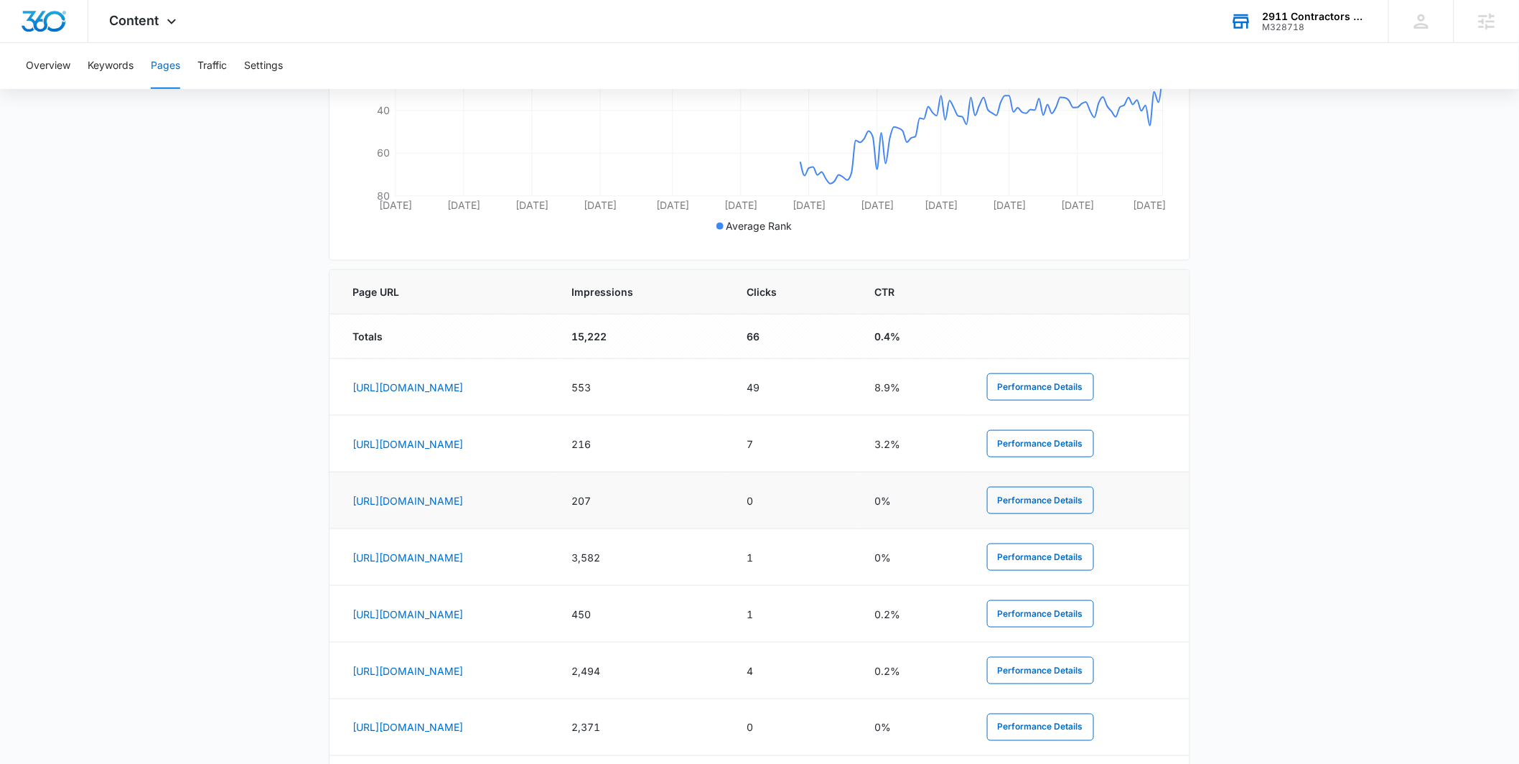
scroll to position [429, 0]
drag, startPoint x: 782, startPoint y: 380, endPoint x: 822, endPoint y: 380, distance: 40.2
click at [729, 380] on td "553" at bounding box center [642, 385] width 174 height 57
drag, startPoint x: 773, startPoint y: 434, endPoint x: 826, endPoint y: 443, distance: 53.1
click at [729, 443] on td "216" at bounding box center [642, 442] width 174 height 57
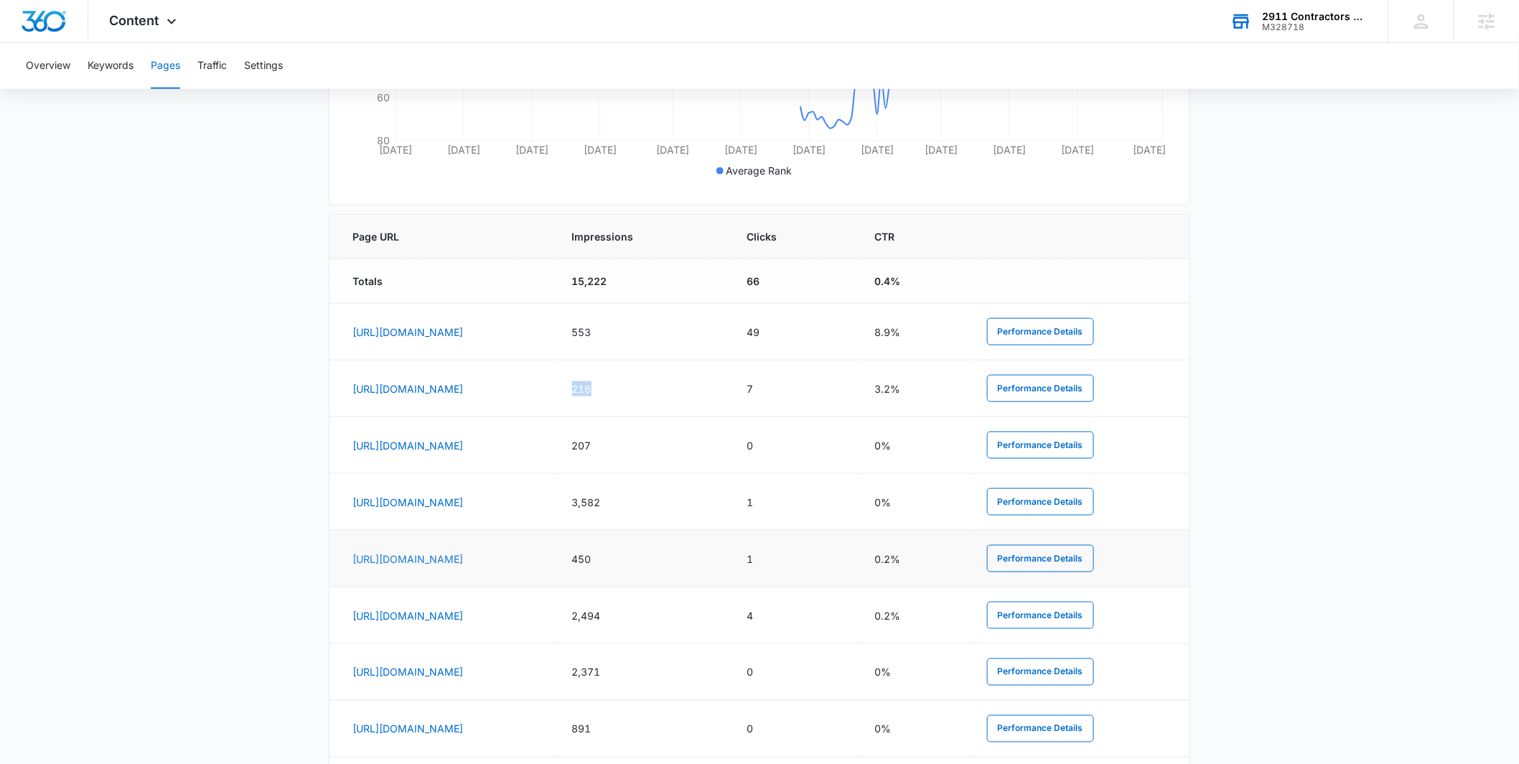
scroll to position [498, 0]
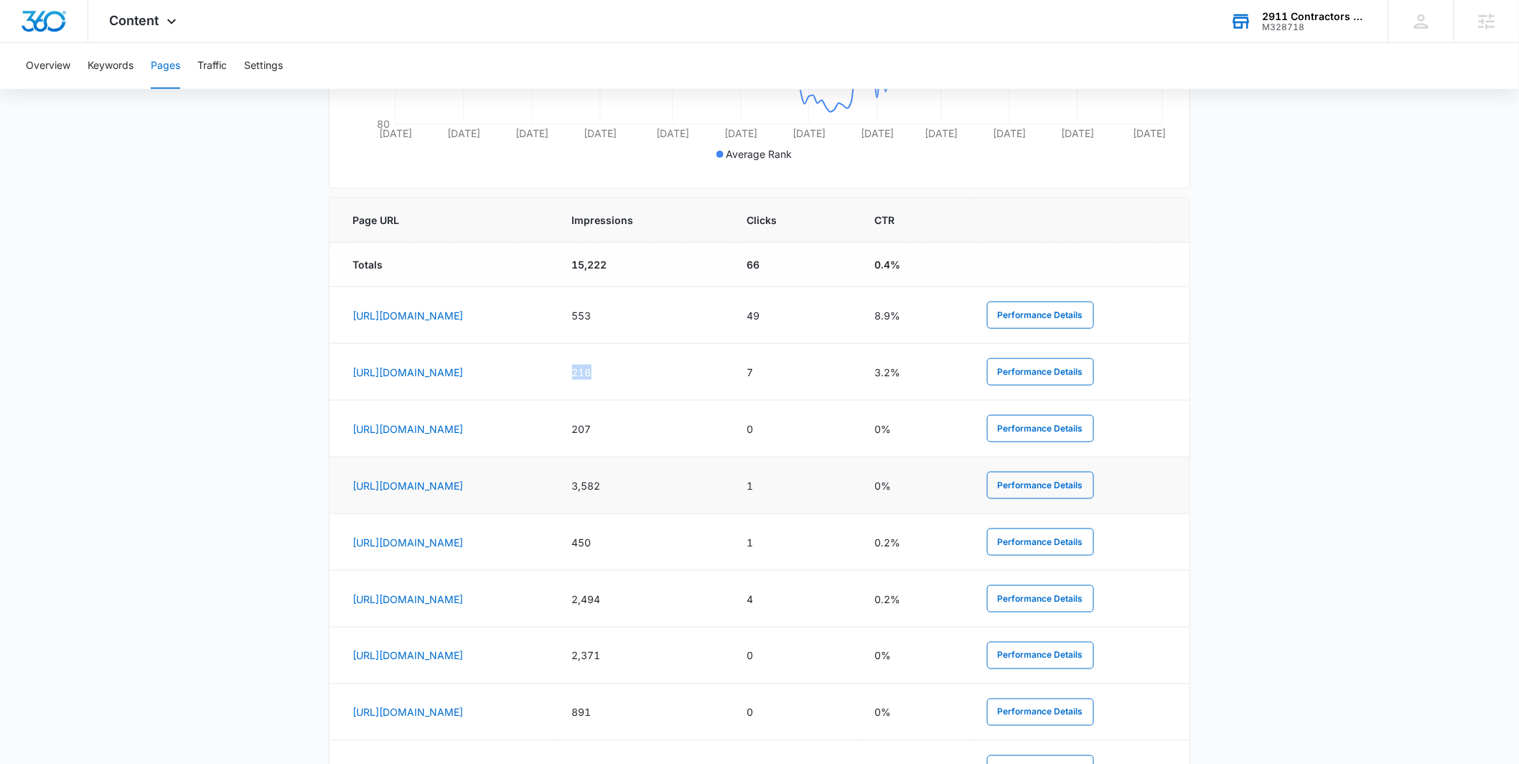
click at [729, 487] on td "3,582" at bounding box center [642, 485] width 174 height 57
drag, startPoint x: 782, startPoint y: 485, endPoint x: 839, endPoint y: 484, distance: 57.4
click at [729, 484] on td "3,582" at bounding box center [642, 485] width 174 height 57
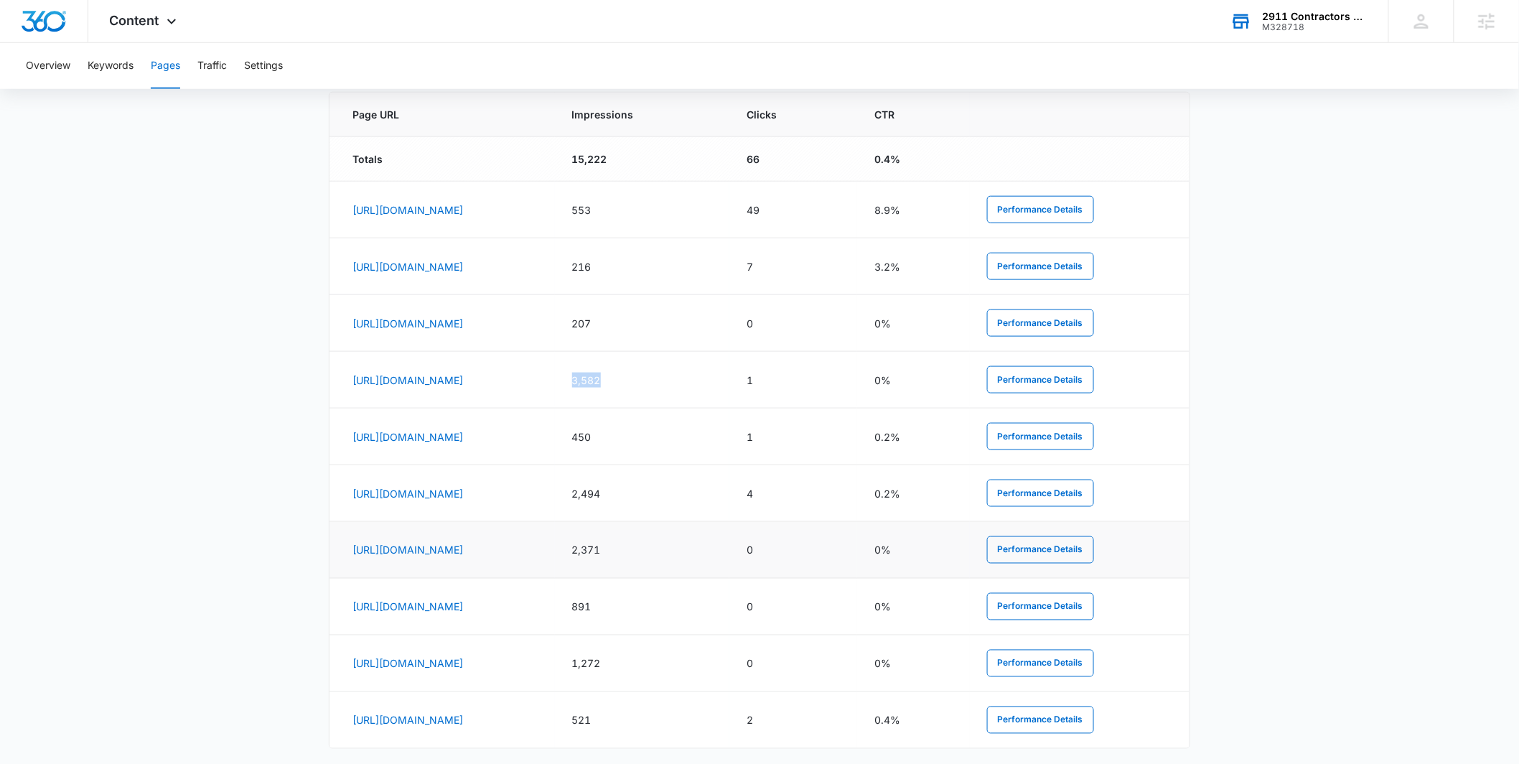
scroll to position [615, 0]
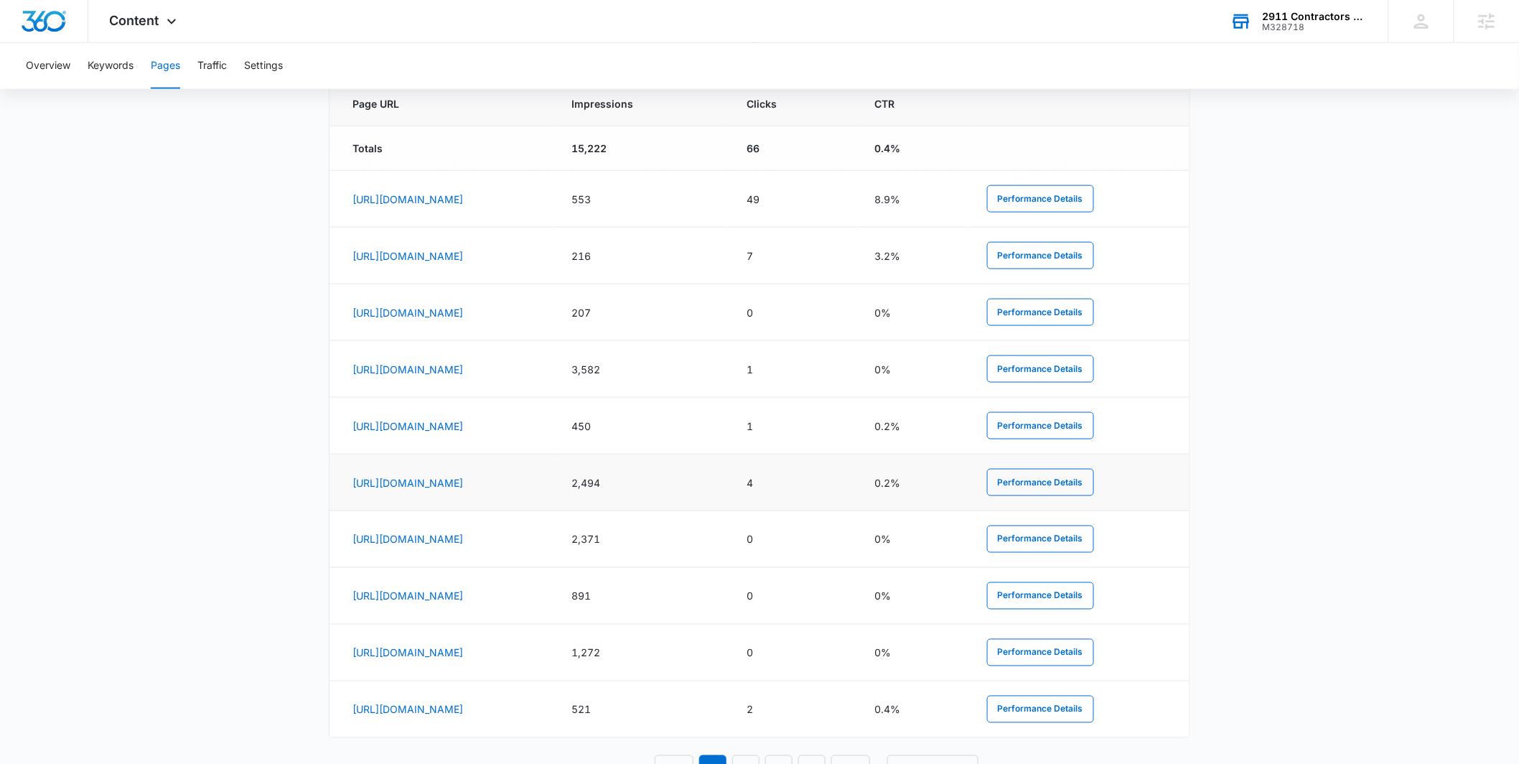
click at [729, 482] on td "2,494" at bounding box center [642, 482] width 174 height 57
drag, startPoint x: 784, startPoint y: 482, endPoint x: 818, endPoint y: 483, distance: 34.5
click at [729, 483] on td "2,494" at bounding box center [642, 482] width 174 height 57
click at [729, 370] on td "3,582" at bounding box center [642, 369] width 174 height 57
drag, startPoint x: 801, startPoint y: 368, endPoint x: 815, endPoint y: 368, distance: 14.4
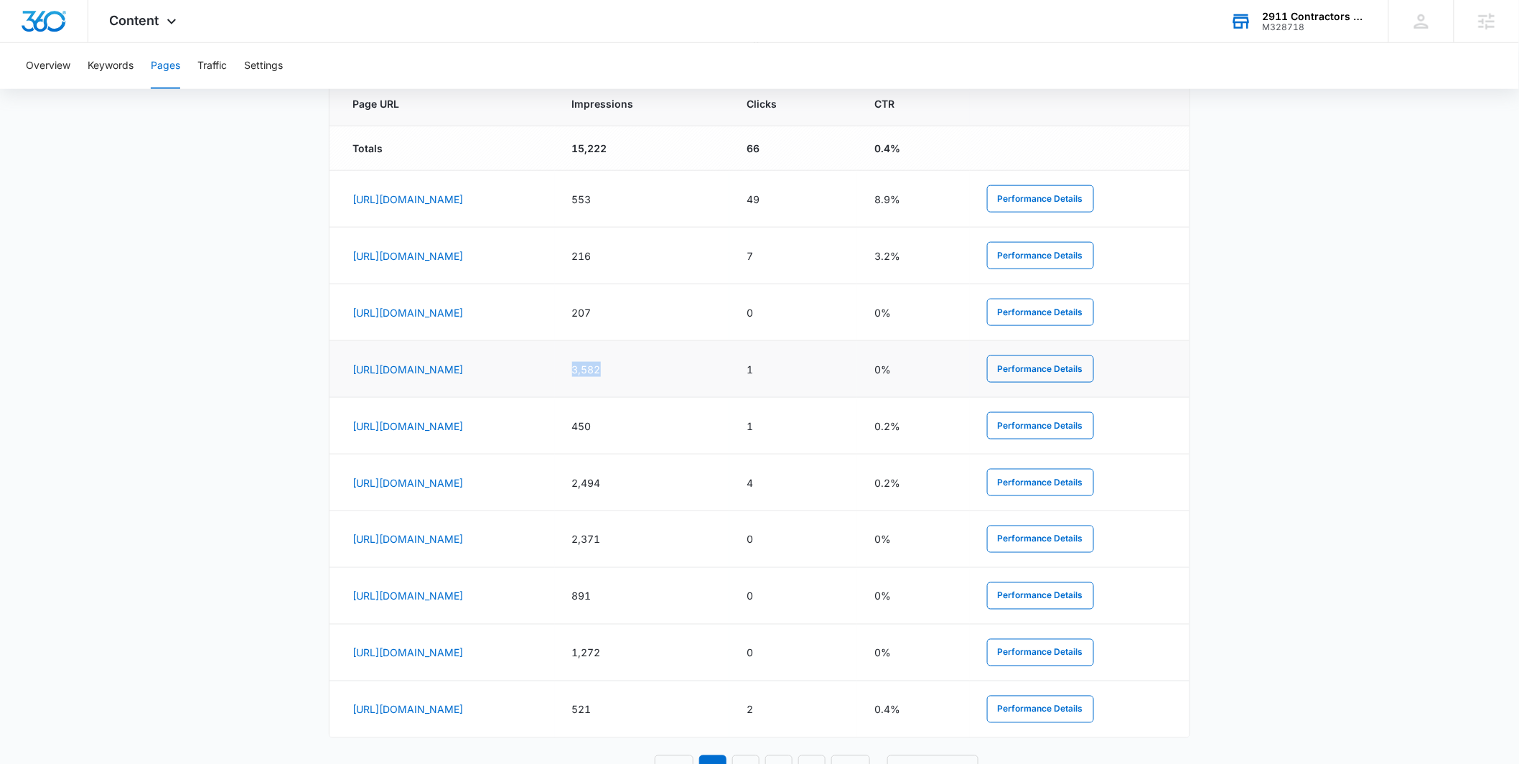
click at [729, 368] on td "3,582" at bounding box center [642, 369] width 174 height 57
drag, startPoint x: 796, startPoint y: 482, endPoint x: 821, endPoint y: 486, distance: 24.7
click at [729, 486] on td "2,494" at bounding box center [642, 482] width 174 height 57
click at [363, 478] on link "[URL][DOMAIN_NAME]" at bounding box center [408, 483] width 111 height 12
click at [463, 372] on link "[URL][DOMAIN_NAME]" at bounding box center [408, 369] width 111 height 12
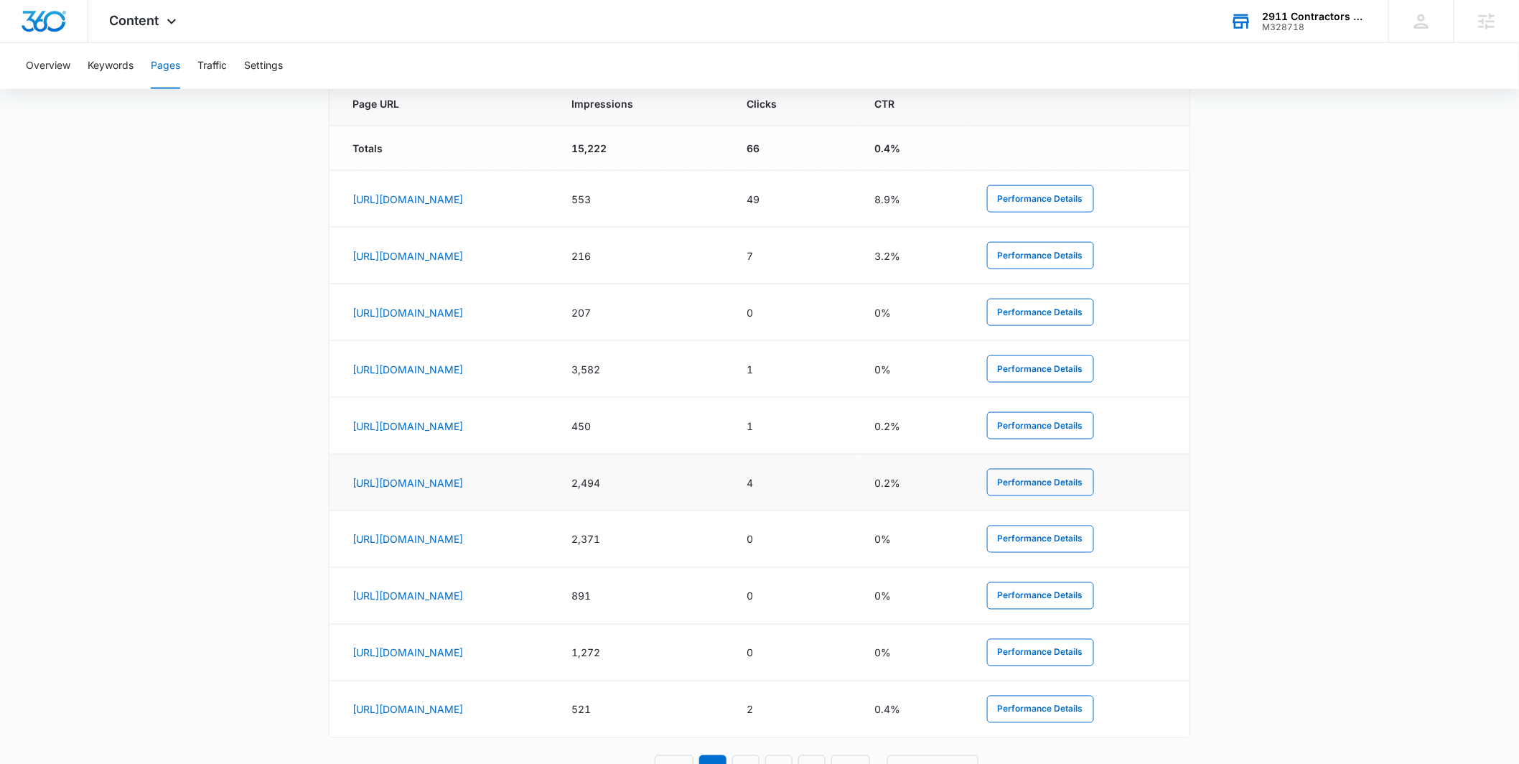
click at [555, 479] on td "[URL][DOMAIN_NAME]" at bounding box center [442, 482] width 225 height 57
drag, startPoint x: 775, startPoint y: 477, endPoint x: 818, endPoint y: 469, distance: 44.6
click at [729, 478] on td "2,494" at bounding box center [642, 482] width 174 height 57
click at [261, 475] on main "Pages The Pages report shows data relative to your indexed website page URL's w…" at bounding box center [759, 168] width 1519 height 1297
click at [463, 365] on link "[URL][DOMAIN_NAME]" at bounding box center [408, 369] width 111 height 12
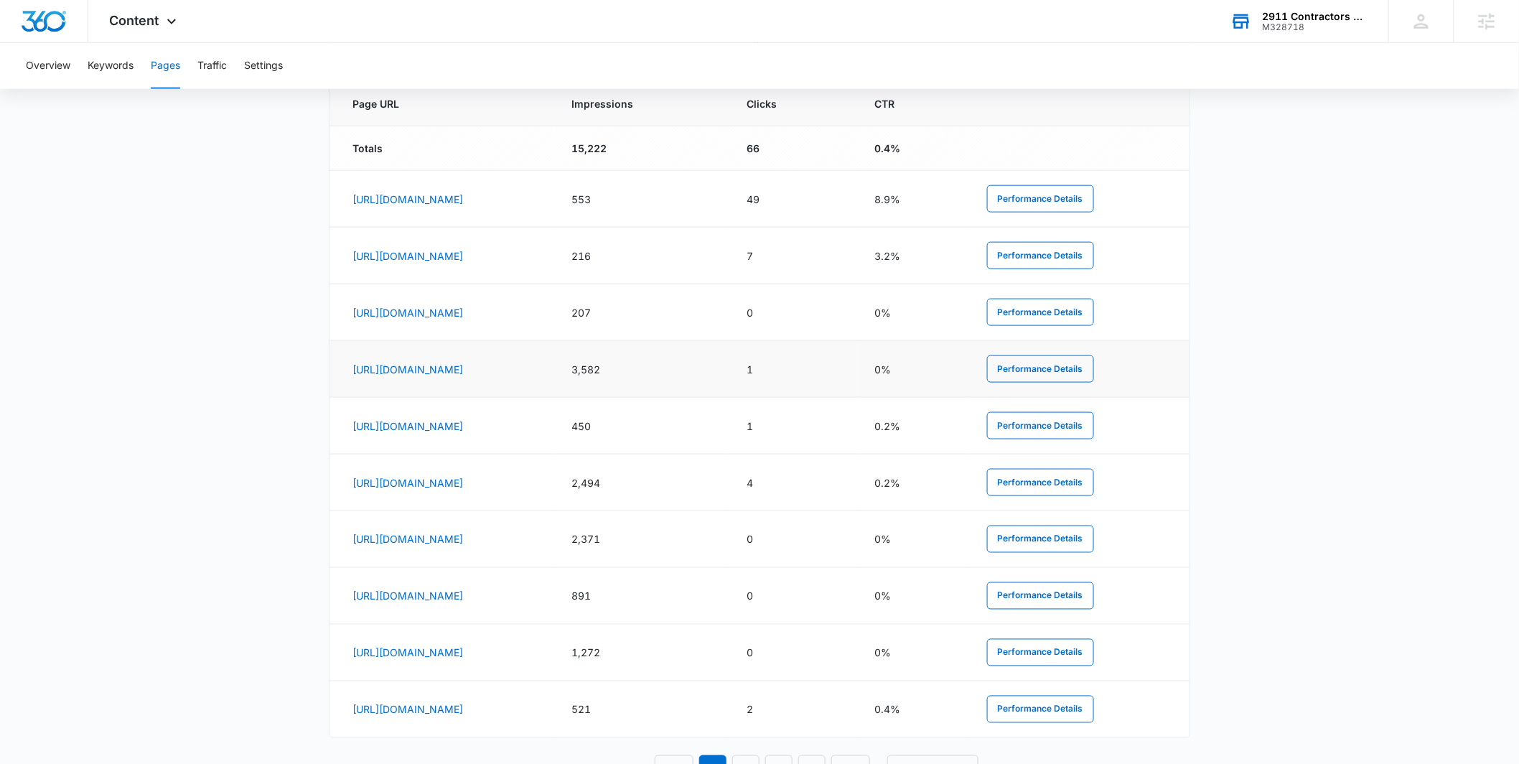
drag, startPoint x: 775, startPoint y: 365, endPoint x: 836, endPoint y: 359, distance: 61.3
click at [729, 359] on td "3,582" at bounding box center [642, 369] width 174 height 57
drag, startPoint x: 783, startPoint y: 479, endPoint x: 851, endPoint y: 484, distance: 68.4
click at [729, 484] on td "2,494" at bounding box center [642, 482] width 174 height 57
drag, startPoint x: 898, startPoint y: 482, endPoint x: 921, endPoint y: 482, distance: 23.0
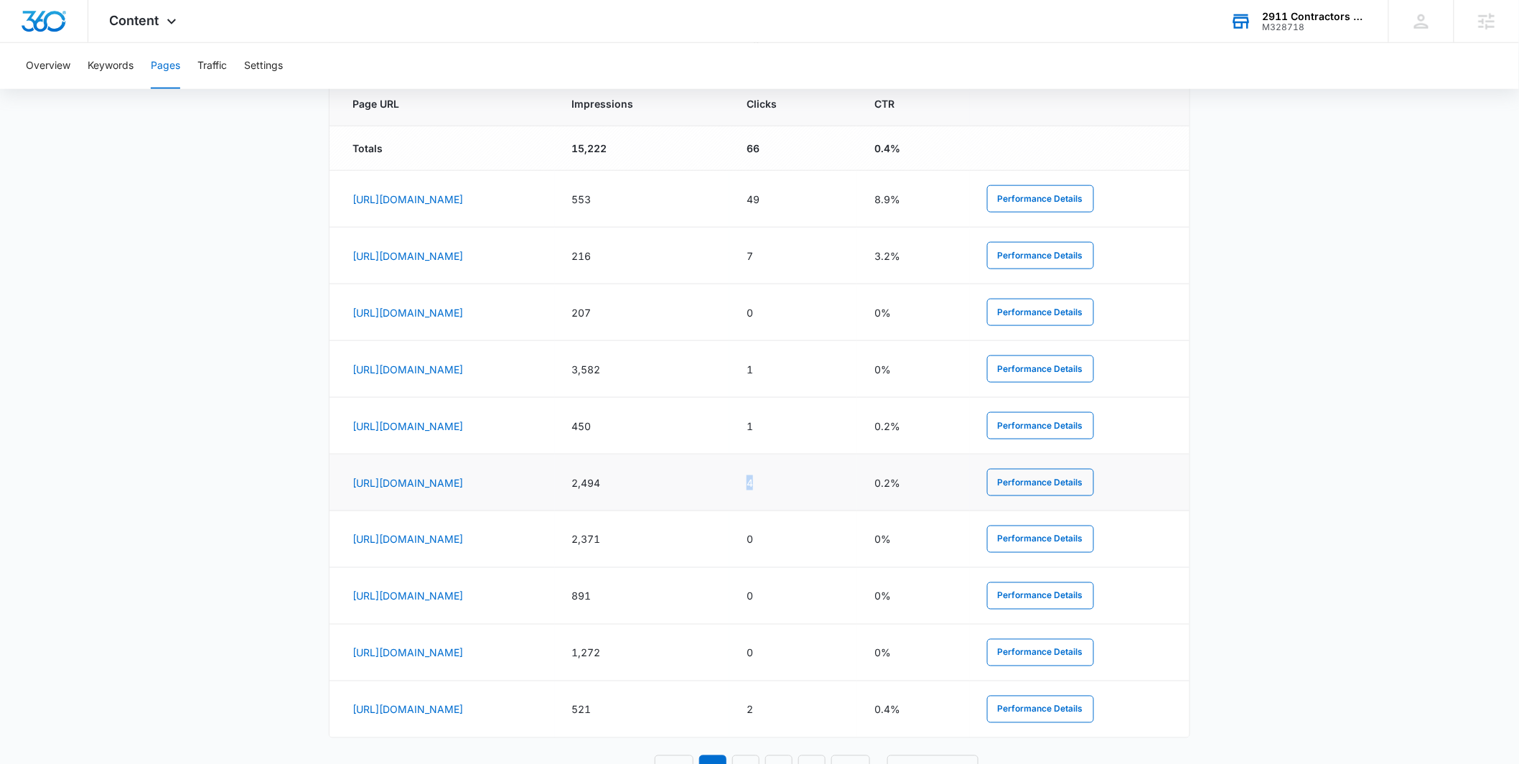
click at [857, 482] on td "4" at bounding box center [793, 482] width 128 height 57
click at [227, 424] on main "Pages The Pages report shows data relative to your indexed website page URL's w…" at bounding box center [759, 168] width 1519 height 1297
drag, startPoint x: 901, startPoint y: 200, endPoint x: 1014, endPoint y: 200, distance: 112.7
click at [1014, 200] on tr "[URL][DOMAIN_NAME] 553 49 8.9% Performance Details" at bounding box center [760, 199] width 860 height 57
drag, startPoint x: 875, startPoint y: 202, endPoint x: 948, endPoint y: 207, distance: 72.6
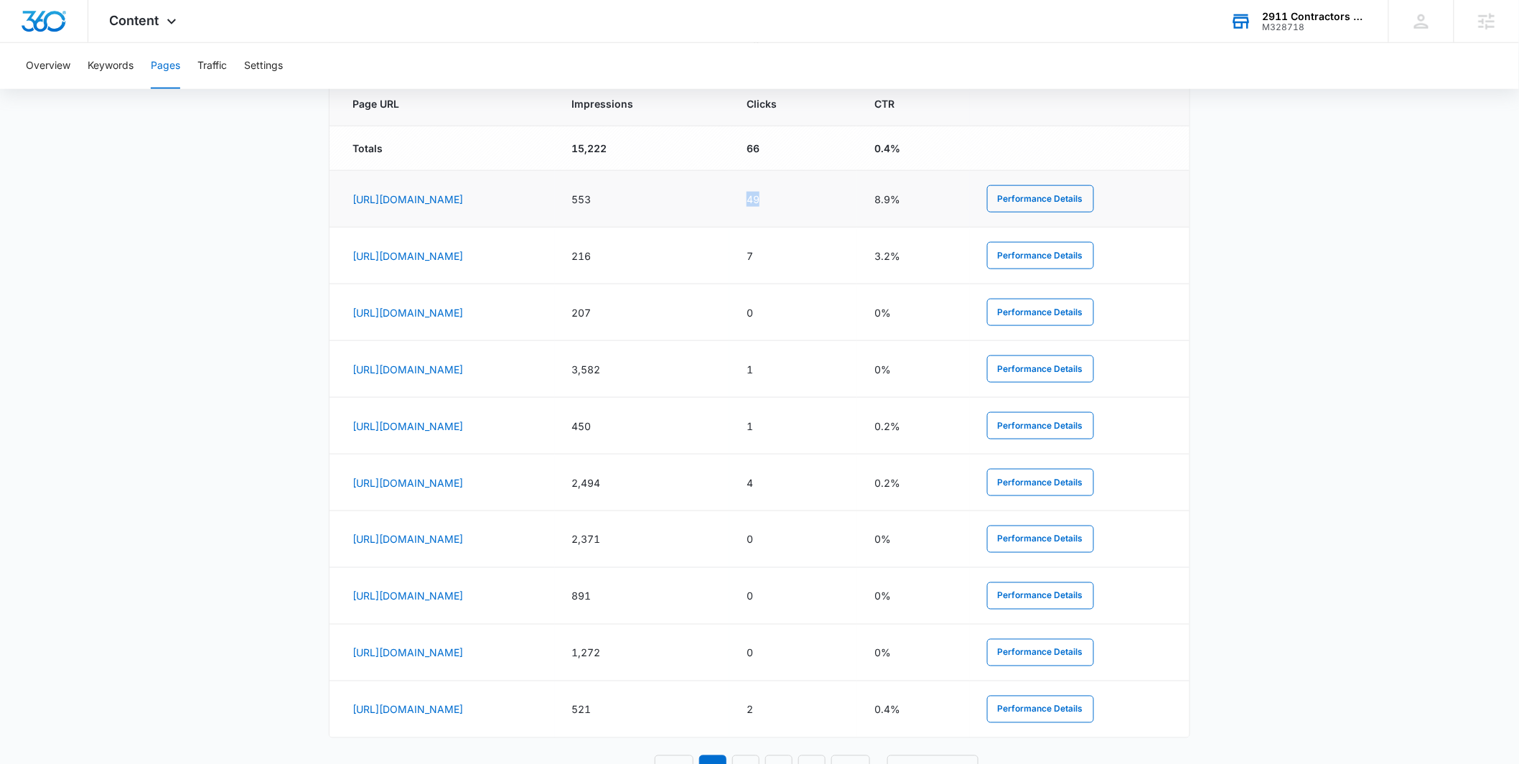
click at [950, 207] on tr "[URL][DOMAIN_NAME] 553 49 8.9% Performance Details" at bounding box center [760, 199] width 860 height 57
click at [85, 314] on main "Pages The Pages report shows data relative to your indexed website page URL's w…" at bounding box center [759, 168] width 1519 height 1297
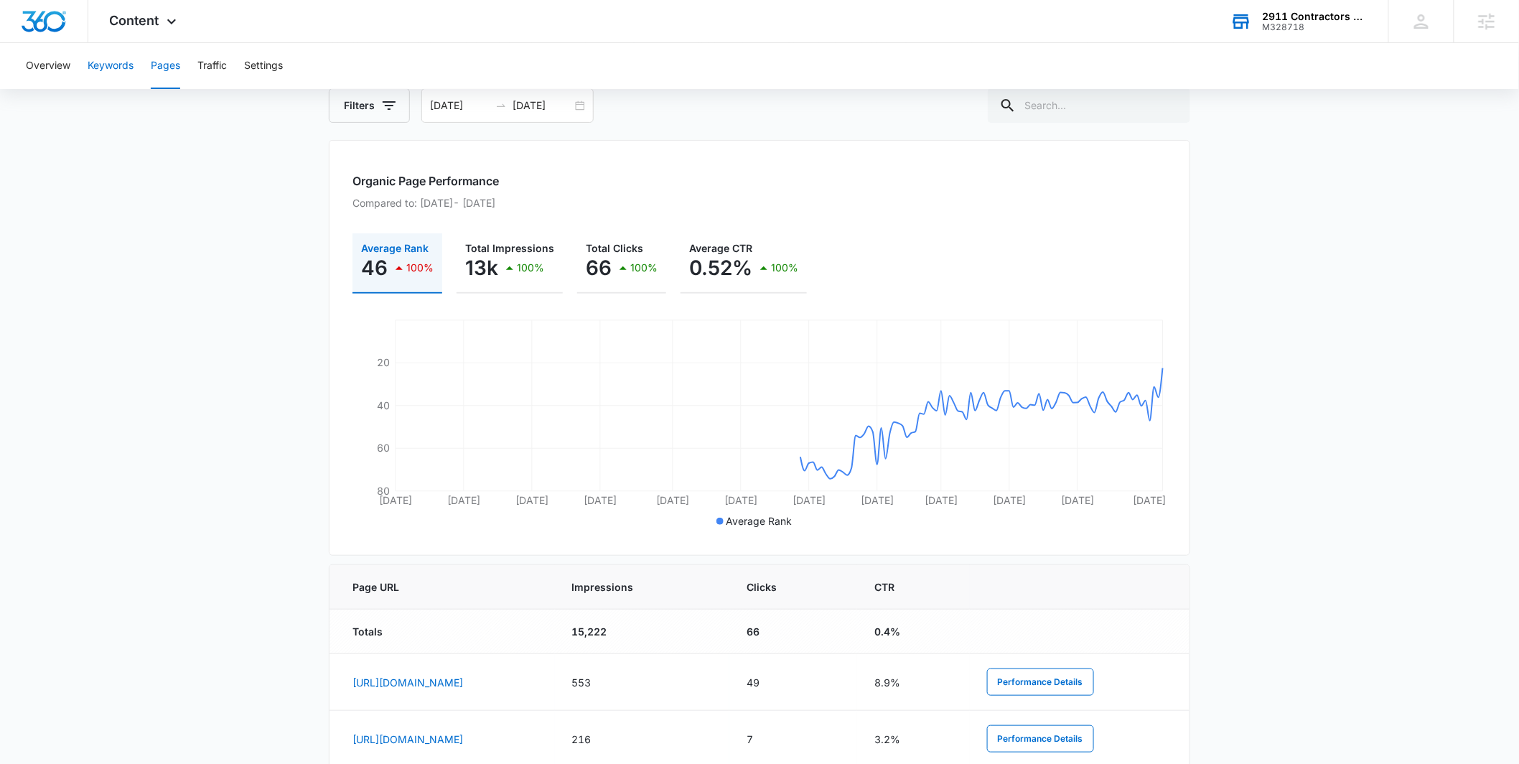
scroll to position [0, 0]
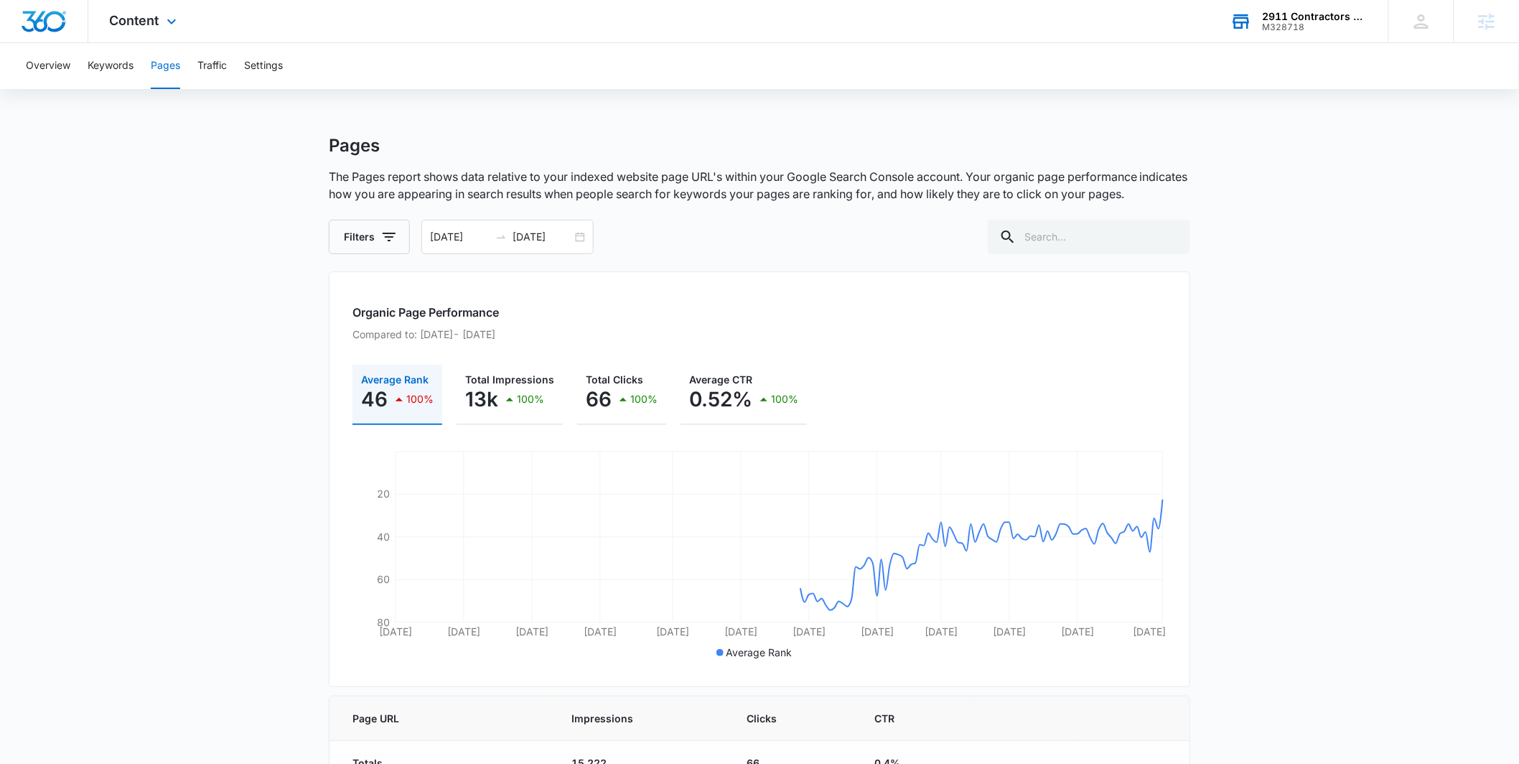
click at [166, 32] on div "Content Apps Reputation Forms CRM Email Social POS Content Ads Intelligence Fil…" at bounding box center [144, 21] width 113 height 42
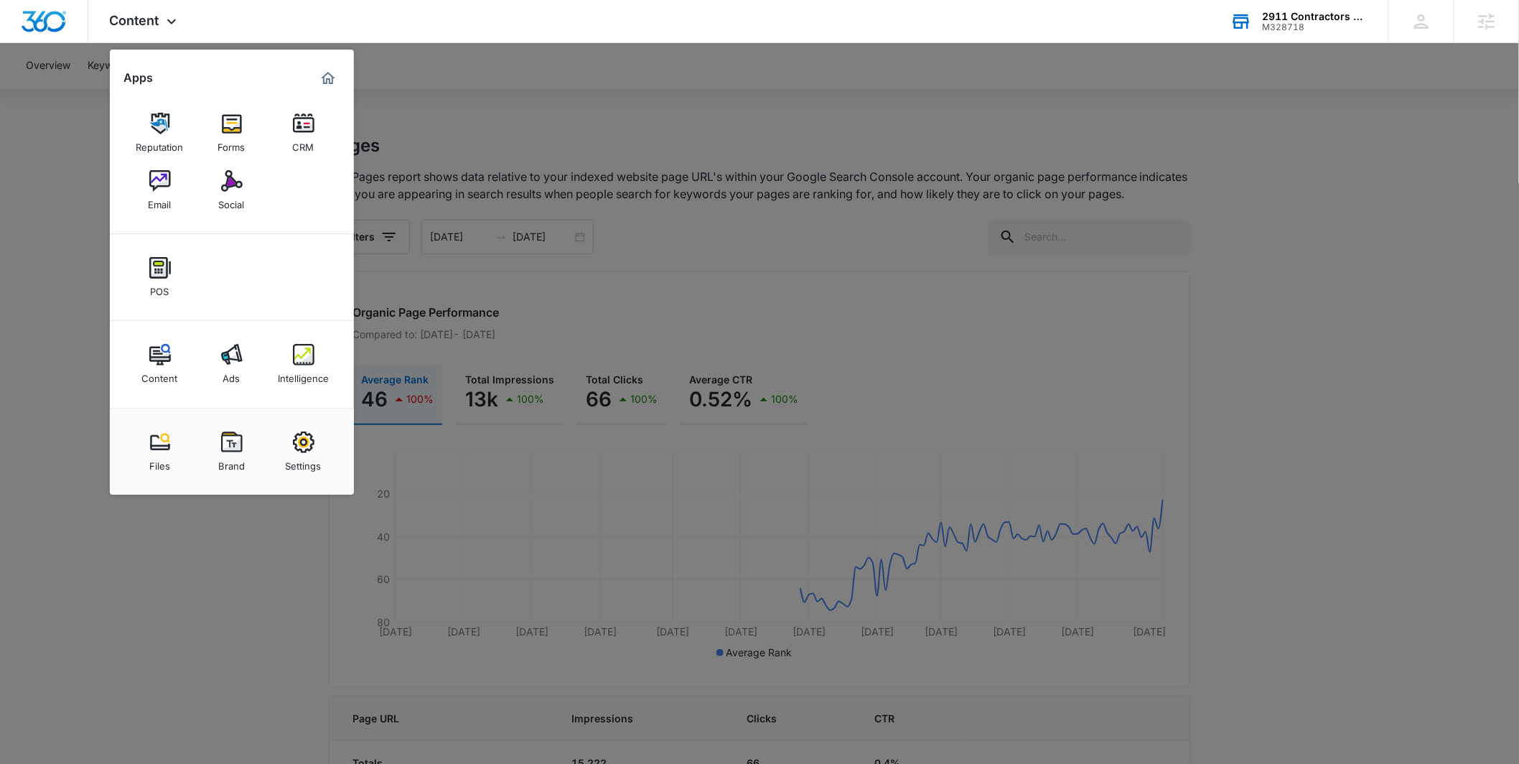
click at [62, 340] on div at bounding box center [759, 382] width 1519 height 764
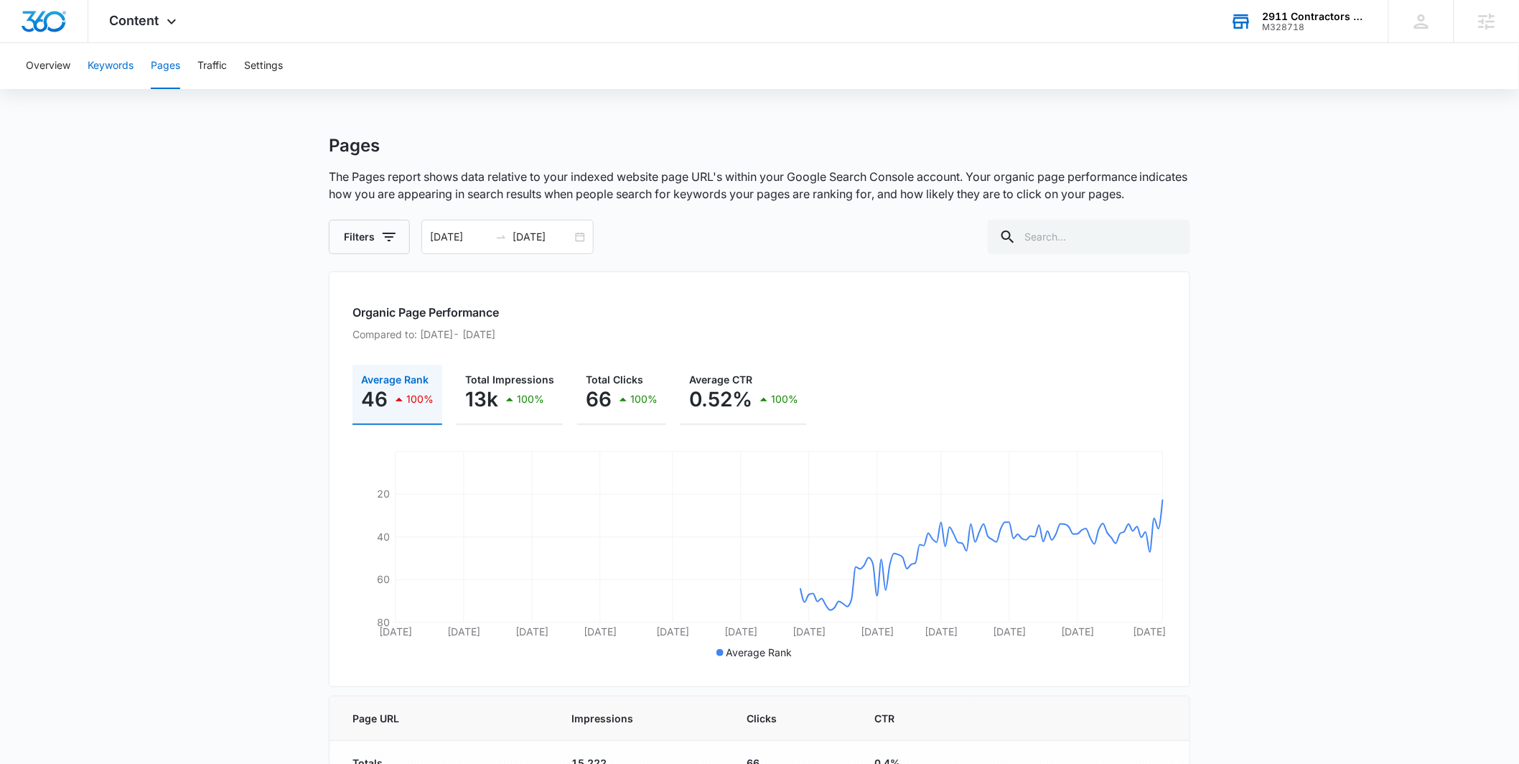
click at [125, 80] on button "Keywords" at bounding box center [111, 66] width 46 height 46
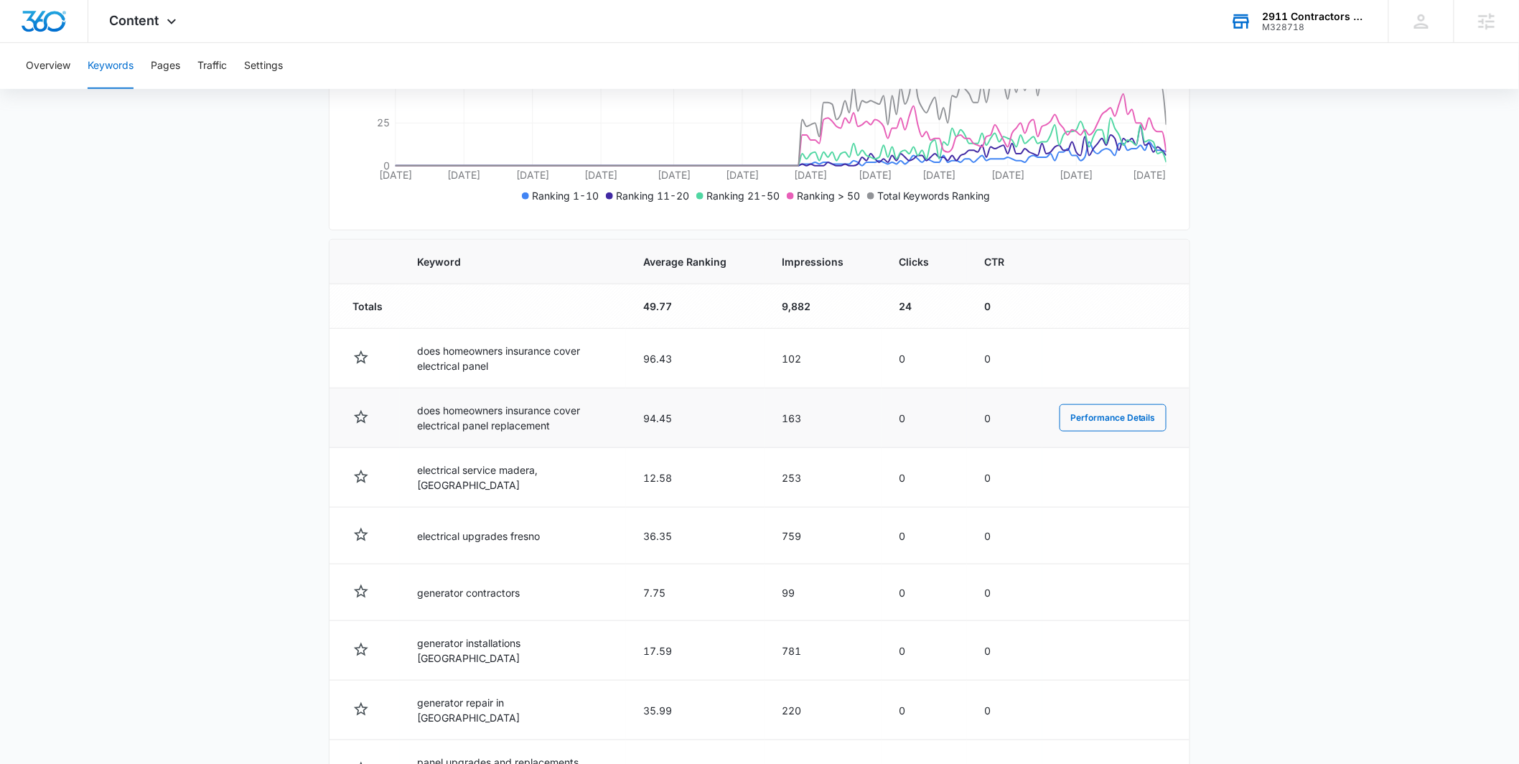
scroll to position [415, 0]
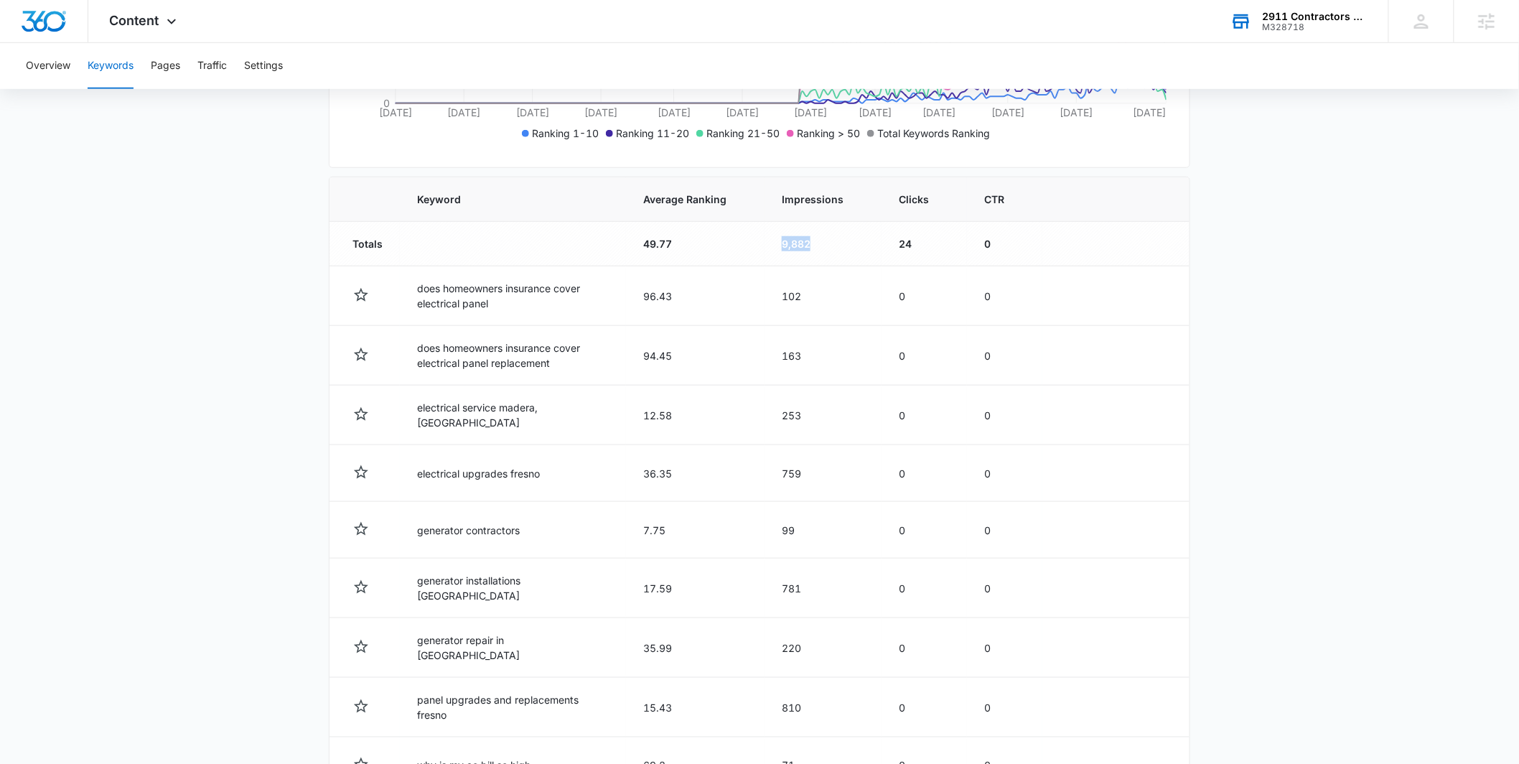
drag, startPoint x: 774, startPoint y: 243, endPoint x: 820, endPoint y: 243, distance: 45.9
click at [820, 243] on td "9,882" at bounding box center [823, 244] width 117 height 45
click at [275, 282] on main "Keywords Keywords are words used for search engine optimization (SEO). This rep…" at bounding box center [759, 325] width 1519 height 1210
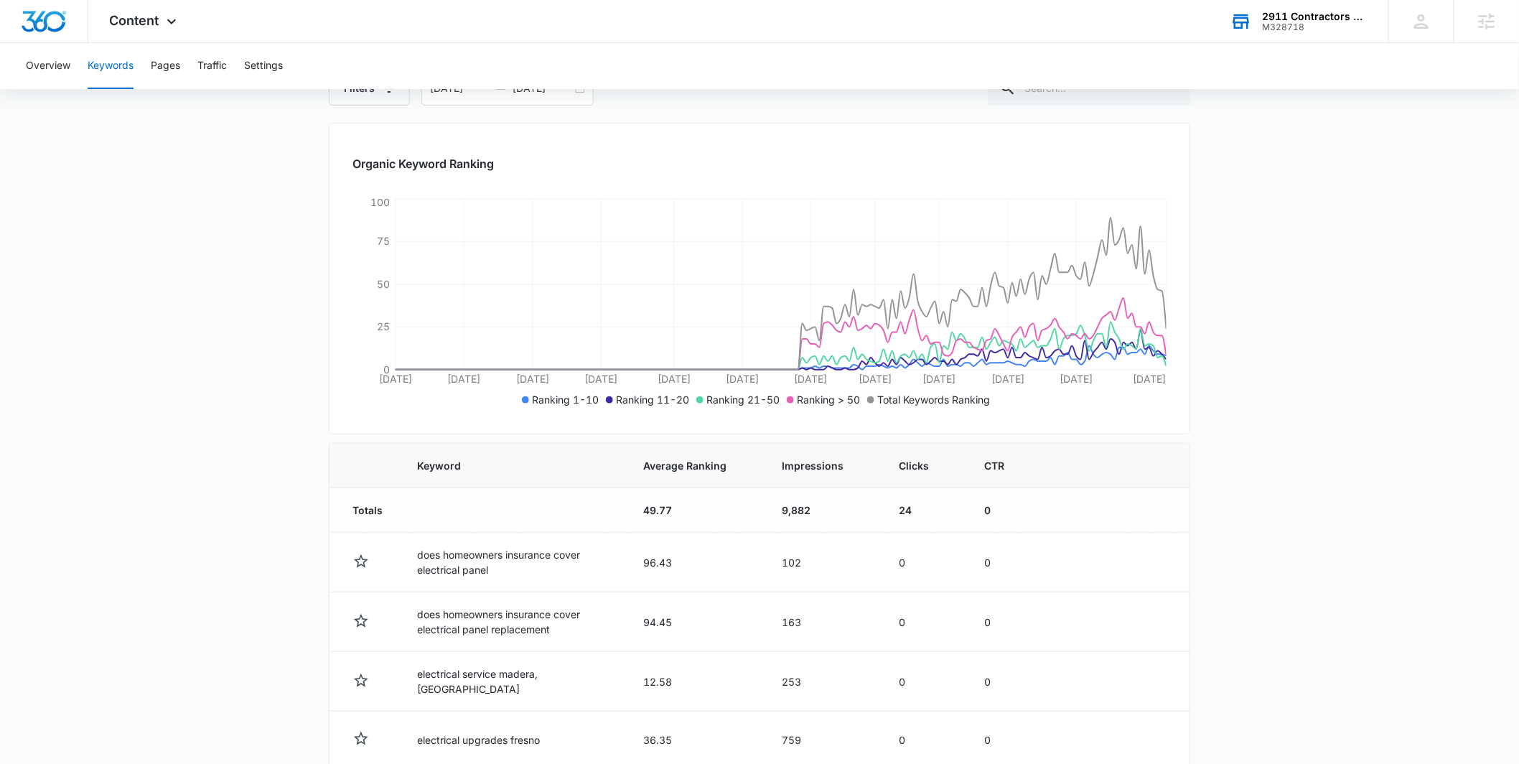
scroll to position [505, 0]
